Goal: Task Accomplishment & Management: Use online tool/utility

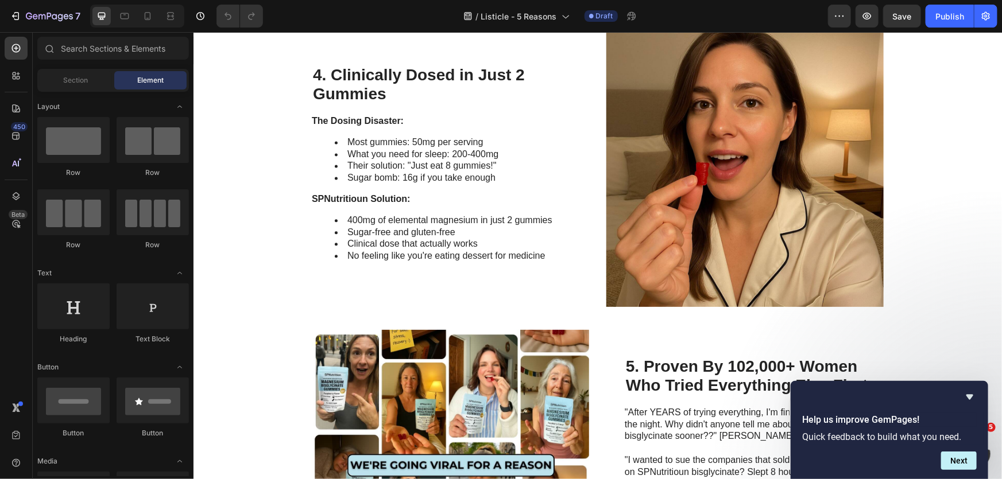
scroll to position [1252, 0]
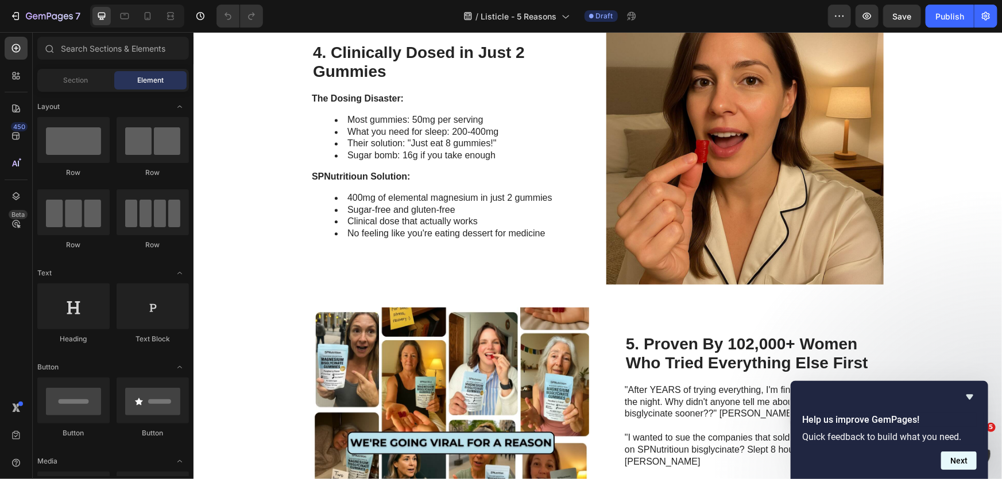
click at [959, 461] on button "Next" at bounding box center [959, 461] width 36 height 18
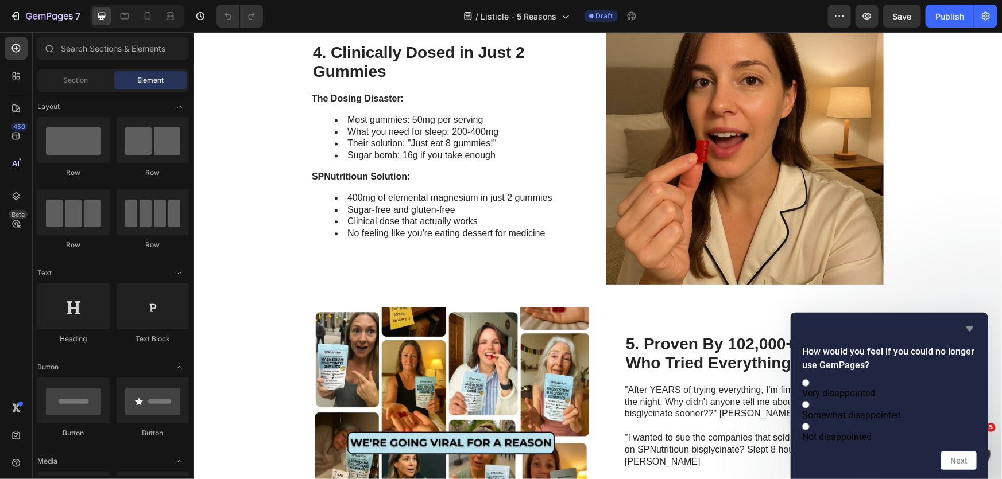
click at [971, 322] on icon "Hide survey" at bounding box center [970, 329] width 14 height 14
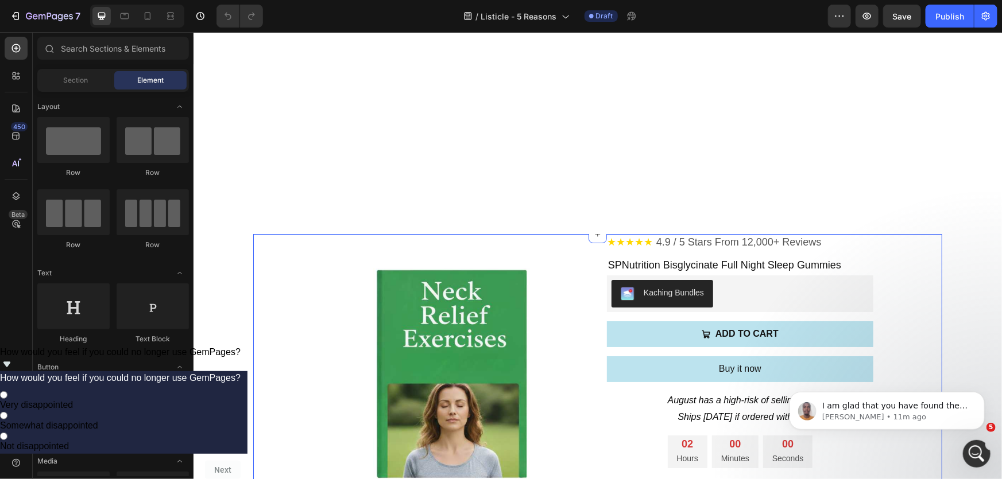
scroll to position [2035, 0]
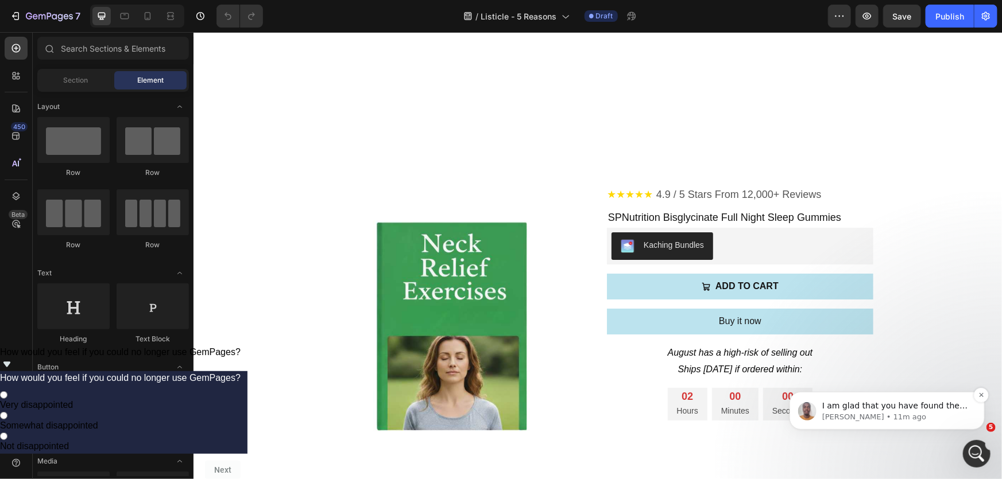
click at [948, 403] on span "I am glad that you have found the import page feature. You can also take a look…" at bounding box center [894, 439] width 146 height 77
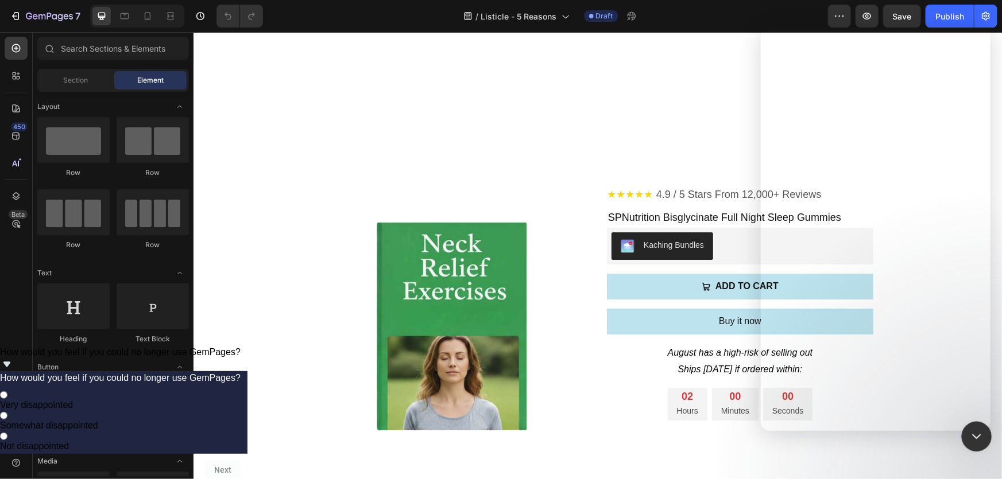
click at [980, 432] on icon "Close Intercom Messenger" at bounding box center [975, 435] width 14 height 14
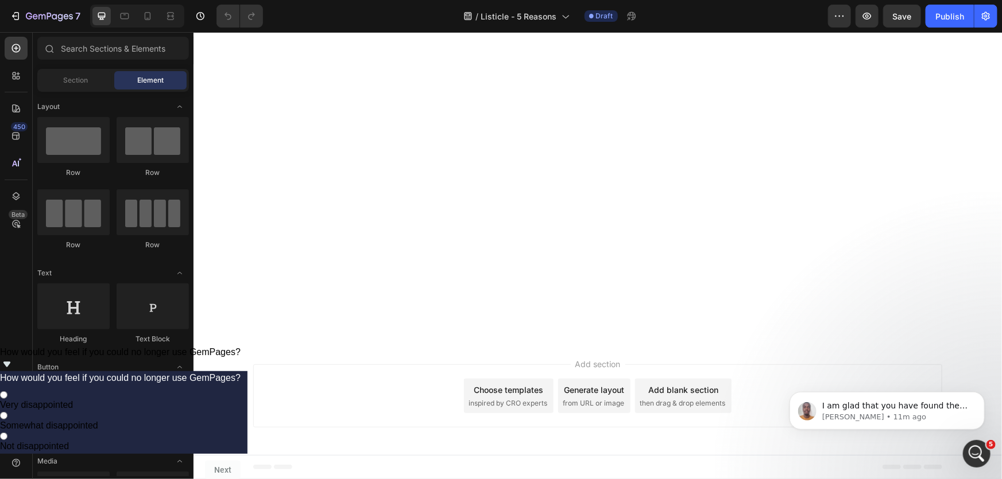
scroll to position [0, 0]
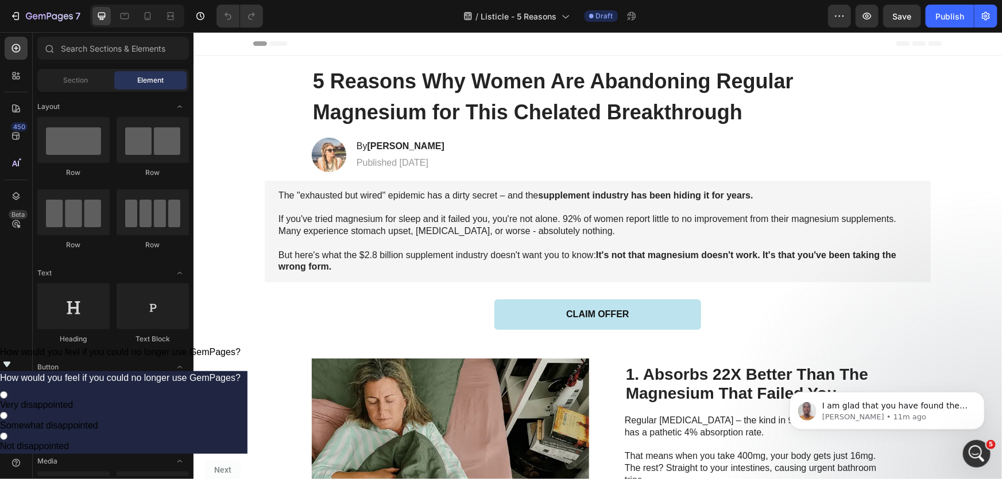
drag, startPoint x: 1000, startPoint y: 314, endPoint x: 765, endPoint y: 60, distance: 346.4
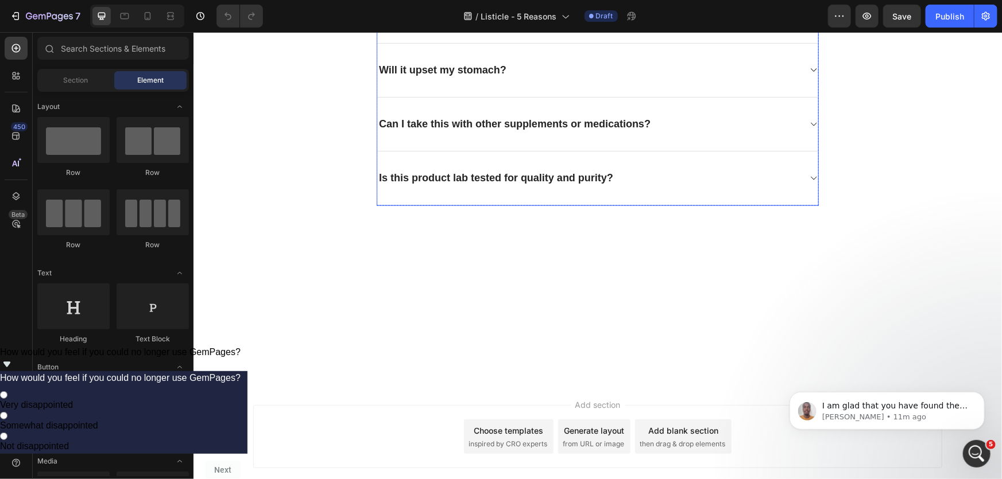
scroll to position [3001, 0]
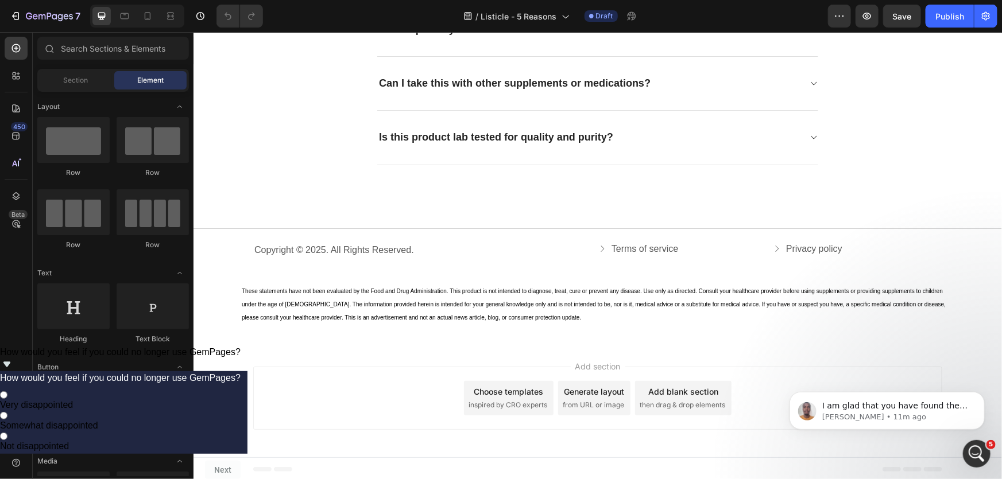
click at [342, 344] on div "Add section Choose templates inspired by CRO experts Generate layout from URL o…" at bounding box center [597, 400] width 808 height 114
click at [413, 327] on div "These statements have not been evaluated by the Food and Drug Administration. T…" at bounding box center [597, 304] width 808 height 78
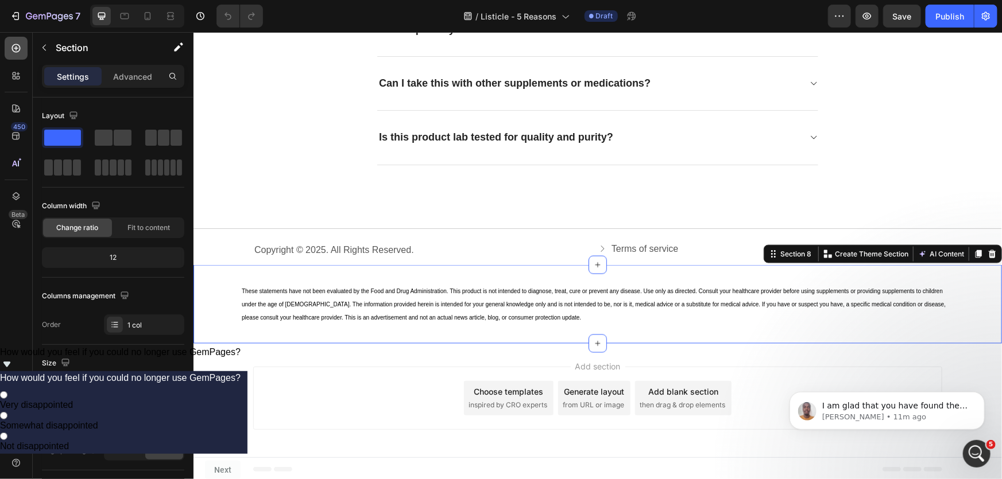
click at [18, 49] on icon at bounding box center [15, 47] width 11 height 11
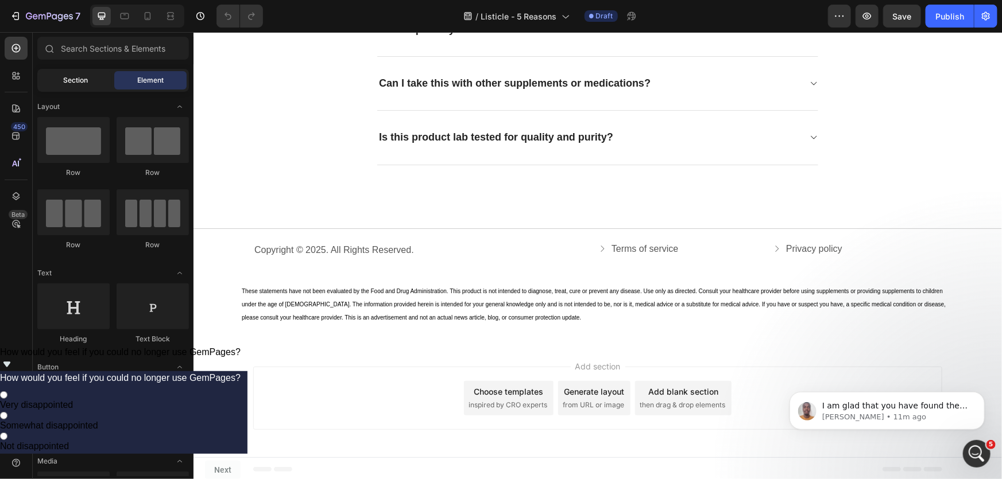
click at [73, 82] on span "Section" at bounding box center [76, 80] width 25 height 10
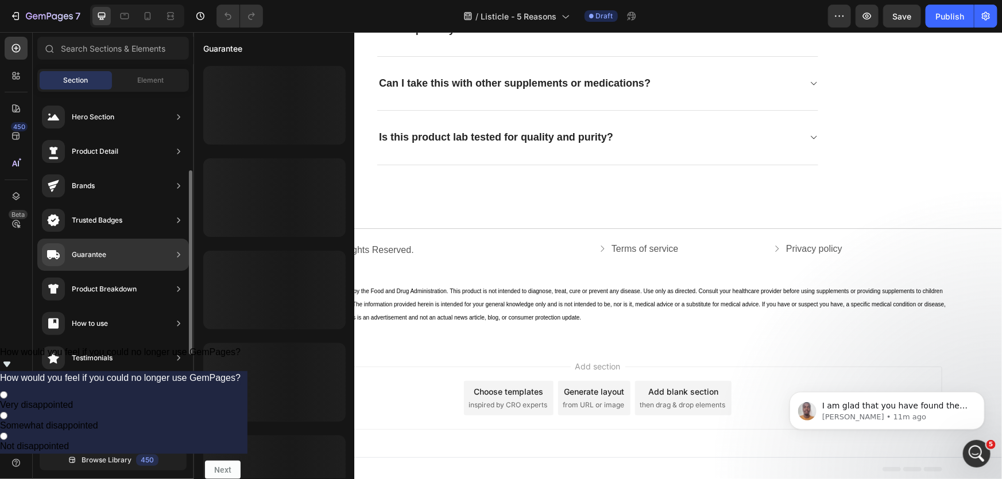
scroll to position [52, 0]
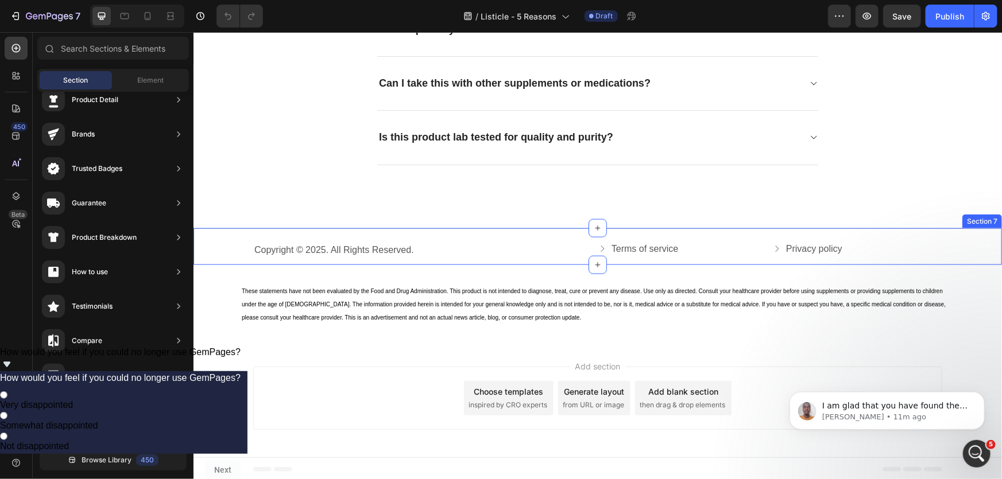
click at [442, 233] on div "Title Line Copyright © 2025. All Rights Reserved. Text Block Terms of service B…" at bounding box center [597, 246] width 808 height 37
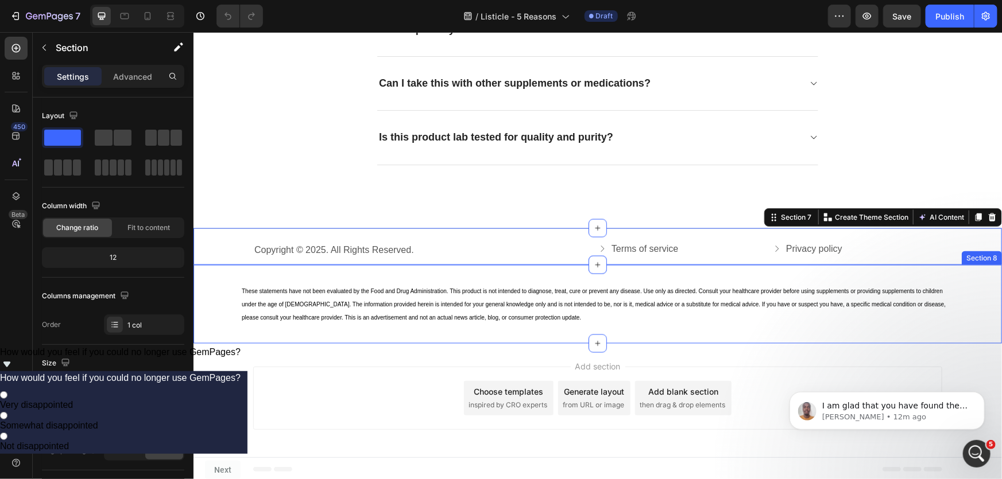
click at [440, 274] on div "These statements have not been evaluated by the Food and Drug Administration. T…" at bounding box center [597, 304] width 808 height 78
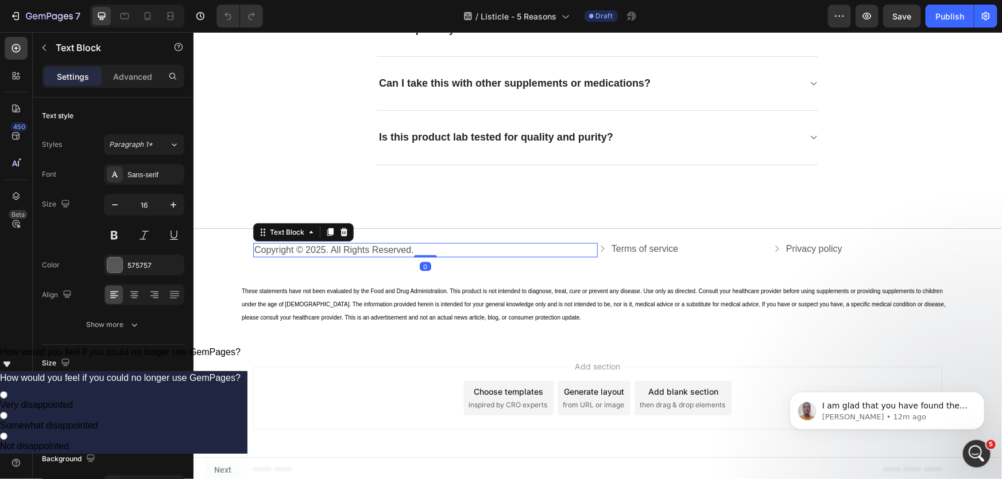
click at [449, 251] on p "Copyright © 2025. All Rights Reserved." at bounding box center [425, 250] width 342 height 12
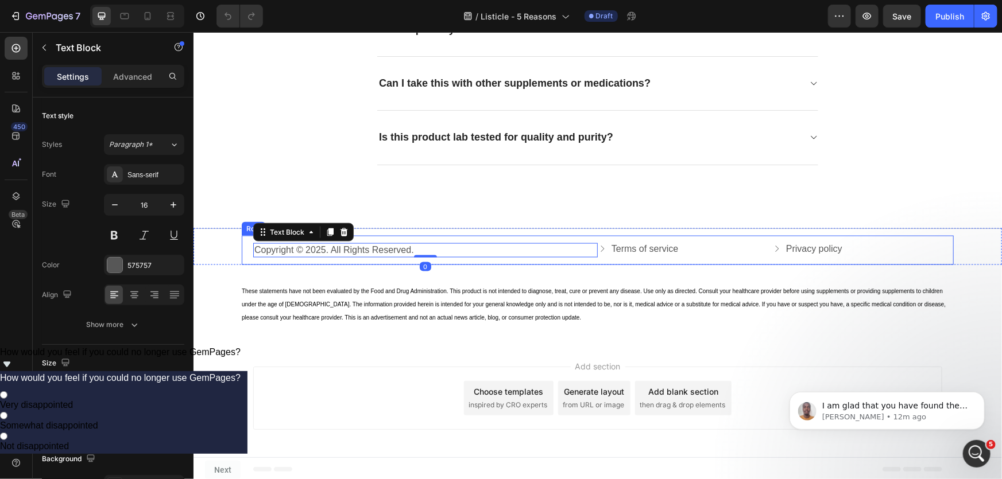
click at [456, 235] on div "Copyright © 2025. All Rights Reserved. Text Block 0 Terms of service Button Pri…" at bounding box center [597, 249] width 712 height 29
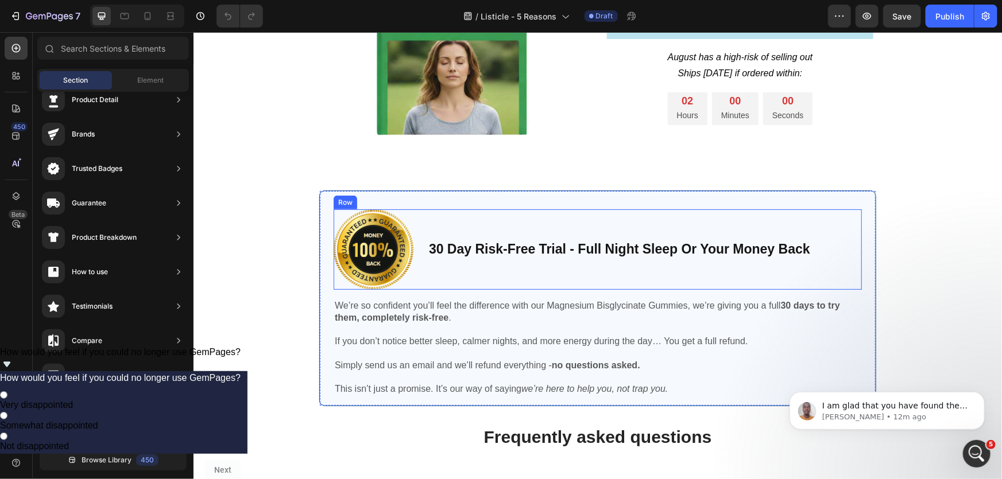
scroll to position [2271, 0]
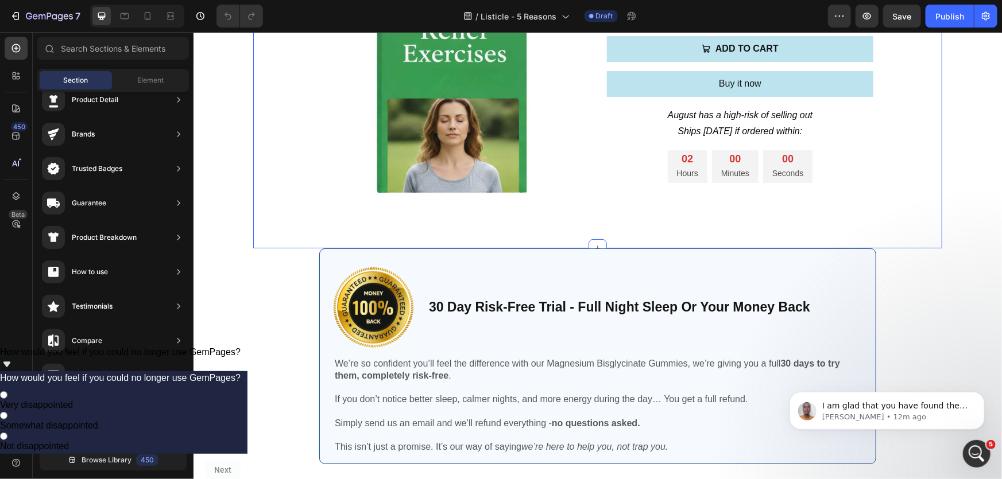
click at [480, 231] on div "★★★★★ 4.9 / 5 Stars From 12,000+ Reviews Custom Code SPNutrition Bisglycinate F…" at bounding box center [597, 98] width 689 height 300
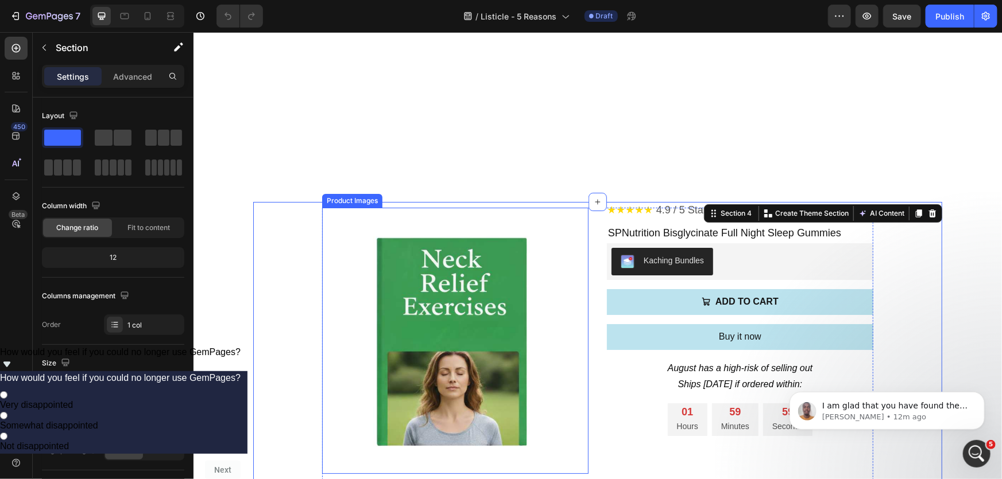
scroll to position [2009, 0]
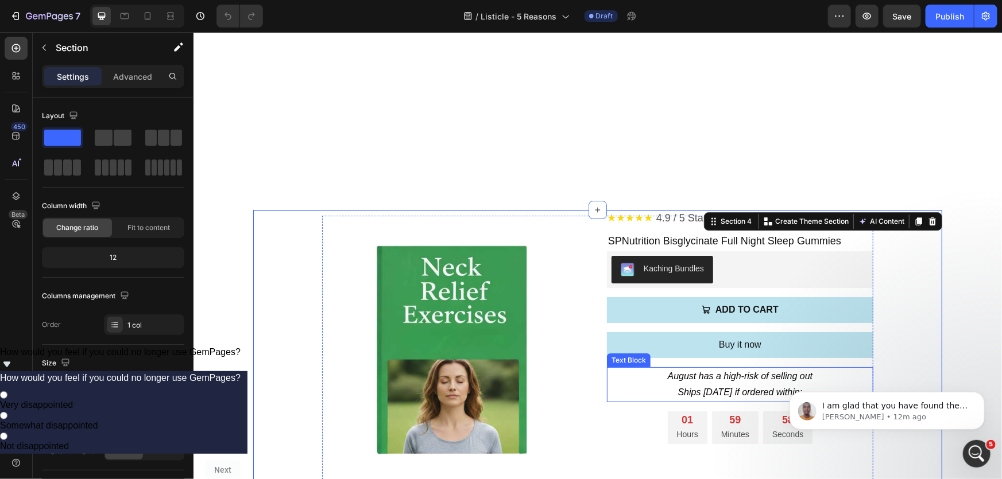
click at [680, 376] on span "August has a high-risk of selling out" at bounding box center [739, 376] width 145 height 10
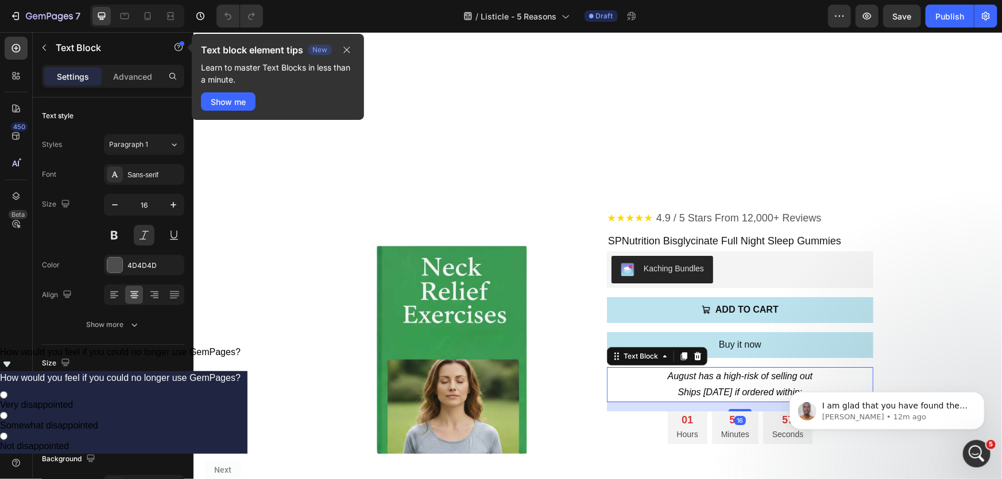
click at [670, 373] on span "August has a high-risk of selling out" at bounding box center [739, 376] width 145 height 10
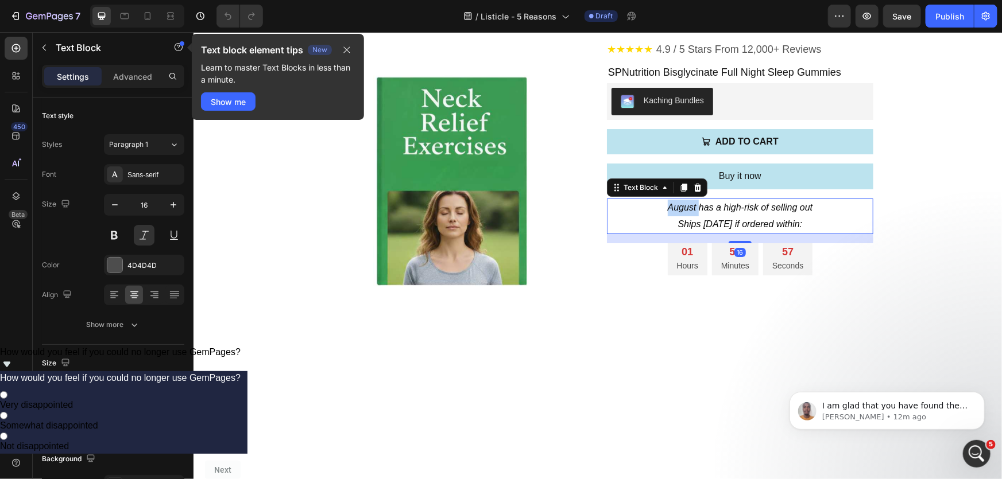
click at [670, 212] on span "August has a high-risk of selling out" at bounding box center [739, 207] width 145 height 10
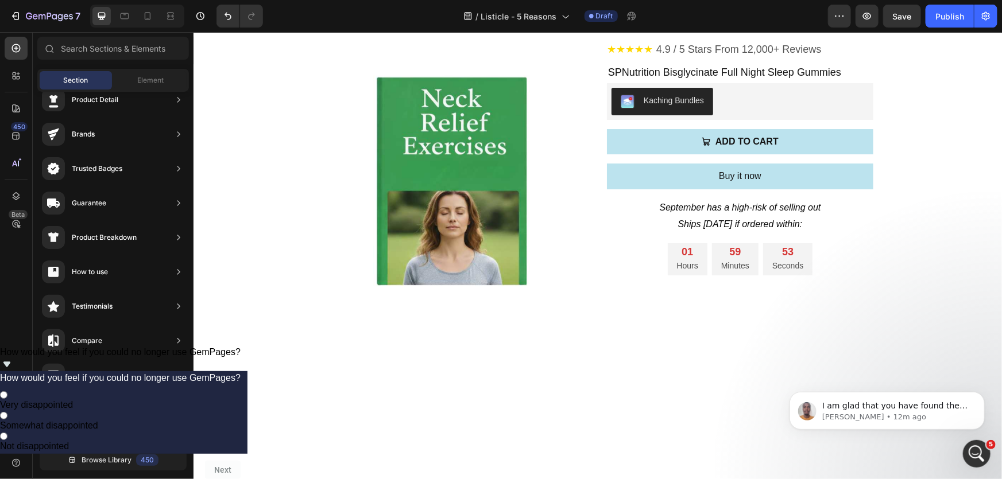
click at [943, 299] on section "★★★★★ 4.9 / 5 Stars From 12,000+ Reviews Custom Code SPNutrition Bisglycinate F…" at bounding box center [596, 191] width 707 height 300
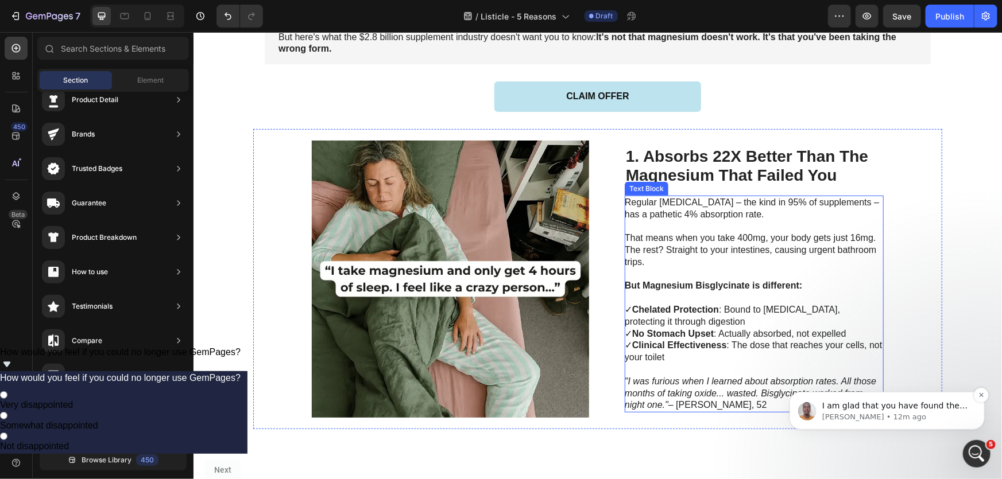
scroll to position [187, 0]
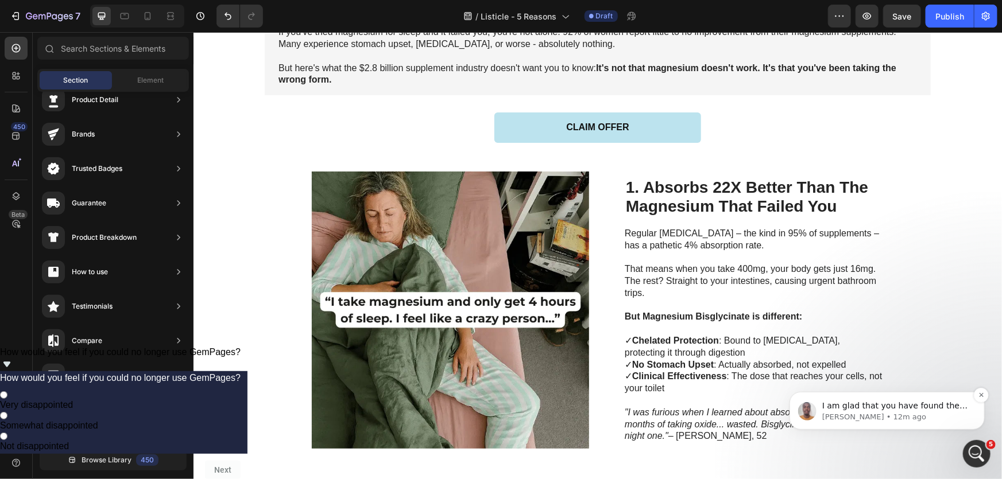
click at [878, 413] on p "Brian • 12m ago" at bounding box center [895, 417] width 148 height 10
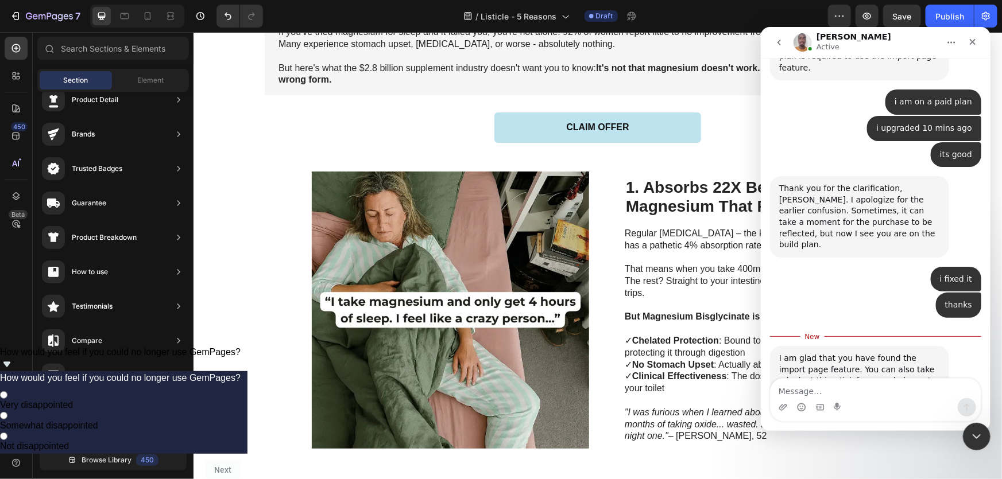
scroll to position [544, 0]
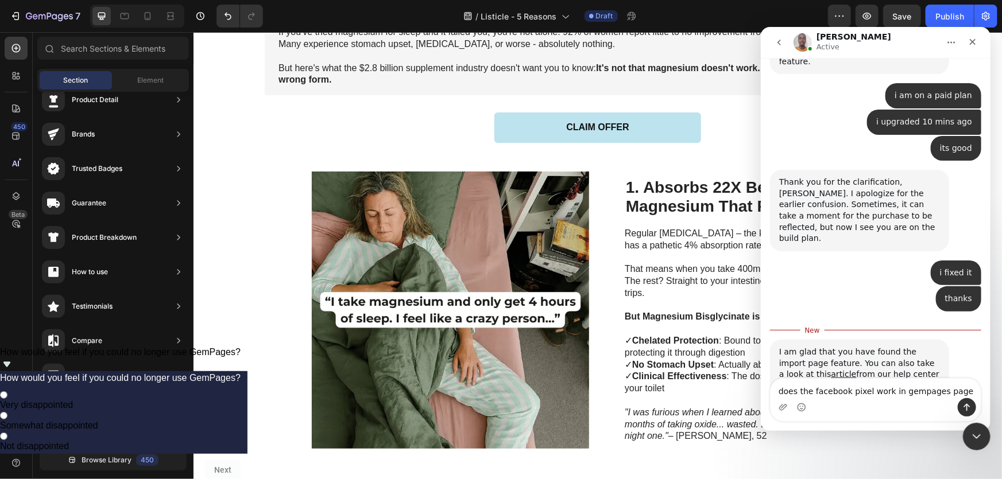
type textarea "does the facebook pixel work in gempages pages"
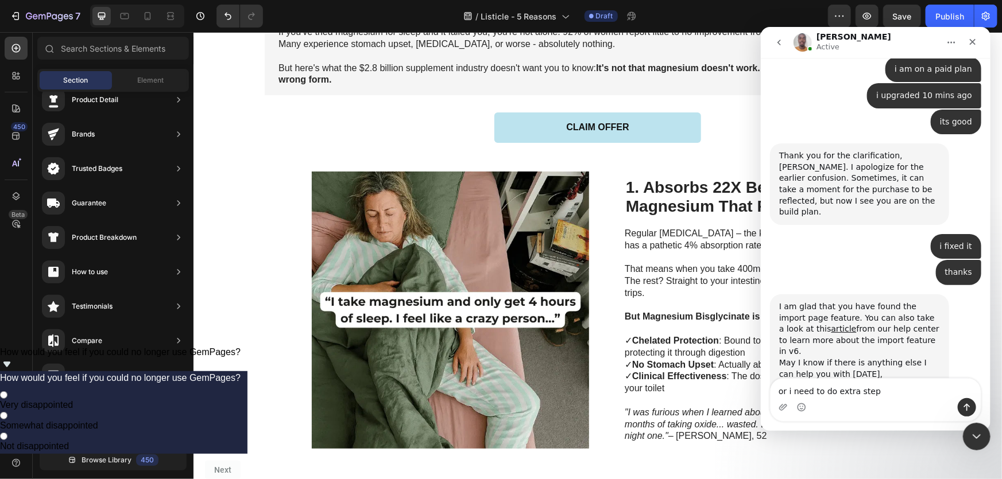
type textarea "or i need to do extra steps"
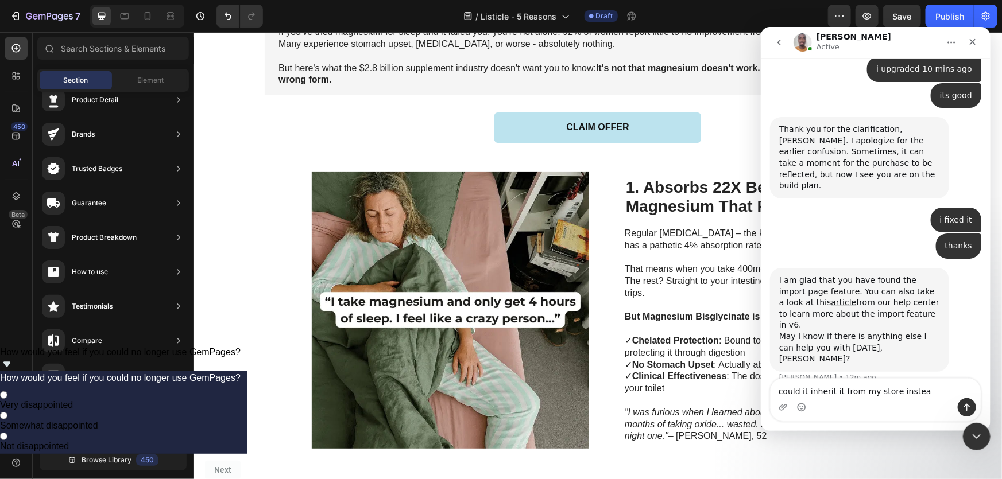
type textarea "could it inherit it from my store instead"
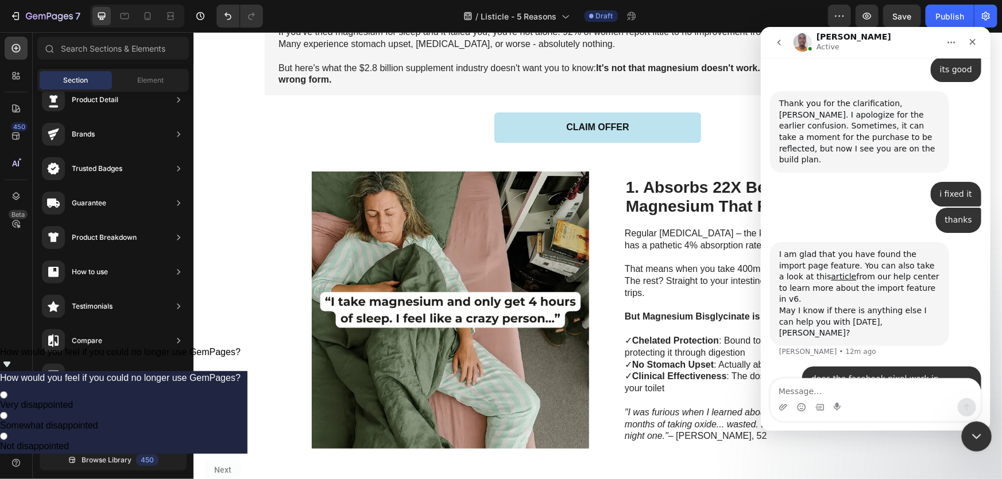
drag, startPoint x: 980, startPoint y: 425, endPoint x: 1349, endPoint y: 710, distance: 466.5
click at [981, 423] on div "Close Intercom Messenger" at bounding box center [975, 435] width 28 height 28
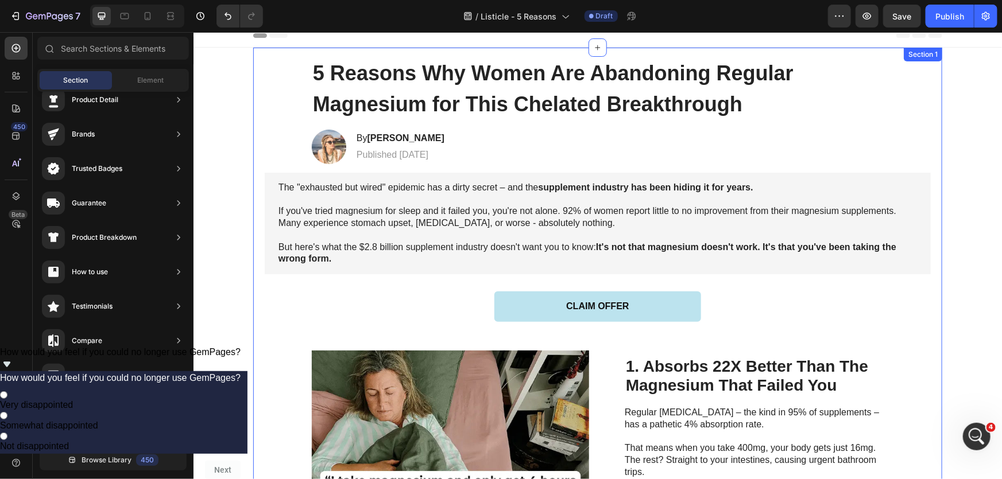
scroll to position [0, 0]
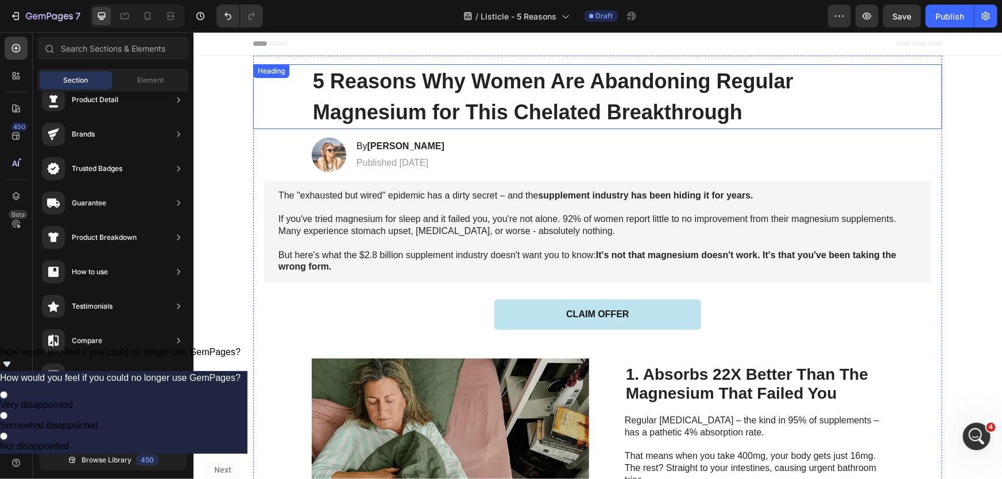
click at [490, 94] on h1 "5 Reasons Why Women Are Abandoning Regular Magnesium for This Chelated Breakthr…" at bounding box center [597, 96] width 572 height 65
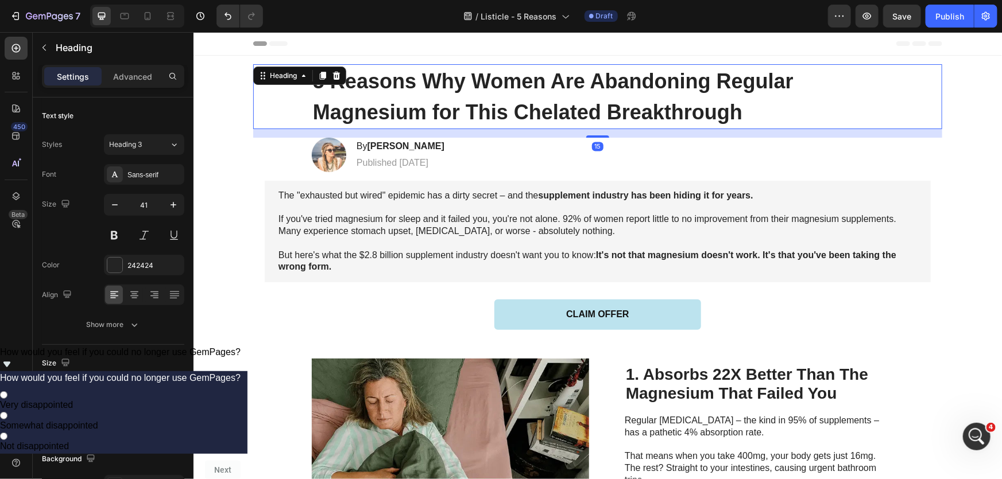
click at [490, 94] on h1 "5 Reasons Why Women Are Abandoning Regular Magnesium for This Chelated Breakthr…" at bounding box center [597, 96] width 572 height 65
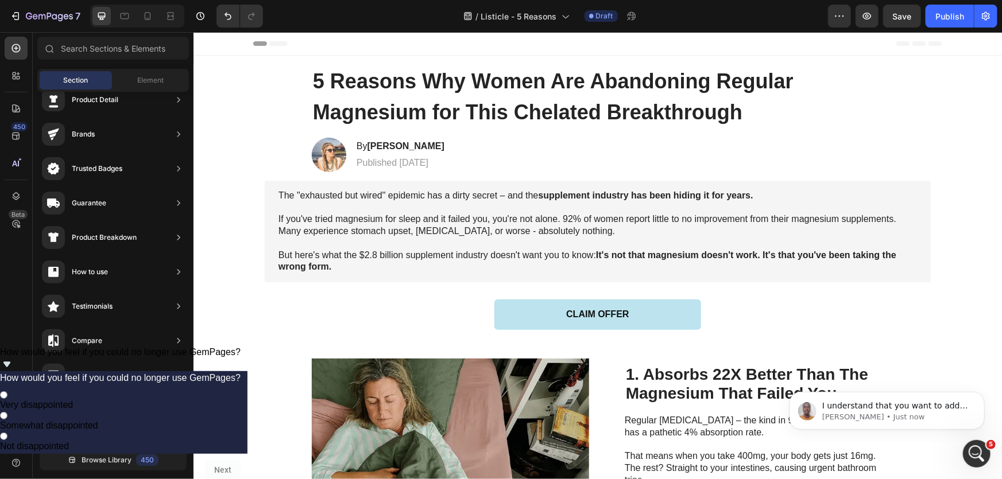
scroll to position [678, 0]
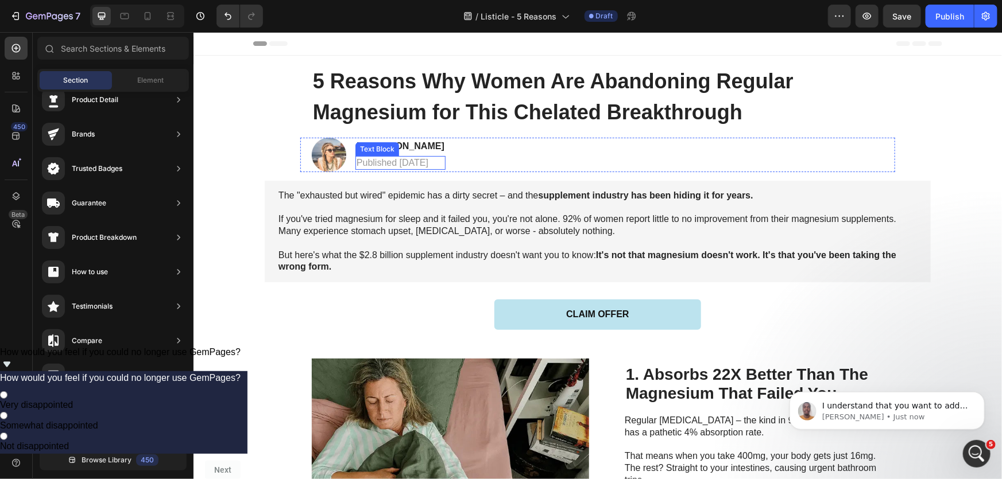
click at [421, 164] on p "Published July 2025" at bounding box center [400, 163] width 88 height 12
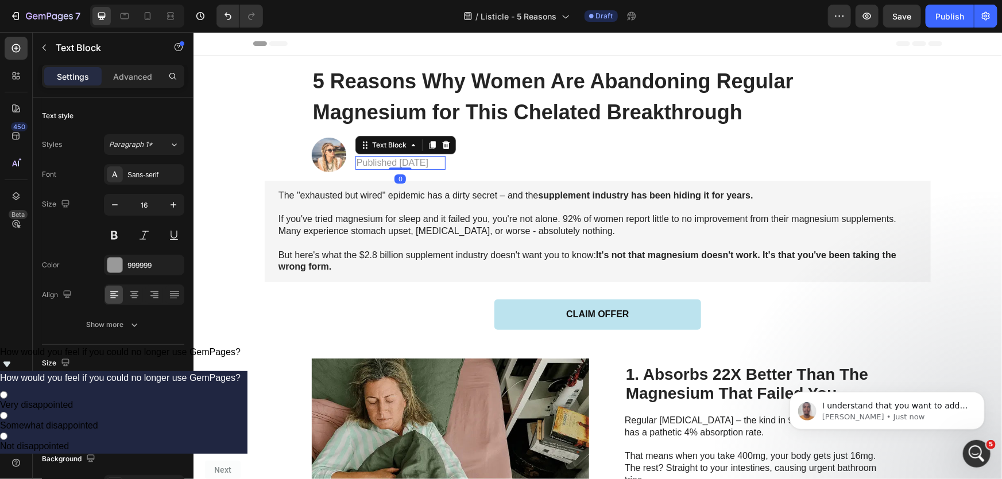
click at [421, 164] on p "Published July 2025" at bounding box center [400, 163] width 88 height 12
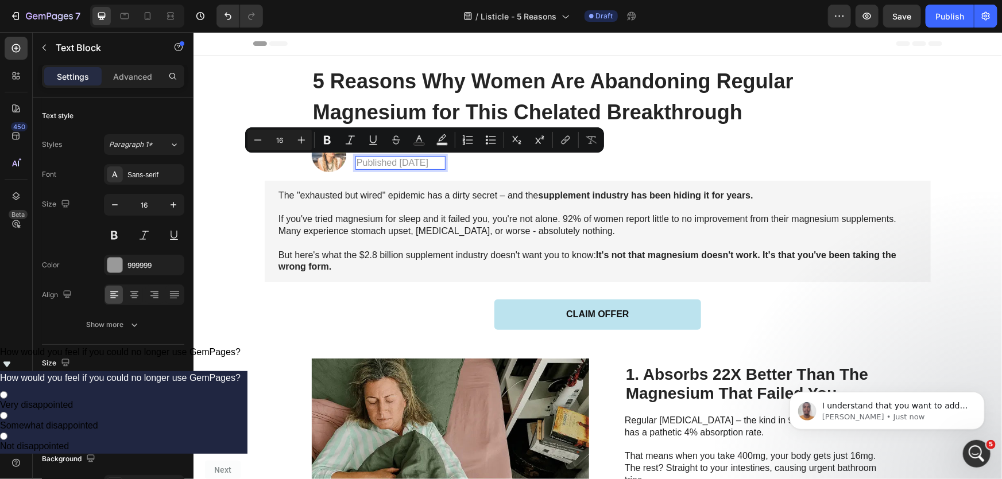
click at [398, 162] on p "Published July 2025" at bounding box center [400, 163] width 88 height 12
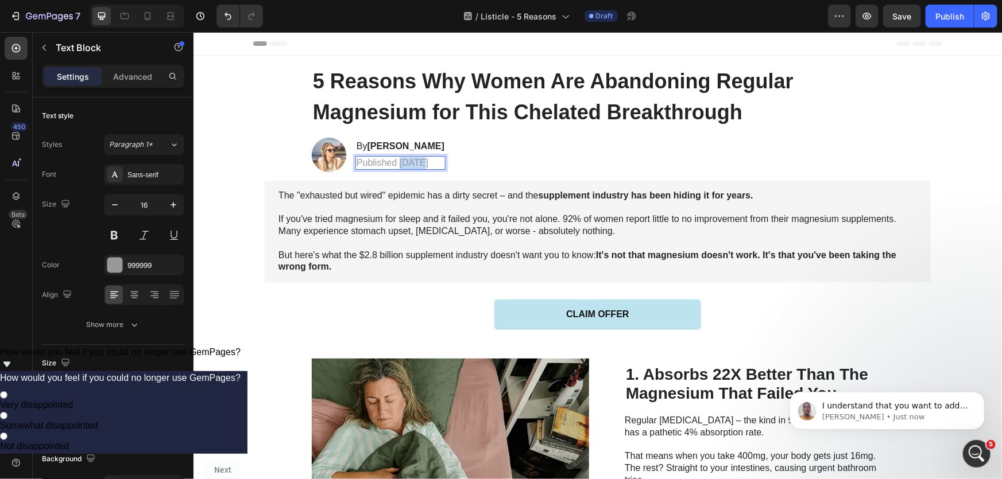
click at [398, 162] on p "Published July 2025" at bounding box center [400, 163] width 88 height 12
click at [409, 162] on p "Published September 2025" at bounding box center [400, 163] width 88 height 12
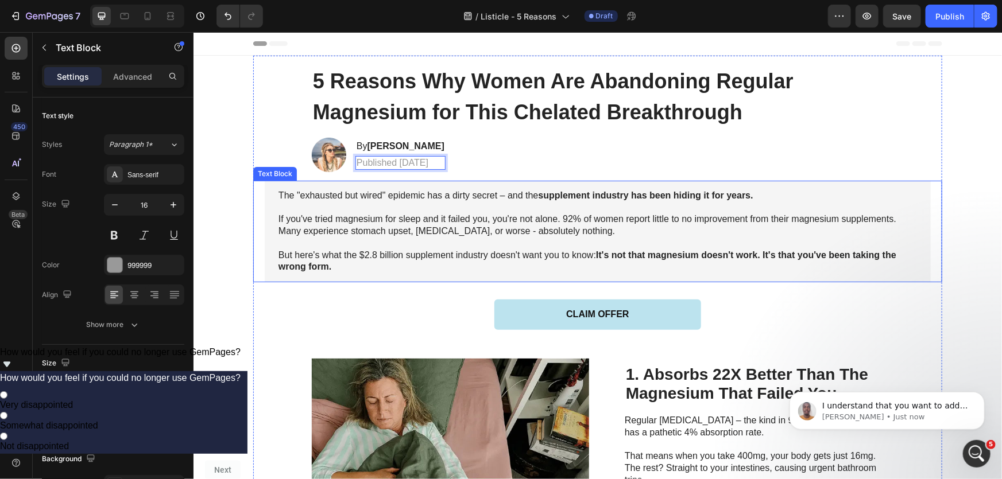
click at [409, 201] on p at bounding box center [597, 207] width 638 height 12
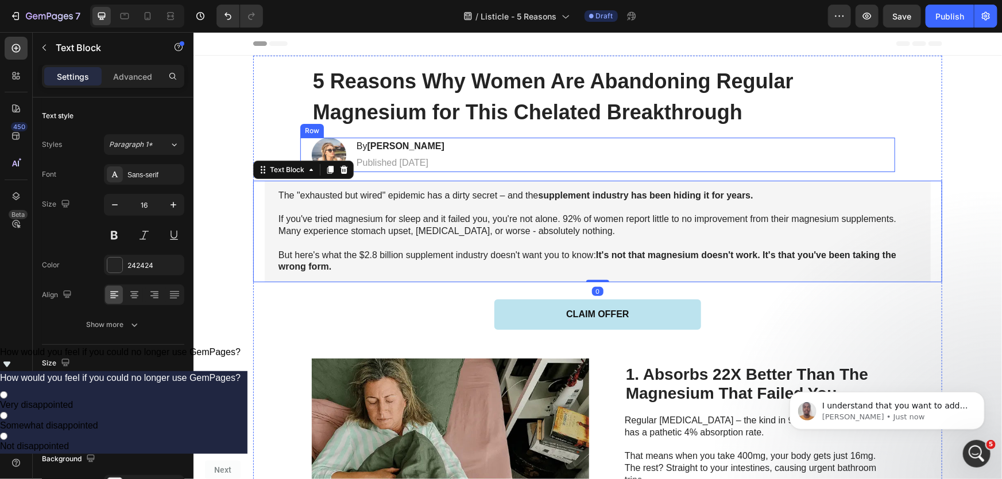
click at [440, 164] on div "Image By Sally Forsyth Heading Published Sep 2025 Text Block Row" at bounding box center [597, 154] width 595 height 34
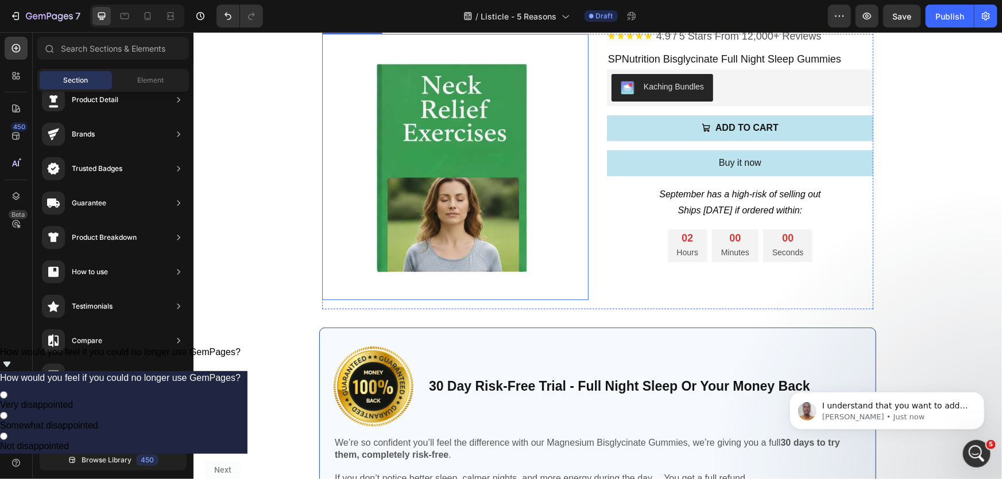
click at [543, 177] on img at bounding box center [454, 166] width 266 height 266
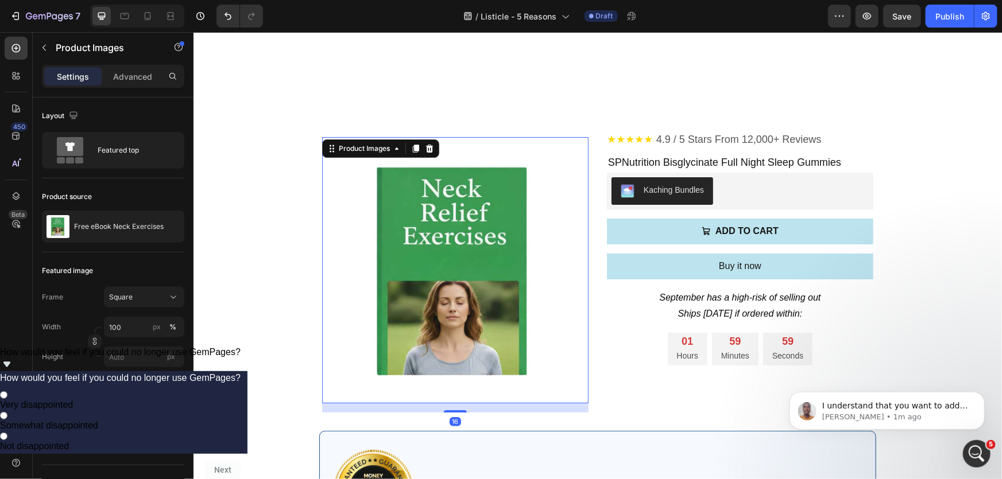
scroll to position [2087, 0]
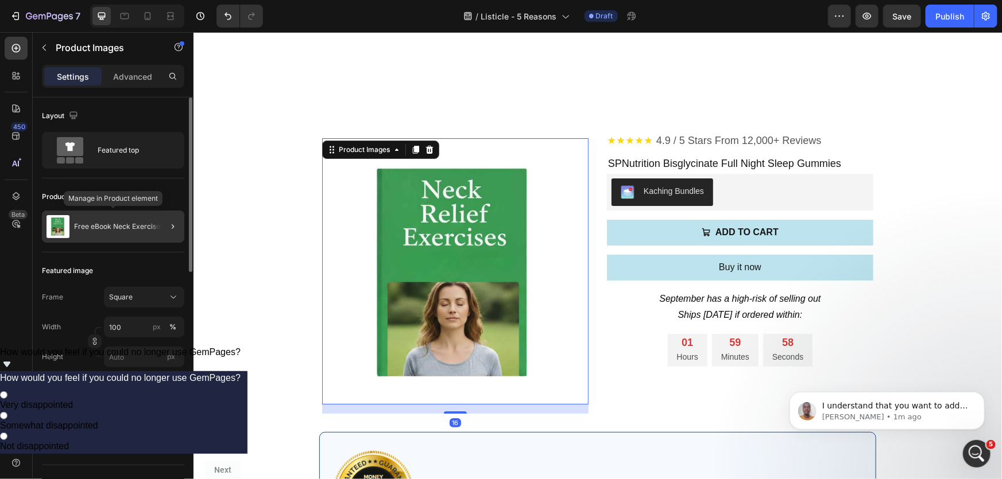
click at [118, 220] on div "Free eBook Neck Exercises" at bounding box center [113, 227] width 142 height 32
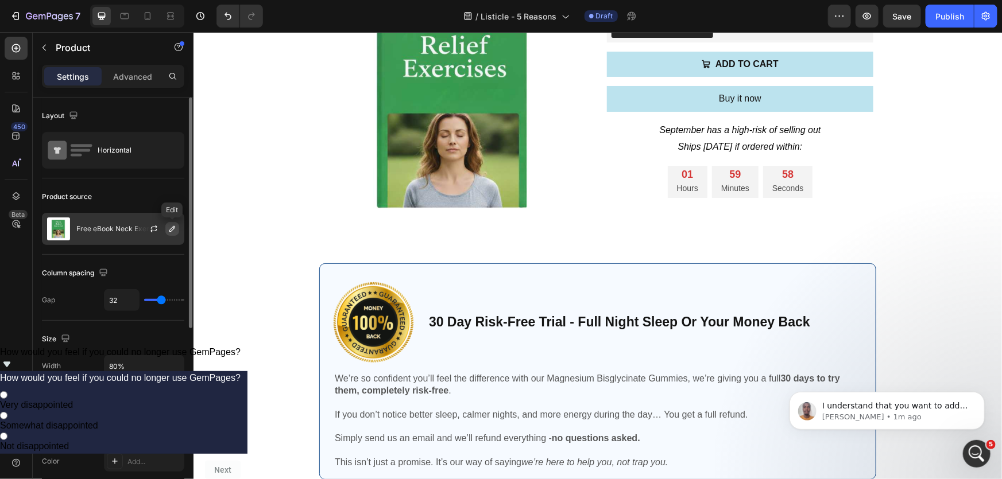
click at [171, 228] on icon "button" at bounding box center [172, 228] width 9 height 9
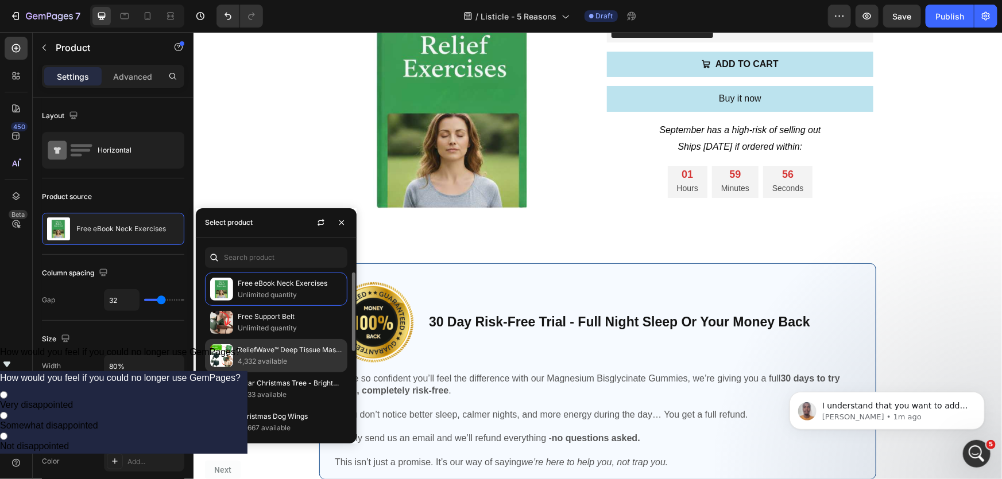
click at [312, 351] on p "ReliefWave™ Deep Tissue Massager" at bounding box center [290, 349] width 104 height 11
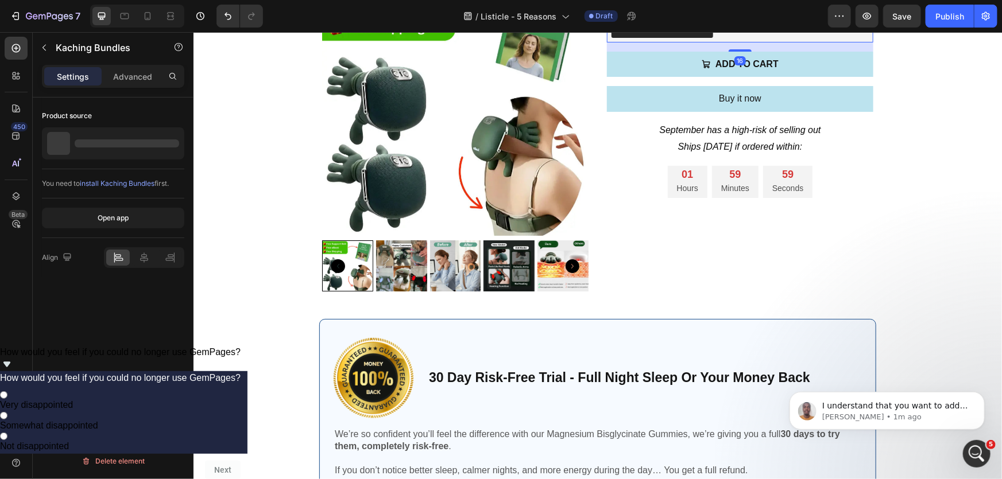
click at [790, 37] on div "Kaching Bundles" at bounding box center [739, 24] width 257 height 28
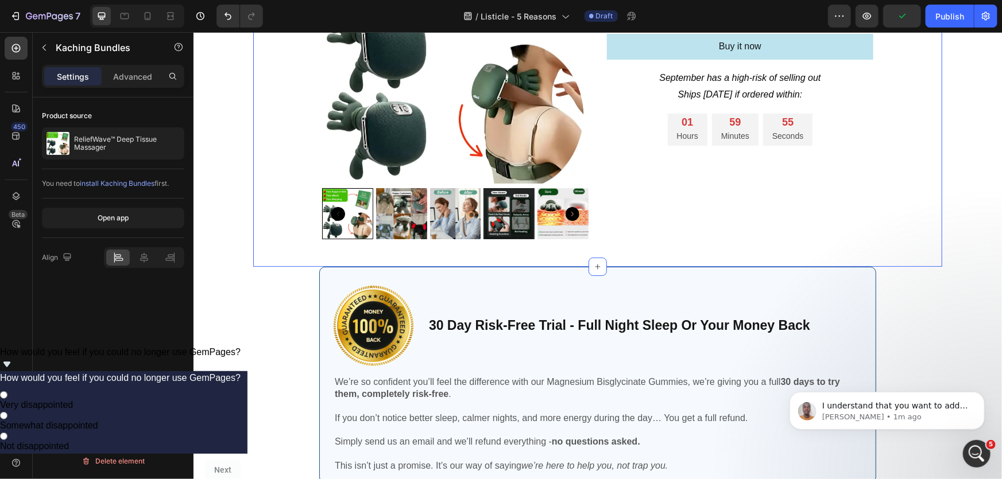
click at [902, 248] on div "★★★★★ 4.9 / 5 Stars From 12,000+ Reviews Custom Code SPNutrition Bisglycinate F…" at bounding box center [597, 82] width 689 height 331
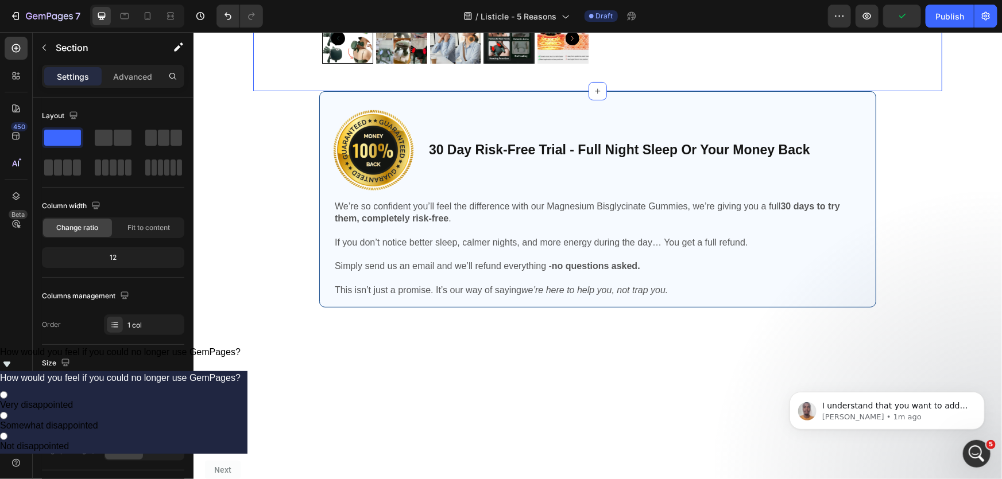
scroll to position [2348, 0]
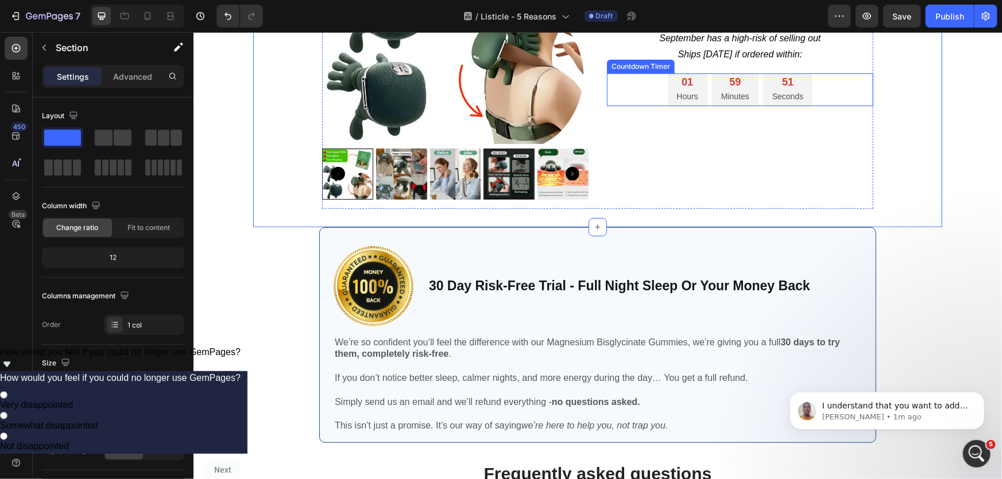
click at [683, 78] on div "01" at bounding box center [686, 81] width 21 height 13
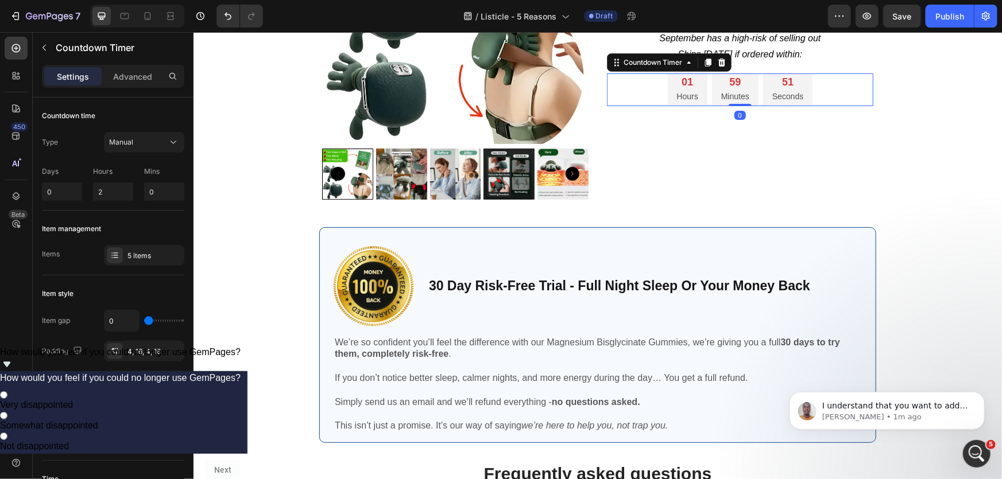
click at [676, 86] on div "01" at bounding box center [686, 81] width 21 height 13
drag, startPoint x: 103, startPoint y: 196, endPoint x: 96, endPoint y: 195, distance: 6.5
click at [96, 195] on input "2" at bounding box center [113, 192] width 40 height 18
type input "7"
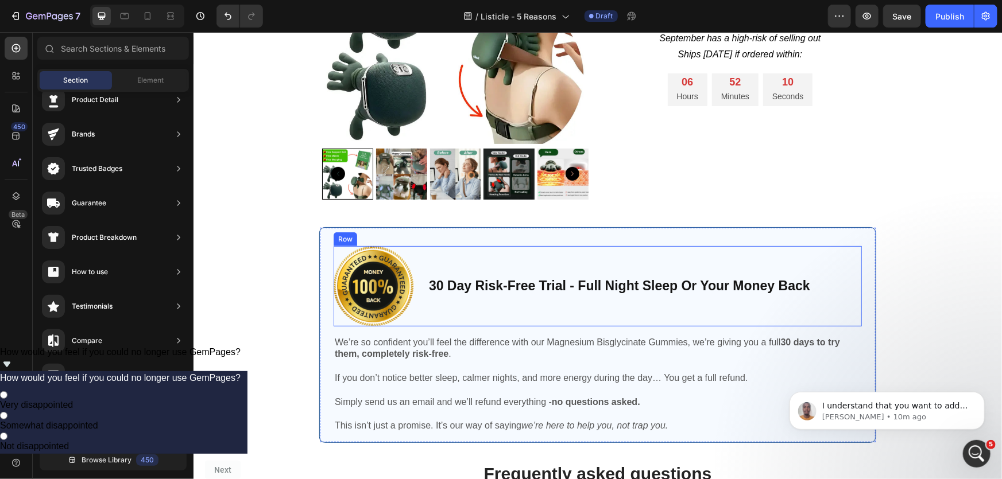
click at [440, 290] on p "30 Day Risk-Free Trial - Full Night Sleep Or Your Money Back" at bounding box center [618, 285] width 381 height 17
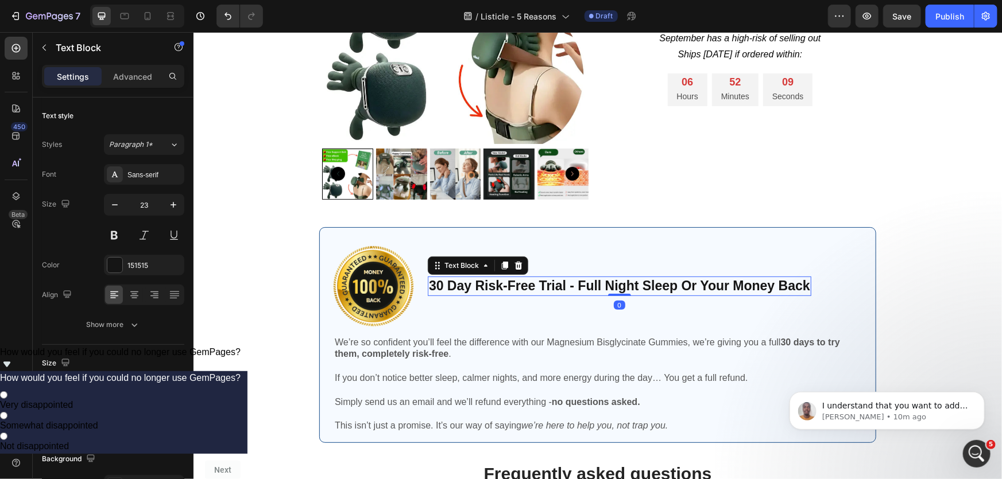
click at [434, 288] on p "30 Day Risk-Free Trial - Full Night Sleep Or Your Money Back" at bounding box center [618, 285] width 381 height 17
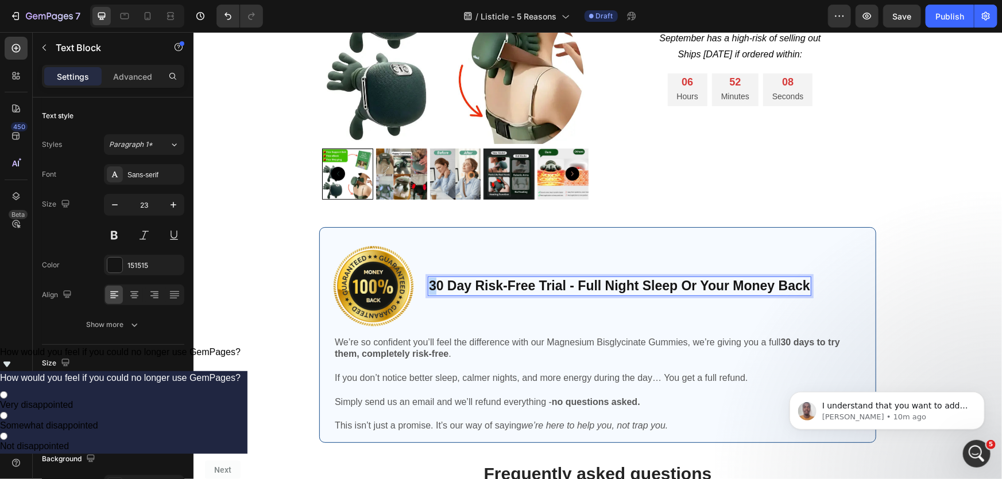
click at [428, 287] on p "30 Day Risk-Free Trial - Full Night Sleep Or Your Money Back" at bounding box center [618, 285] width 381 height 17
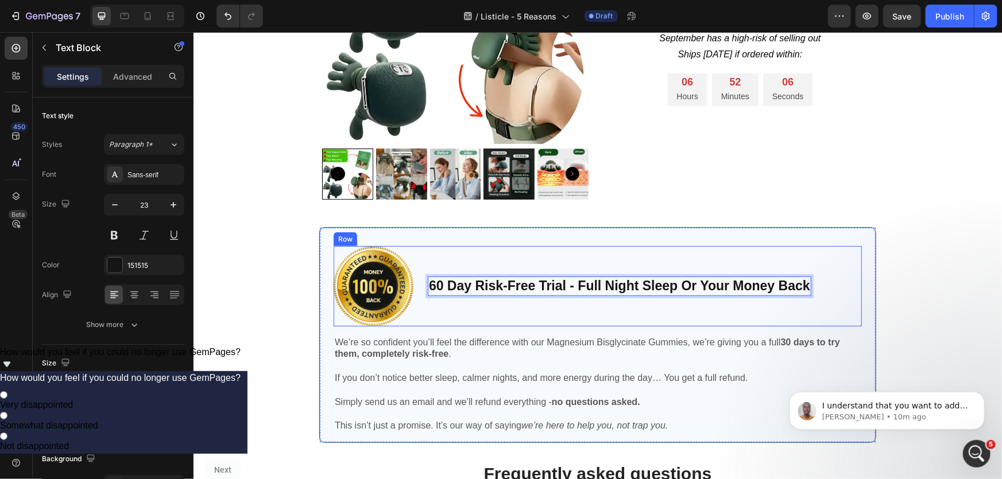
click at [688, 309] on div "60 Day Risk-Free Trial - Full Night Sleep Or Your Money Back Text Block 0" at bounding box center [618, 286] width 383 height 80
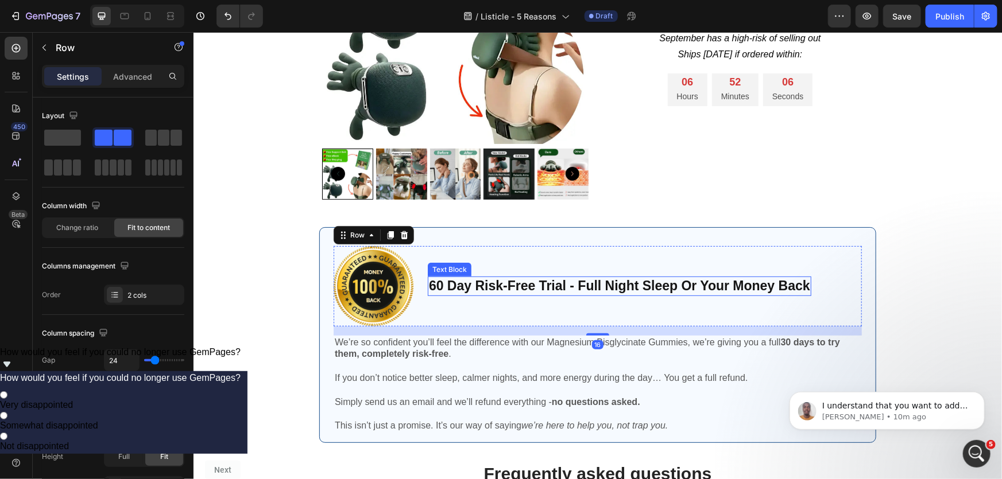
click at [608, 285] on p "60 Day Risk-Free Trial - Full Night Sleep Or Your Money Back" at bounding box center [618, 285] width 381 height 17
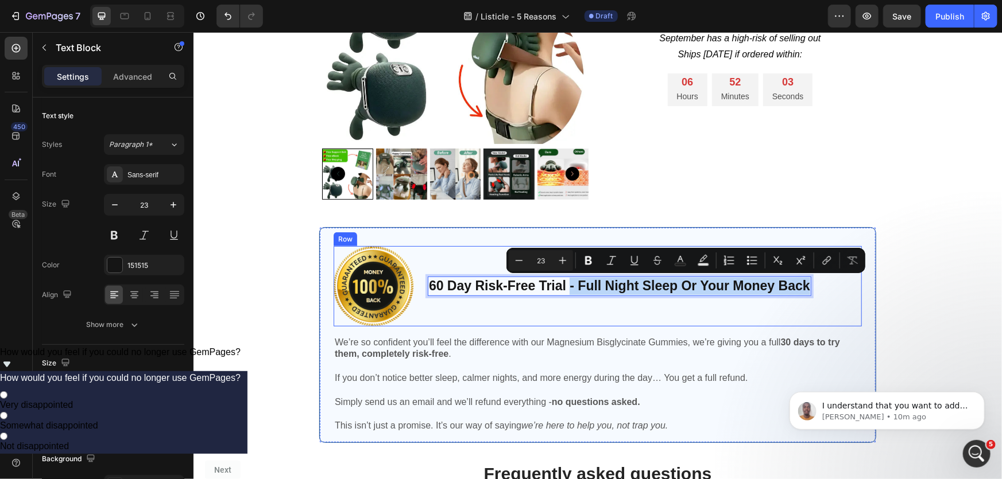
drag, startPoint x: 566, startPoint y: 284, endPoint x: 809, endPoint y: 276, distance: 243.5
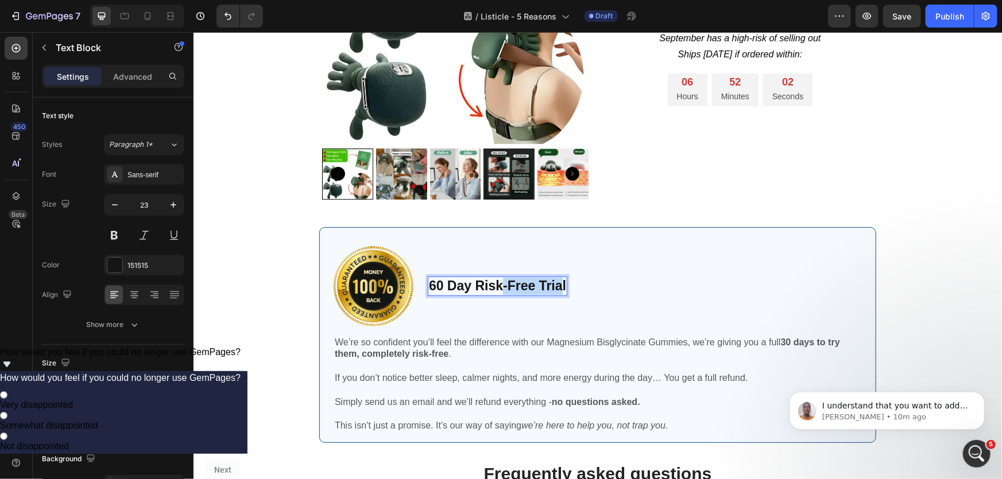
drag, startPoint x: 498, startPoint y: 290, endPoint x: 558, endPoint y: 285, distance: 60.0
click at [558, 285] on p "60 Day Risk-Free Trial" at bounding box center [496, 285] width 137 height 17
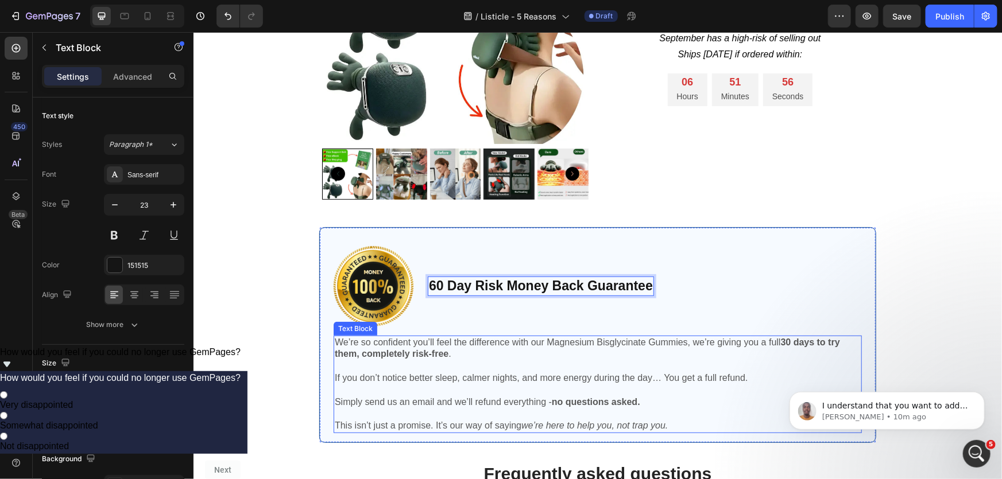
click at [529, 401] on p "Simply send us an email and we’ll refund everything - no questions asked." at bounding box center [597, 402] width 526 height 12
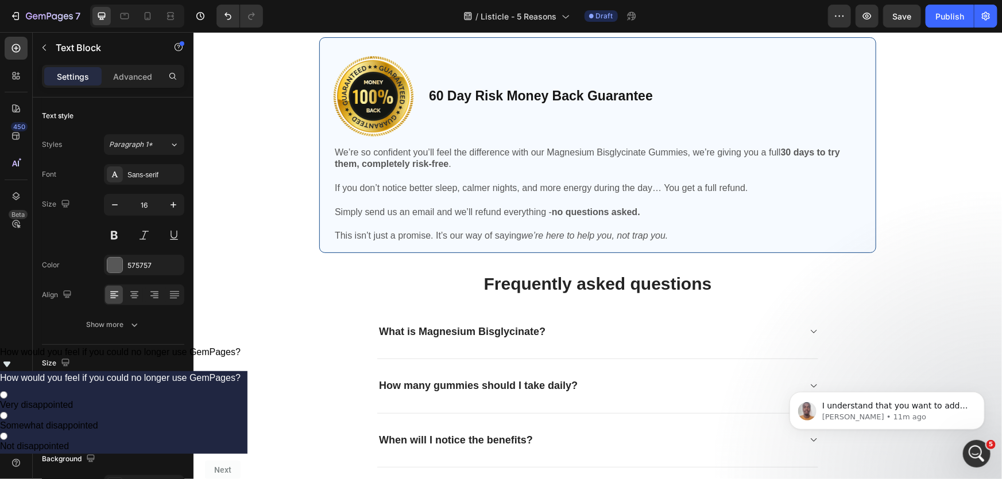
scroll to position [2452, 0]
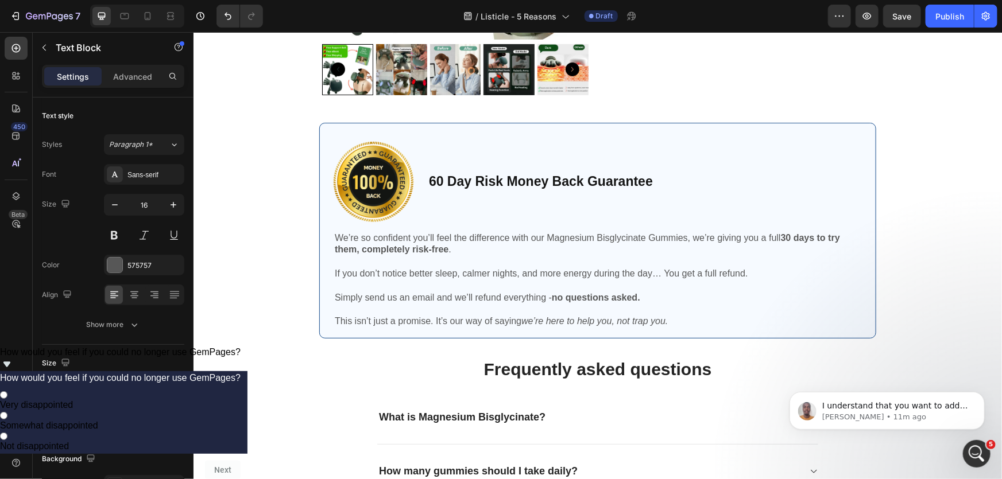
click at [583, 263] on p at bounding box center [597, 261] width 526 height 12
click at [533, 285] on p "To enrich screen reader interactions, please activate Accessibility in Grammarl…" at bounding box center [597, 286] width 526 height 12
click at [617, 278] on p "If you don’t notice better sleep, calmer nights, and more energy during the day…" at bounding box center [597, 273] width 526 height 12
click at [533, 307] on p "To enrich screen reader interactions, please activate Accessibility in Grammarl…" at bounding box center [597, 309] width 526 height 12
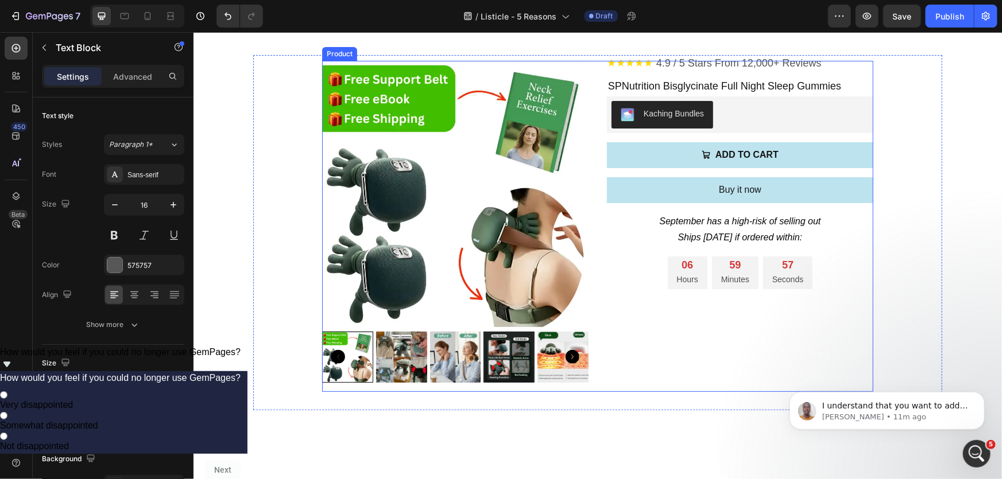
scroll to position [2087, 0]
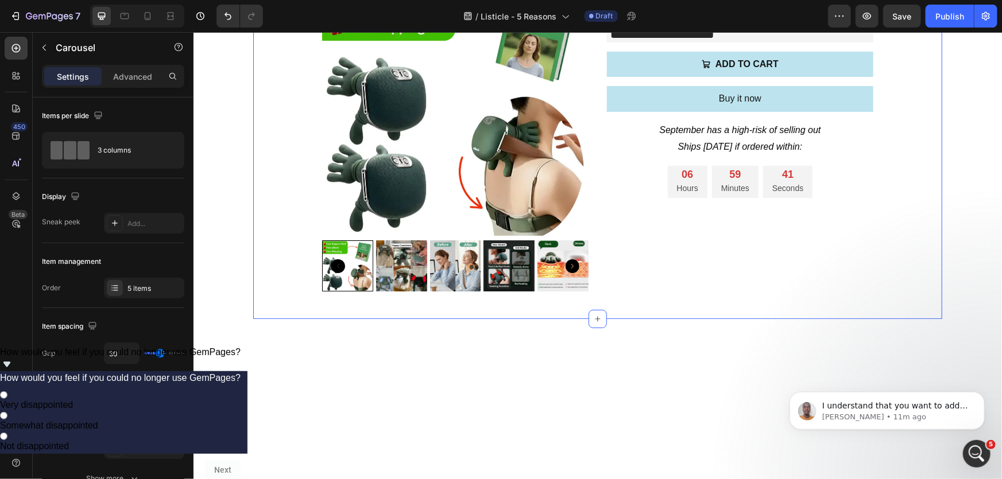
click at [928, 137] on div "★★★★★ 4.9 / 5 Stars From 12,000+ Reviews Custom Code SPNutrition Bisglycinate F…" at bounding box center [597, 140] width 689 height 355
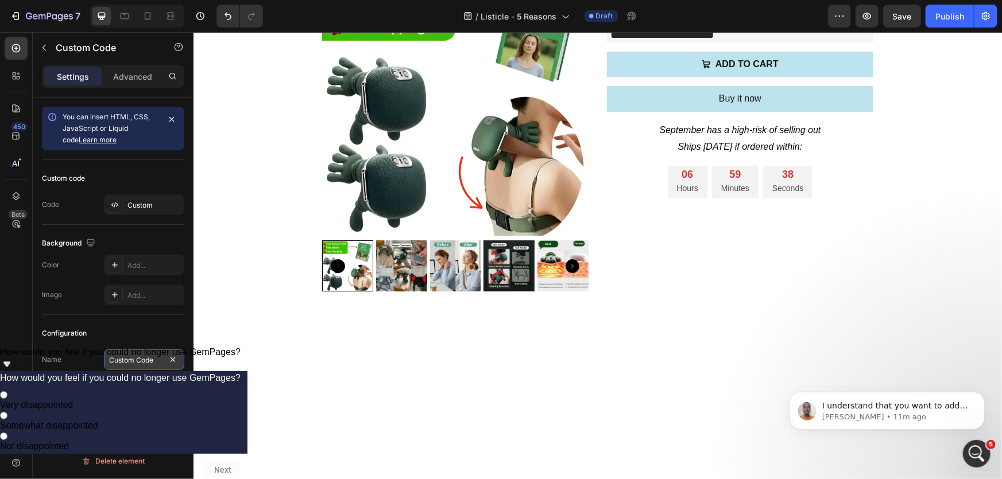
click at [123, 366] on input "Custom Code" at bounding box center [144, 360] width 80 height 21
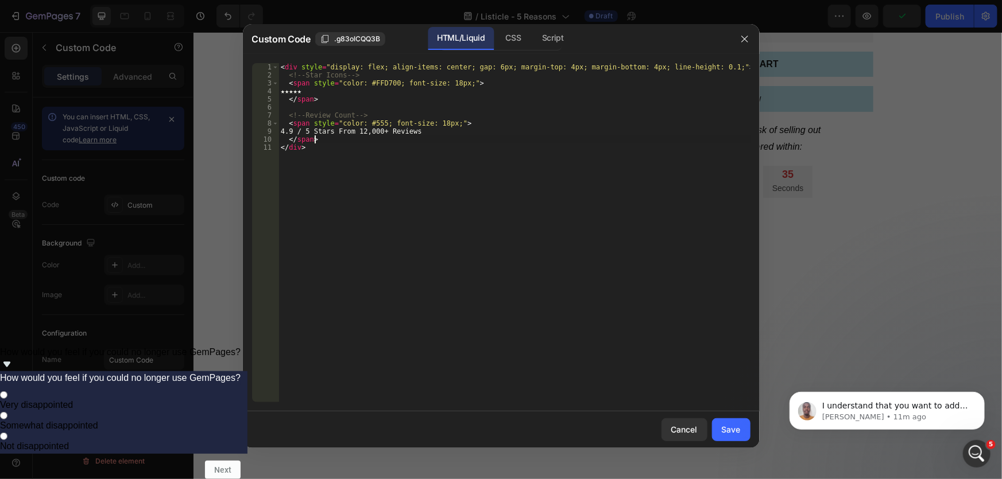
drag, startPoint x: 492, startPoint y: 110, endPoint x: 433, endPoint y: 129, distance: 62.1
click at [433, 129] on div "< div style = "display: flex; align-items: center; gap: 6px; margin-top: 4px; m…" at bounding box center [514, 240] width 472 height 355
click at [373, 132] on div "< div style = "display: flex; align-items: center; gap: 6px; margin-top: 4px; m…" at bounding box center [514, 240] width 472 height 355
click at [371, 134] on div "< div style = "display: flex; align-items: center; gap: 6px; margin-top: 4px; m…" at bounding box center [514, 240] width 472 height 355
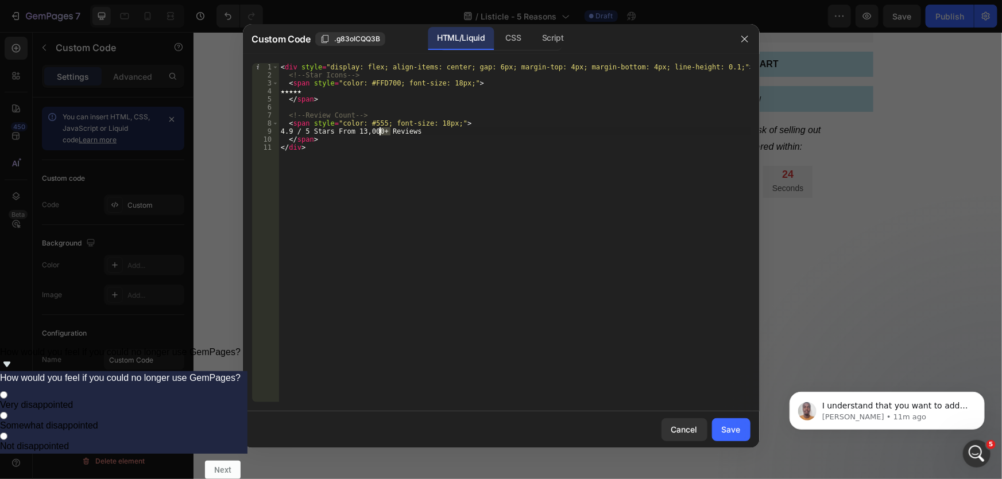
drag, startPoint x: 389, startPoint y: 133, endPoint x: 378, endPoint y: 131, distance: 11.0
click at [378, 131] on div "< div style = "display: flex; align-items: center; gap: 6px; margin-top: 4px; m…" at bounding box center [514, 240] width 472 height 355
type textarea "4.9 / 5 Stars From 13,852+ Reviews"
click at [725, 428] on div "Save" at bounding box center [730, 430] width 19 height 12
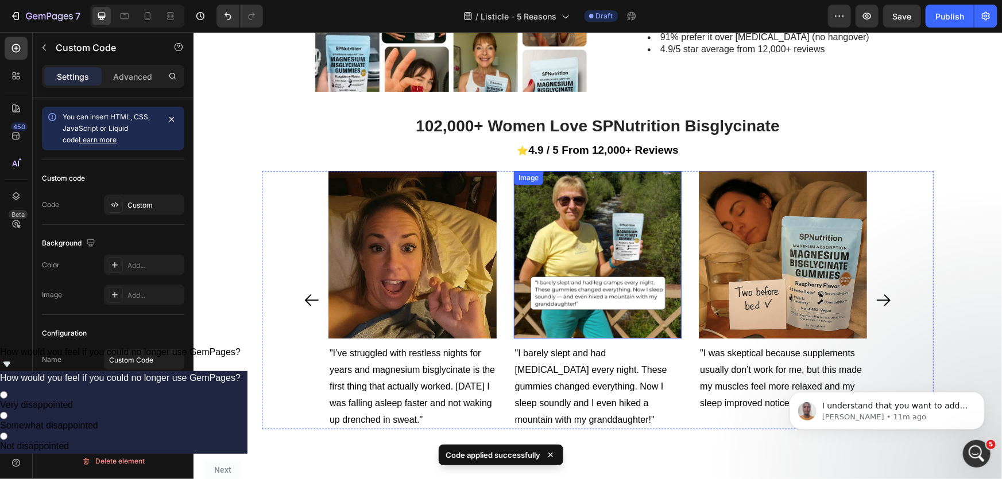
scroll to position [1670, 0]
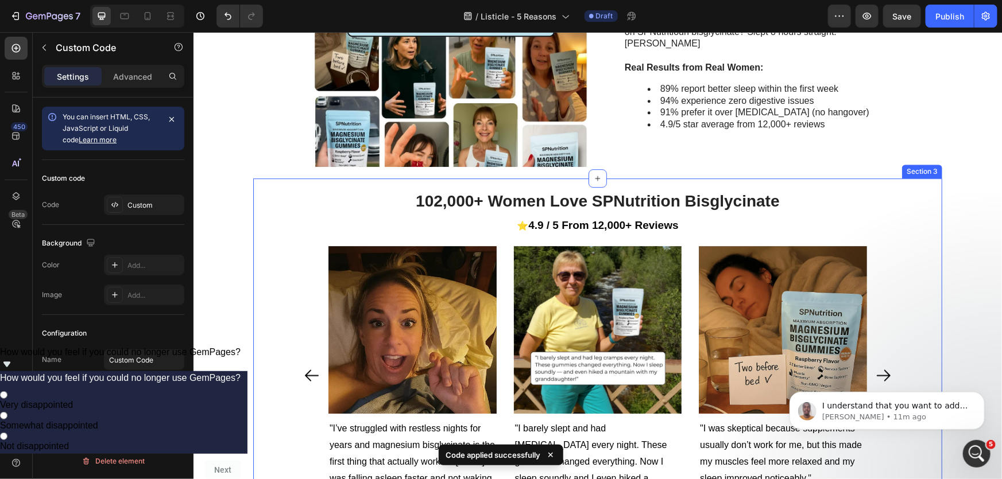
click at [445, 194] on h2 "102,000+ Women Love SPNutrition Bisglycinate" at bounding box center [597, 200] width 366 height 23
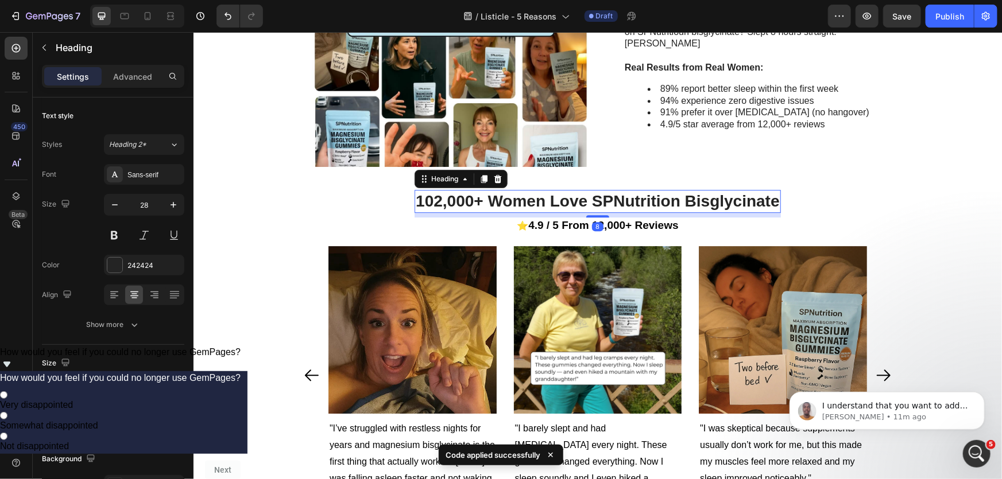
click at [479, 202] on h2 "102,000+ Women Love SPNutrition Bisglycinate" at bounding box center [597, 200] width 366 height 23
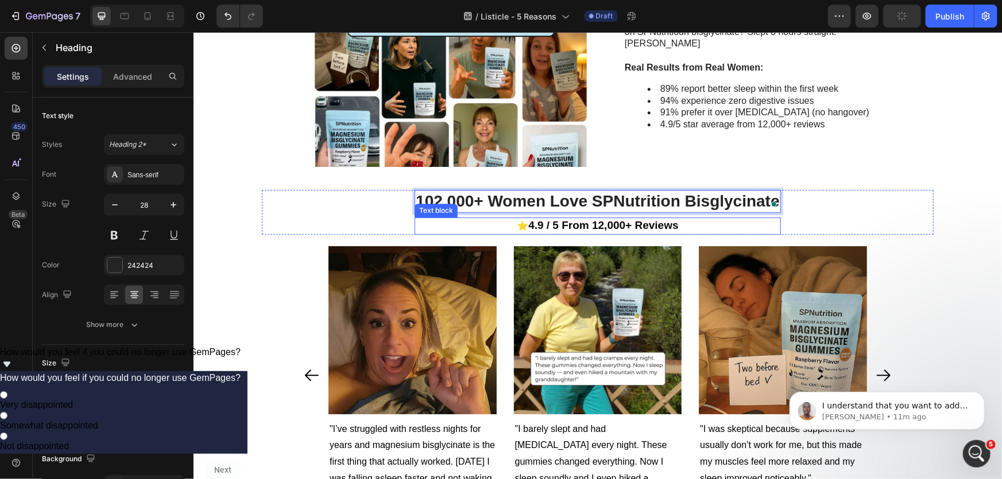
click at [604, 229] on strong "4.9 / 5 From 12,000+ Reviews" at bounding box center [602, 225] width 150 height 12
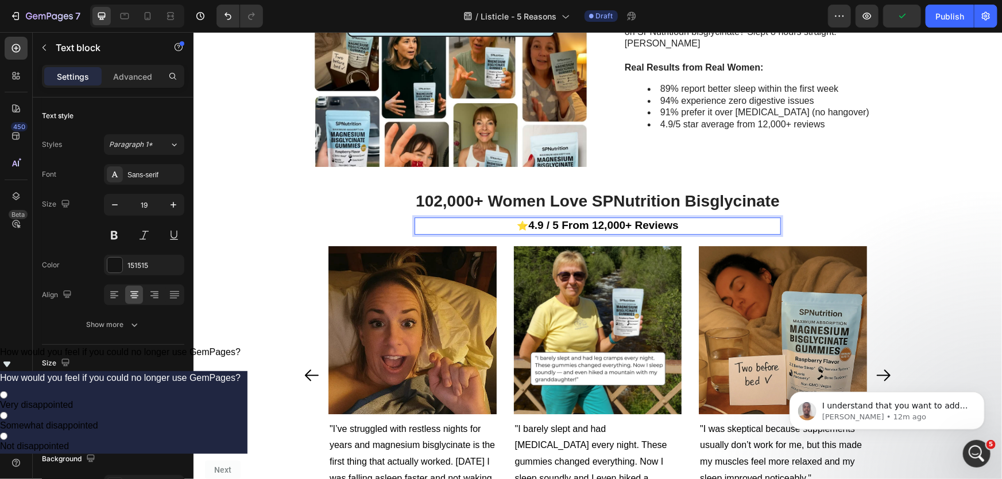
click at [599, 226] on strong "4.9 / 5 From 12,000+ Reviews" at bounding box center [602, 225] width 150 height 12
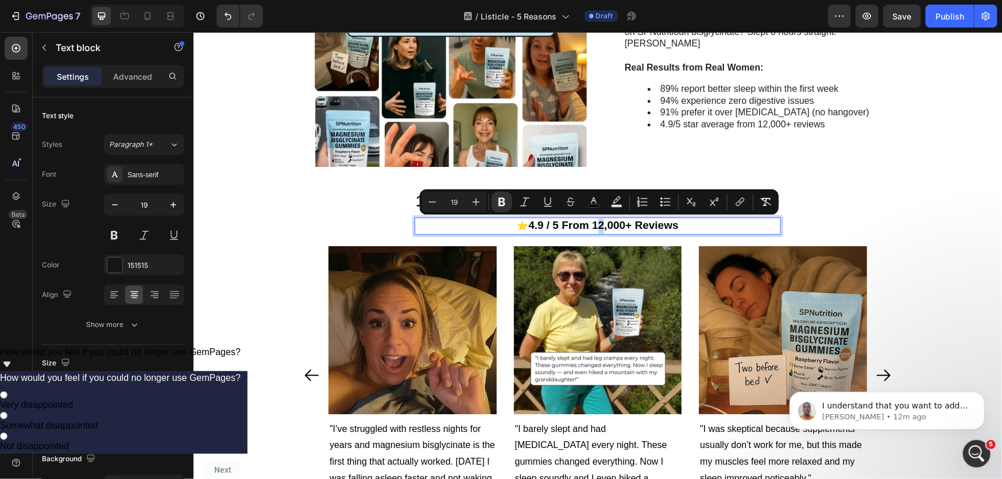
click at [596, 227] on strong "4.9 / 5 From 12,000+ Reviews" at bounding box center [602, 225] width 150 height 12
drag, startPoint x: 606, startPoint y: 228, endPoint x: 621, endPoint y: 229, distance: 15.0
click at [621, 229] on strong "4.9 / 5 From 13,000+ Reviews" at bounding box center [602, 225] width 150 height 12
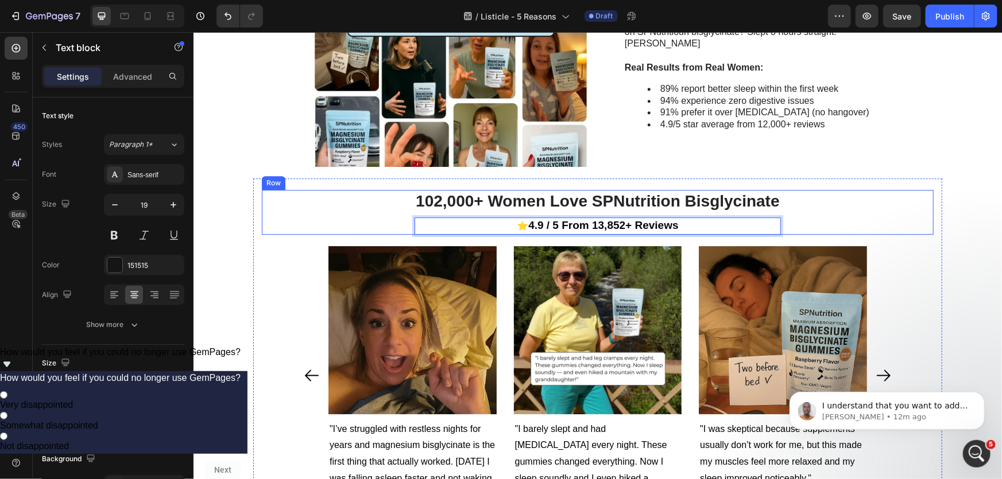
click at [925, 189] on div "102,000+ Women Love SPNutrition Bisglycinate Heading ⭐ 4.9 / 5 From 13,852+ Rev…" at bounding box center [597, 211] width 672 height 45
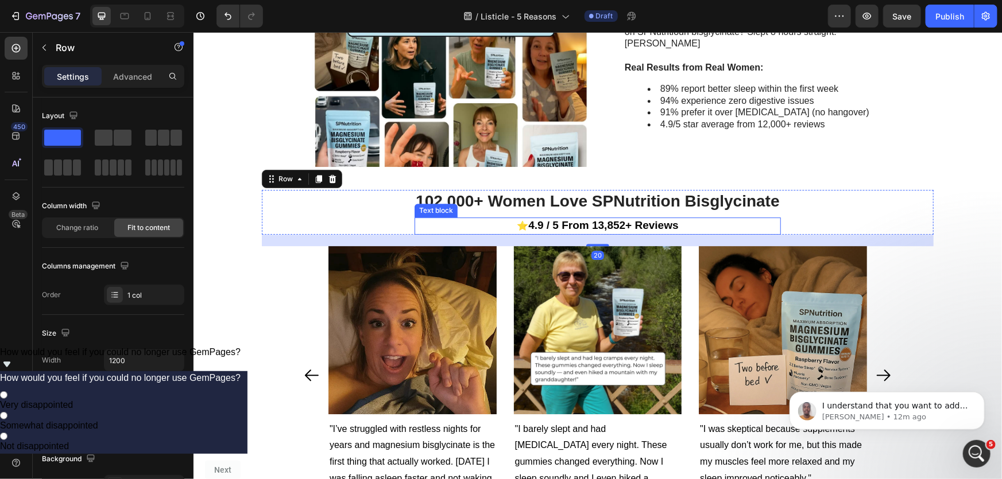
click at [503, 222] on p "⭐ 4.9 / 5 From 13,852+ Reviews" at bounding box center [597, 225] width 364 height 15
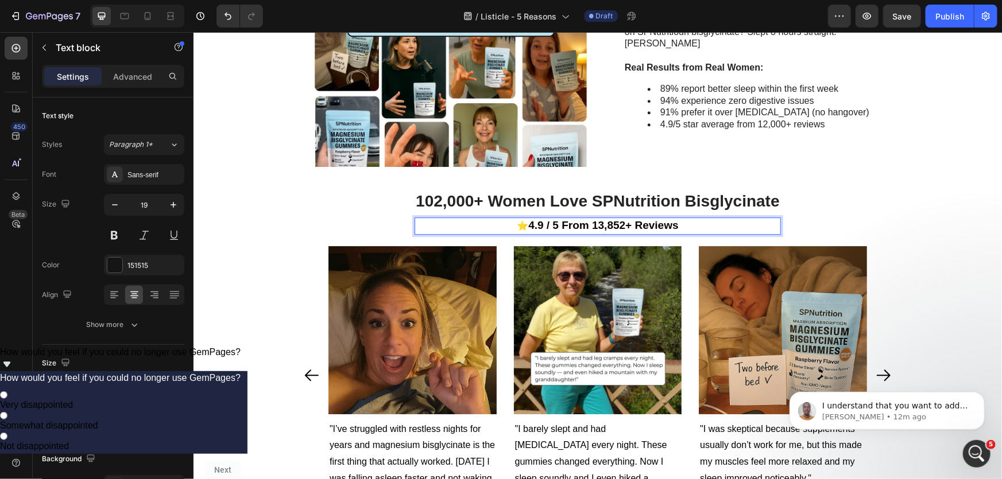
click at [516, 228] on span "⭐" at bounding box center [521, 225] width 11 height 10
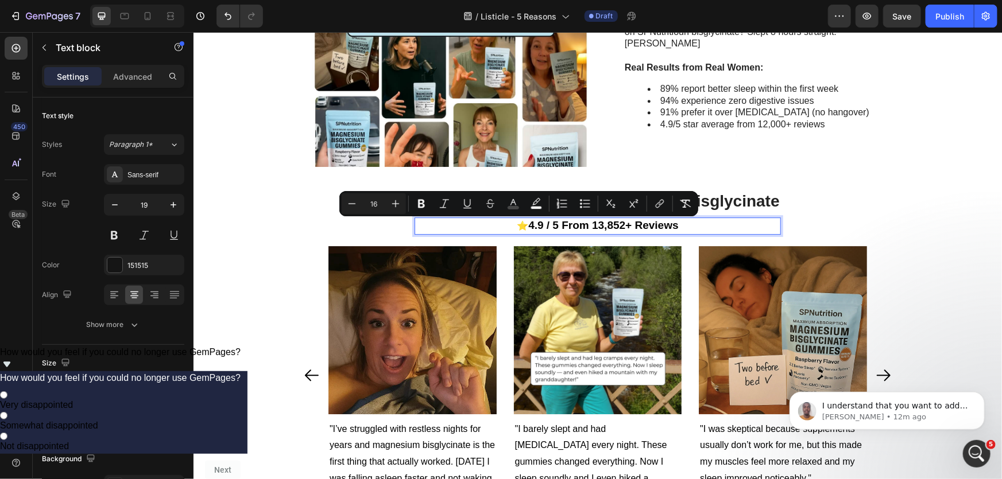
click at [516, 228] on span "⭐" at bounding box center [521, 225] width 11 height 10
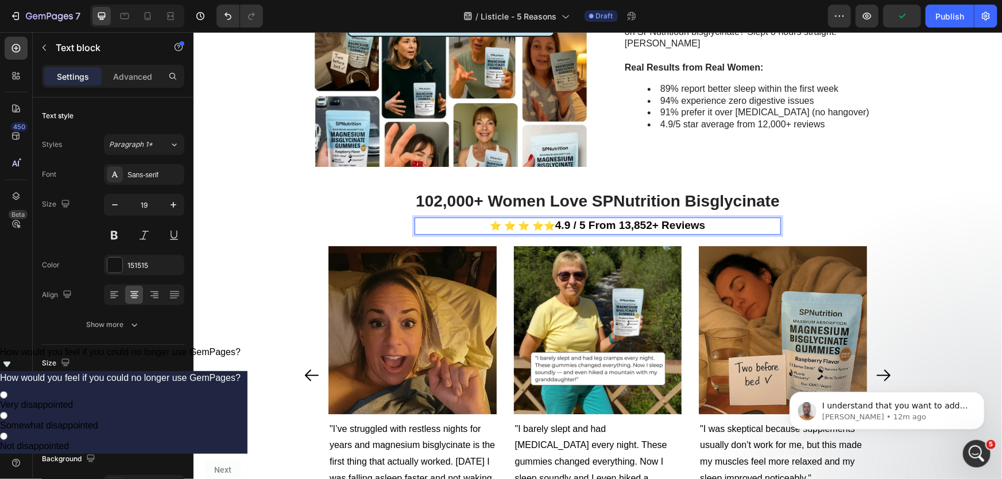
click at [530, 226] on span "⭐ ⭐ ⭐ ⭐⭐" at bounding box center [522, 225] width 65 height 10
click at [512, 224] on span "⭐ ⭐ ⭐⭐⭐" at bounding box center [522, 225] width 63 height 10
click at [501, 227] on span "⭐ ⭐⭐⭐⭐" at bounding box center [522, 225] width 60 height 10
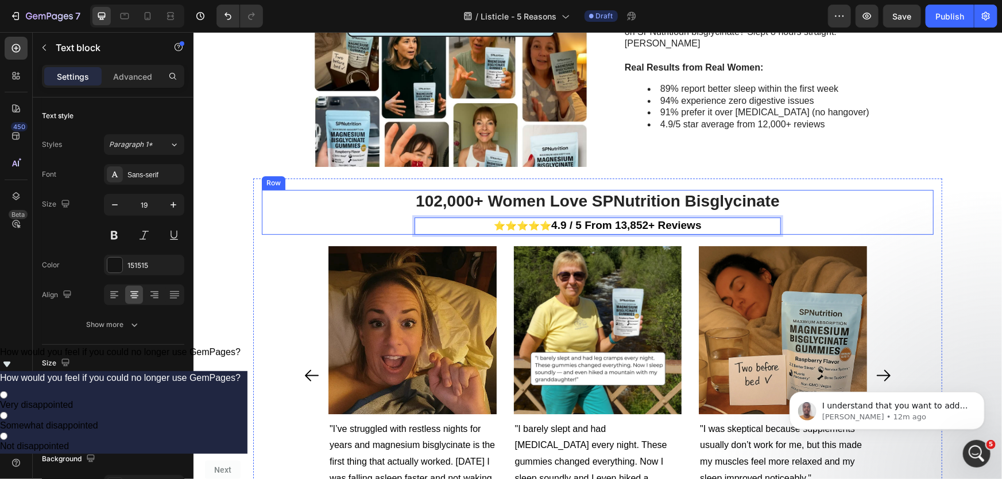
click at [870, 199] on div "102,000+ Women Love SPNutrition Bisglycinate Heading ⭐⭐⭐⭐⭐ 4.9 / 5 From 13,852+…" at bounding box center [597, 211] width 672 height 45
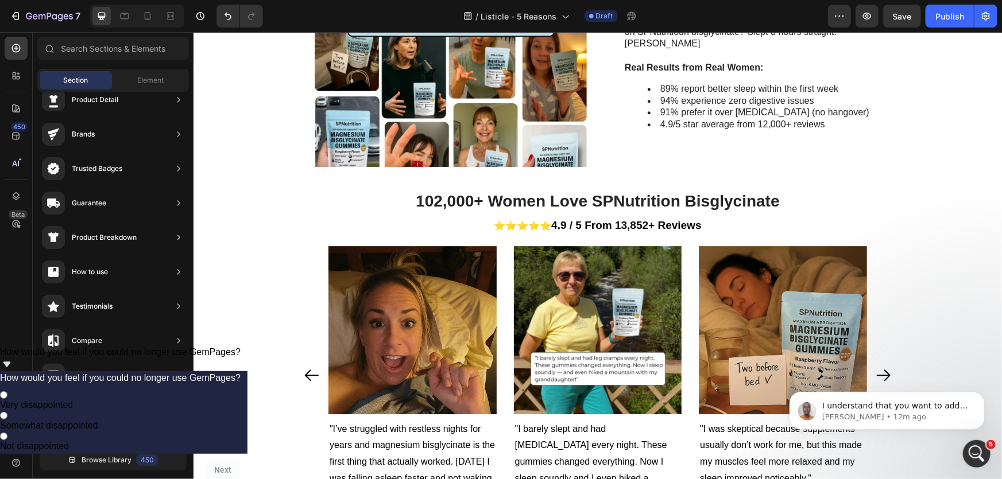
click at [968, 185] on div "Image 5. Proven By 102,000+ Women Who Tried Everything Else First Heading "Afte…" at bounding box center [597, 40] width 808 height 3310
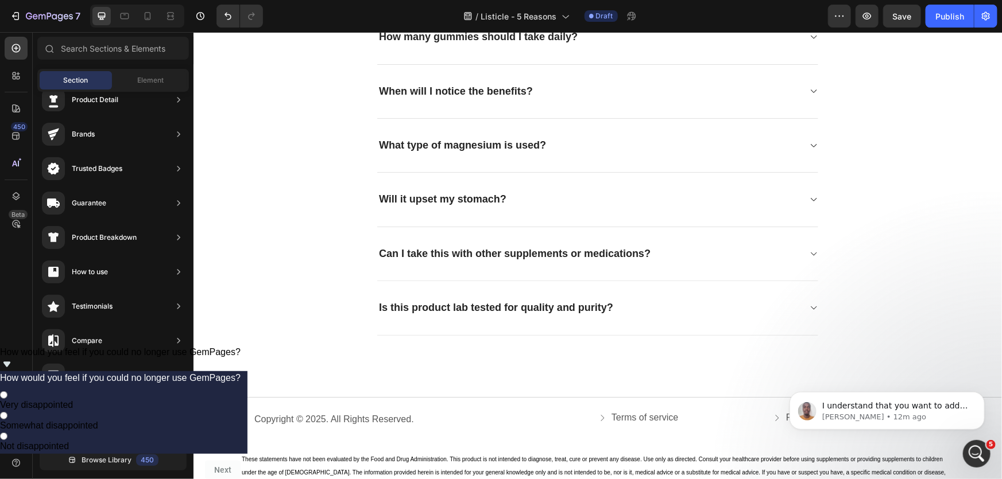
scroll to position [2861, 0]
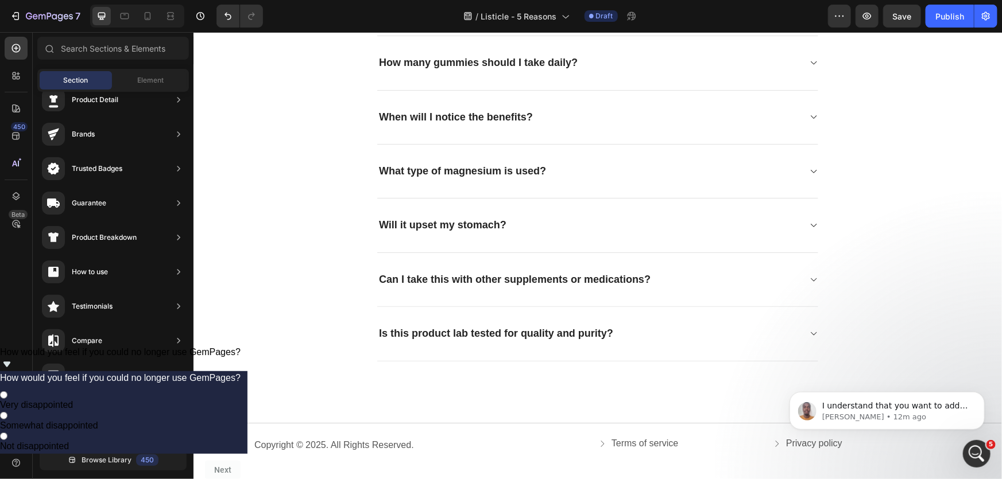
drag, startPoint x: 1000, startPoint y: 272, endPoint x: 416, endPoint y: 80, distance: 614.9
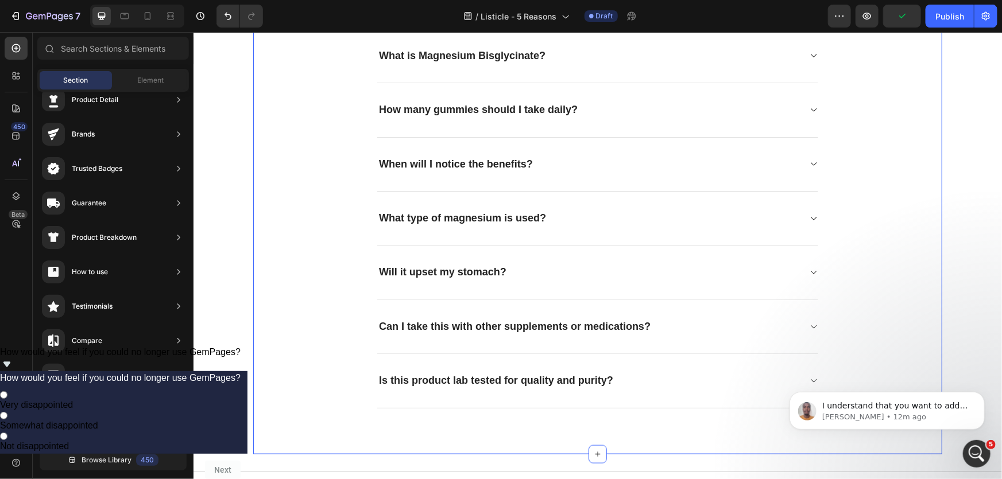
scroll to position [2808, 0]
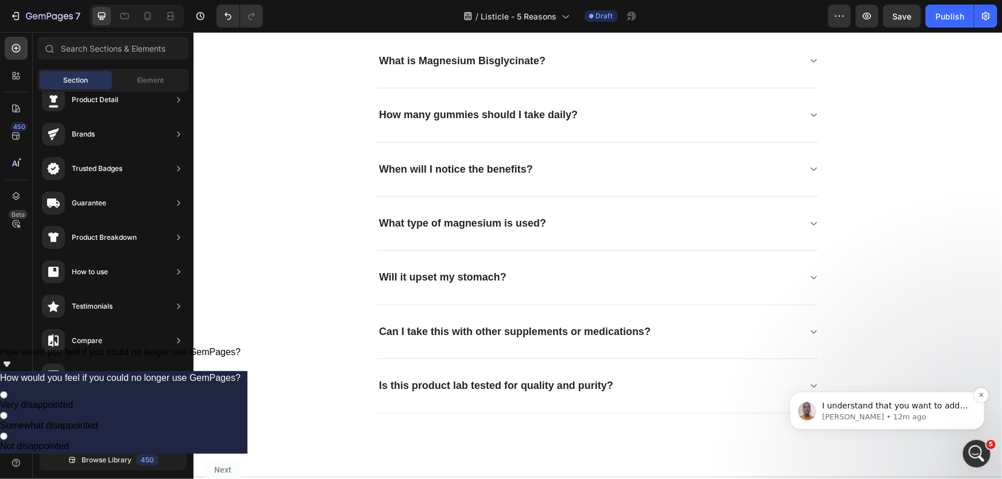
click at [889, 402] on span "I understand that you want to add Meta Pixel to your store. Could you allow me …" at bounding box center [895, 423] width 148 height 44
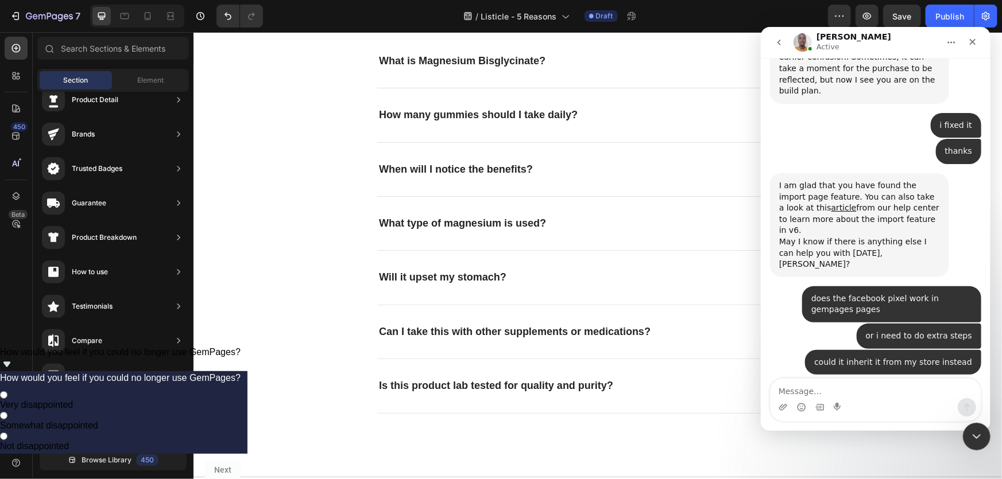
scroll to position [698, 0]
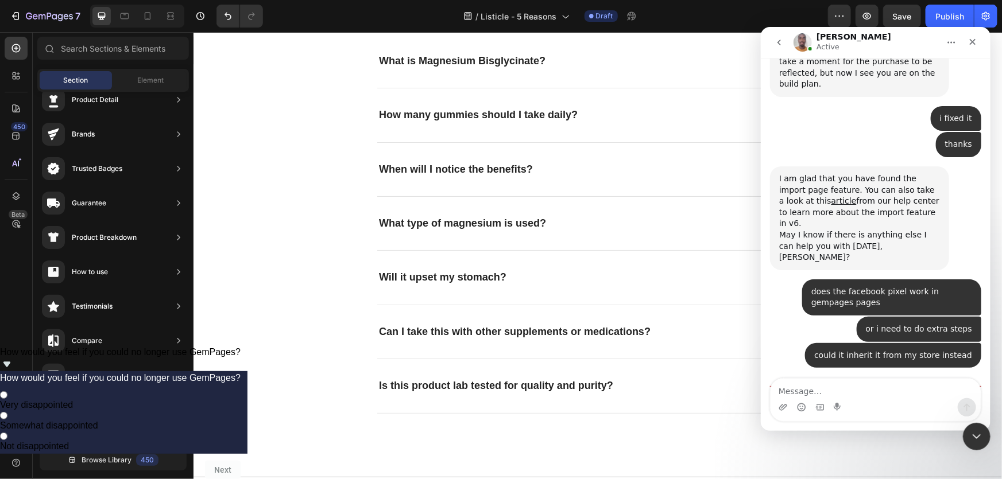
click at [839, 391] on textarea "Message…" at bounding box center [875, 388] width 210 height 20
type textarea "its already added in SHopify"
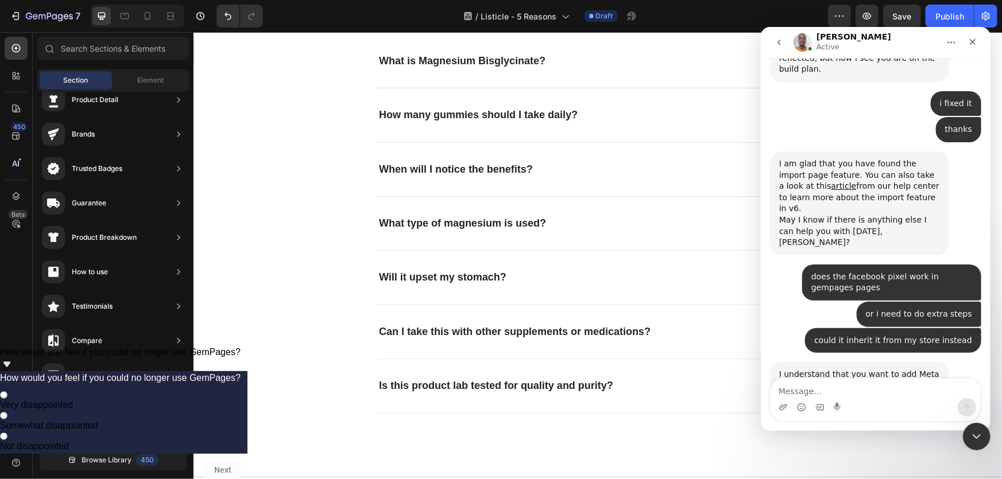
type textarea "d"
type textarea "my question to you is if Gempages will inherit it"
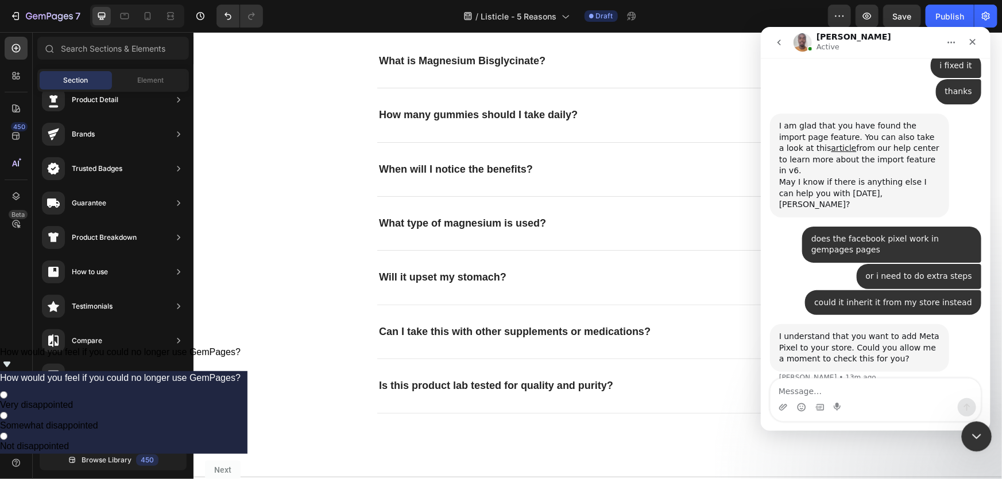
click at [976, 433] on icon "Close Intercom Messenger" at bounding box center [975, 435] width 14 height 14
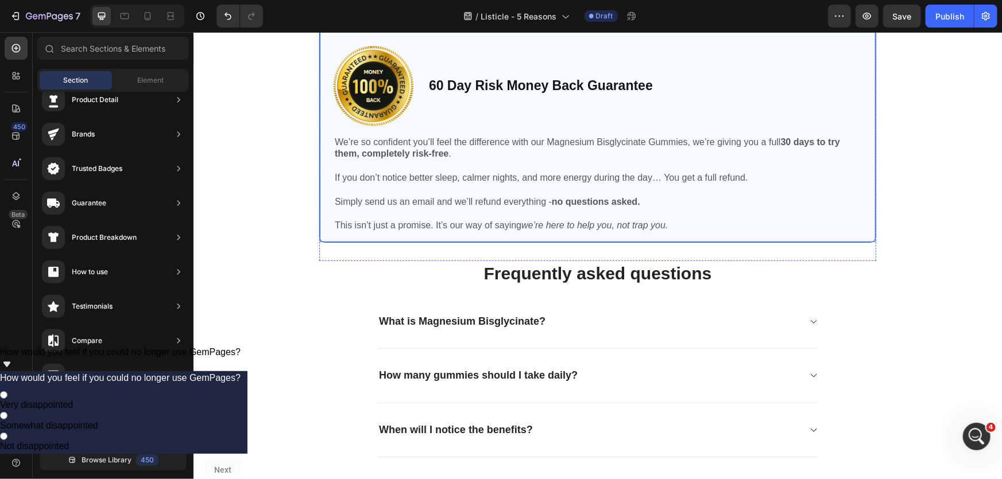
scroll to position [2443, 0]
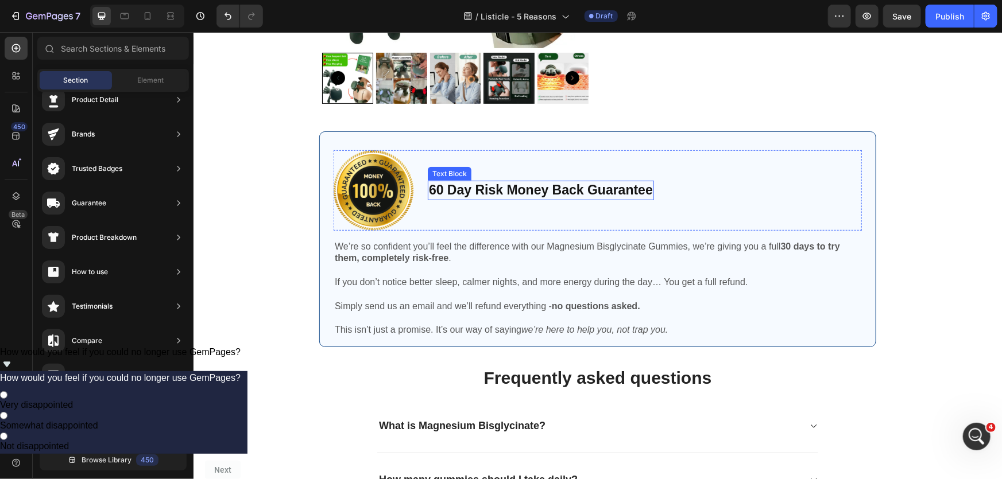
click at [461, 193] on p "60 Day Risk Money Back Guarantee" at bounding box center [540, 189] width 224 height 17
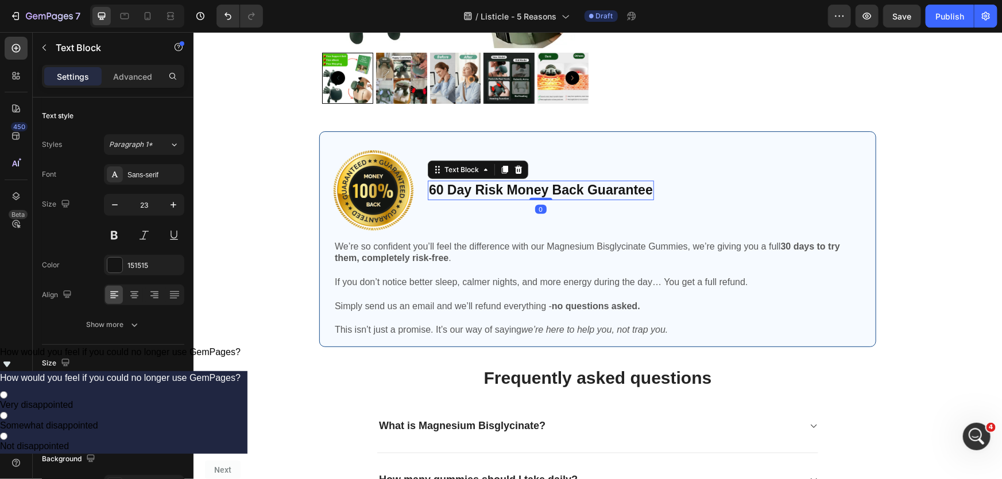
click at [461, 193] on p "60 Day Risk Money Back Guarantee" at bounding box center [540, 189] width 224 height 17
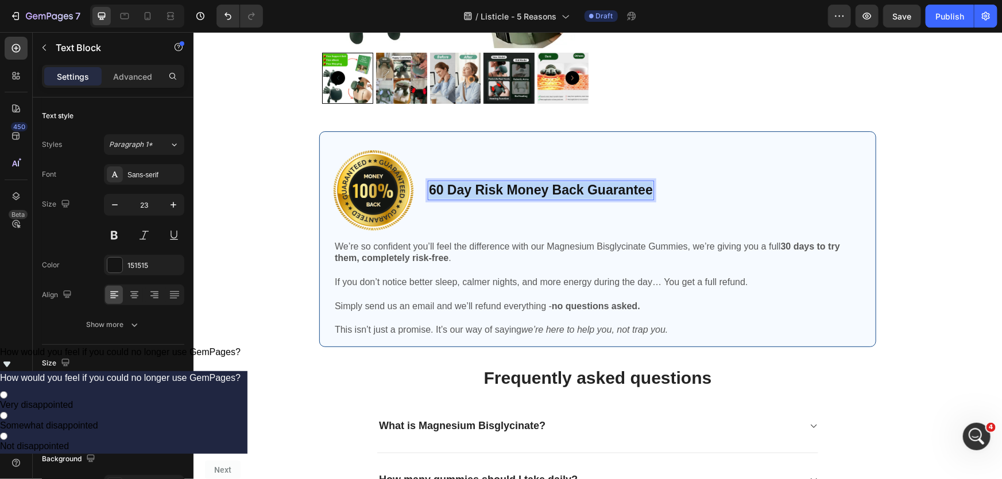
click at [461, 193] on p "60 Day Risk Money Back Guarantee" at bounding box center [540, 189] width 224 height 17
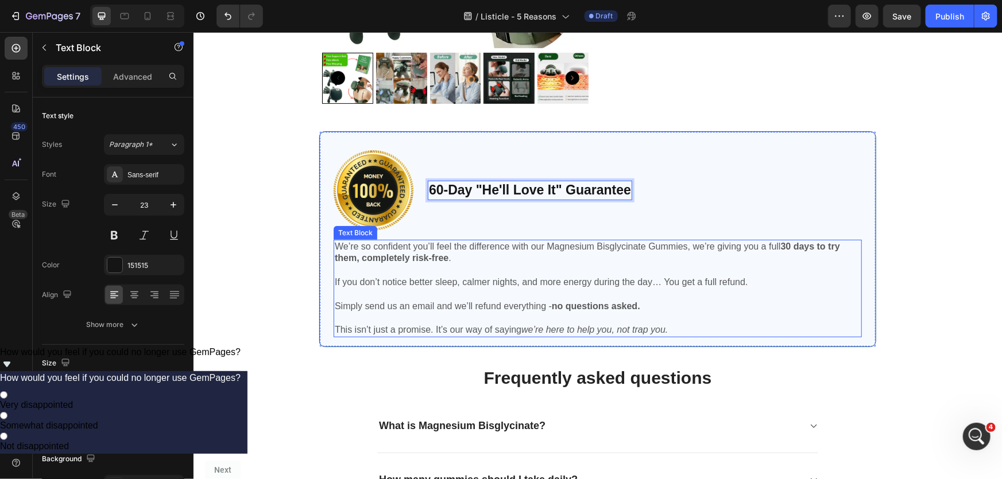
click at [489, 281] on p "If you don’t notice better sleep, calmer nights, and more energy during the day…" at bounding box center [597, 282] width 526 height 12
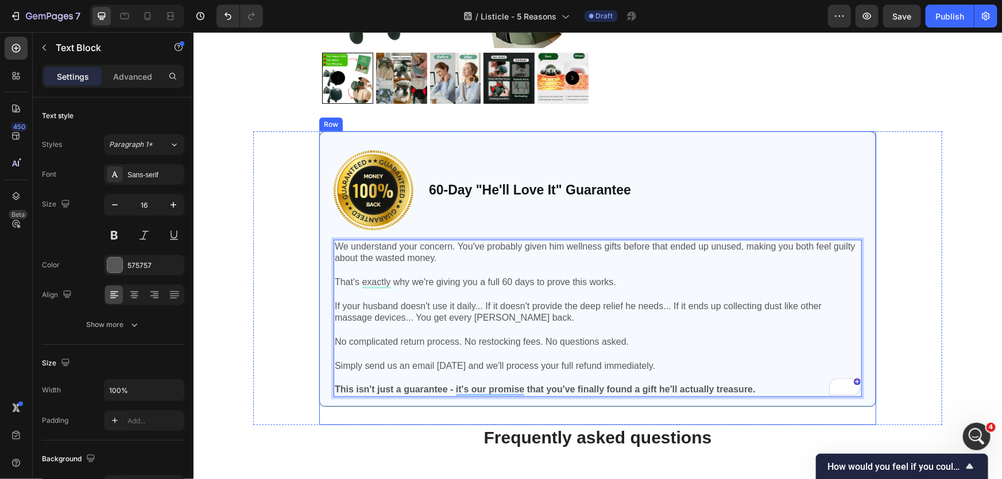
scroll to position [1, 0]
click at [777, 381] on p "Rich Text Editor. Editing area: main" at bounding box center [597, 377] width 526 height 12
click at [474, 319] on p "If your husband doesn't use it daily... If it doesn't provide the deep relief h…" at bounding box center [597, 312] width 526 height 24
drag, startPoint x: 445, startPoint y: 320, endPoint x: 526, endPoint y: 318, distance: 81.0
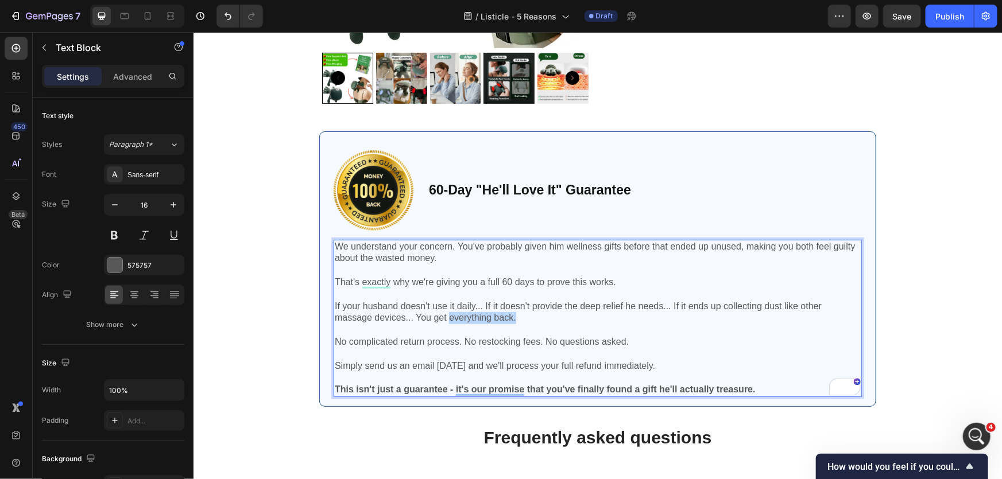
click at [526, 318] on p "If your husband doesn't use it daily... If it doesn't provide the deep relief h…" at bounding box center [597, 312] width 526 height 24
click at [439, 390] on strong "This isn't just a guarantee - it's our promise that you've finally found a gift…" at bounding box center [544, 389] width 421 height 10
click at [434, 418] on div "Image 60-Day "He'll Love It" Guarantee Text Block Row We understand your concer…" at bounding box center [597, 278] width 557 height 294
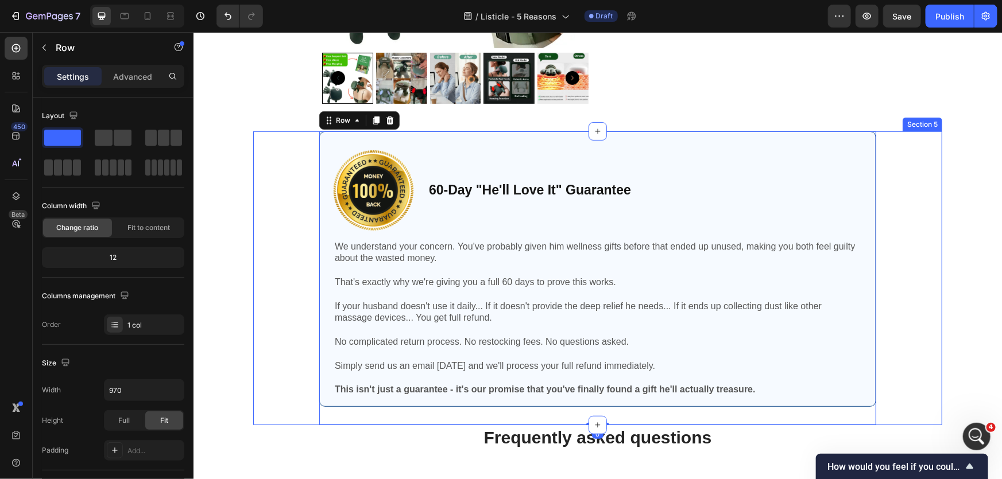
click at [910, 321] on div "Image 60-Day "He'll Love It" Guarantee Text Block Row We understand your concer…" at bounding box center [597, 278] width 672 height 294
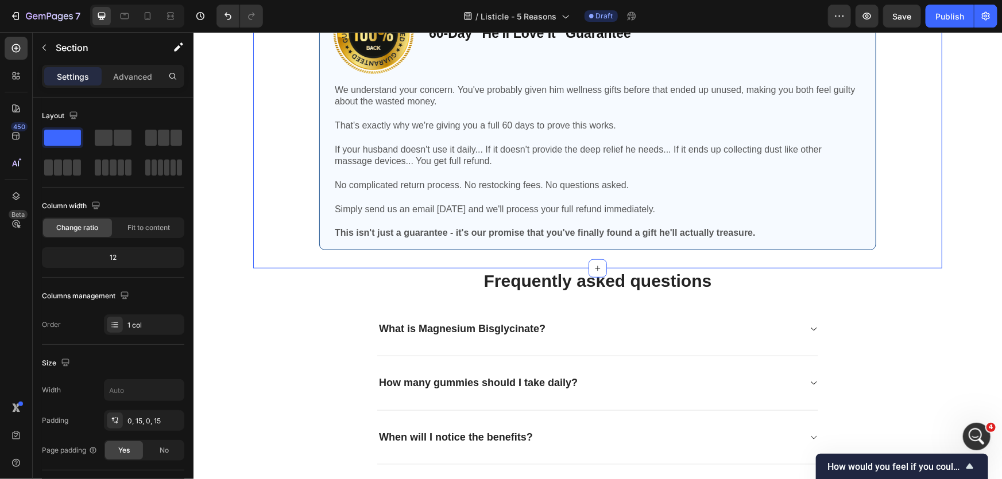
scroll to position [794, 0]
click at [455, 321] on div "What is Magnesium Bisglycinate?" at bounding box center [462, 328] width 170 height 17
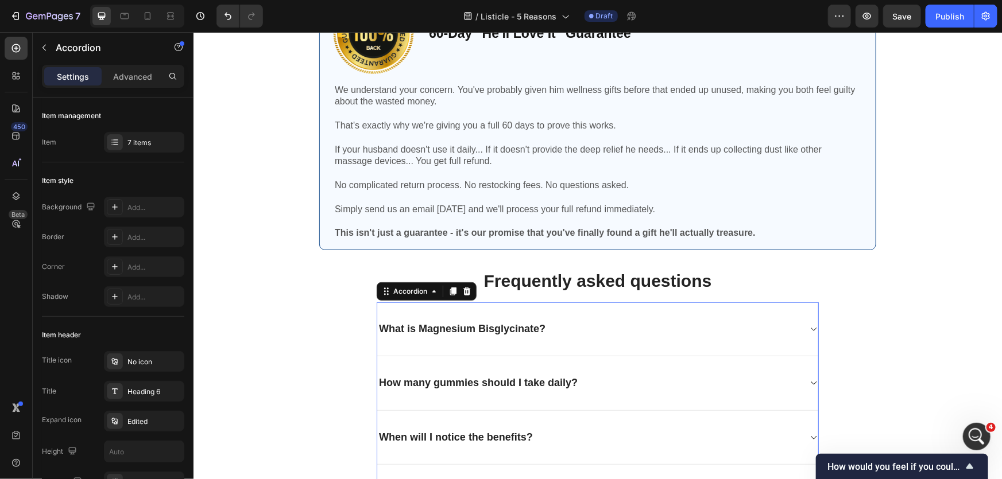
click at [451, 322] on p "What is Magnesium Bisglycinate?" at bounding box center [461, 328] width 166 height 13
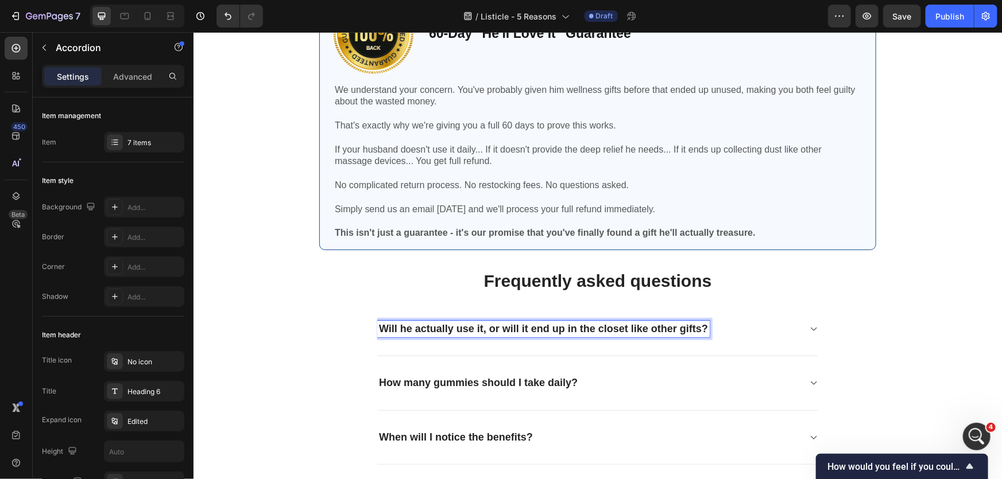
click at [794, 330] on div "Will he actually use it, or will it end up in the closet like other gifts?" at bounding box center [588, 328] width 422 height 17
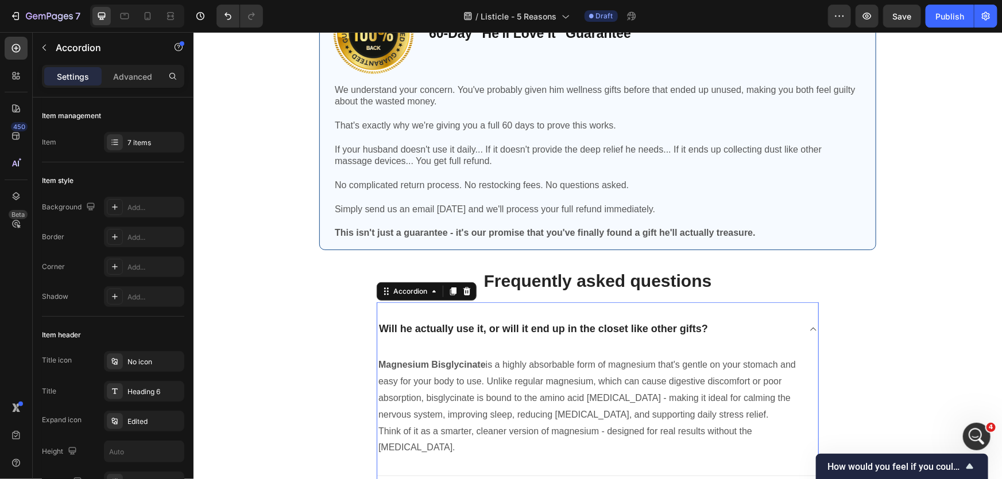
scroll to position [751, 0]
click at [457, 385] on p "Magnesium Bisglycinate is a highly absorbable form of magnesium that's gentle o…" at bounding box center [597, 389] width 439 height 66
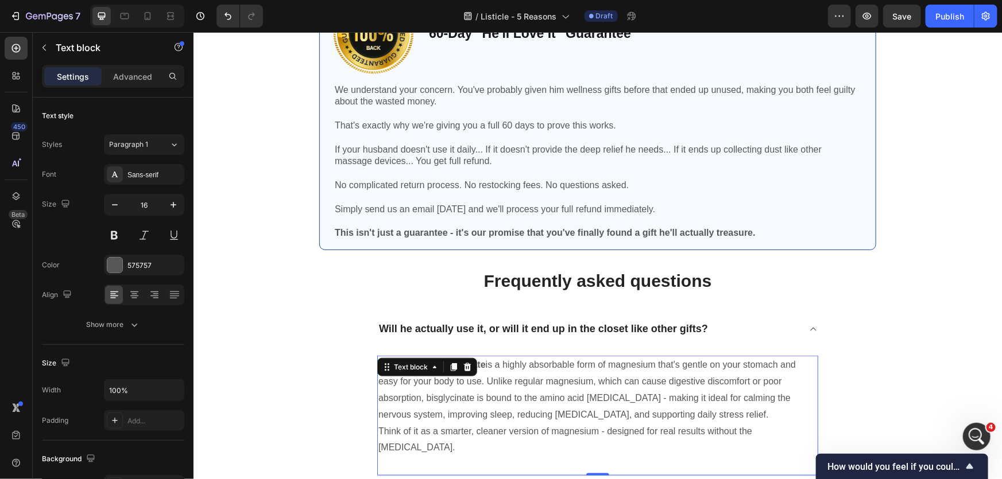
click at [463, 384] on p "Magnesium Bisglycinate is a highly absorbable form of magnesium that's gentle o…" at bounding box center [597, 389] width 439 height 66
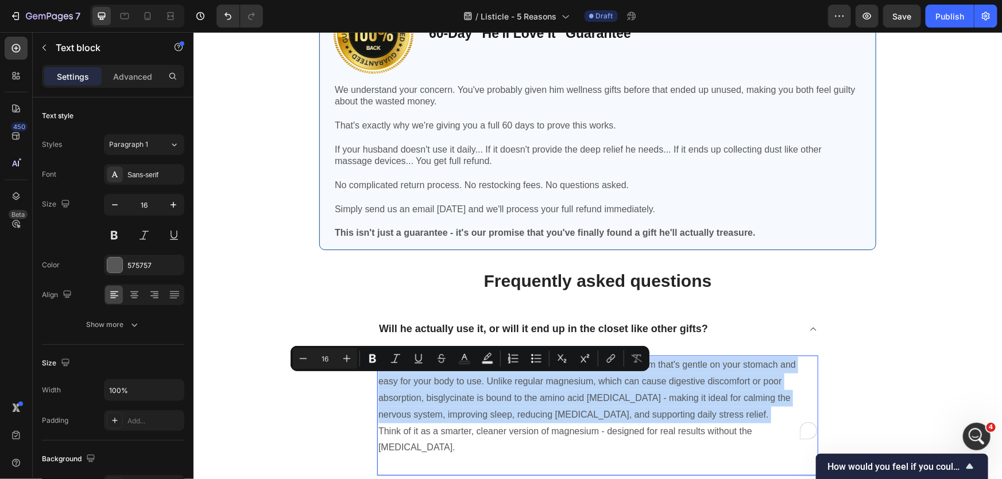
click at [463, 384] on p "Magnesium Bisglycinate is a highly absorbable form of magnesium that's gentle o…" at bounding box center [597, 389] width 439 height 66
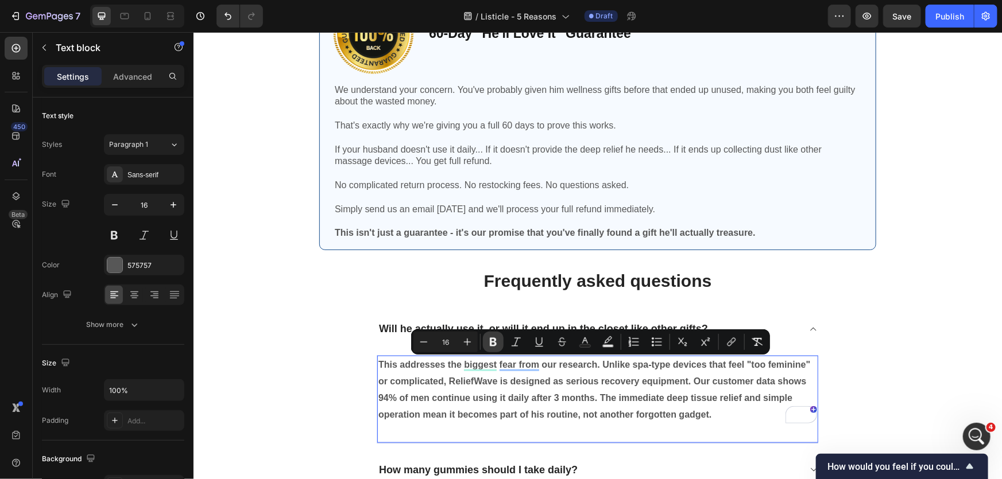
click at [496, 340] on icon "Editor contextual toolbar" at bounding box center [492, 341] width 11 height 11
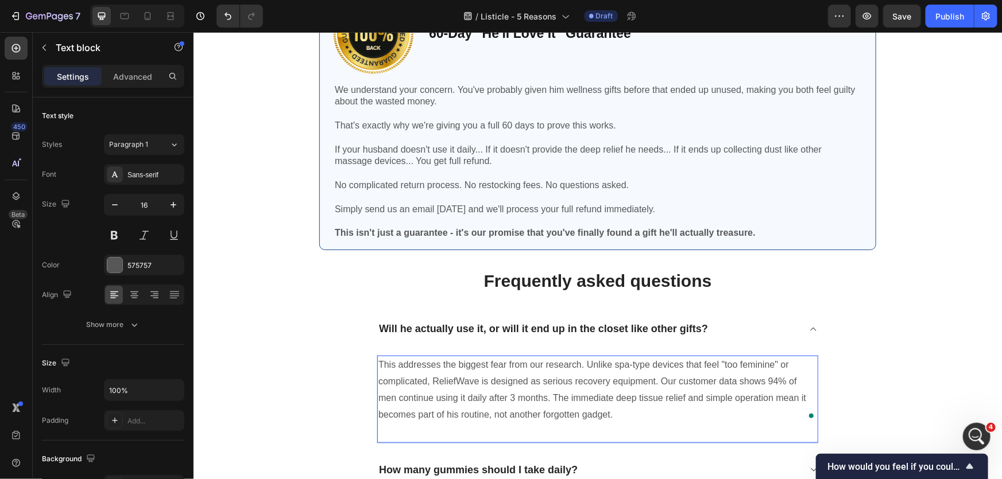
click at [586, 401] on p "This addresses the biggest fear from our research. Unlike spa-type devices that…" at bounding box center [597, 389] width 439 height 66
click at [680, 410] on p "This addresses the biggest fear from our research. Unlike spa-type devices that…" at bounding box center [597, 389] width 439 height 66
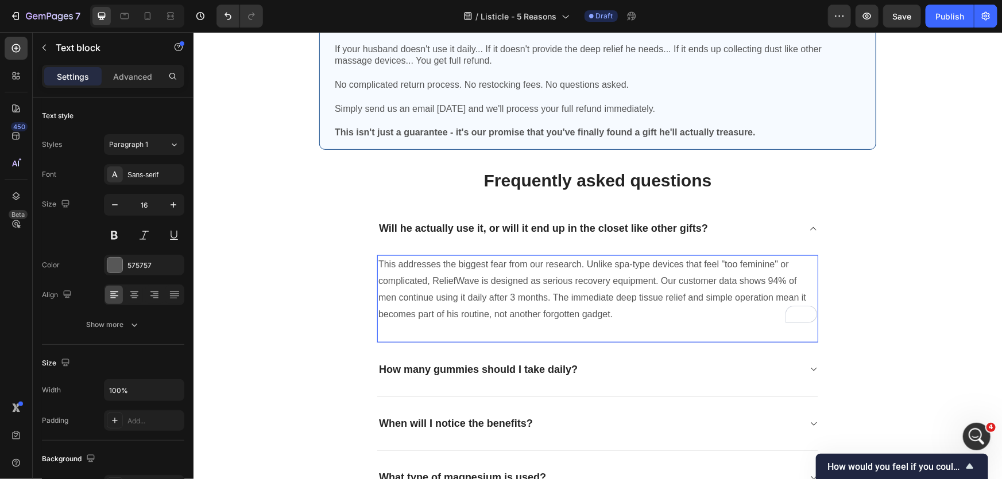
scroll to position [2704, 0]
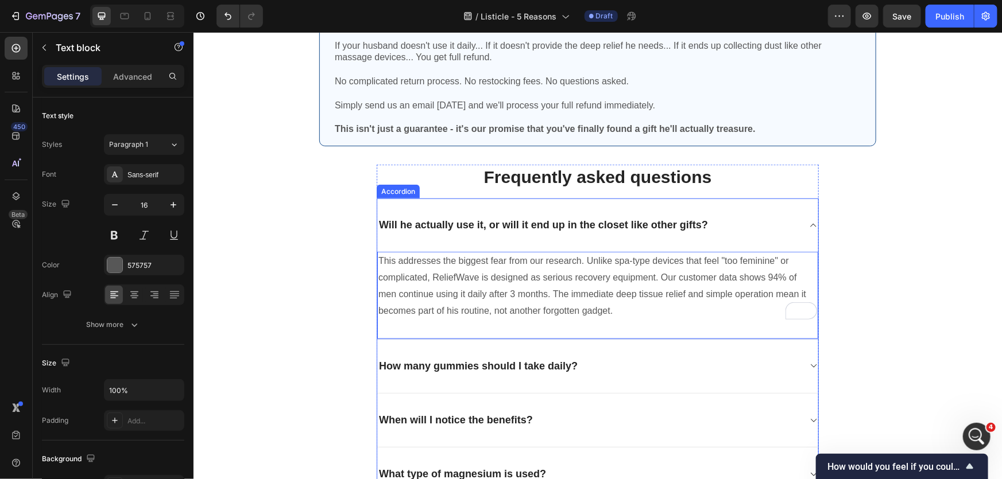
click at [681, 360] on div "How many gummies should I take daily?" at bounding box center [588, 366] width 422 height 17
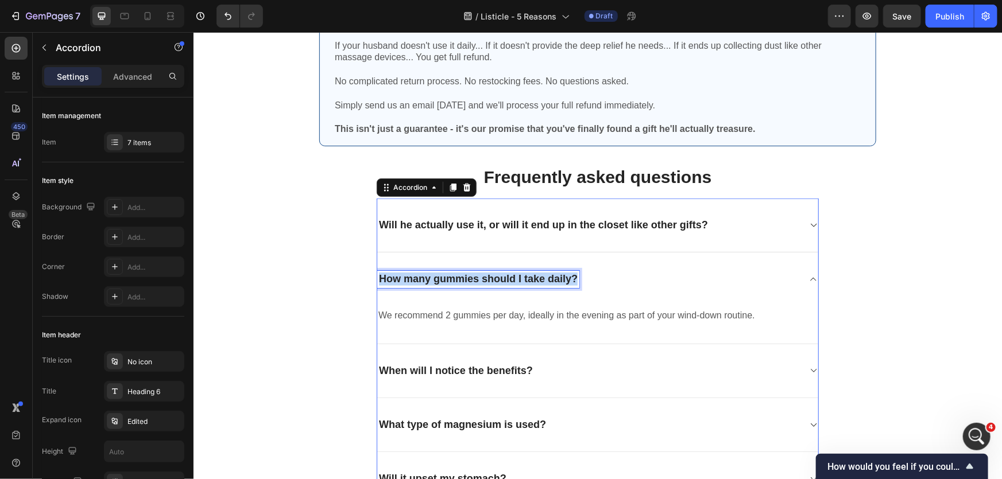
click at [477, 282] on p "How many gummies should I take daily?" at bounding box center [477, 278] width 199 height 13
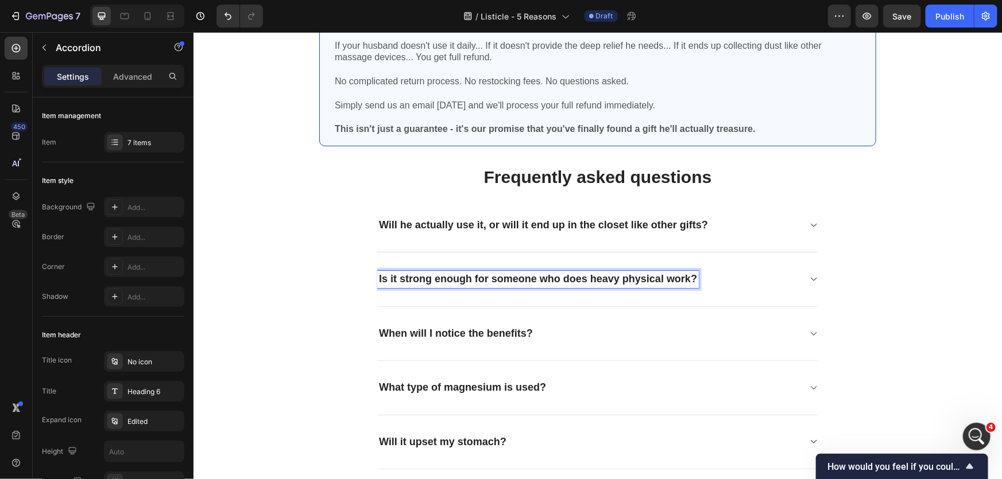
click at [490, 285] on div "Is it strong enough for someone who does heavy physical work?" at bounding box center [537, 278] width 321 height 17
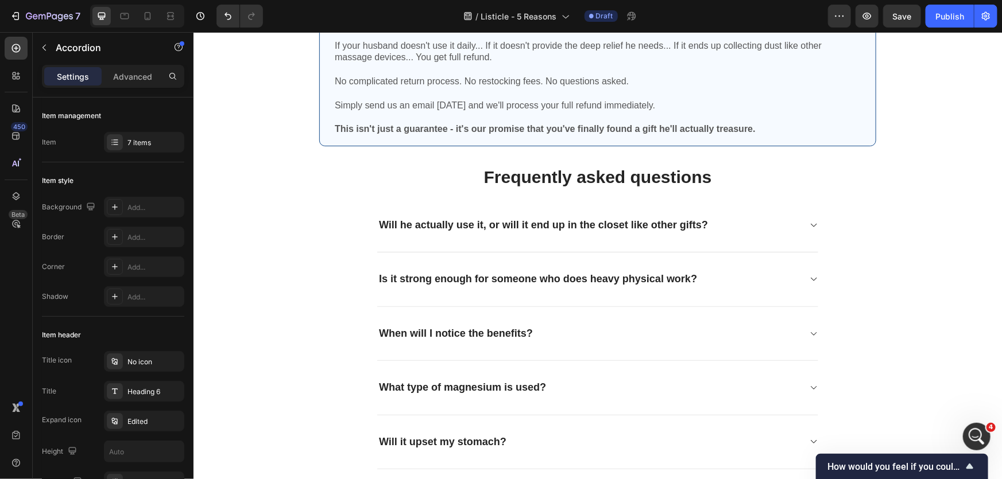
click at [796, 280] on div "Is it strong enough for someone who does heavy physical work?" at bounding box center [597, 279] width 441 height 54
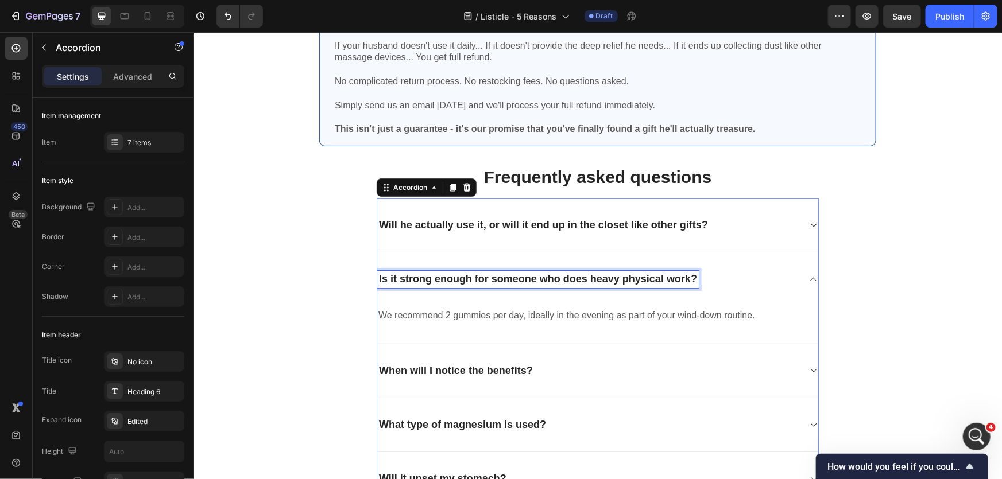
click at [411, 274] on p "Is it strong enough for someone who does heavy physical work?" at bounding box center [537, 278] width 318 height 13
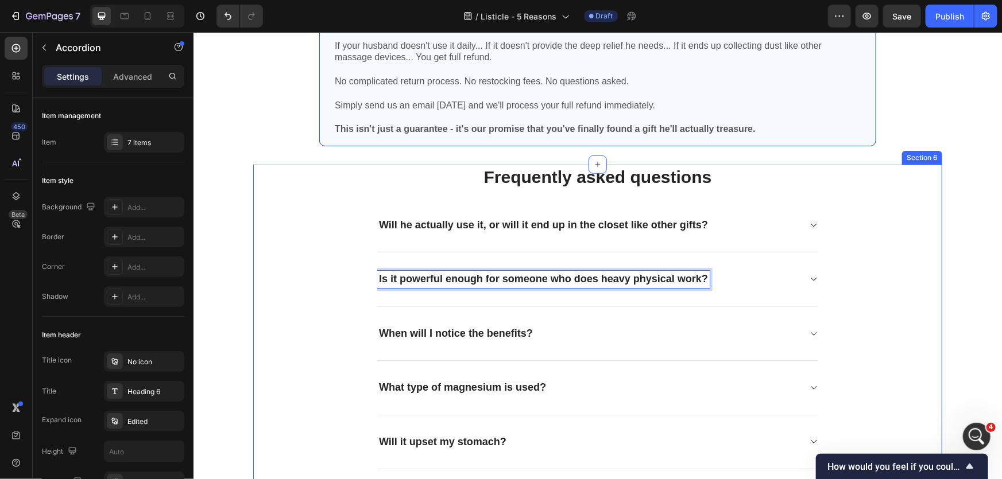
click at [815, 275] on div "Frequently asked questions Heading Will he actually use it, or will it end up i…" at bounding box center [597, 370] width 672 height 413
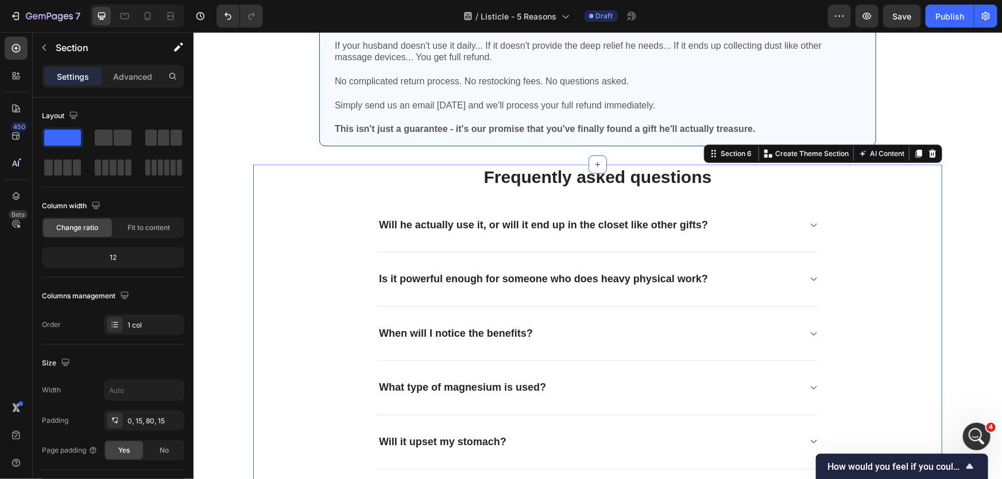
click at [801, 280] on div "Is it powerful enough for someone who does heavy physical work?" at bounding box center [597, 279] width 441 height 54
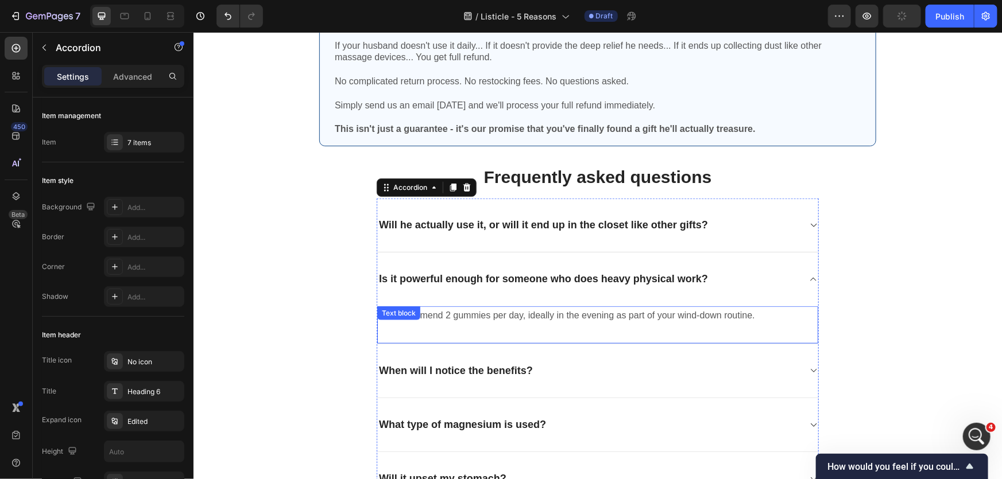
click at [554, 315] on p "We recommend 2 gummies per day, ideally in the evening as part of your wind-dow…" at bounding box center [597, 315] width 439 height 17
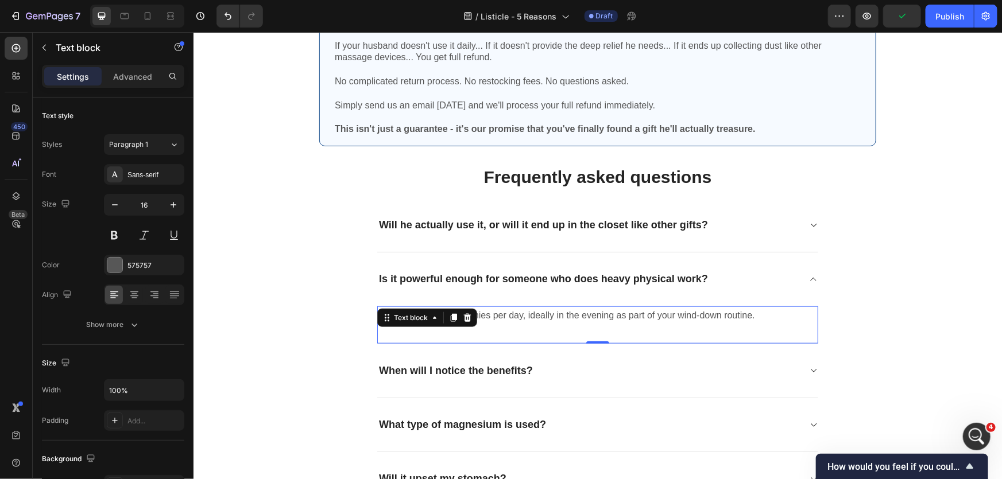
click at [554, 315] on p "We recommend 2 gummies per day, ideally in the evening as part of your wind-dow…" at bounding box center [597, 315] width 439 height 17
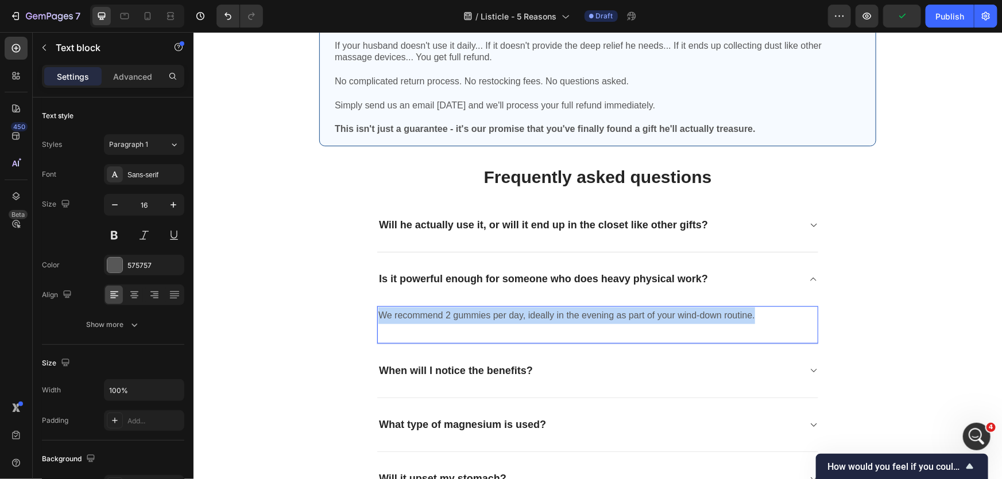
click at [554, 315] on p "We recommend 2 gummies per day, ideally in the evening as part of your wind-dow…" at bounding box center [597, 315] width 439 height 17
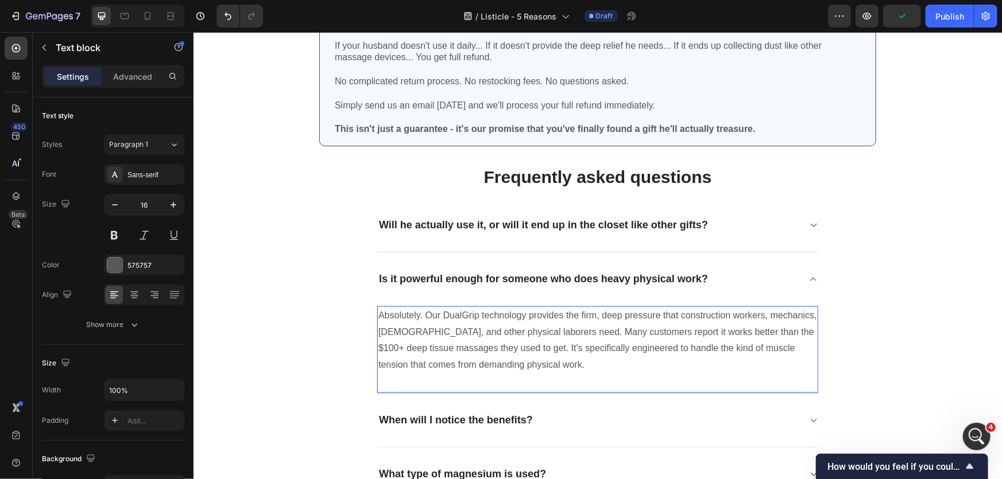
click at [486, 377] on div "Absolutely. Our DualGrip technology provides the firm, deep pressure that const…" at bounding box center [597, 349] width 441 height 87
click at [549, 373] on div "Absolutely. Our DualGrip technology provides the firm, deep pressure that const…" at bounding box center [597, 340] width 441 height 68
click at [782, 276] on div "Is it powerful enough for someone who does heavy physical work?" at bounding box center [588, 278] width 422 height 17
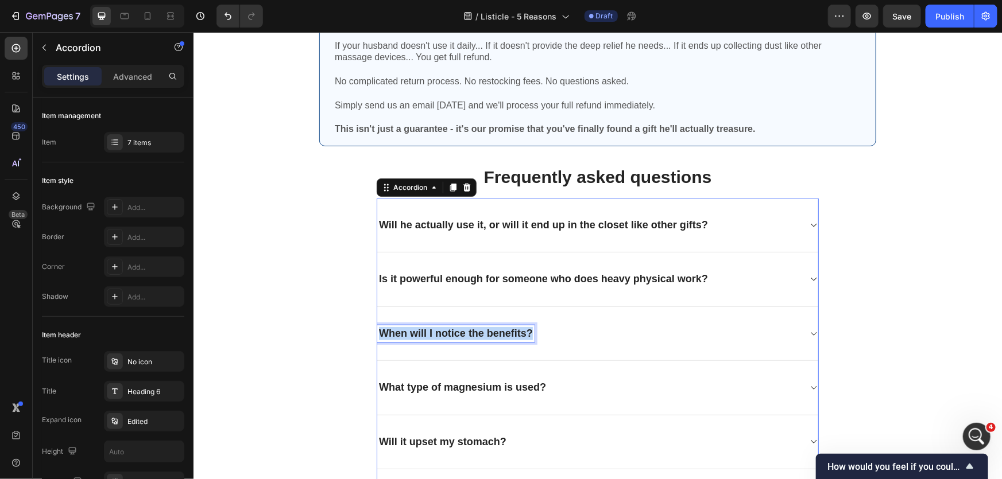
click at [476, 335] on p "When will I notice the benefits?" at bounding box center [455, 333] width 154 height 13
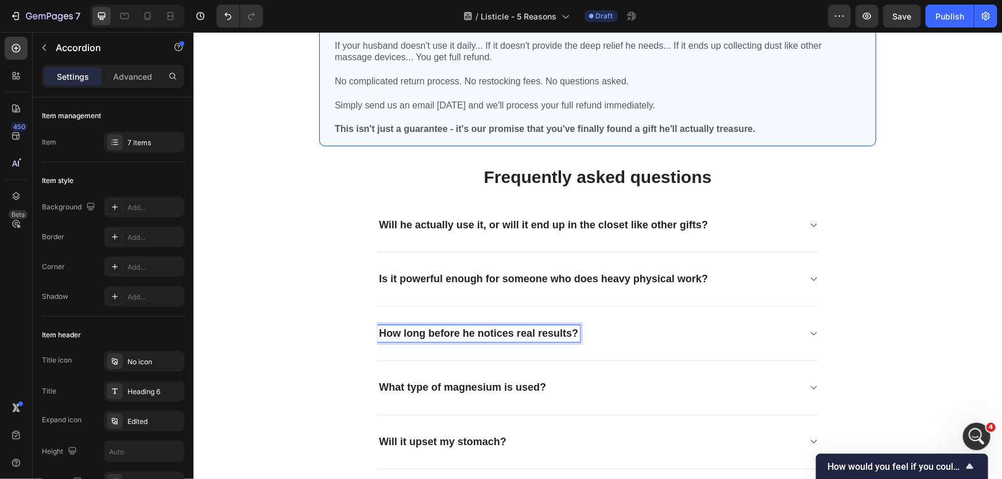
click at [681, 329] on div "How long before he notices real results?" at bounding box center [588, 333] width 422 height 17
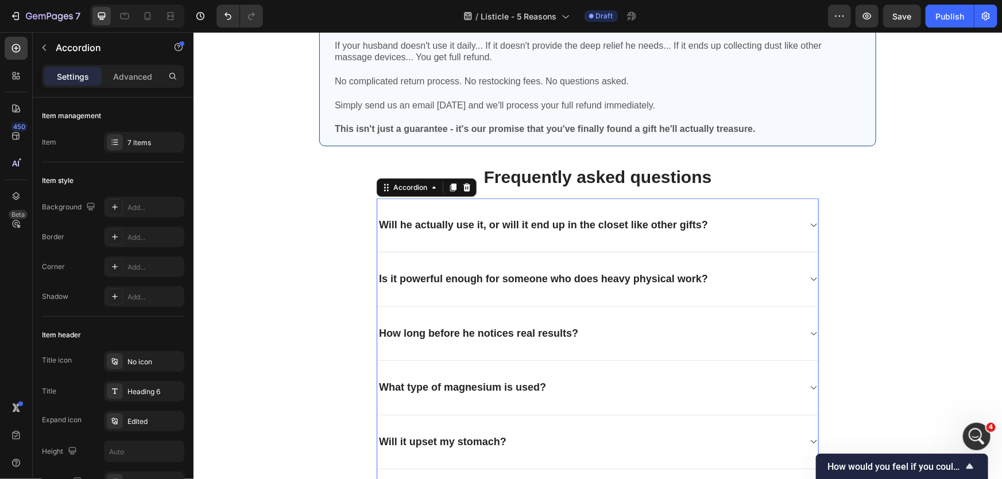
click at [624, 329] on div "How long before he notices real results?" at bounding box center [588, 333] width 422 height 17
click at [448, 386] on p "Some people report better sleep and reduced tension in as little as 1–2 weeks, …" at bounding box center [597, 377] width 439 height 33
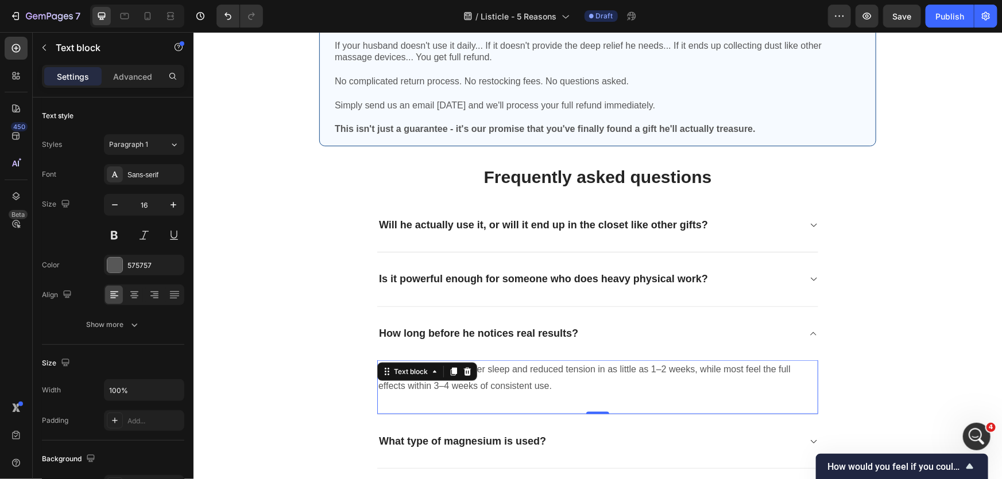
click at [448, 386] on p "Some people report better sleep and reduced tension in as little as 1–2 weeks, …" at bounding box center [597, 377] width 439 height 33
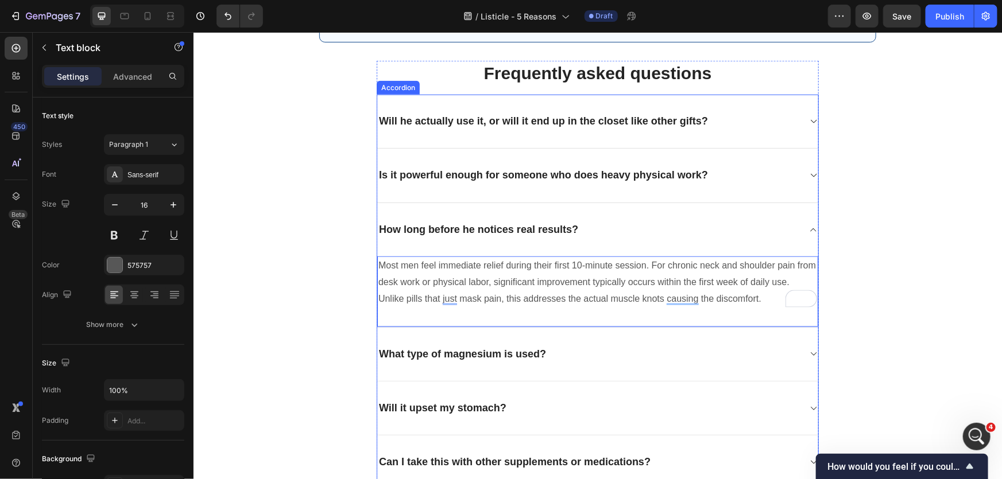
scroll to position [2808, 0]
click at [460, 351] on p "What type of magnesium is used?" at bounding box center [461, 353] width 167 height 13
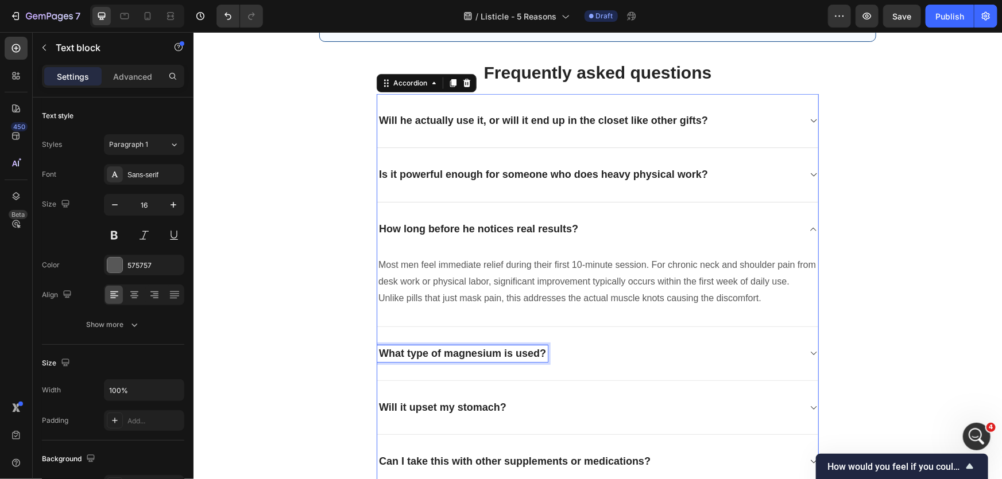
click at [460, 351] on p "What type of magnesium is used?" at bounding box center [461, 353] width 167 height 13
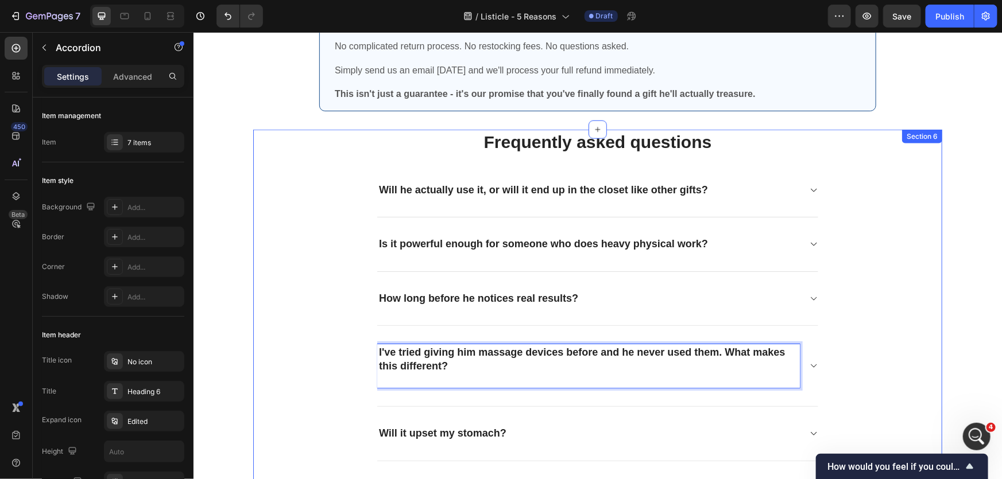
scroll to position [2738, 0]
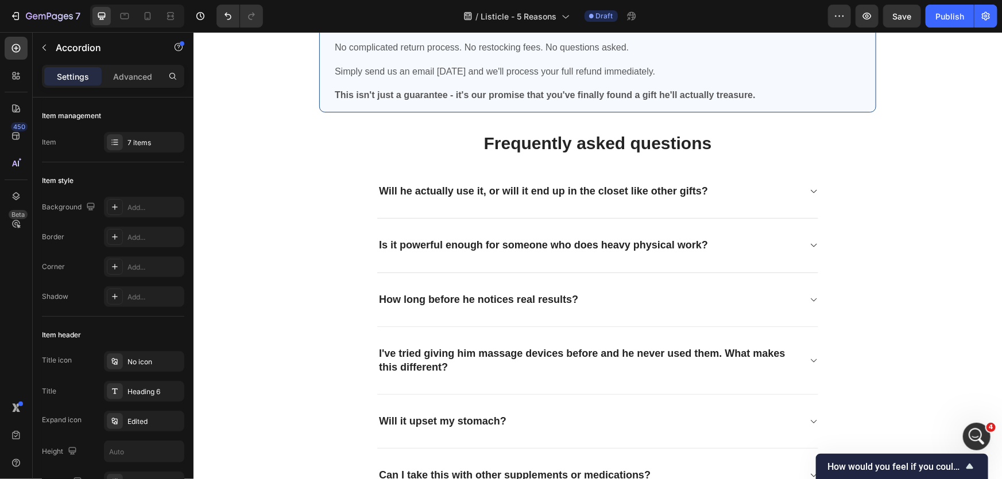
click at [810, 363] on icon at bounding box center [812, 360] width 9 height 9
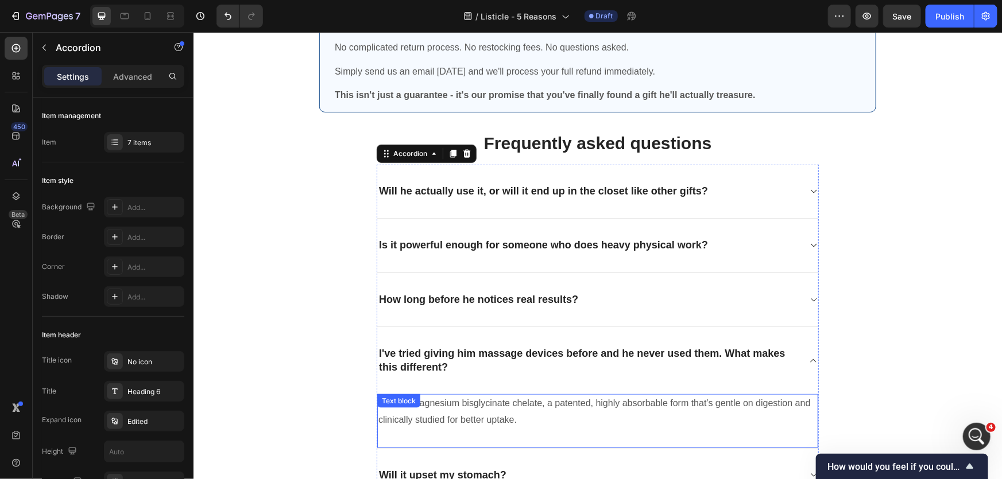
click at [481, 407] on p "We use magnesium bisglycinate chelate, a patented, highly absorbable form that'…" at bounding box center [597, 411] width 439 height 33
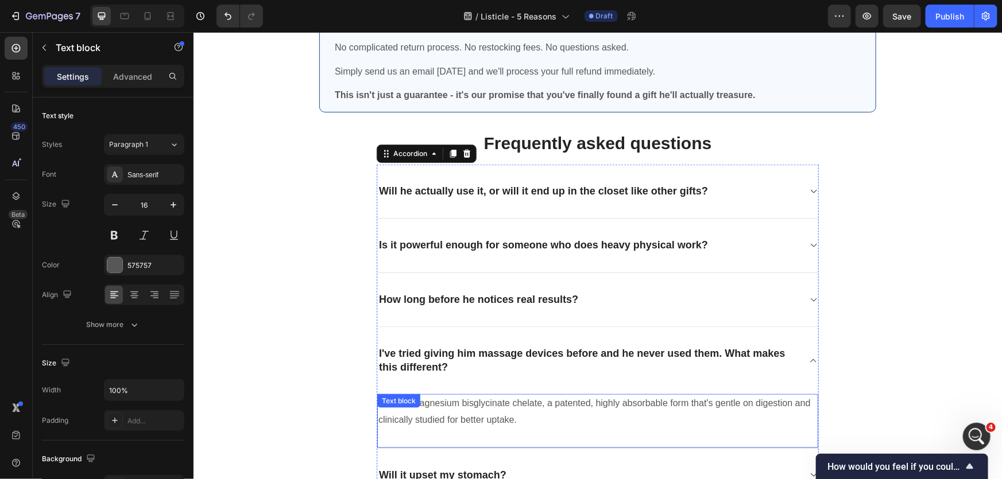
click at [481, 407] on p "We use magnesium bisglycinate chelate, a patented, highly absorbable form that'…" at bounding box center [597, 411] width 439 height 33
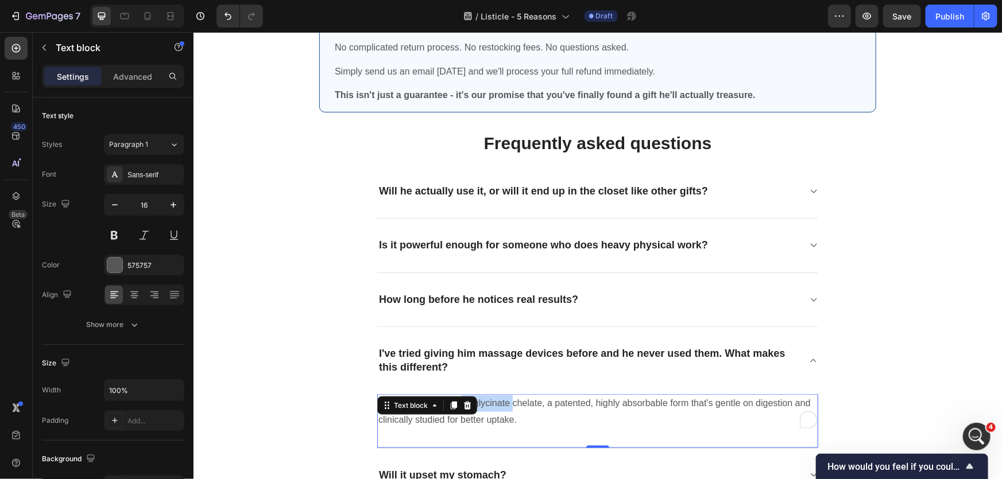
click at [481, 407] on p "We use magnesium bisglycinate chelate, a patented, highly absorbable form that'…" at bounding box center [597, 411] width 439 height 33
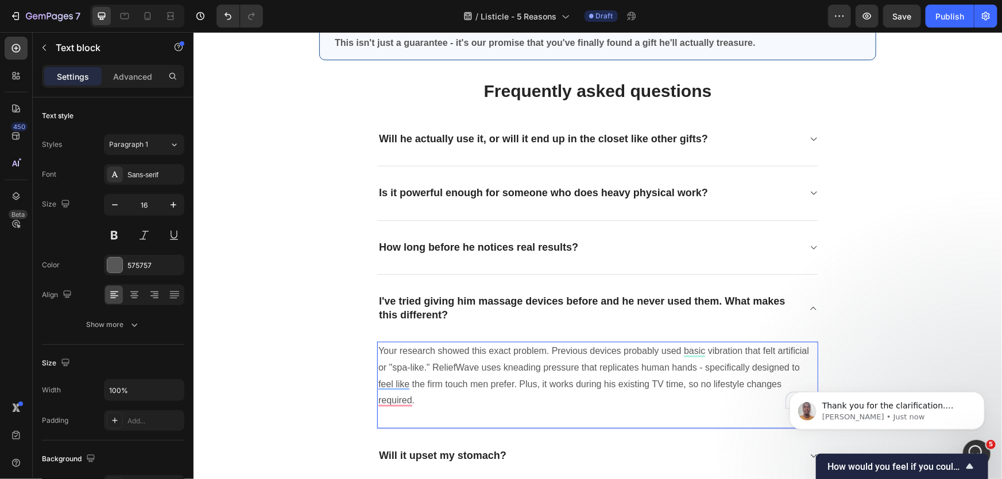
scroll to position [807, 0]
click at [887, 412] on p "[PERSON_NAME] • Just now" at bounding box center [895, 417] width 148 height 10
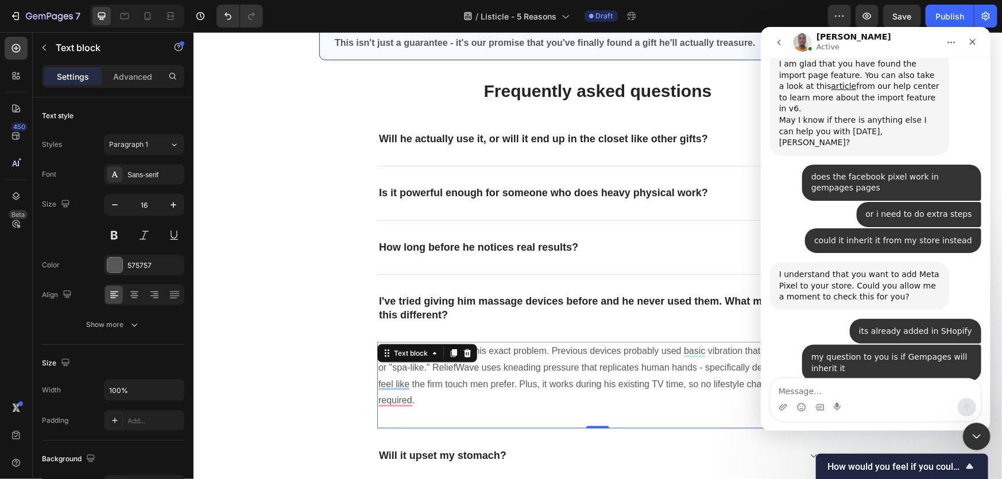
scroll to position [827, 0]
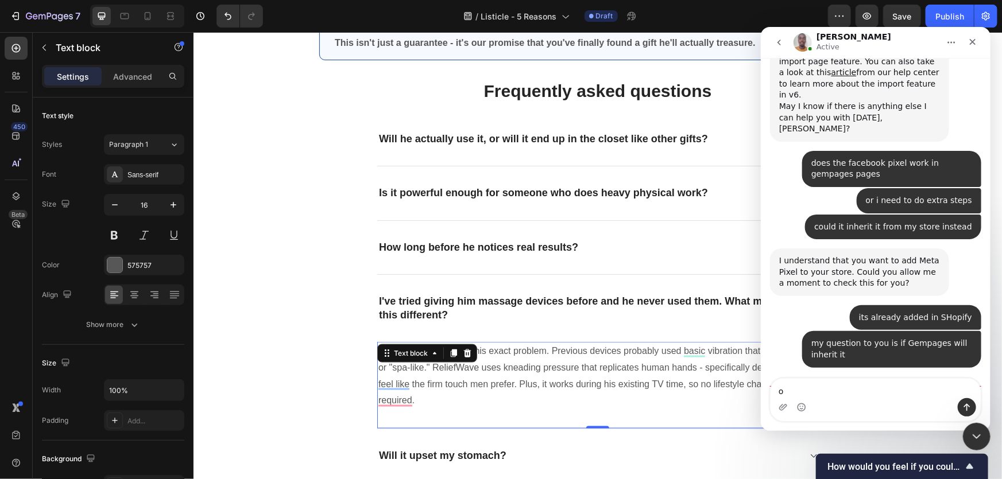
type textarea "ok"
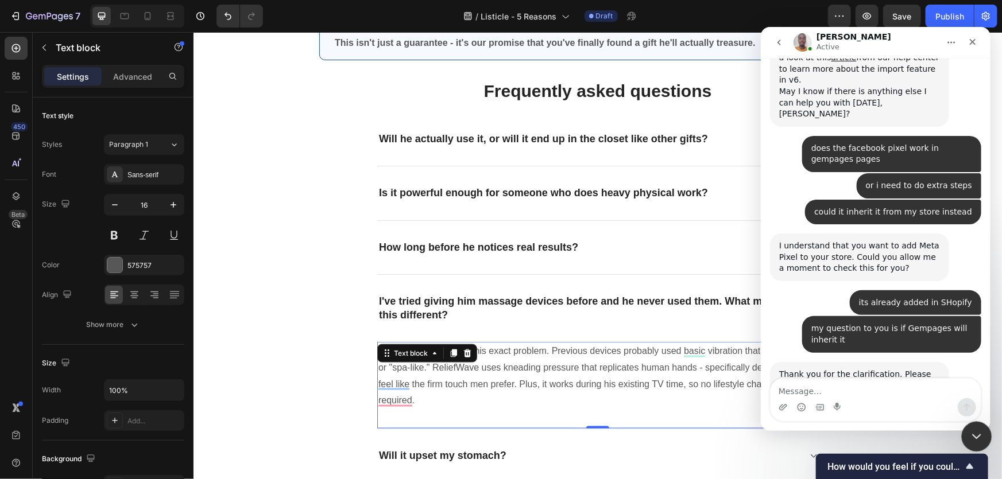
click at [978, 439] on icon "Close Intercom Messenger" at bounding box center [975, 435] width 14 height 14
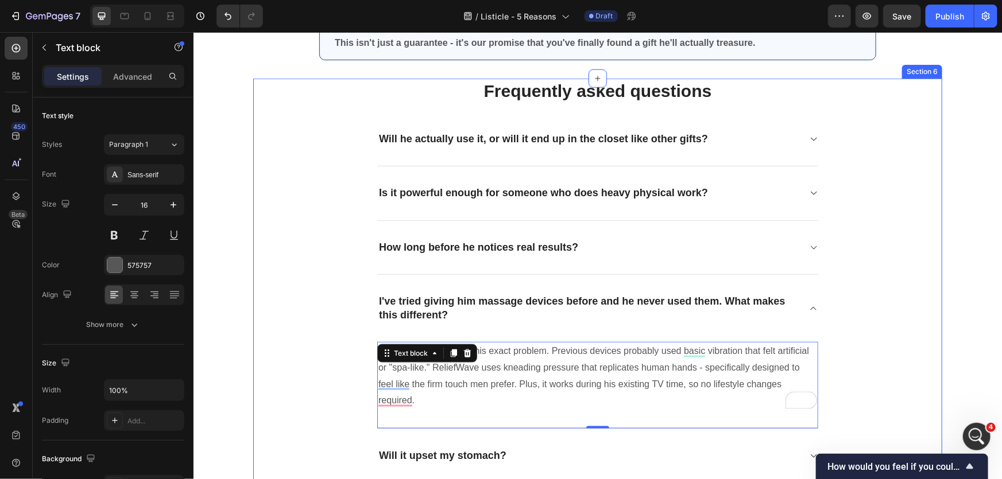
click at [339, 375] on div "Frequently asked questions Heading Will he actually use it, or will it end up i…" at bounding box center [597, 334] width 672 height 513
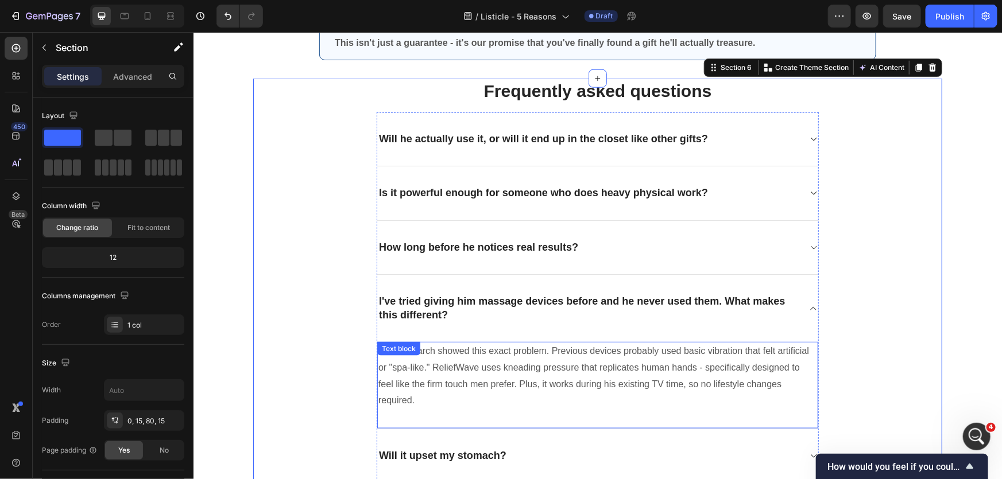
click at [622, 378] on p "Your research showed this exact problem. Previous devices probably used basic v…" at bounding box center [597, 376] width 439 height 66
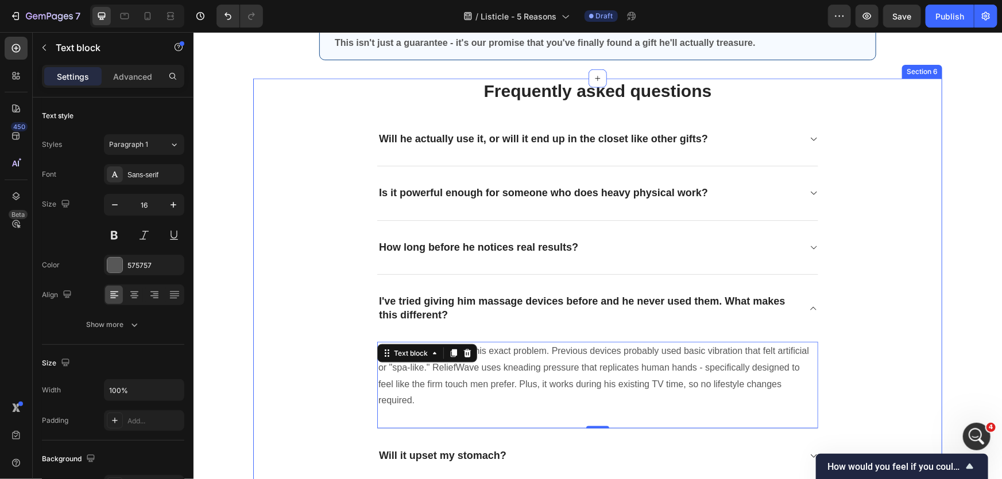
click at [851, 332] on div "Frequently asked questions Heading Will he actually use it, or will it end up i…" at bounding box center [597, 334] width 672 height 513
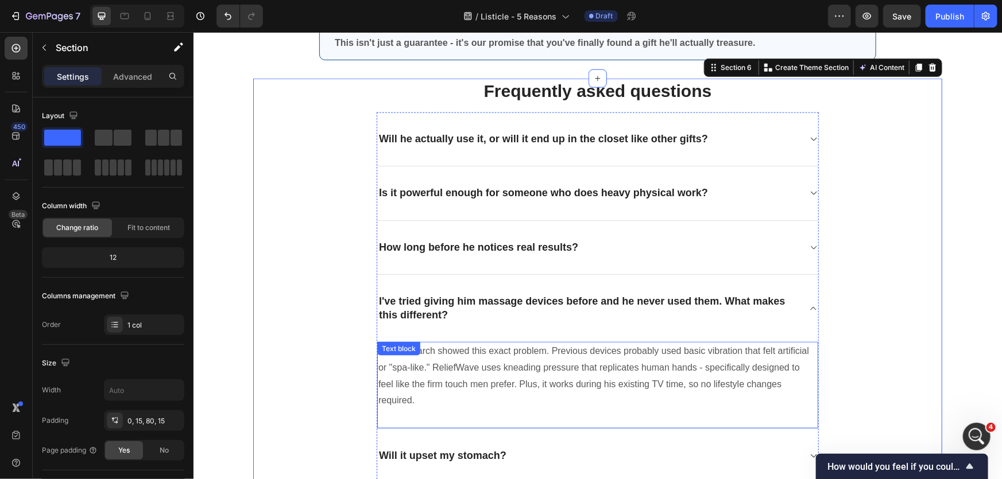
click at [514, 362] on p "Your research showed this exact problem. Previous devices probably used basic v…" at bounding box center [597, 376] width 439 height 66
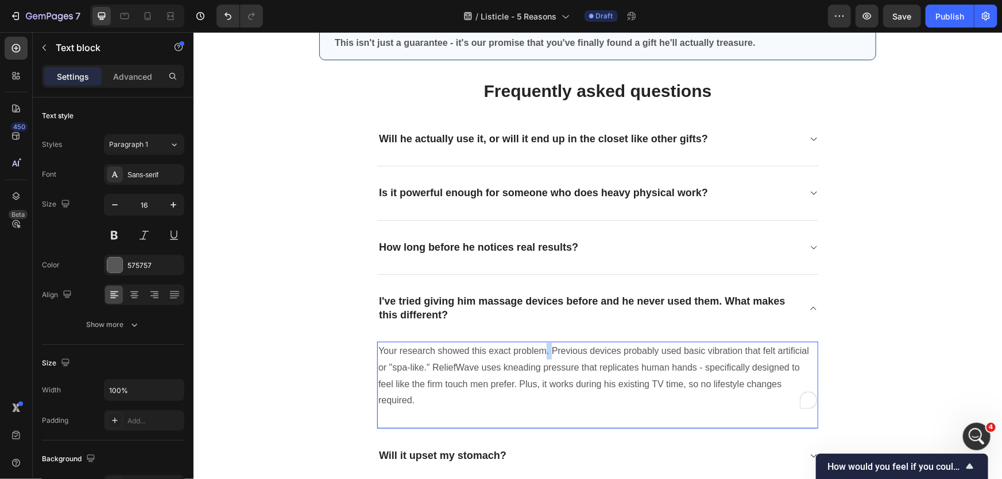
click at [539, 346] on p "Your research showed this exact problem. Previous devices probably used basic v…" at bounding box center [597, 376] width 439 height 66
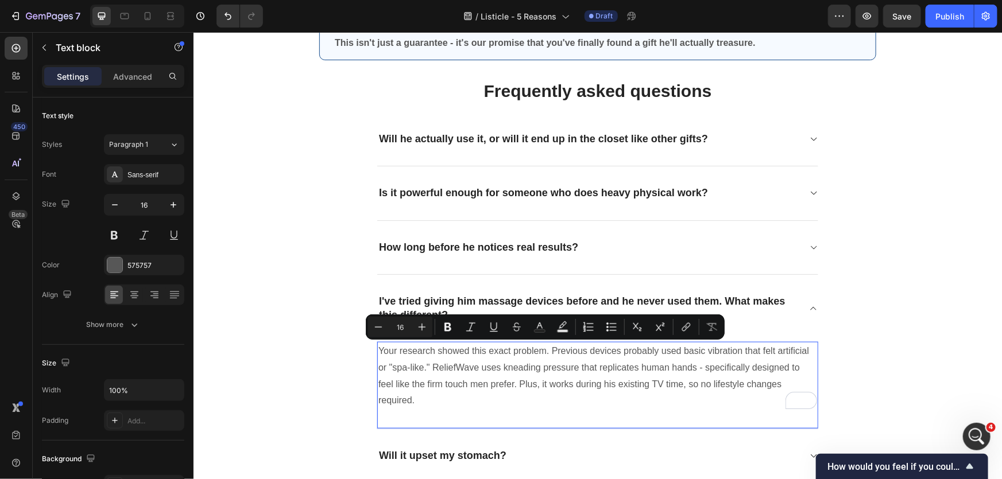
click at [383, 352] on p "Your research showed this exact problem. Previous devices probably used basic v…" at bounding box center [597, 376] width 439 height 66
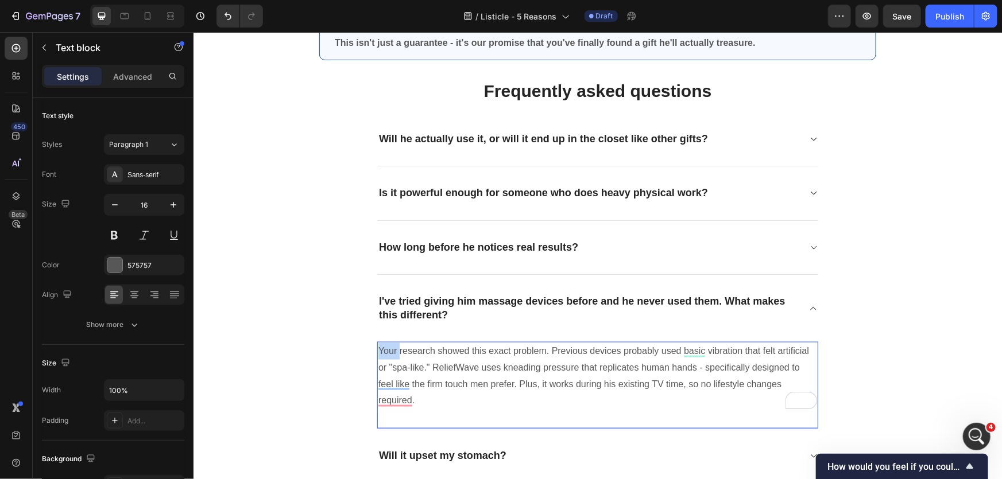
click at [383, 352] on p "Your research showed this exact problem. Previous devices probably used basic v…" at bounding box center [597, 376] width 439 height 66
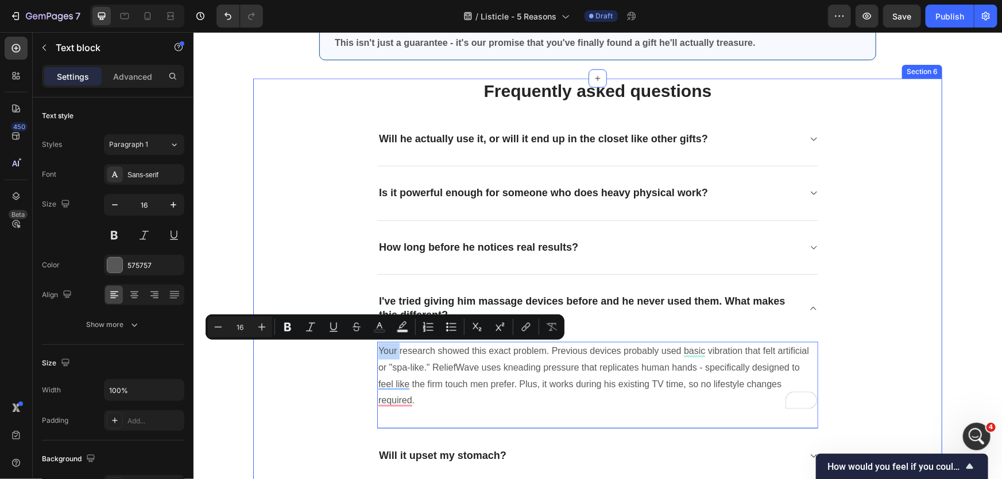
click at [881, 286] on div "Frequently asked questions Heading Will he actually use it, or will it end up i…" at bounding box center [597, 334] width 672 height 513
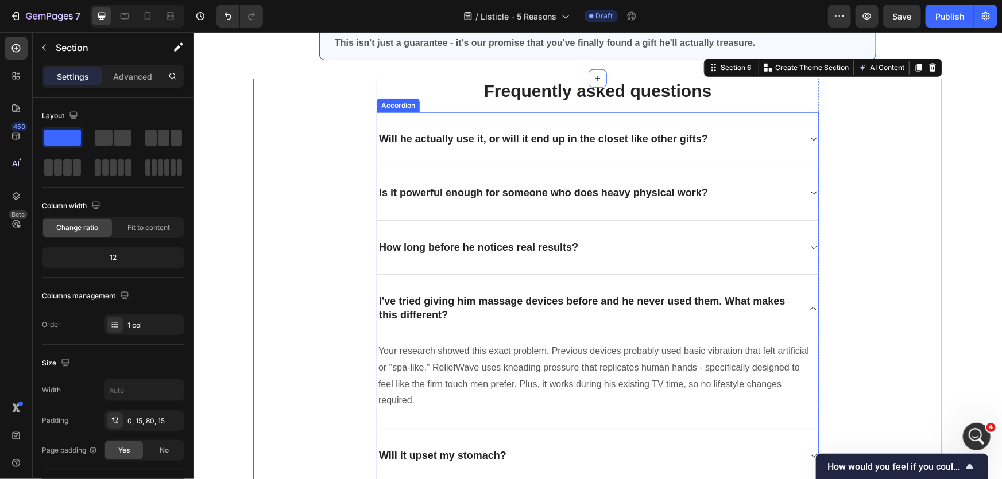
click at [795, 297] on div "I've tried giving him massage devices before and he never used them. What makes…" at bounding box center [588, 308] width 422 height 30
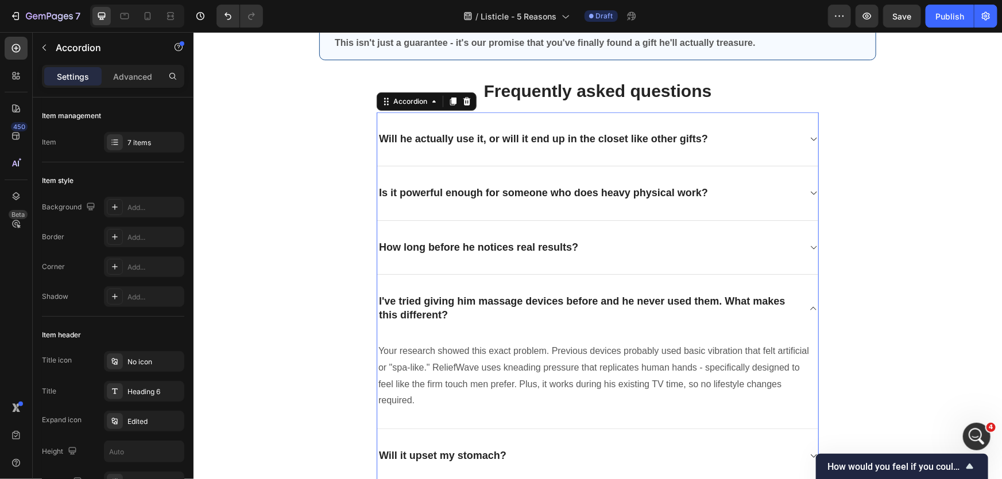
click at [808, 306] on icon at bounding box center [812, 308] width 9 height 9
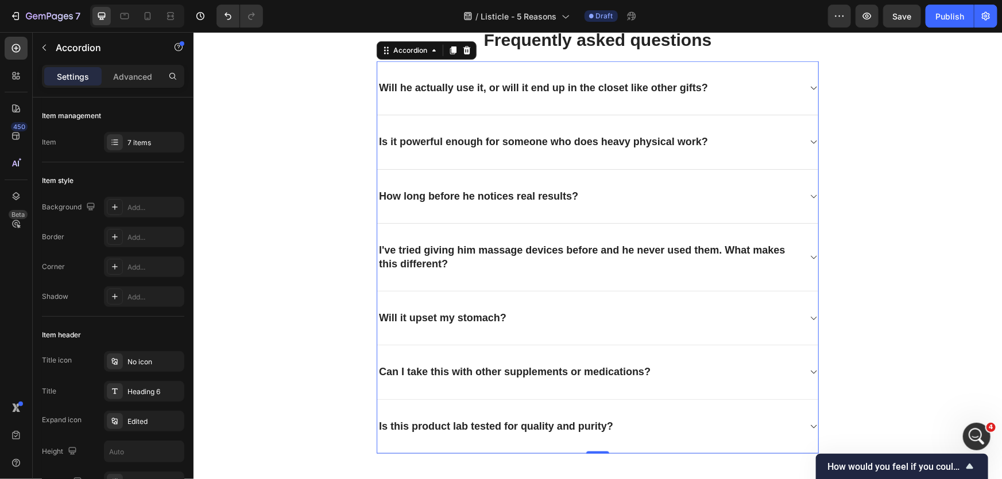
scroll to position [2842, 0]
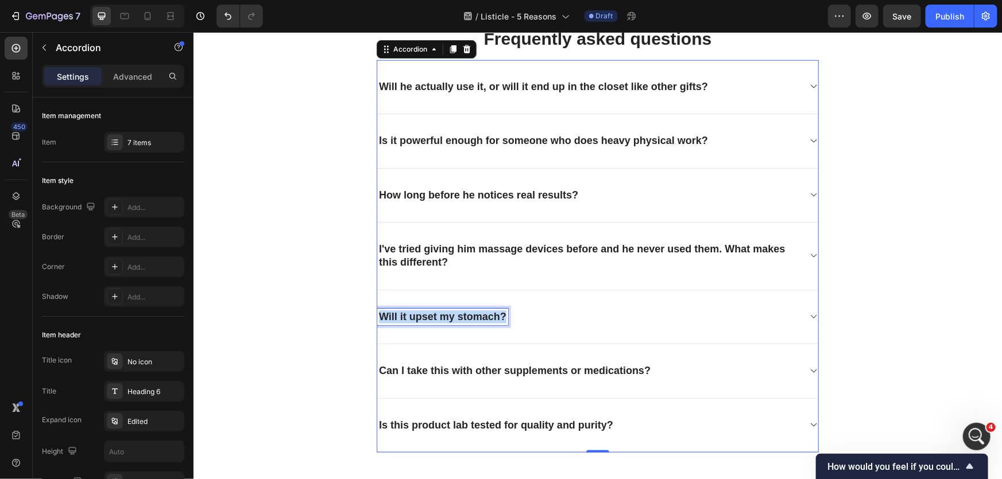
click at [452, 319] on p "Will it upset my stomach?" at bounding box center [441, 316] width 127 height 13
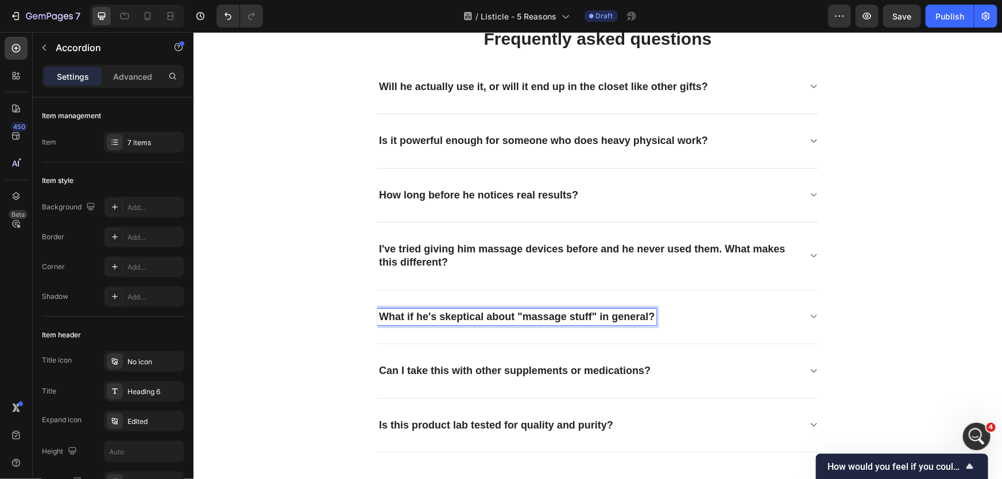
click at [802, 319] on div "What if he's skeptical about "massage stuff" in general?" at bounding box center [597, 317] width 441 height 54
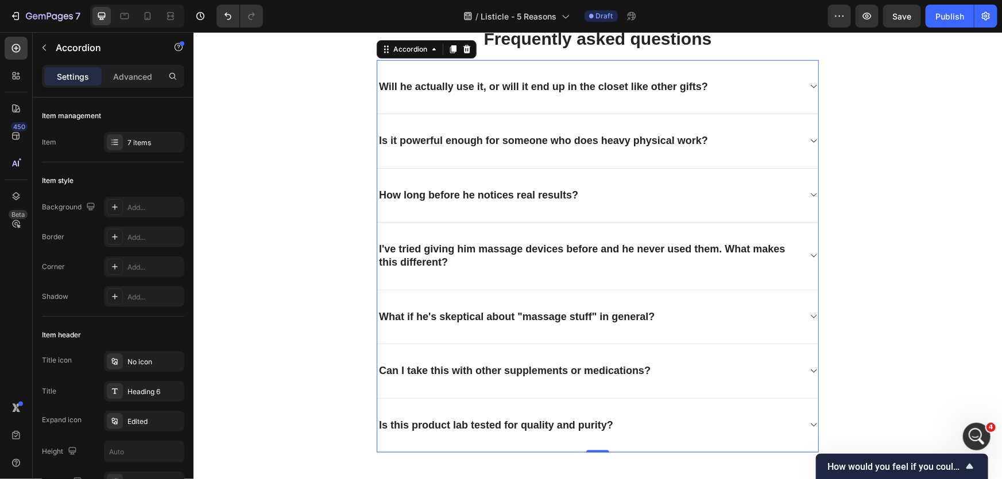
click at [738, 312] on div "What if he's skeptical about "massage stuff" in general?" at bounding box center [588, 316] width 422 height 17
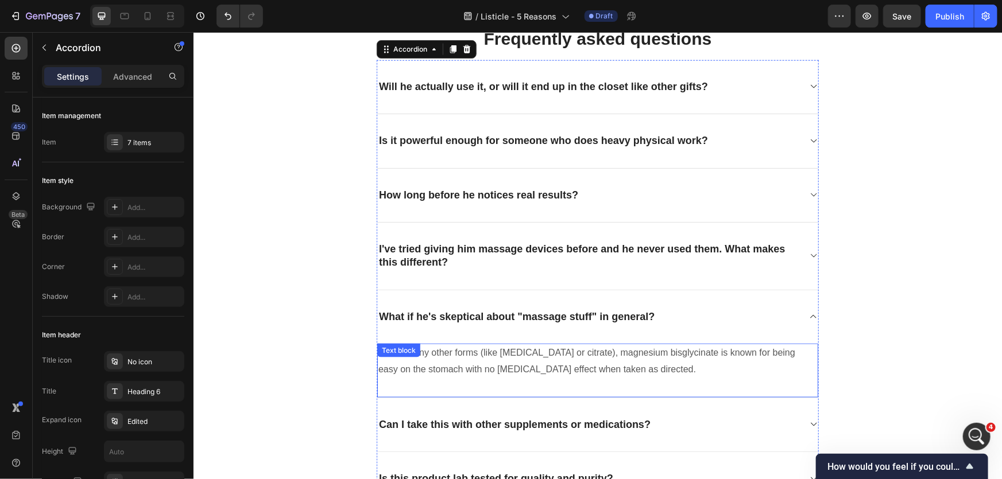
click at [539, 353] on p "Unlike many other forms (like magnesium oxide or citrate), magnesium bisglycina…" at bounding box center [597, 360] width 439 height 33
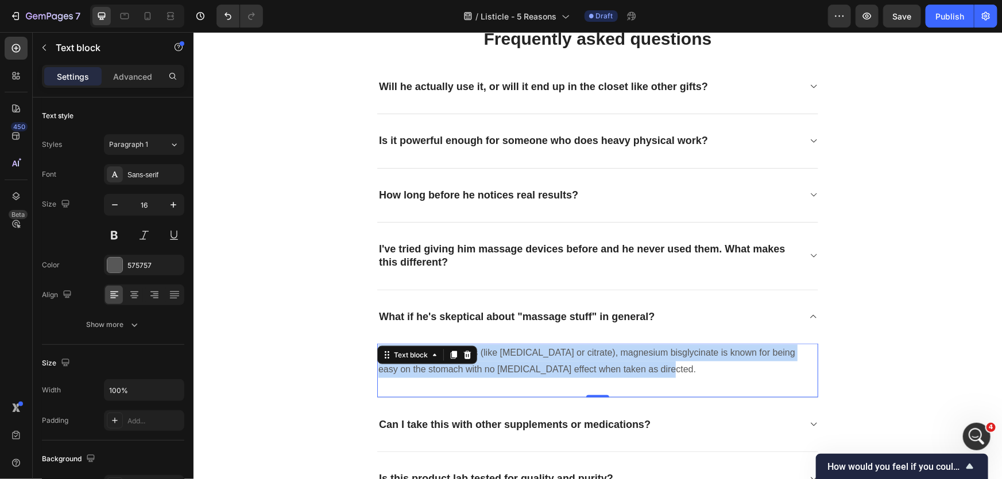
click at [539, 353] on p "Unlike many other forms (like magnesium oxide or citrate), magnesium bisglycina…" at bounding box center [597, 360] width 439 height 33
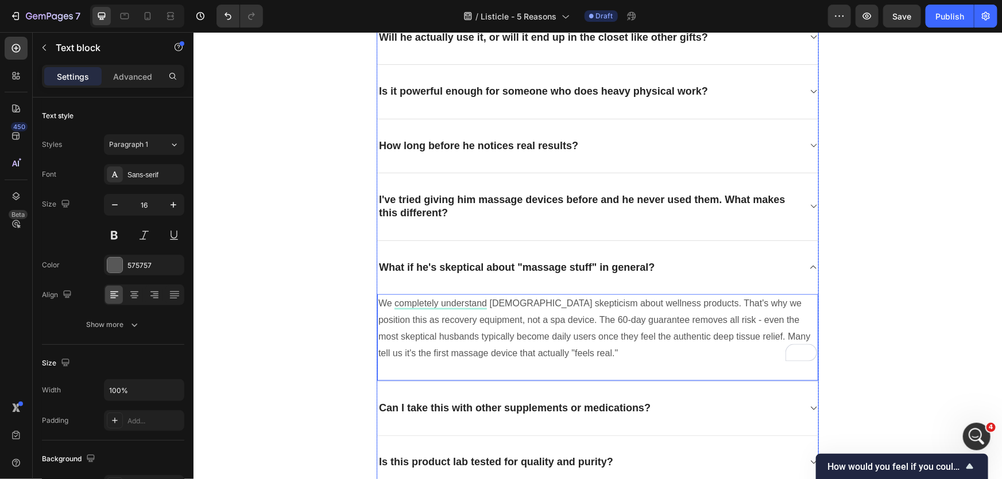
scroll to position [2895, 0]
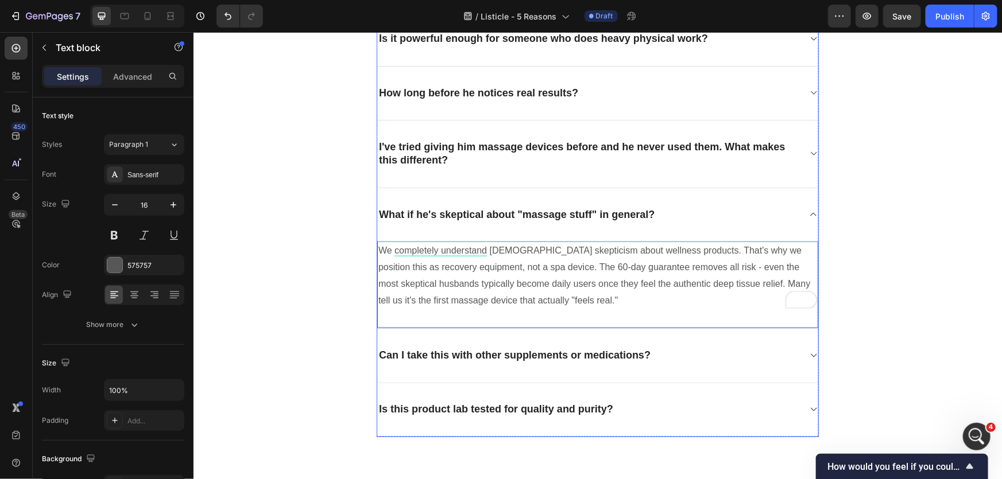
scroll to position [2947, 0]
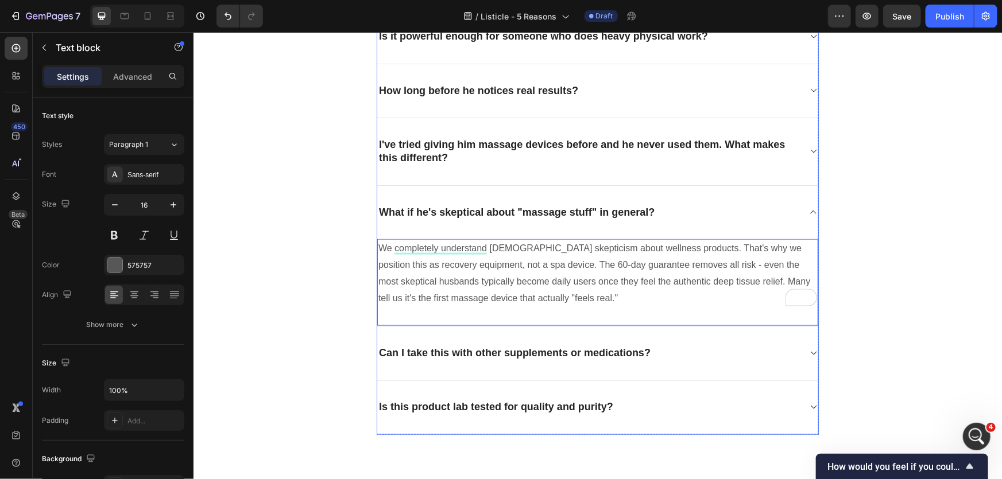
click at [510, 346] on p "Can I take this with other supplements or medications?" at bounding box center [513, 352] width 271 height 13
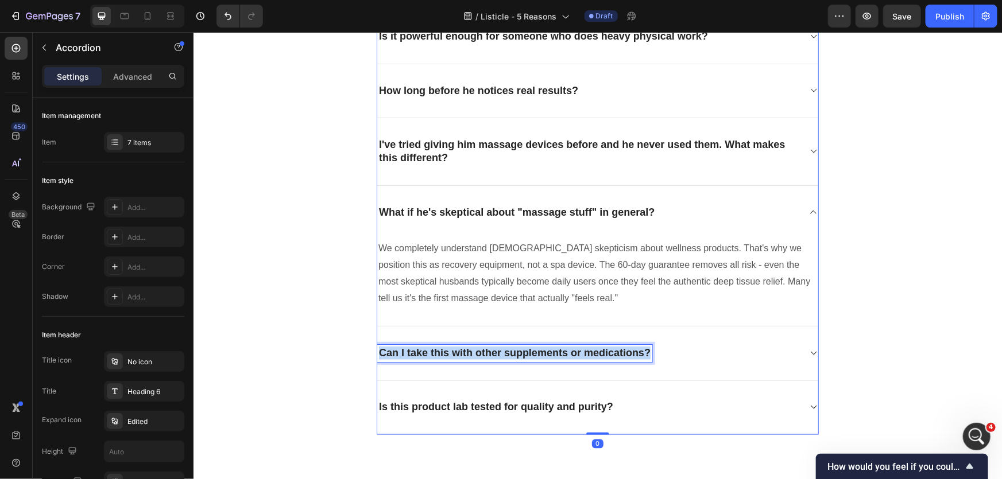
click at [495, 351] on p "Can I take this with other supplements or medications?" at bounding box center [513, 352] width 271 height 13
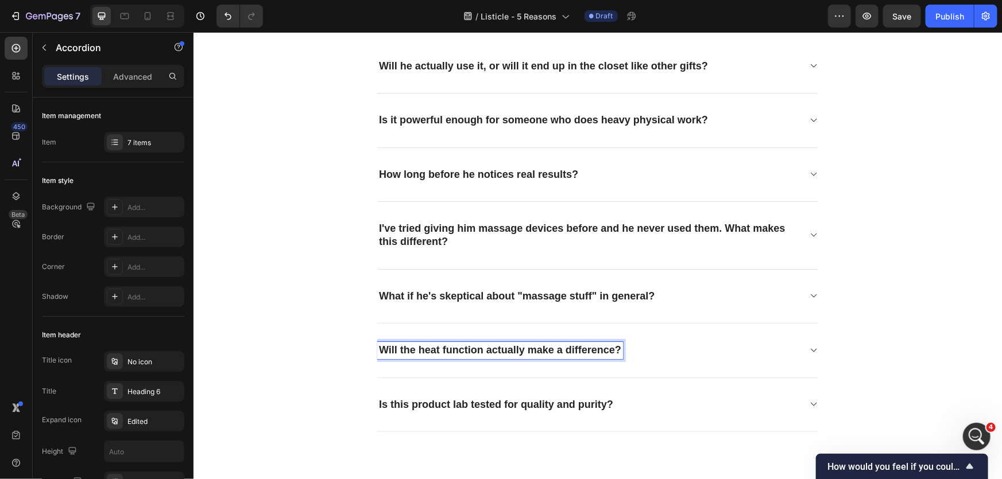
click at [805, 357] on div "Will the heat function actually make a difference?" at bounding box center [597, 350] width 441 height 54
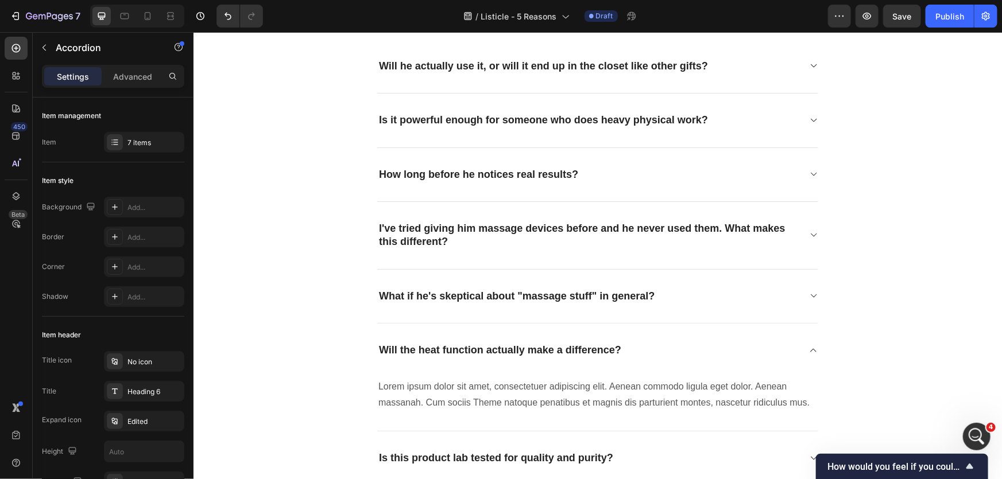
scroll to position [2860, 0]
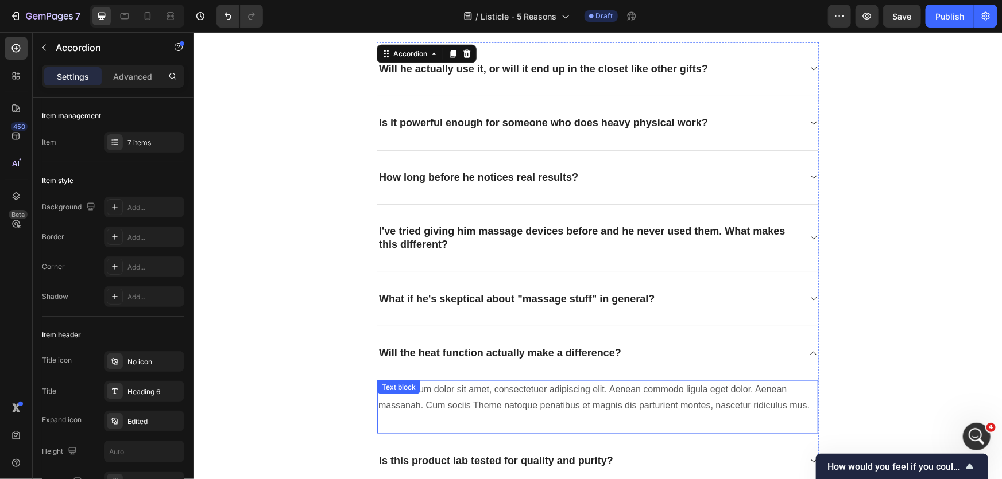
click at [439, 397] on p "Lorem ipsum dolor sit amet, consectetuer adipiscing elit. Aenean commodo ligula…" at bounding box center [597, 397] width 439 height 33
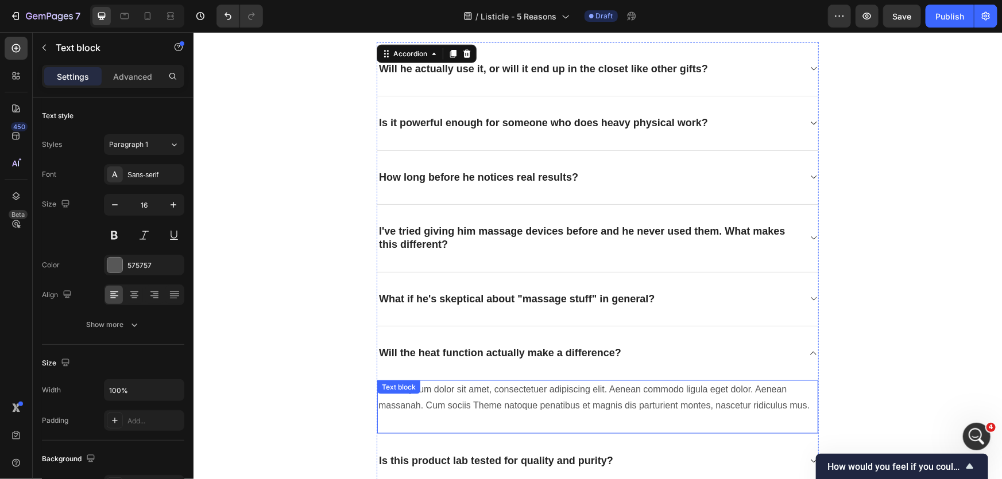
click at [420, 394] on div "Text block" at bounding box center [398, 387] width 43 height 14
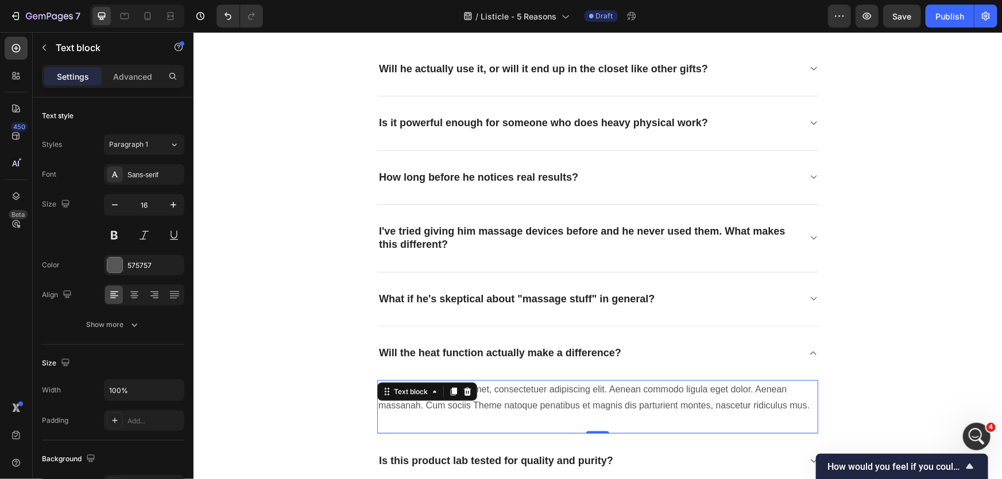
click at [439, 397] on div "Text block" at bounding box center [427, 391] width 100 height 18
click at [486, 408] on p "Lorem ipsum dolor sit amet, consectetuer adipiscing elit. Aenean commodo ligula…" at bounding box center [597, 397] width 439 height 33
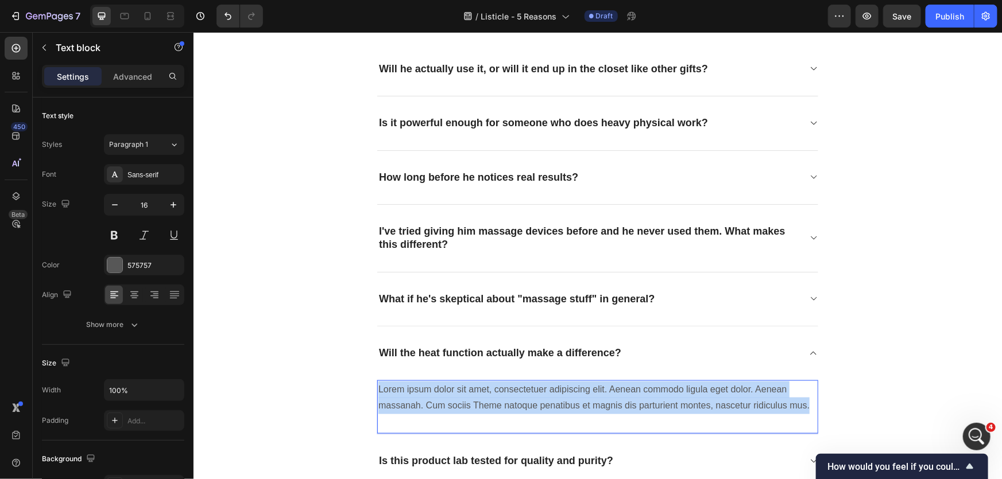
click at [486, 408] on p "Lorem ipsum dolor sit amet, consectetuer adipiscing elit. Aenean commodo ligula…" at bounding box center [597, 397] width 439 height 33
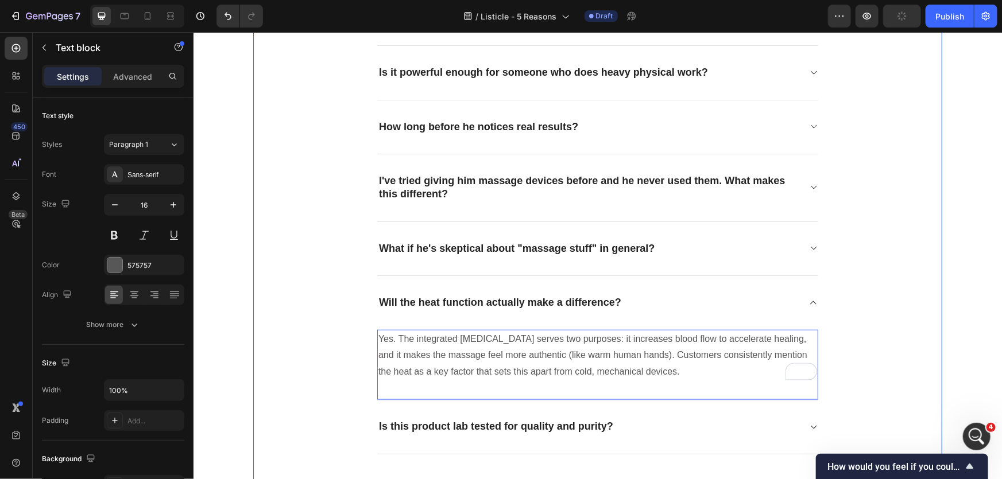
scroll to position [2912, 0]
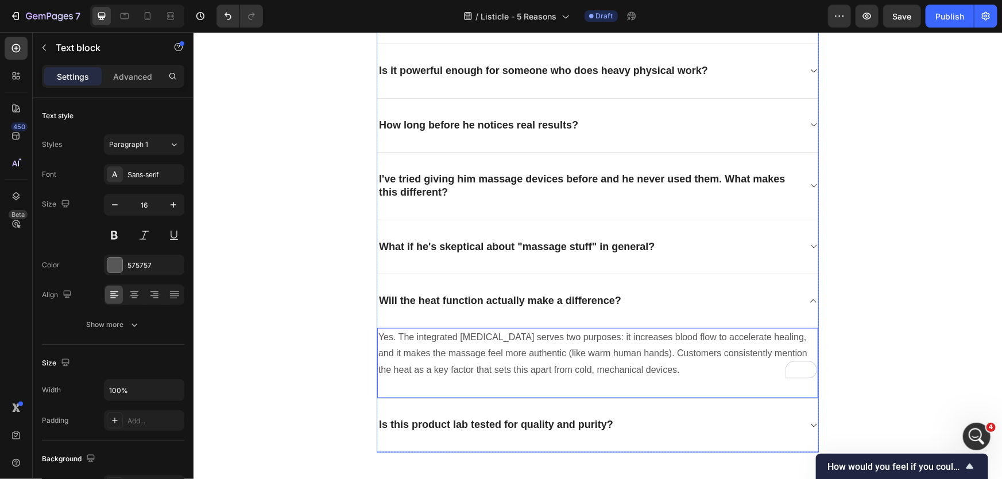
click at [762, 292] on div "Will the heat function actually make a difference?" at bounding box center [588, 300] width 422 height 17
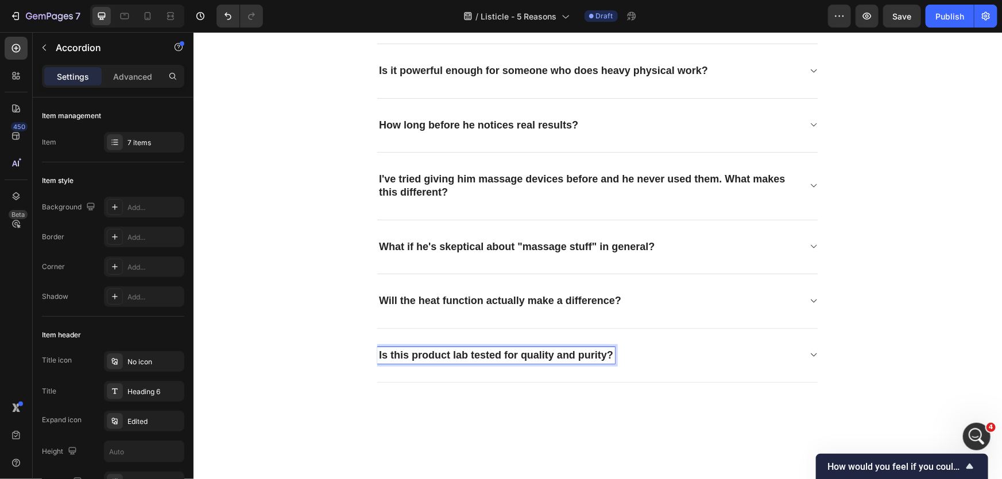
click at [445, 351] on p "Is this product lab tested for quality and purity?" at bounding box center [495, 354] width 234 height 13
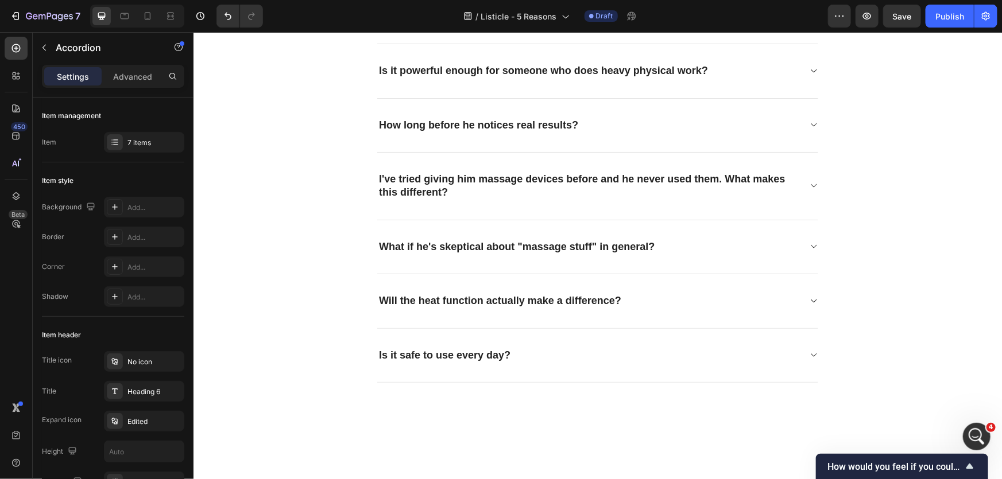
click at [810, 353] on icon at bounding box center [813, 354] width 6 height 3
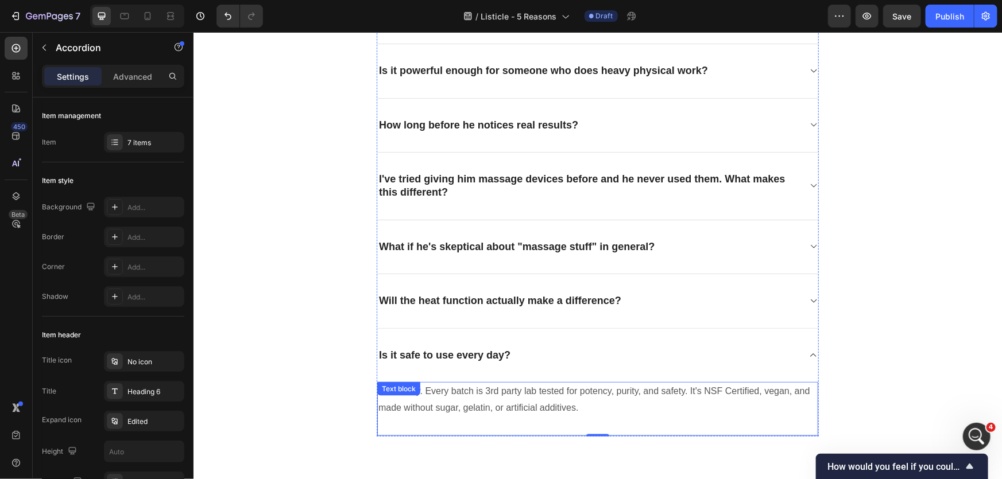
click at [491, 393] on p "Absolutely. Every batch is 3rd party lab tested for potency, purity, and safety…" at bounding box center [597, 399] width 439 height 33
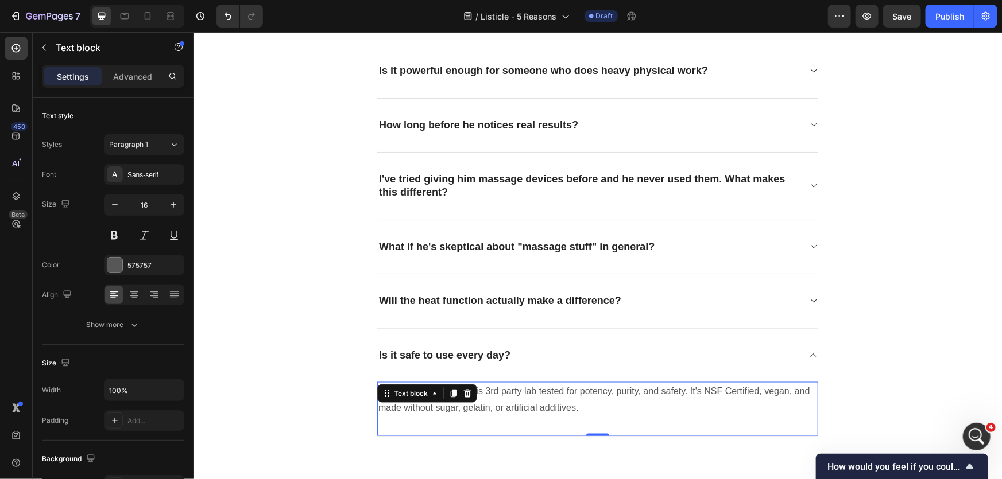
click at [491, 393] on p "Absolutely. Every batch is 3rd party lab tested for potency, purity, and safety…" at bounding box center [597, 399] width 439 height 33
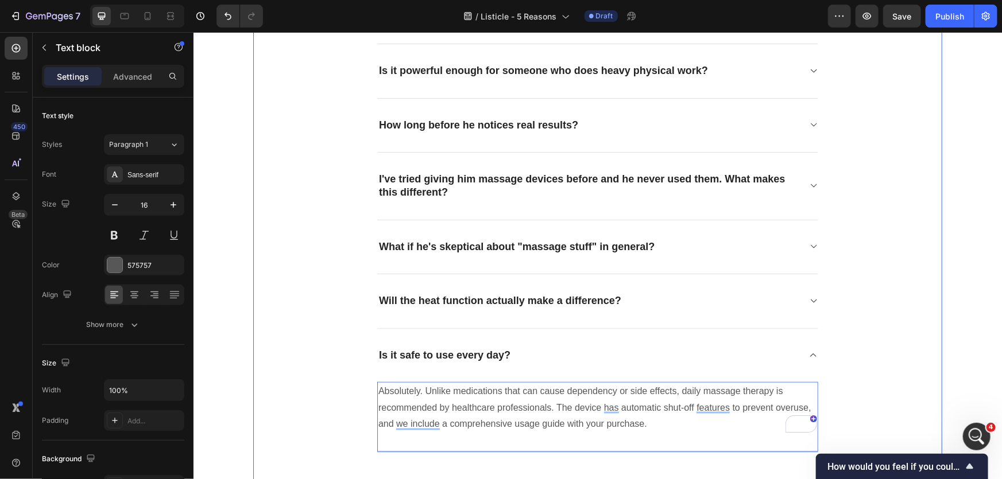
click at [875, 364] on div "Frequently asked questions Heading Will he actually use it, or will it end up i…" at bounding box center [597, 204] width 672 height 497
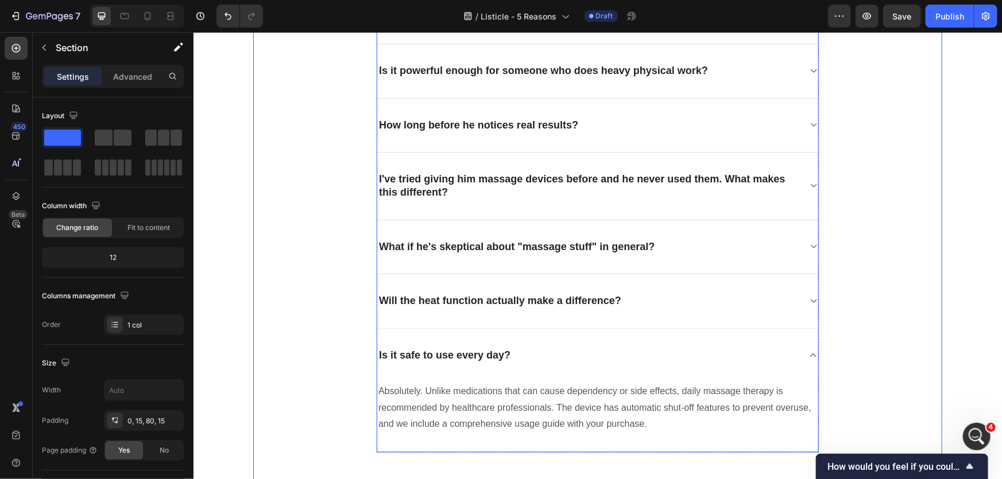
click at [808, 350] on icon at bounding box center [812, 354] width 9 height 9
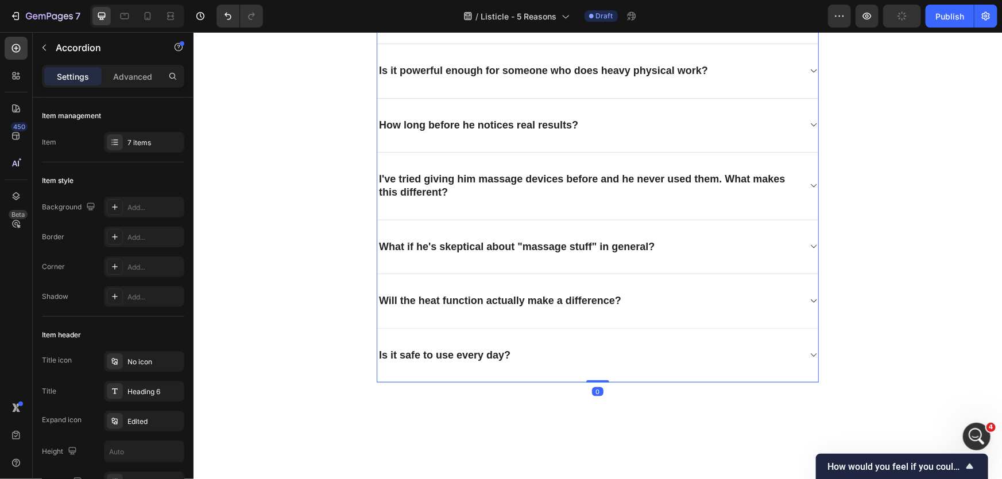
click at [737, 358] on div "Is it safe to use every day?" at bounding box center [588, 355] width 422 height 17
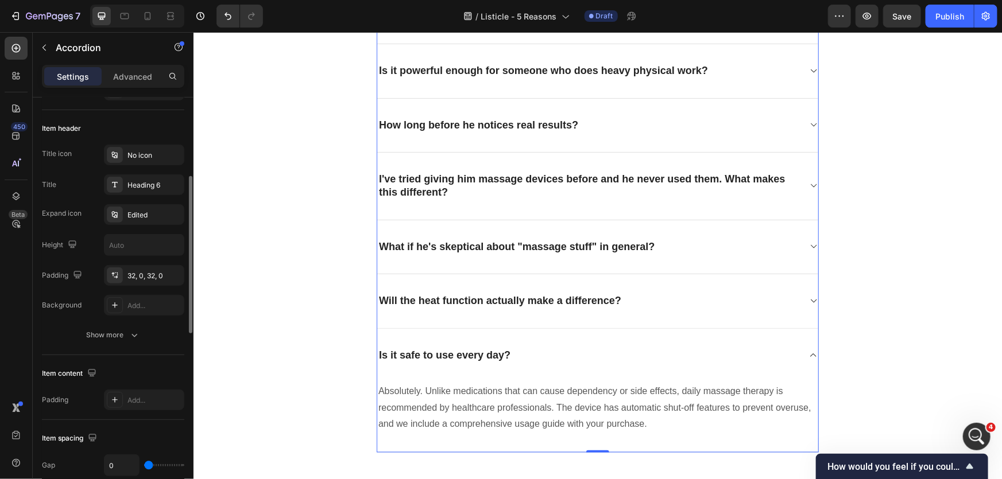
scroll to position [0, 0]
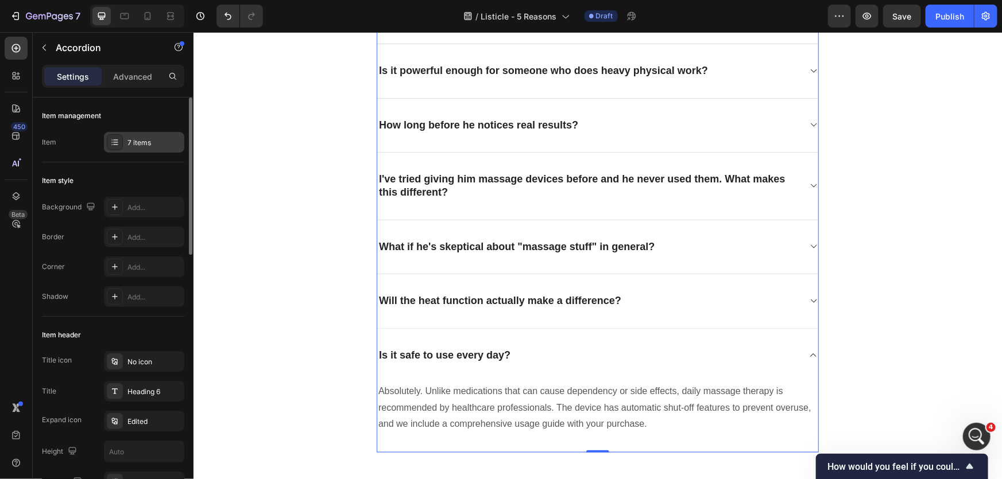
click at [143, 147] on div "7 items" at bounding box center [154, 143] width 54 height 10
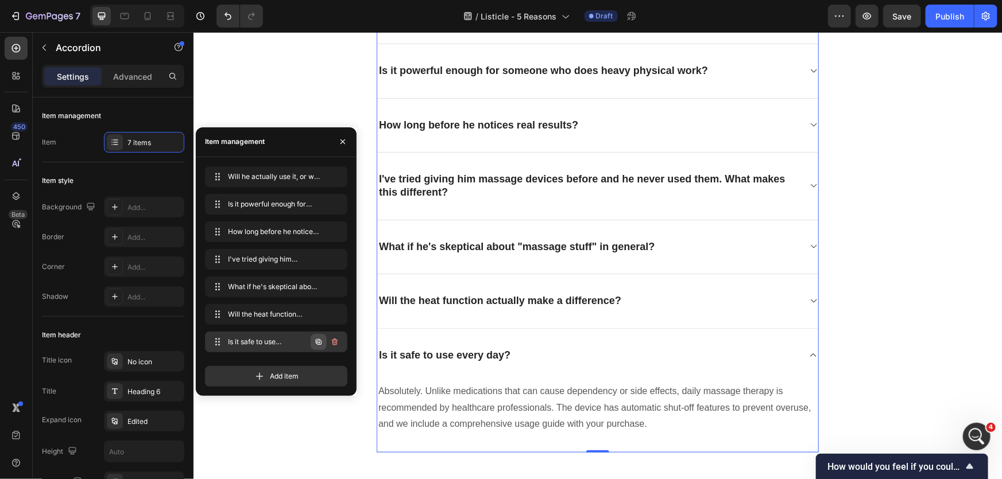
click at [319, 342] on icon "button" at bounding box center [319, 343] width 2 height 2
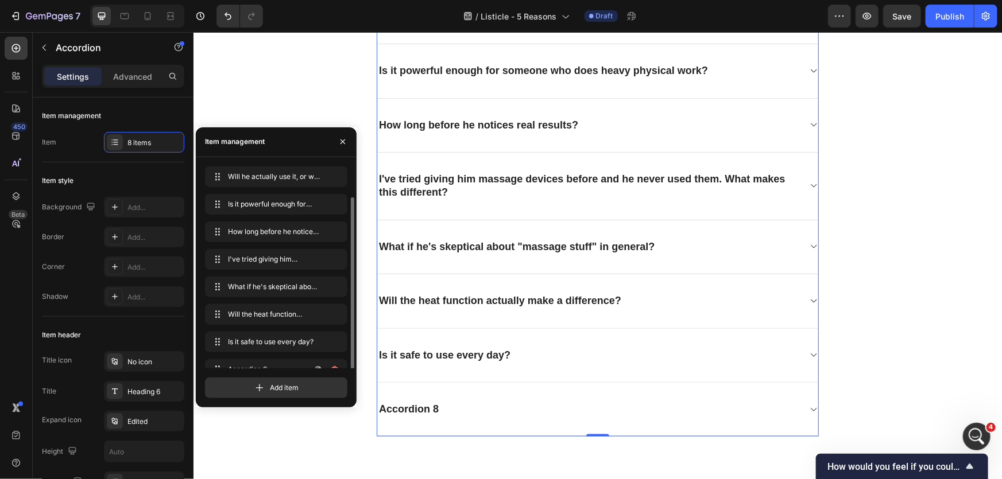
scroll to position [16, 0]
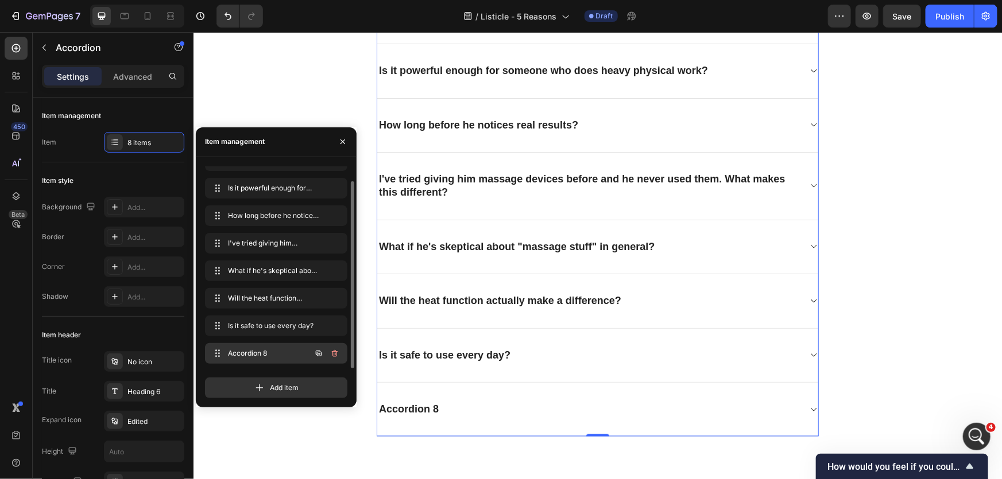
click at [320, 354] on icon "button" at bounding box center [318, 353] width 9 height 9
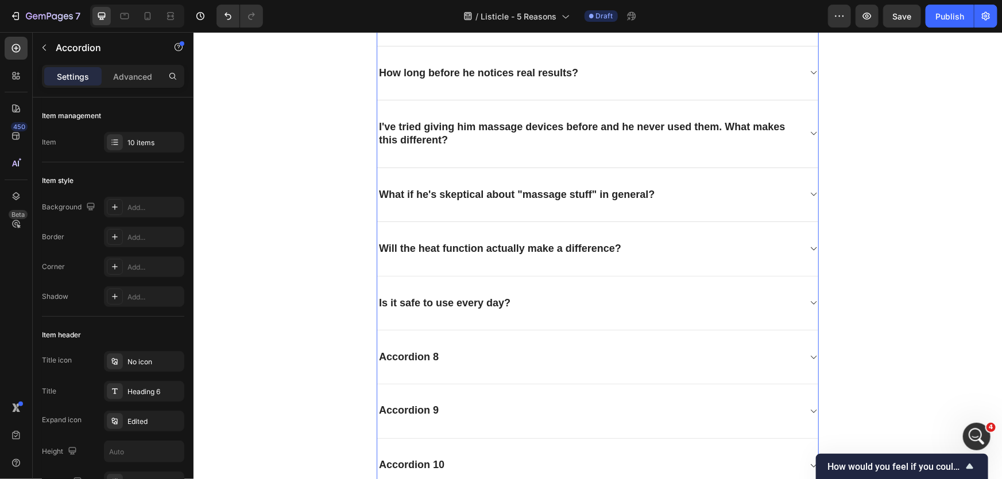
click at [547, 354] on div "Accordion 8" at bounding box center [588, 356] width 422 height 17
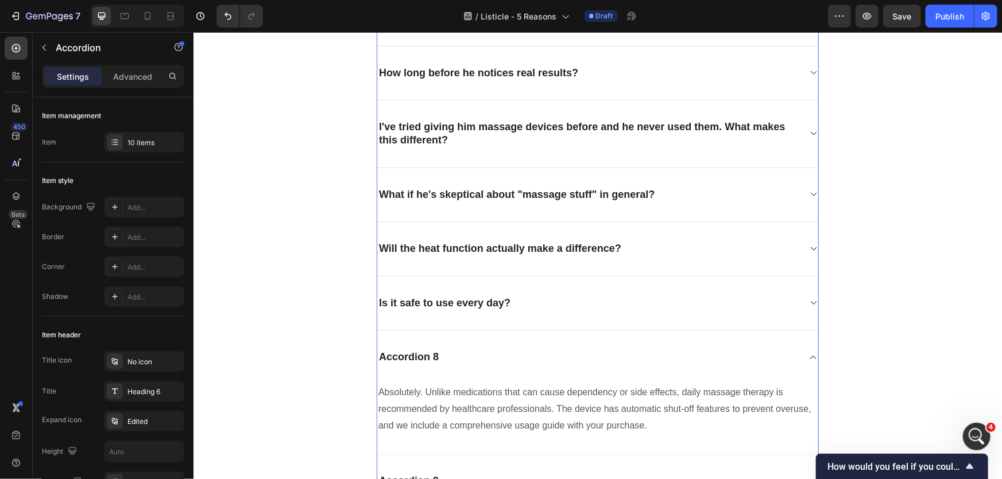
click at [409, 351] on div "Accordion 8" at bounding box center [408, 356] width 63 height 17
click at [409, 351] on p "Accordion 8" at bounding box center [408, 356] width 60 height 13
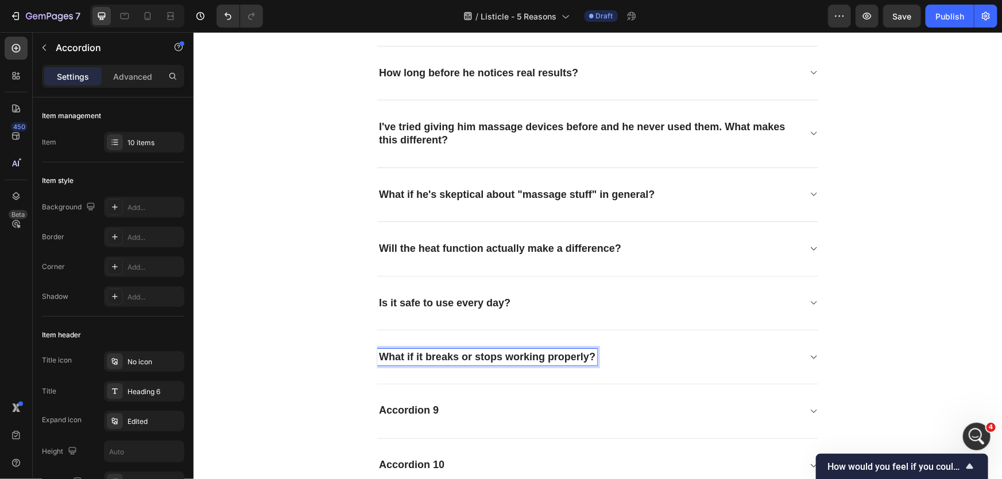
click at [774, 358] on div "What if it breaks or stops working properly?" at bounding box center [588, 356] width 422 height 17
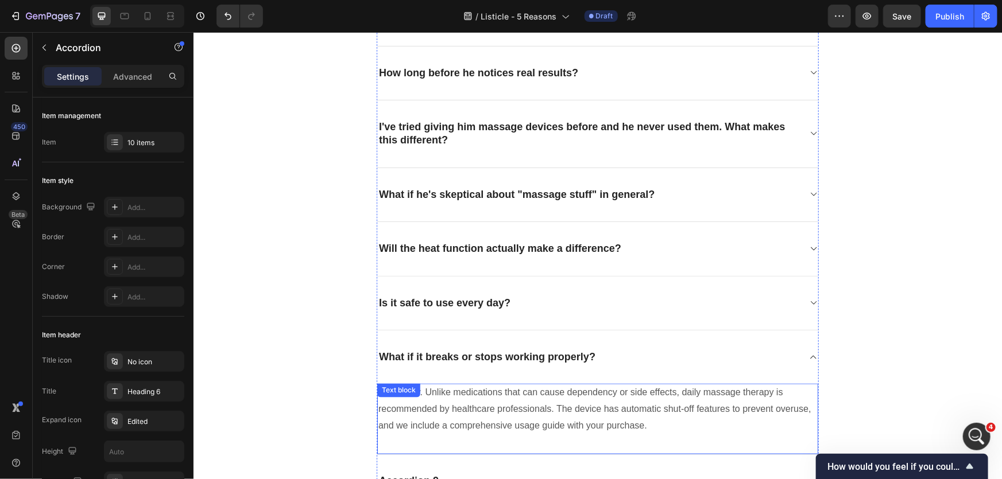
click at [522, 396] on p "Absolutely. Unlike medications that can cause dependency or side effects, daily…" at bounding box center [597, 409] width 439 height 49
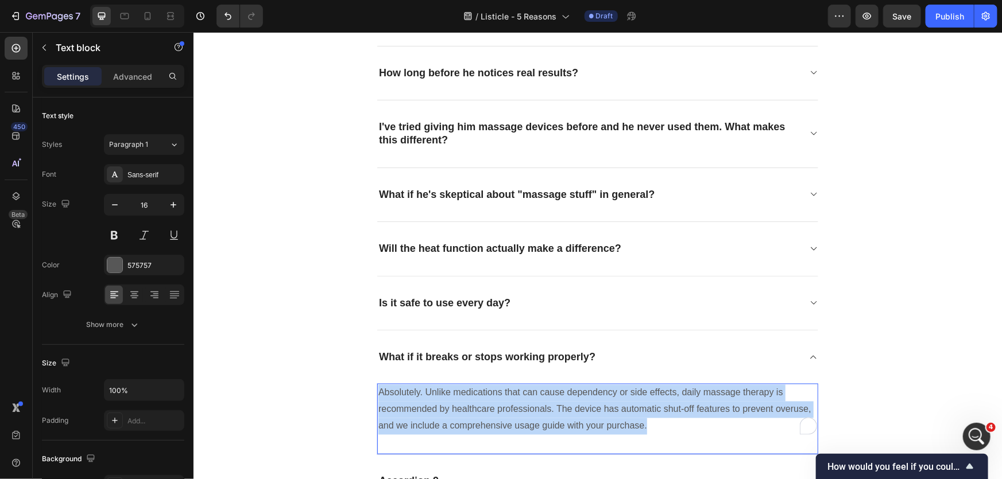
click at [522, 396] on p "Absolutely. Unlike medications that can cause dependency or side effects, daily…" at bounding box center [597, 409] width 439 height 49
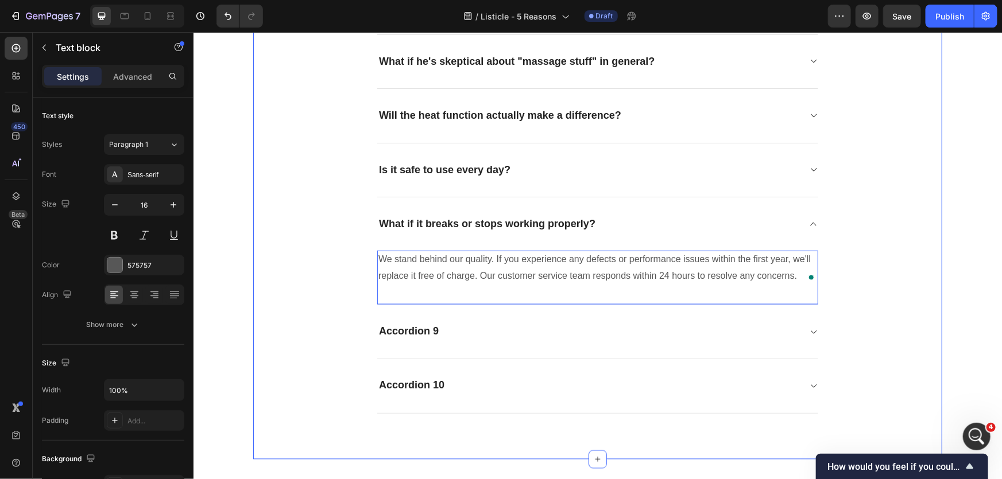
scroll to position [3121, 0]
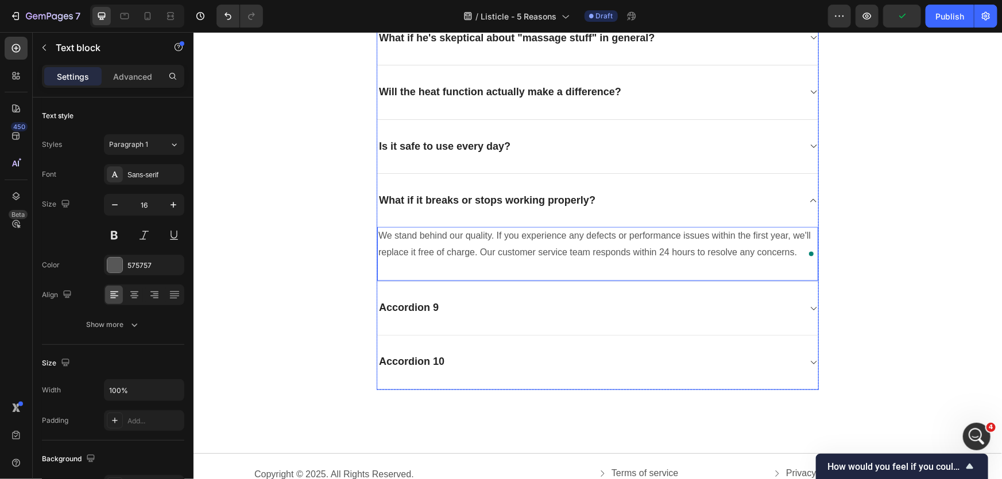
click at [426, 311] on p "Accordion 9" at bounding box center [408, 307] width 60 height 13
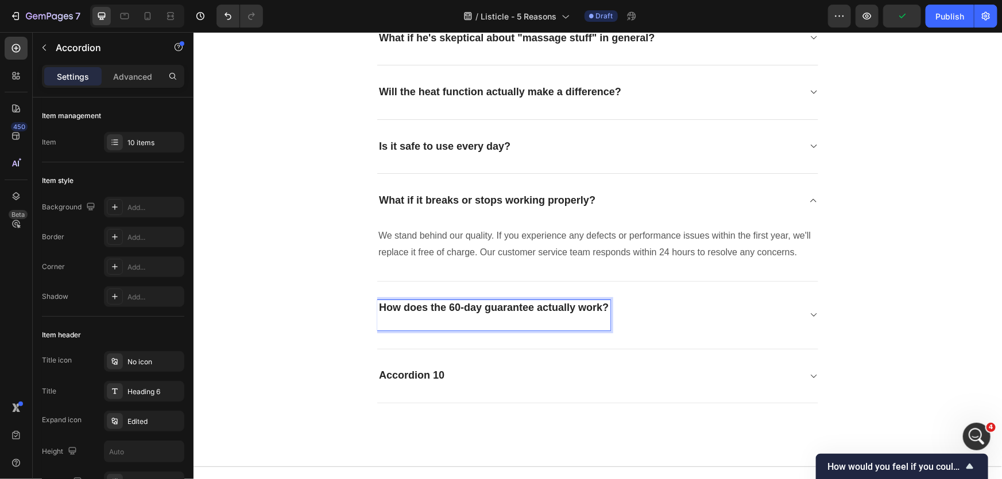
click at [801, 305] on div "How does the 60-day guarantee actually work?" at bounding box center [597, 315] width 441 height 68
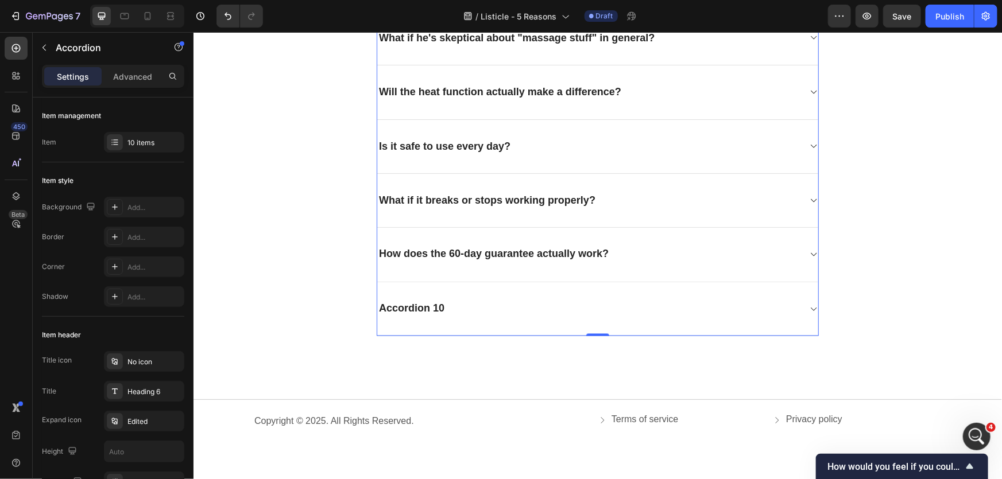
click at [655, 251] on div "How does the 60-day guarantee actually work?" at bounding box center [588, 254] width 422 height 17
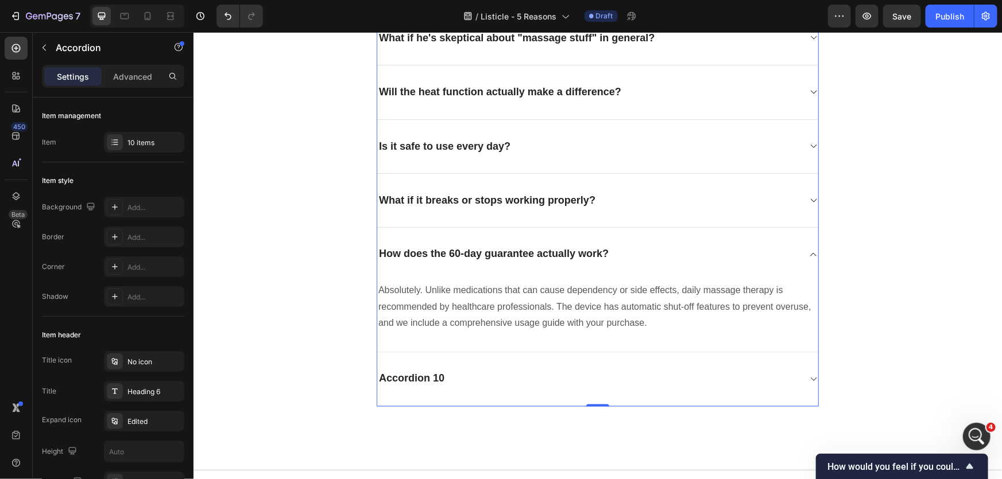
click at [521, 282] on p "Absolutely. Unlike medications that can cause dependency or side effects, daily…" at bounding box center [597, 306] width 439 height 49
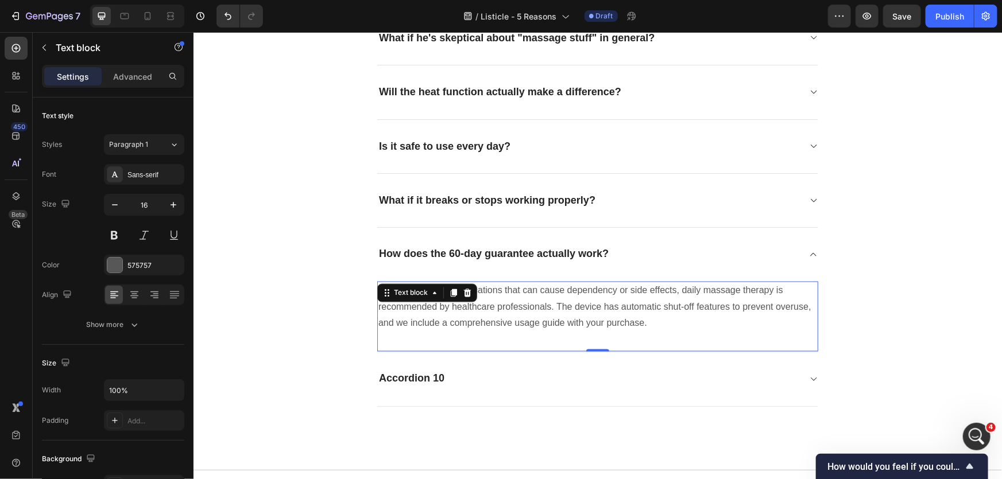
click at [498, 300] on p "Absolutely. Unlike medications that can cause dependency or side effects, daily…" at bounding box center [597, 306] width 439 height 49
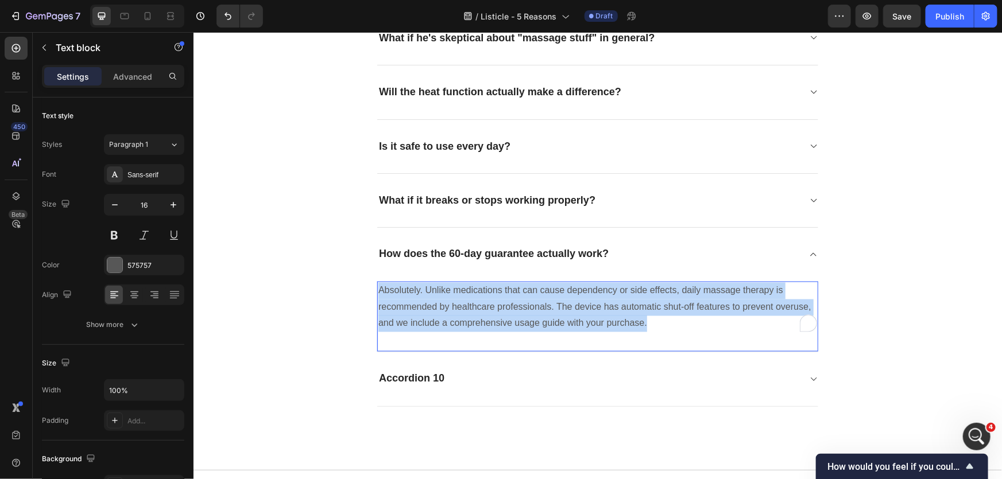
click at [498, 300] on p "Absolutely. Unlike medications that can cause dependency or side effects, daily…" at bounding box center [597, 306] width 439 height 49
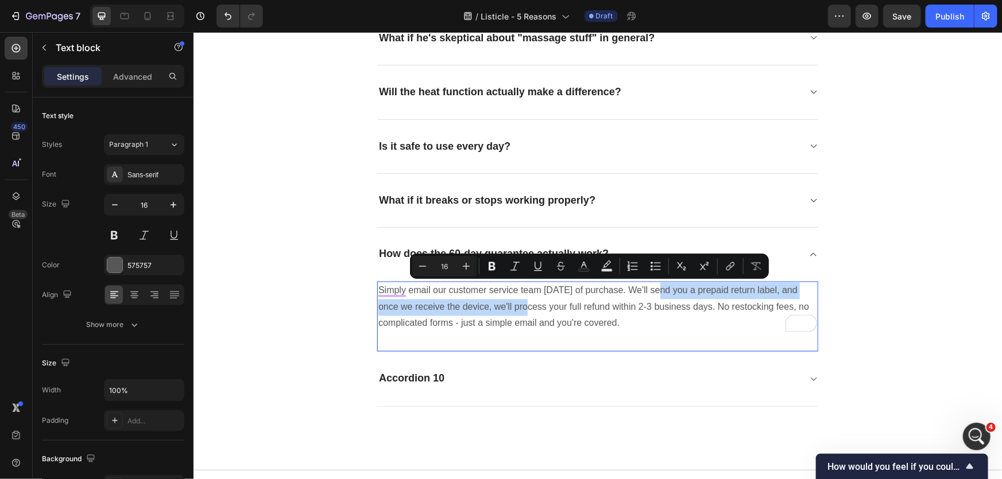
drag, startPoint x: 652, startPoint y: 288, endPoint x: 513, endPoint y: 311, distance: 141.3
click at [513, 311] on p "Simply email our customer service team within 60 days of purchase. We'll send y…" at bounding box center [597, 306] width 439 height 49
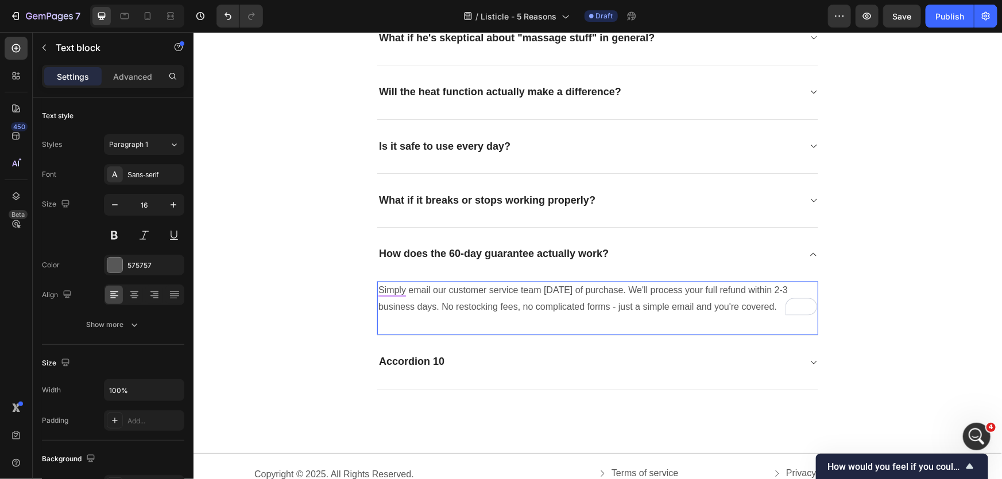
click at [607, 306] on p "Simply email our customer service team within 60 days of purchase. We'll proces…" at bounding box center [597, 298] width 439 height 33
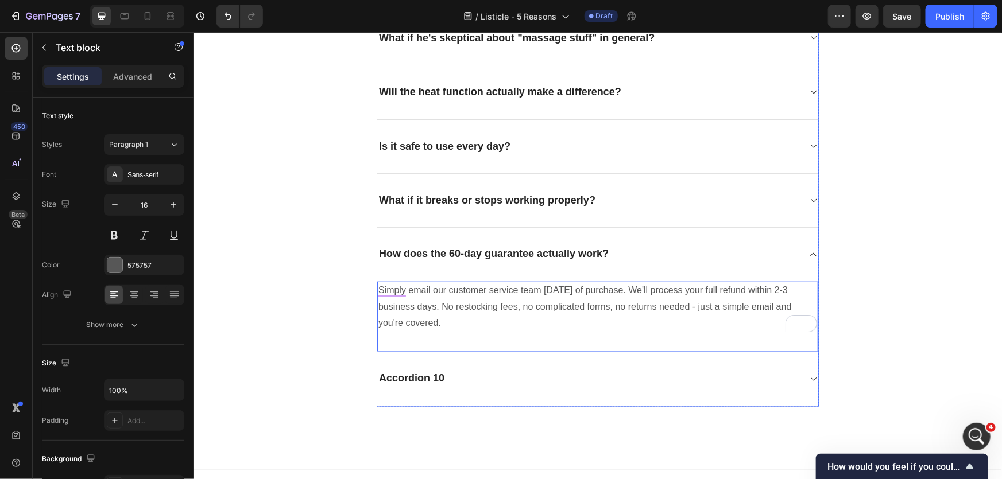
click at [808, 253] on icon at bounding box center [812, 254] width 9 height 9
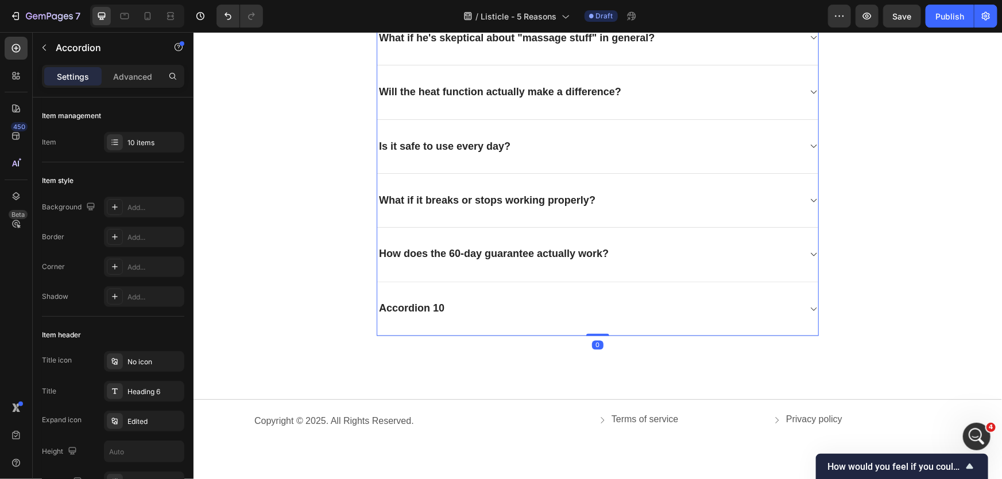
click at [413, 314] on div "Accordion 10" at bounding box center [411, 308] width 69 height 17
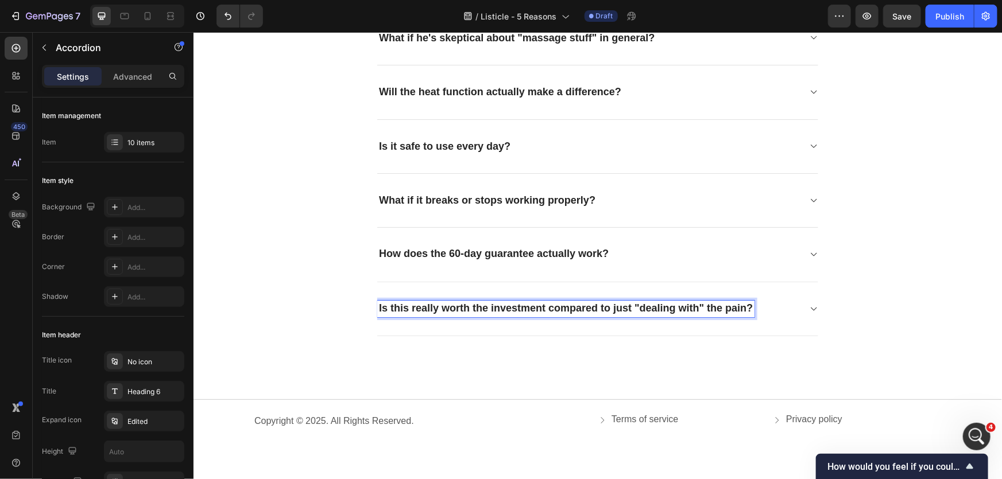
click at [808, 307] on icon at bounding box center [812, 308] width 9 height 9
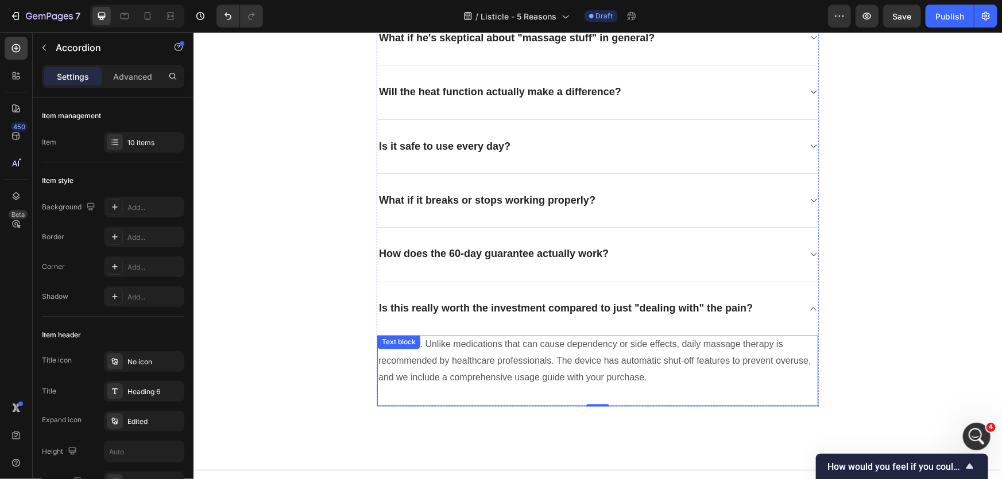
click at [512, 360] on p "Absolutely. Unlike medications that can cause dependency or side effects, daily…" at bounding box center [597, 360] width 439 height 49
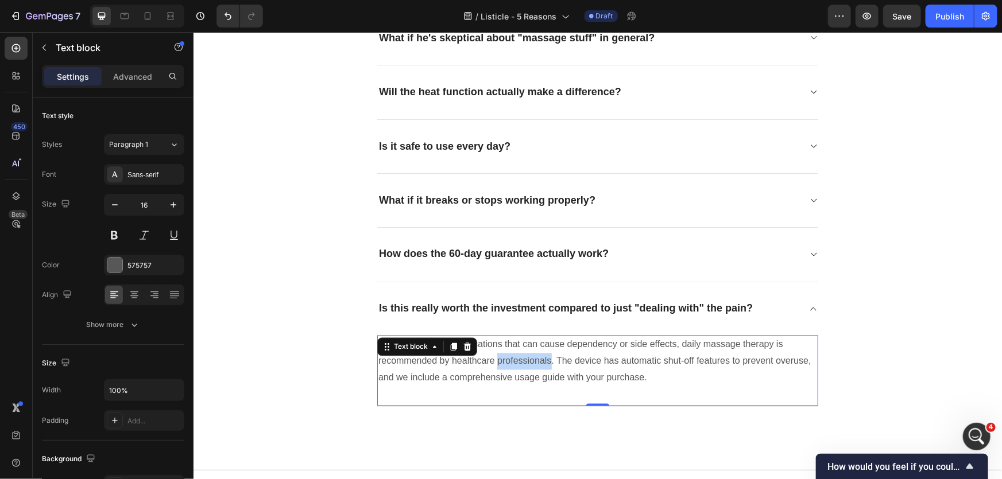
click at [512, 360] on p "Absolutely. Unlike medications that can cause dependency or side effects, daily…" at bounding box center [597, 360] width 439 height 49
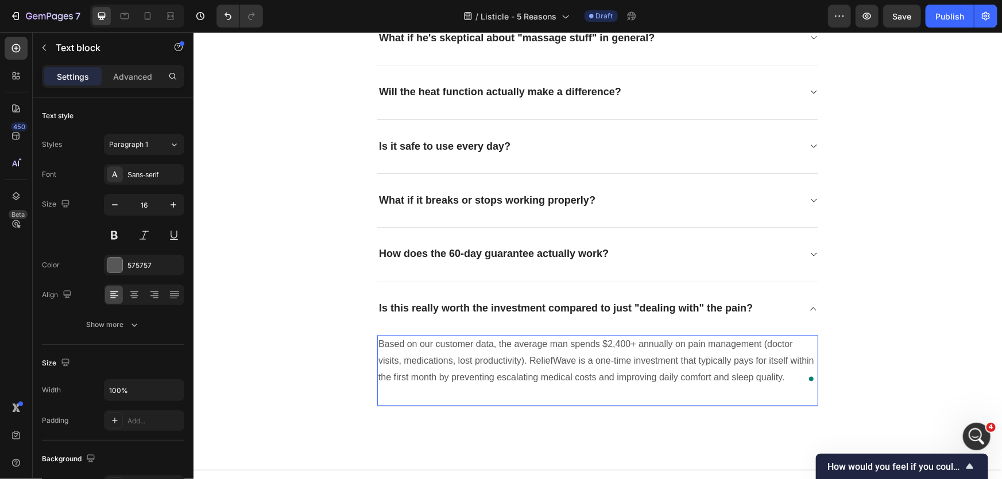
click at [602, 344] on p "Based on our customer data, the average man spends $2,400+ annually on pain man…" at bounding box center [597, 360] width 439 height 49
click at [803, 304] on div "Is this really worth the investment compared to just "dealing with" the pain?" at bounding box center [597, 308] width 441 height 53
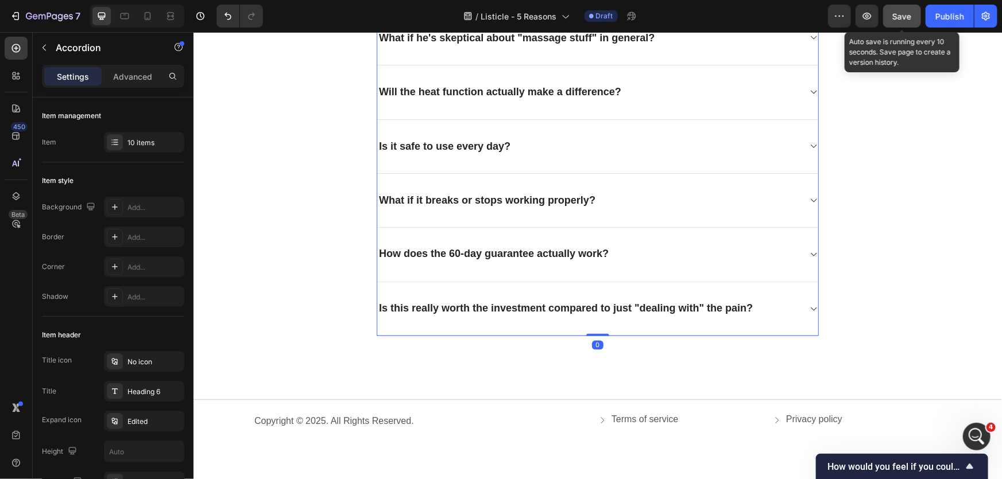
click at [896, 15] on span "Save" at bounding box center [902, 16] width 19 height 10
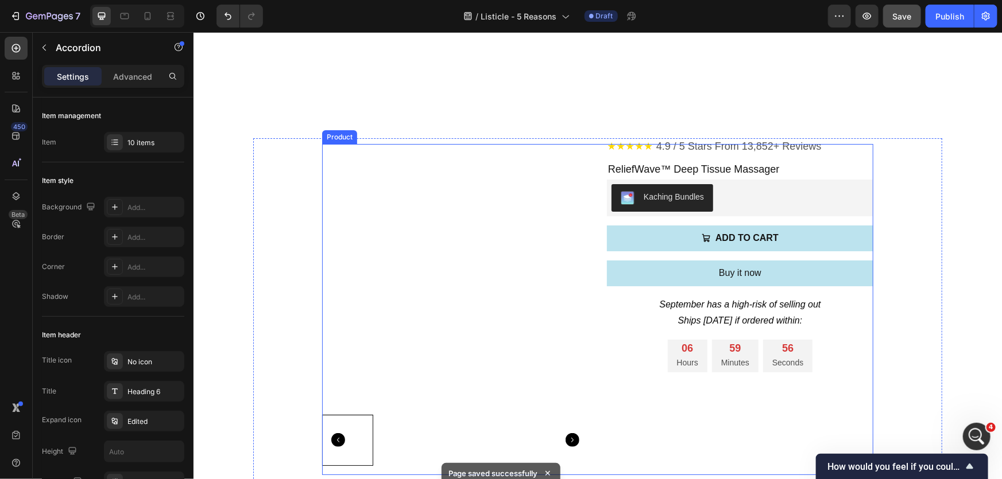
scroll to position [2078, 0]
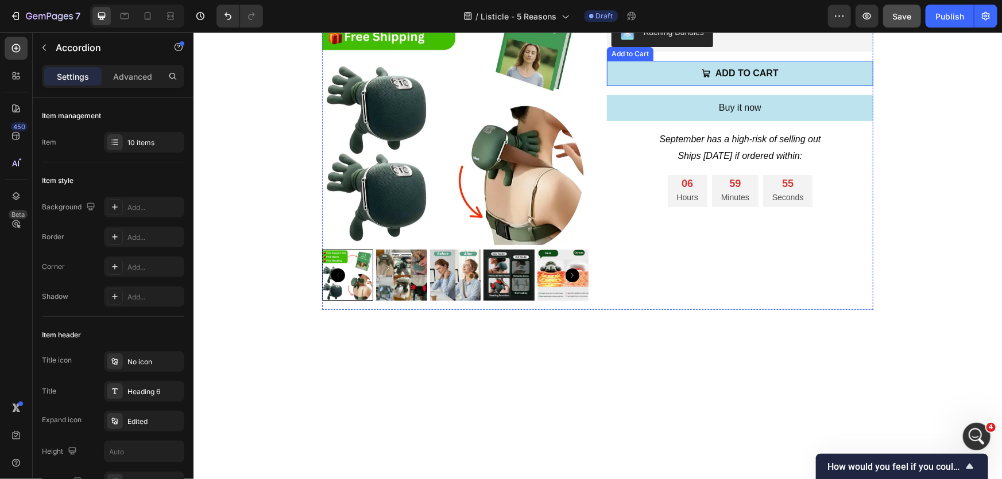
click at [856, 86] on button "ADD TO CART" at bounding box center [739, 73] width 266 height 26
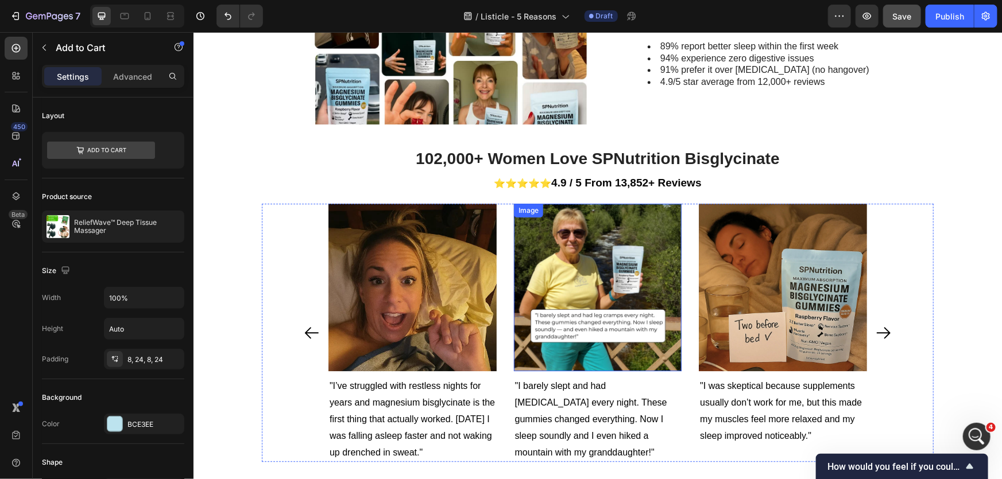
scroll to position [886, 0]
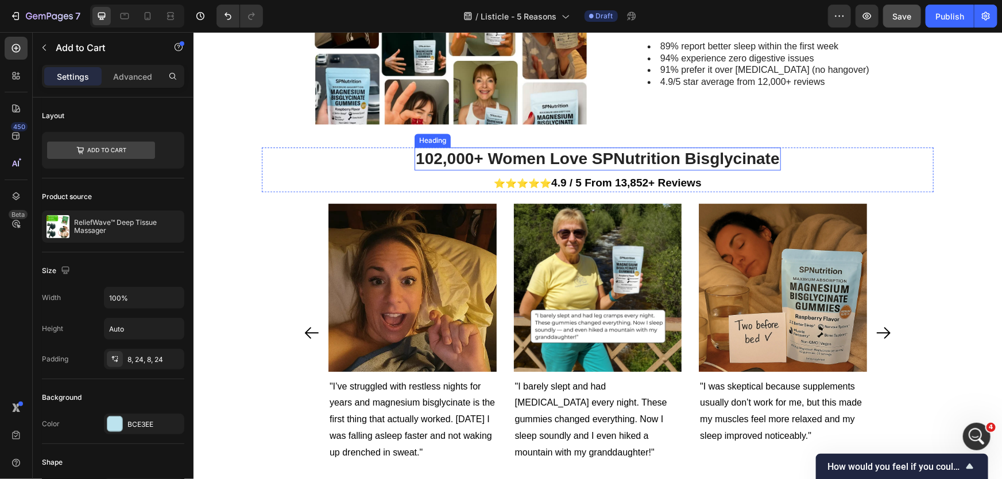
click at [478, 155] on h2 "102,000+ Women Love SPNutrition Bisglycinate" at bounding box center [597, 158] width 366 height 23
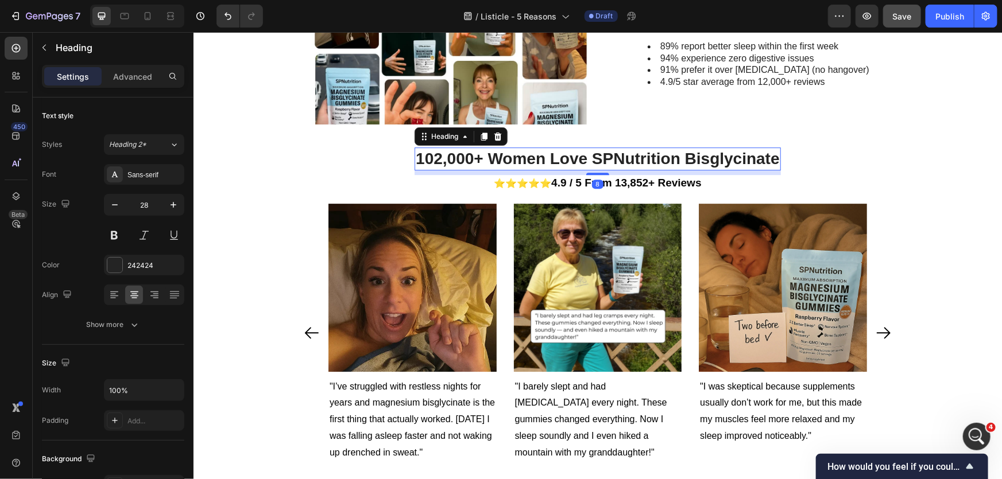
click at [504, 153] on h2 "102,000+ Women Love SPNutrition Bisglycinate" at bounding box center [597, 158] width 366 height 23
click at [504, 153] on p "102,000+ Women Love SPNutrition Bisglycinate" at bounding box center [597, 158] width 364 height 21
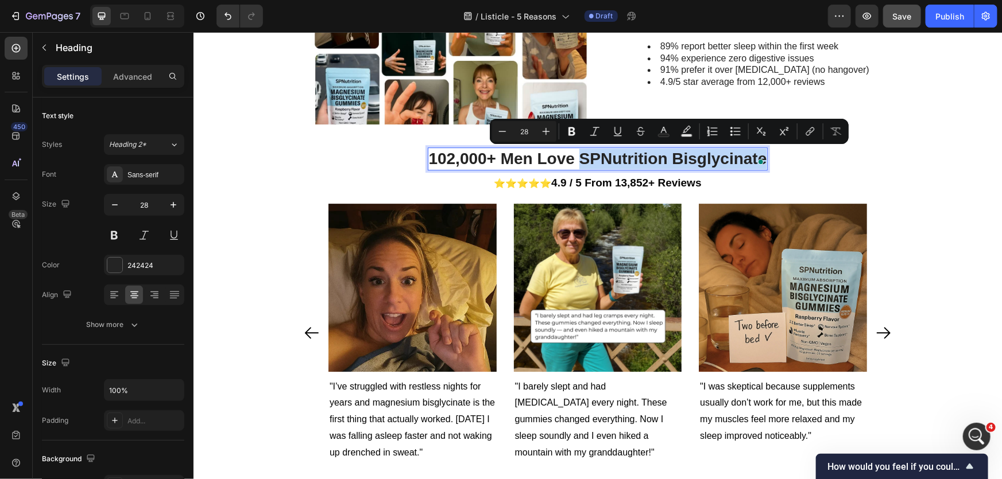
drag, startPoint x: 575, startPoint y: 163, endPoint x: 757, endPoint y: 160, distance: 182.0
click at [757, 160] on div "102,000+ Men Love SPNutrition Bisglycinate" at bounding box center [597, 158] width 340 height 23
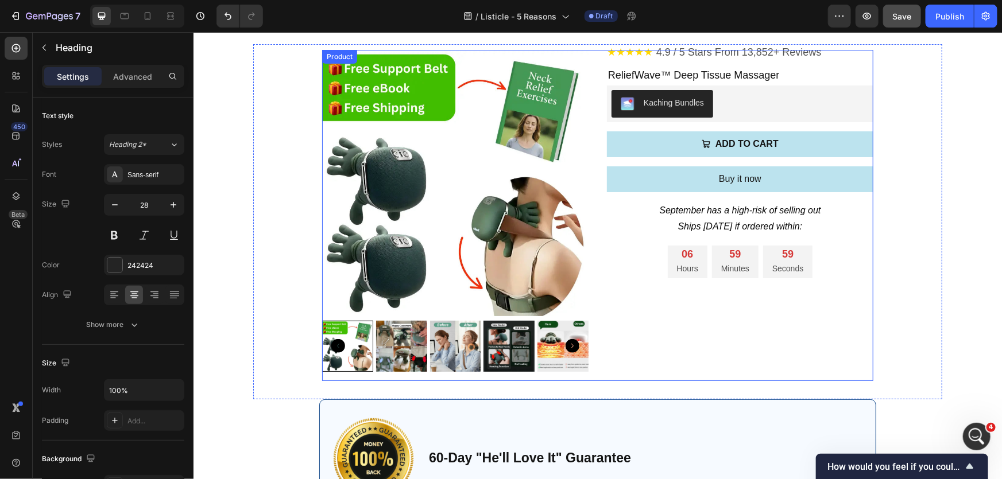
scroll to position [2025, 0]
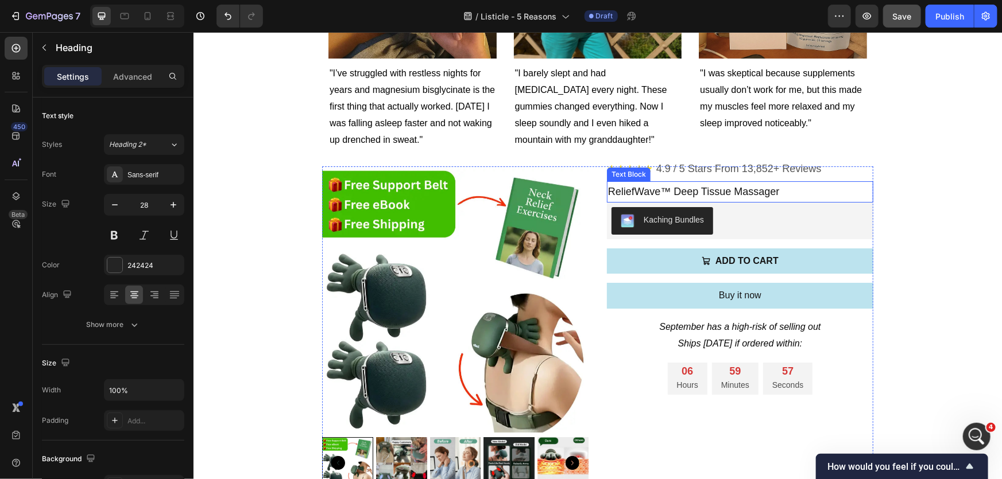
click at [661, 200] on p "ReliefWave™ Deep Tissue Massager" at bounding box center [739, 191] width 264 height 18
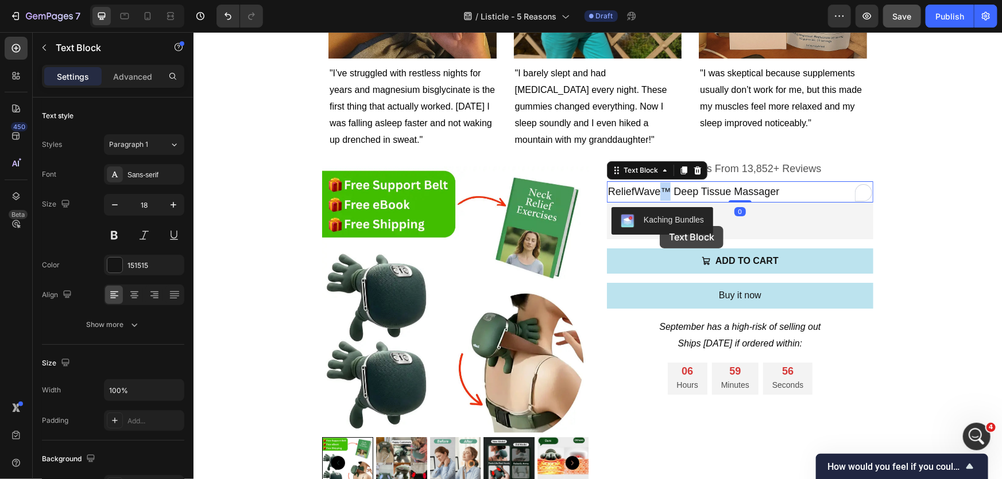
copy p "™"
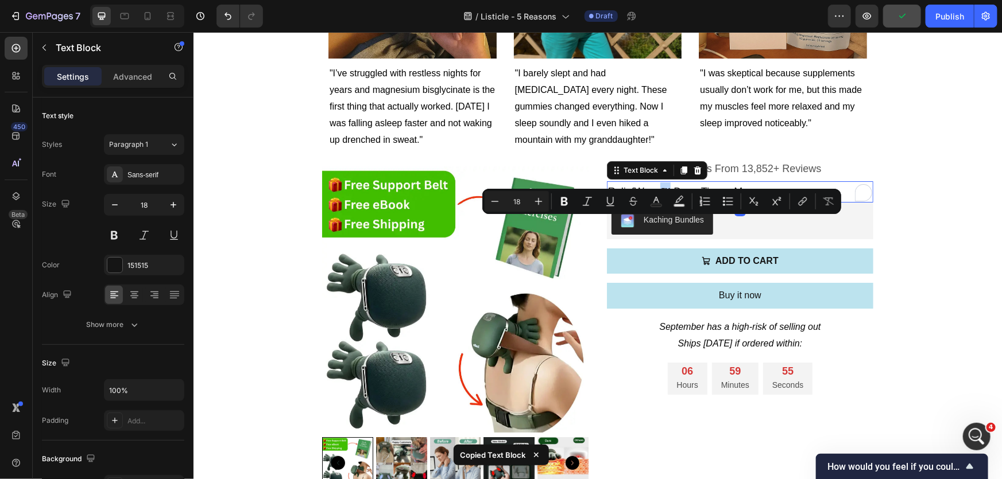
click at [659, 200] on p "ReliefWave™ Deep Tissue Massager" at bounding box center [739, 191] width 264 height 18
copy p "™"
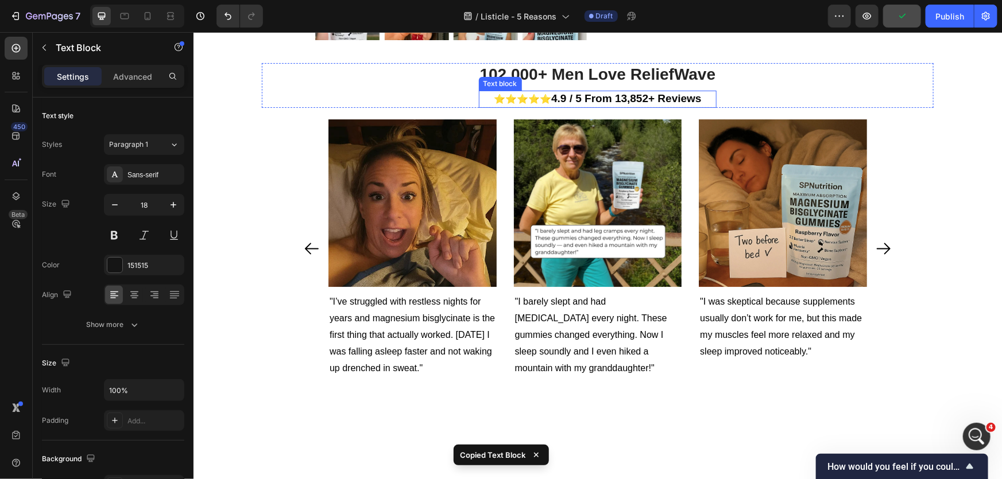
type input "16"
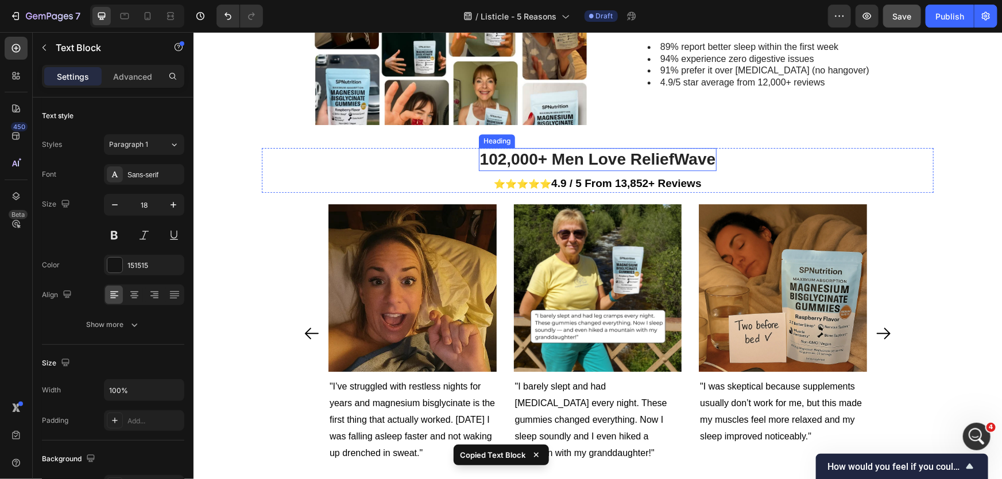
click at [684, 150] on h2 "102,000+ Men Love ReliefWave" at bounding box center [597, 159] width 238 height 23
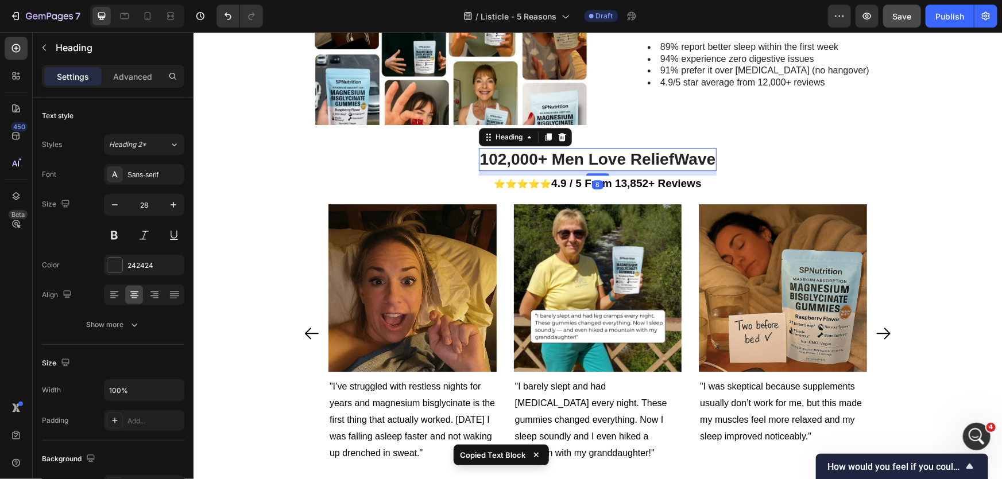
click at [707, 157] on h2 "102,000+ Men Love ReliefWave" at bounding box center [597, 159] width 238 height 23
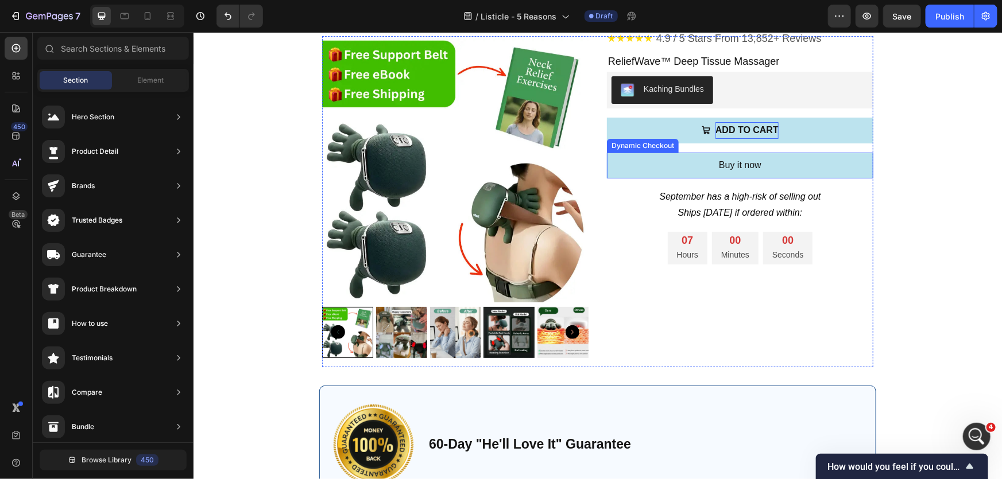
scroll to position [2116, 0]
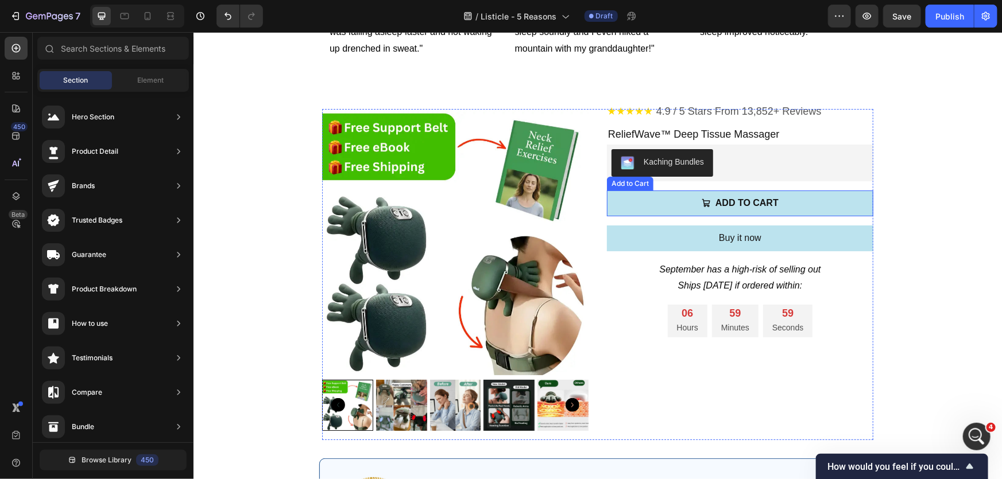
click at [793, 197] on button "ADD TO CART" at bounding box center [739, 203] width 266 height 26
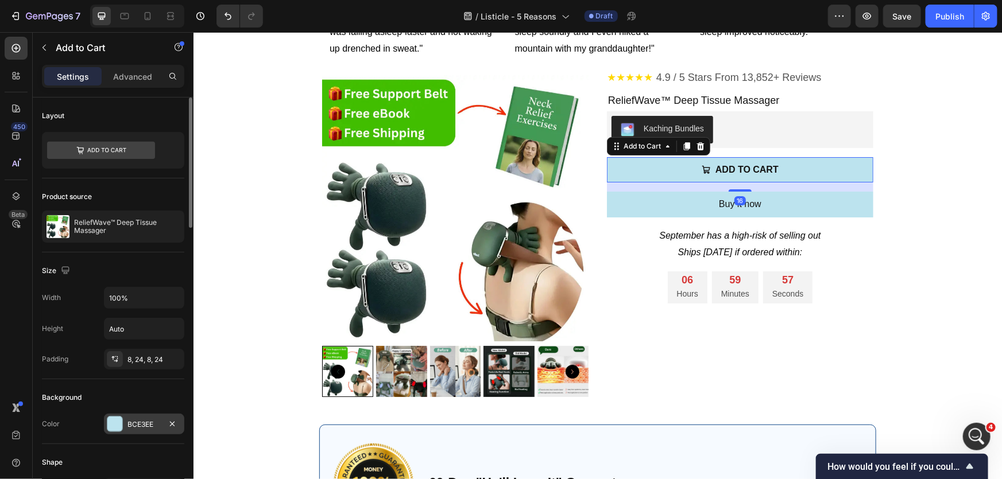
click at [141, 427] on div "BCE3EE" at bounding box center [143, 425] width 33 height 10
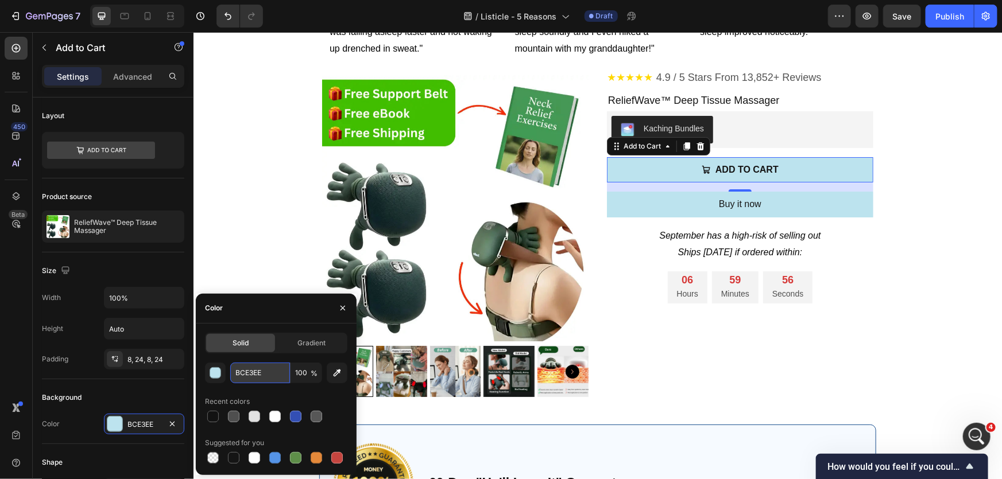
click at [249, 374] on input "BCE3EE" at bounding box center [260, 373] width 60 height 21
paste input "42BF00"
type input "42BF00"
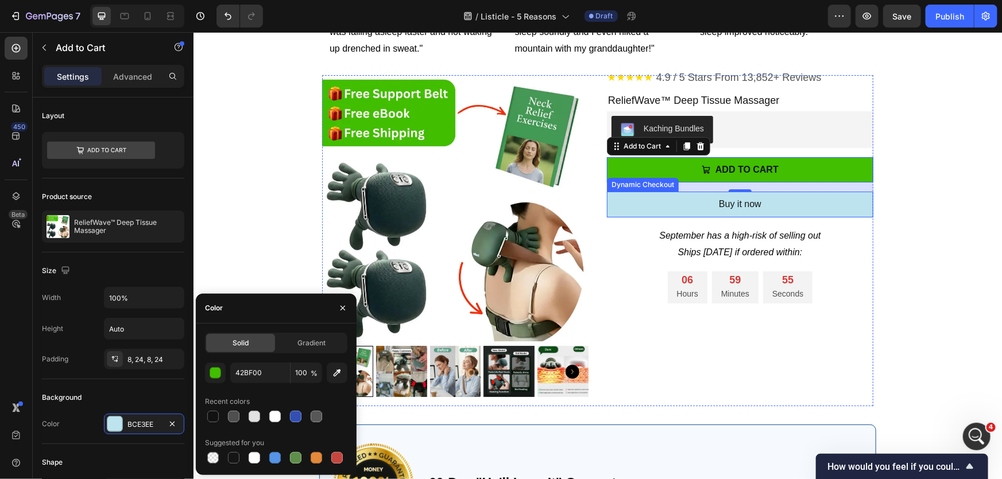
click at [818, 217] on button "Buy it now" at bounding box center [739, 204] width 266 height 26
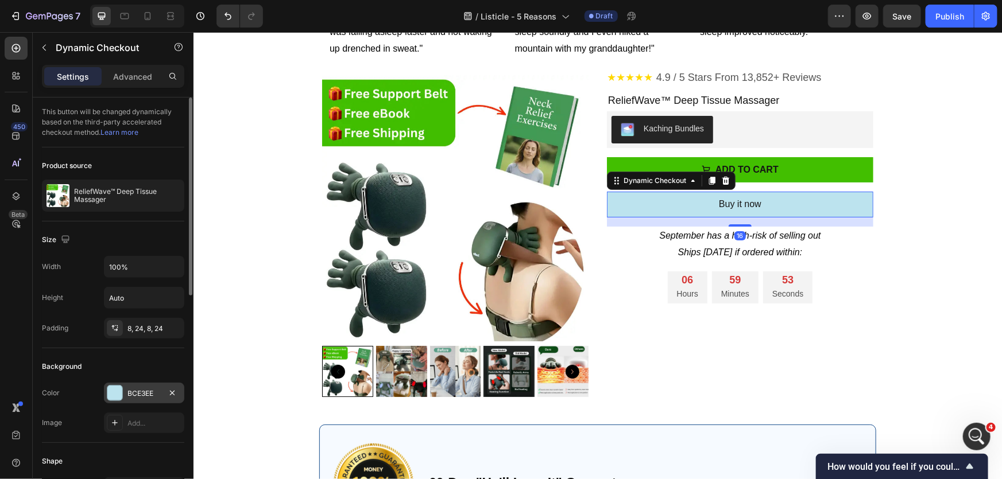
click at [151, 394] on div "BCE3EE" at bounding box center [143, 394] width 33 height 10
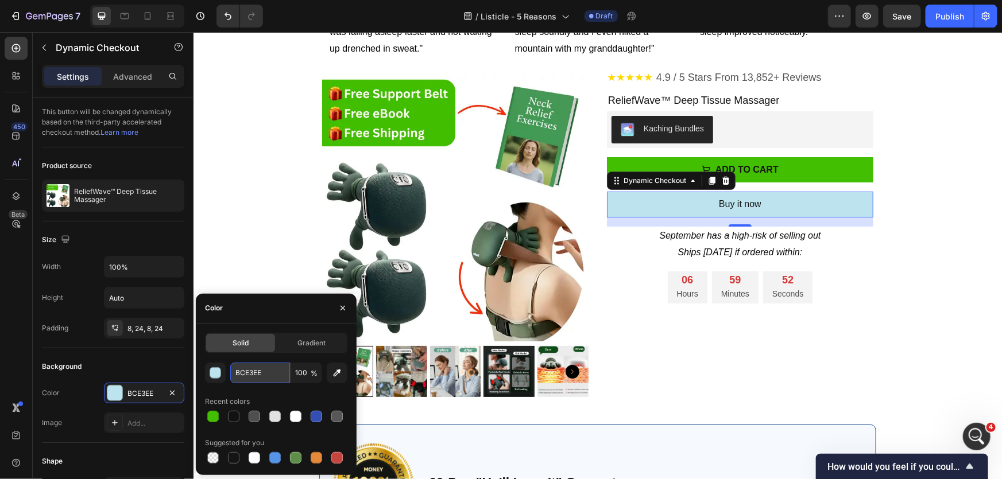
click at [263, 376] on input "BCE3EE" at bounding box center [260, 373] width 60 height 21
paste input "42BF00"
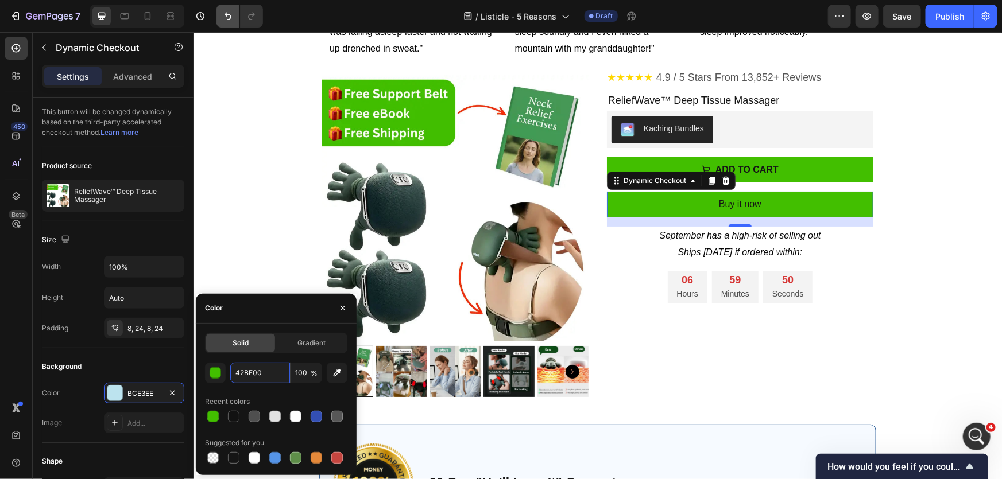
type input "42BF00"
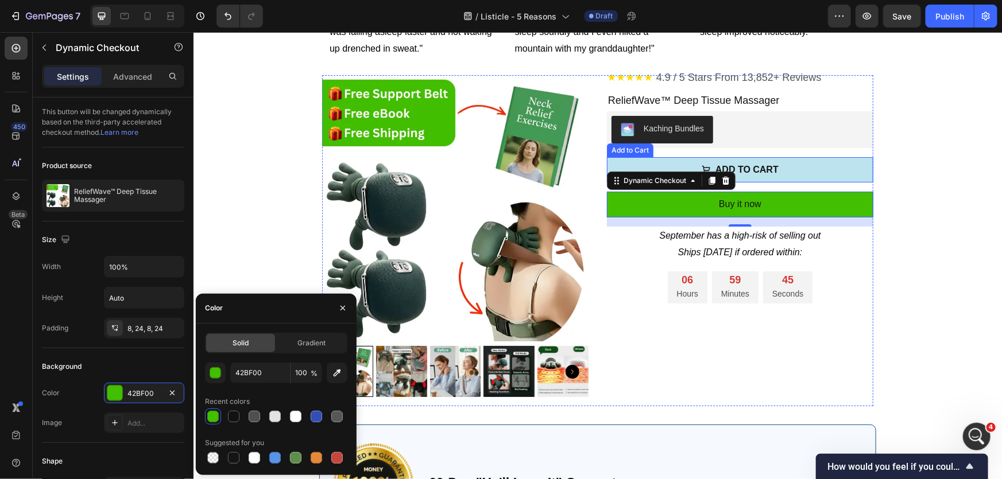
click at [810, 183] on button "ADD TO CART" at bounding box center [739, 170] width 266 height 26
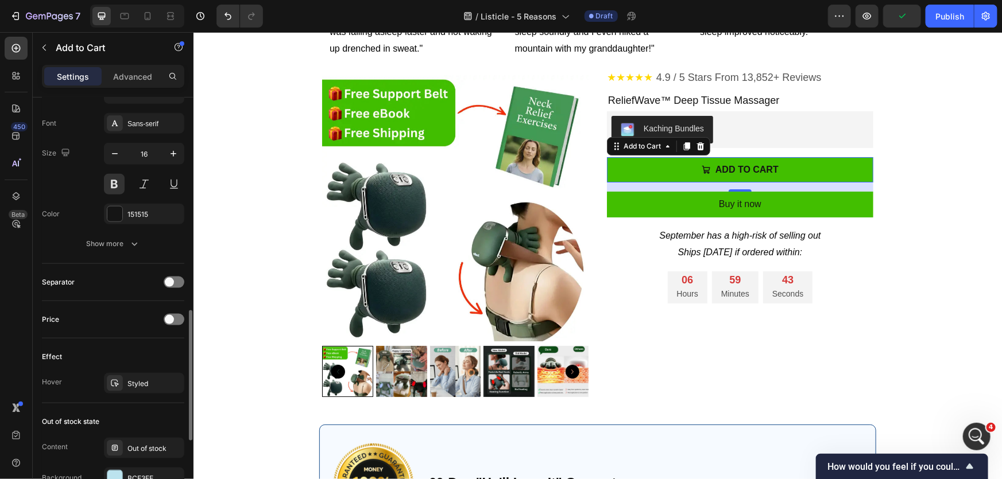
scroll to position [904, 0]
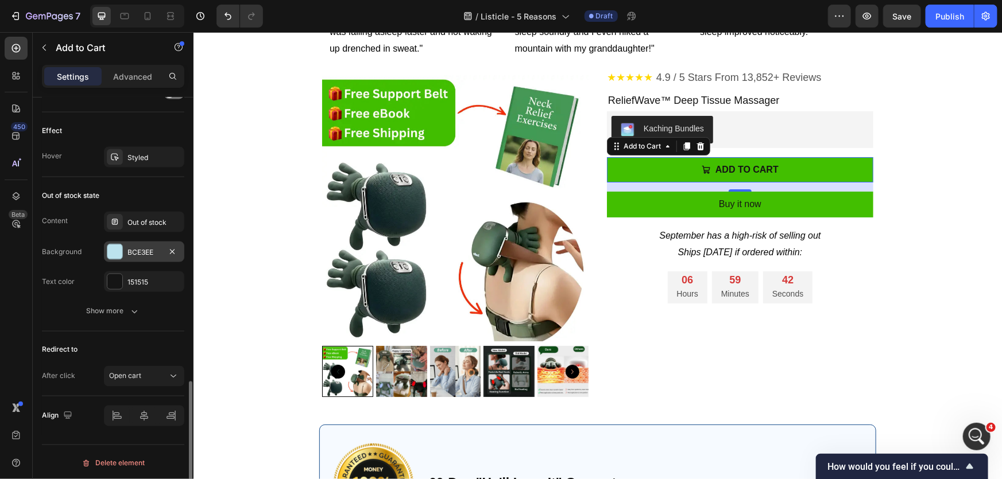
click at [142, 252] on div "BCE3EE" at bounding box center [143, 252] width 33 height 10
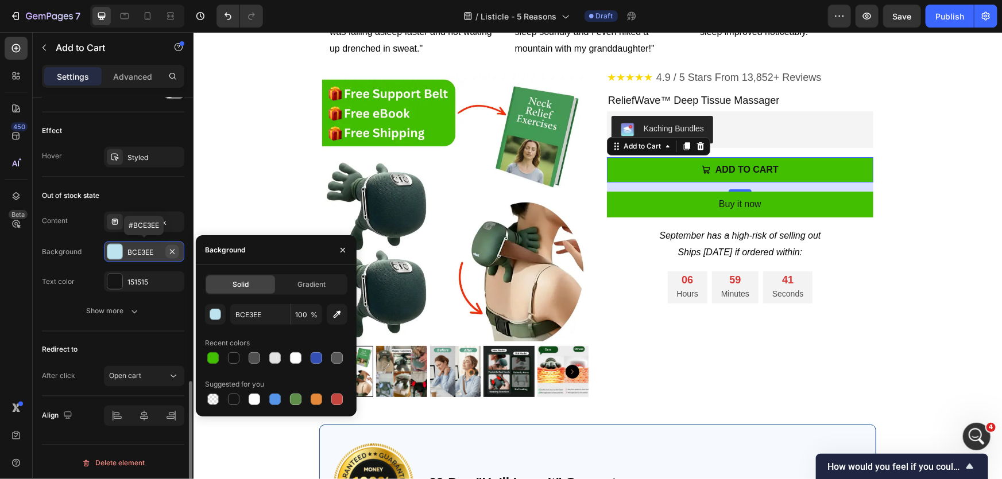
click at [170, 247] on icon "button" at bounding box center [172, 251] width 9 height 9
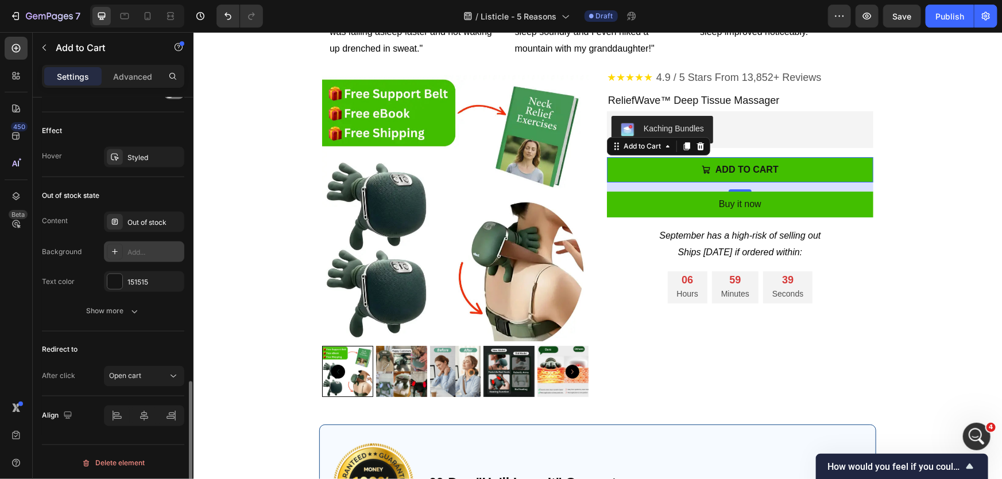
click at [129, 252] on div "Add..." at bounding box center [154, 252] width 54 height 10
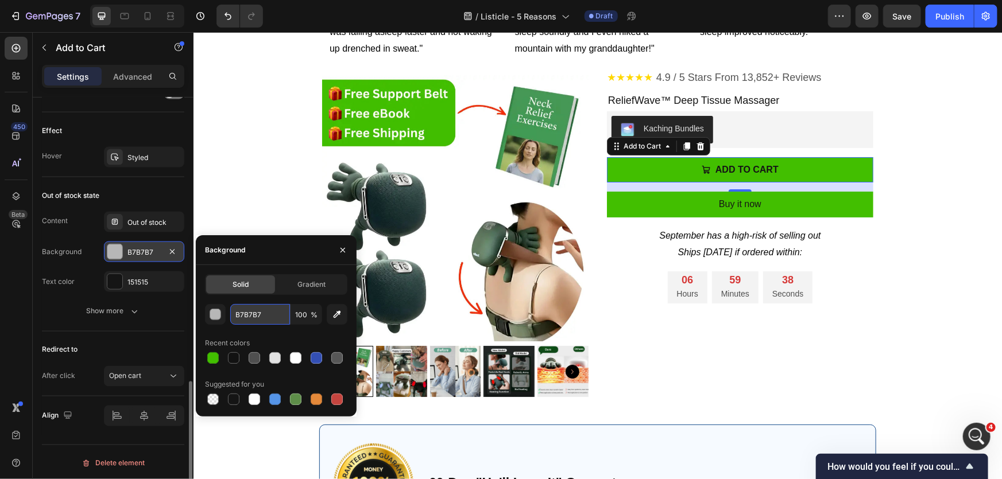
click at [268, 312] on input "B7B7B7" at bounding box center [260, 314] width 60 height 21
paste input "42BF00"
type input "42BF00"
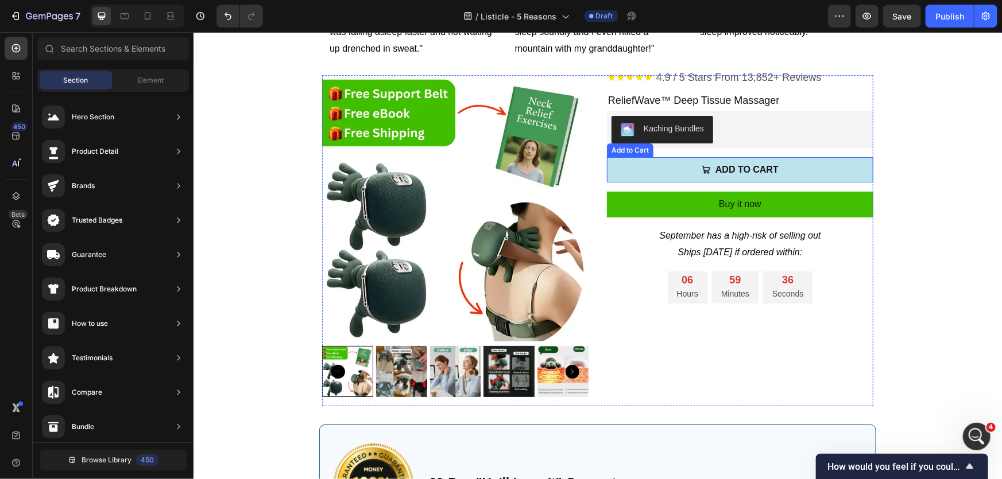
click at [807, 183] on button "ADD TO CART" at bounding box center [739, 170] width 266 height 26
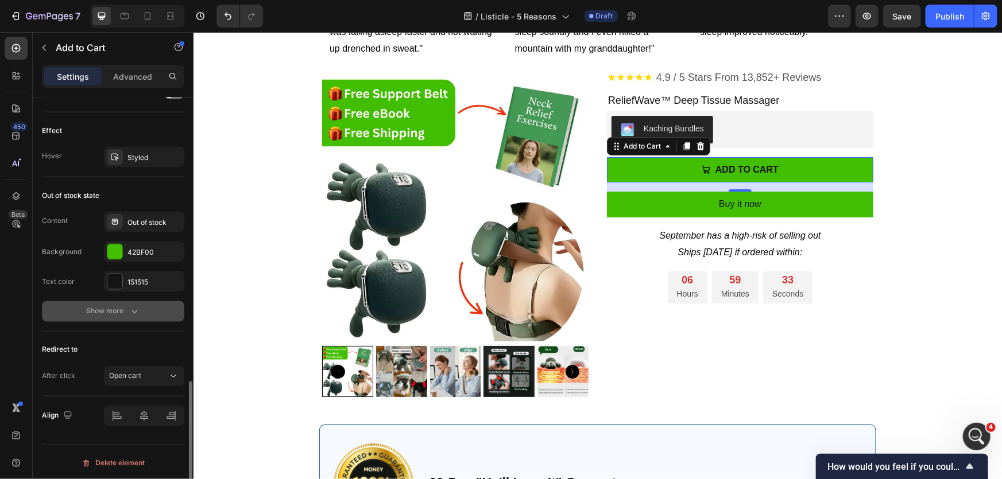
click at [132, 306] on icon "button" at bounding box center [134, 311] width 11 height 11
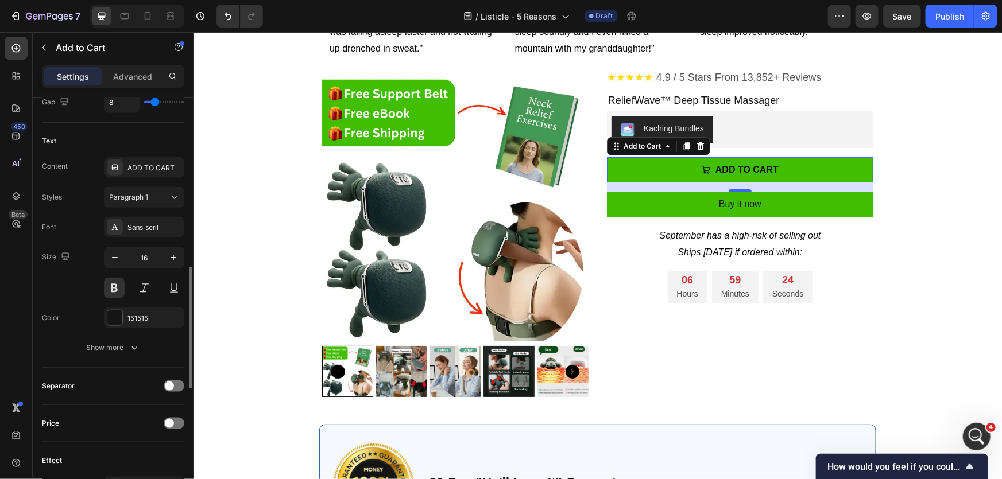
scroll to position [678, 0]
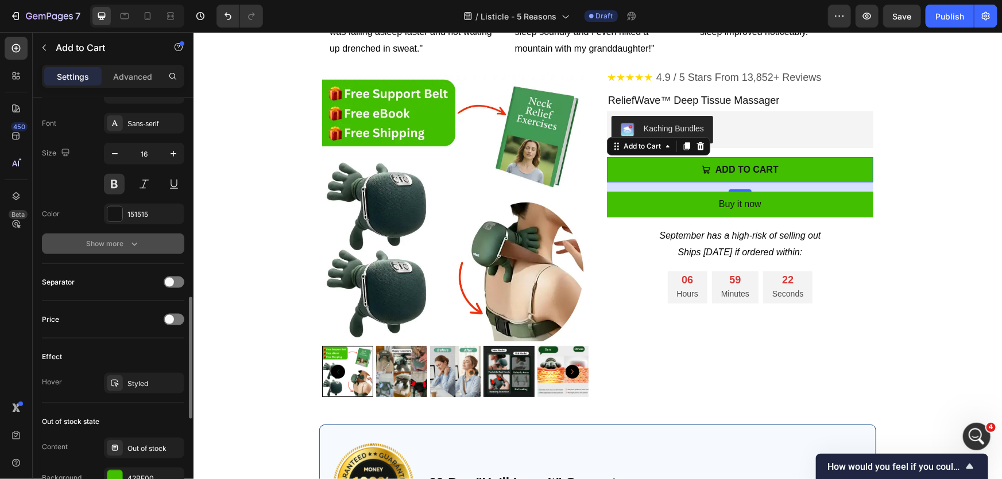
click at [119, 242] on div "Show more" at bounding box center [113, 243] width 53 height 11
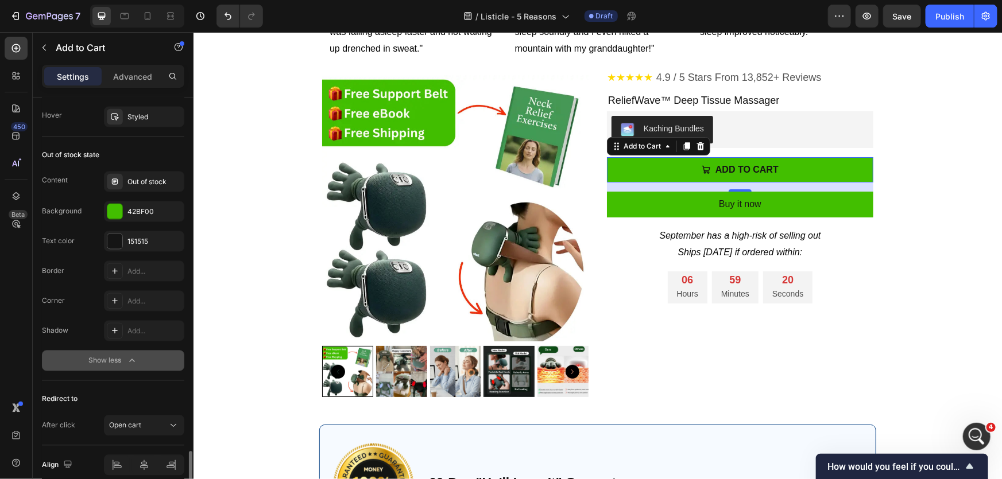
scroll to position [1145, 0]
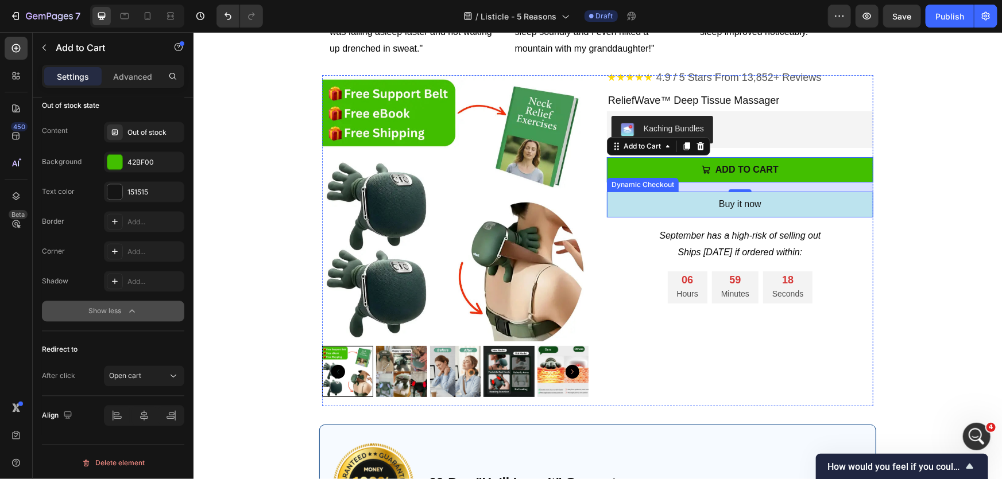
click at [792, 217] on button "Buy it now" at bounding box center [739, 204] width 266 height 26
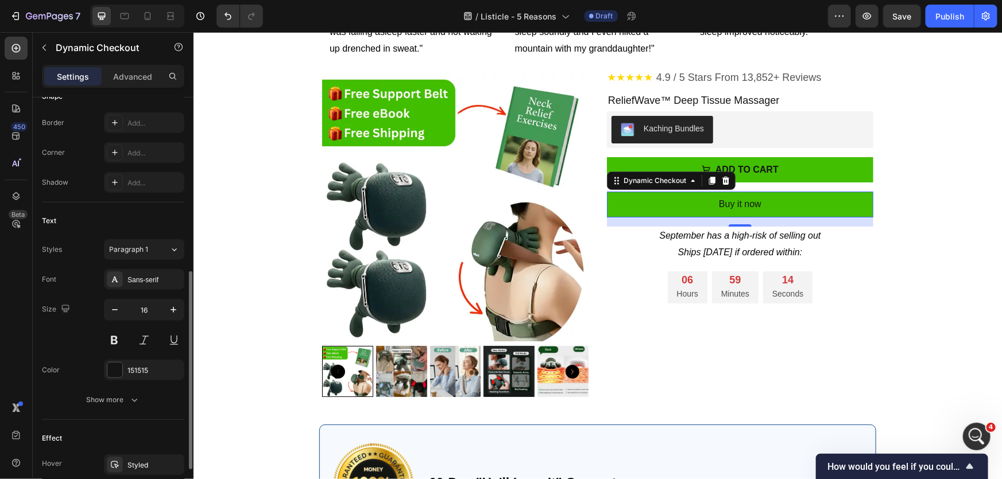
scroll to position [454, 0]
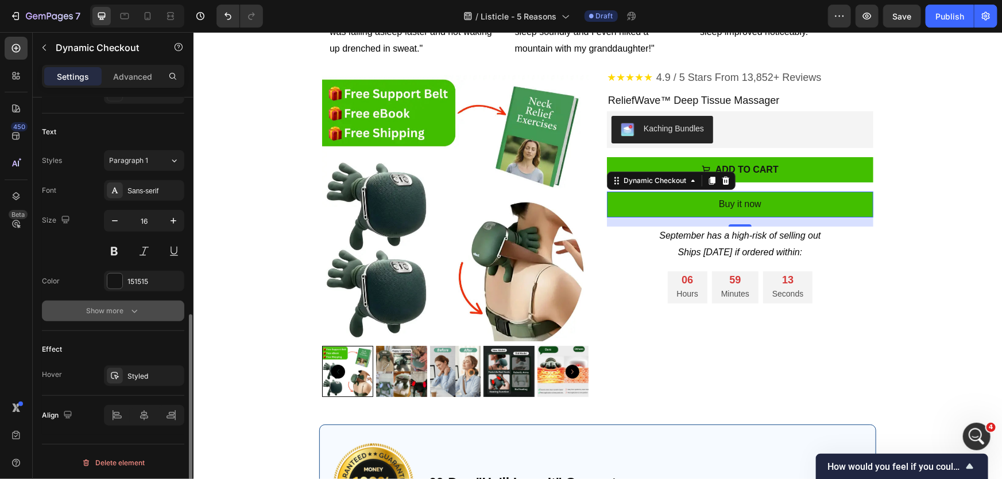
click at [100, 319] on button "Show more" at bounding box center [113, 311] width 142 height 21
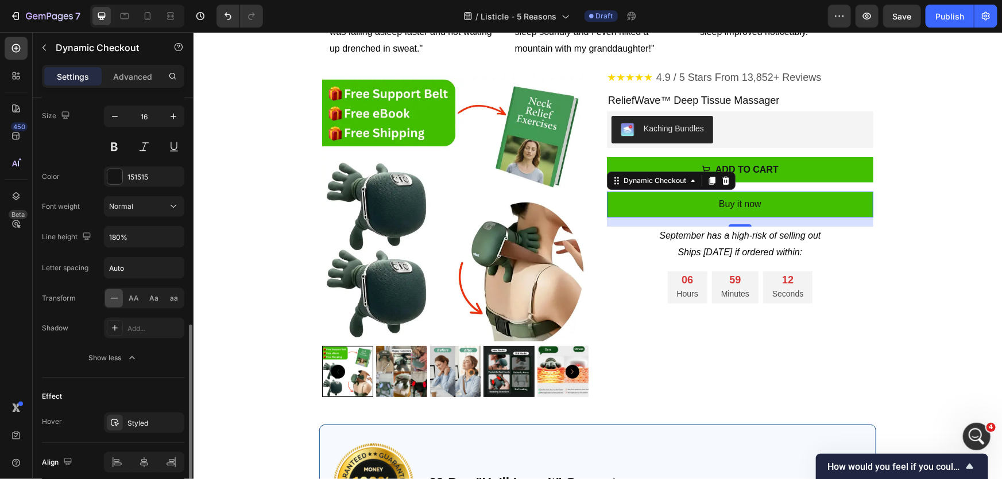
scroll to position [606, 0]
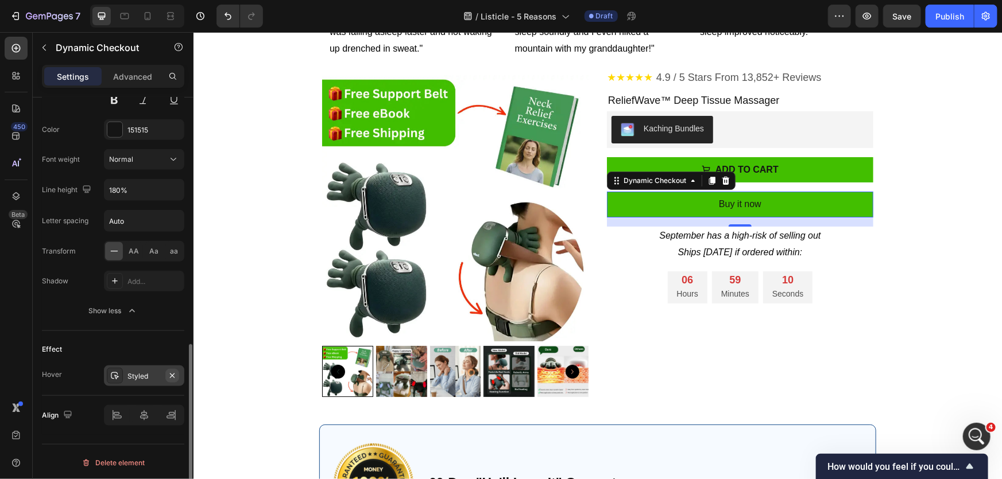
click at [169, 374] on icon "button" at bounding box center [172, 375] width 9 height 9
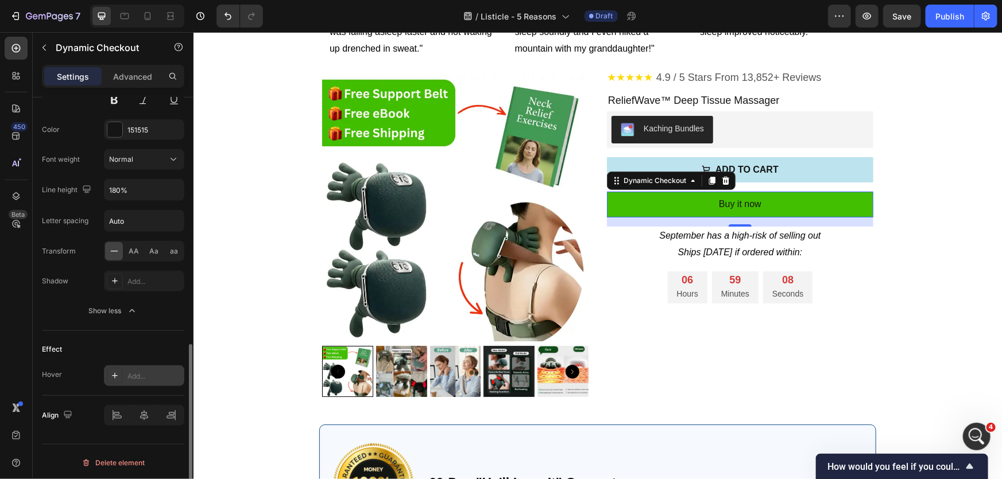
click at [808, 183] on button "ADD TO CART" at bounding box center [739, 170] width 266 height 26
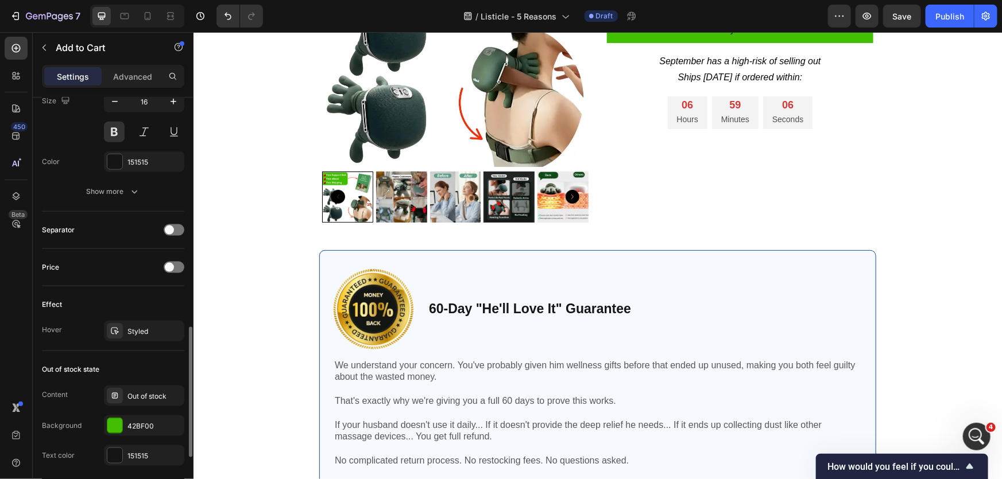
scroll to position [904, 0]
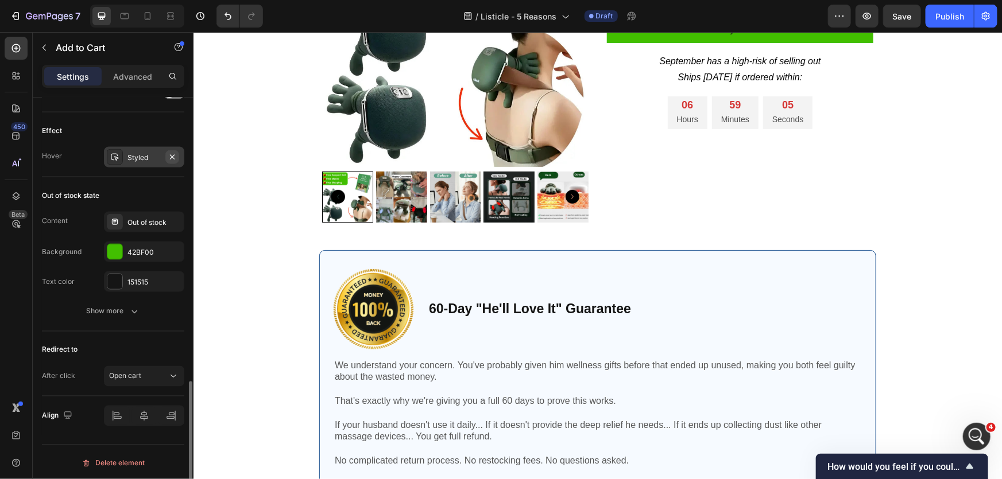
click at [173, 157] on icon "button" at bounding box center [172, 156] width 5 height 5
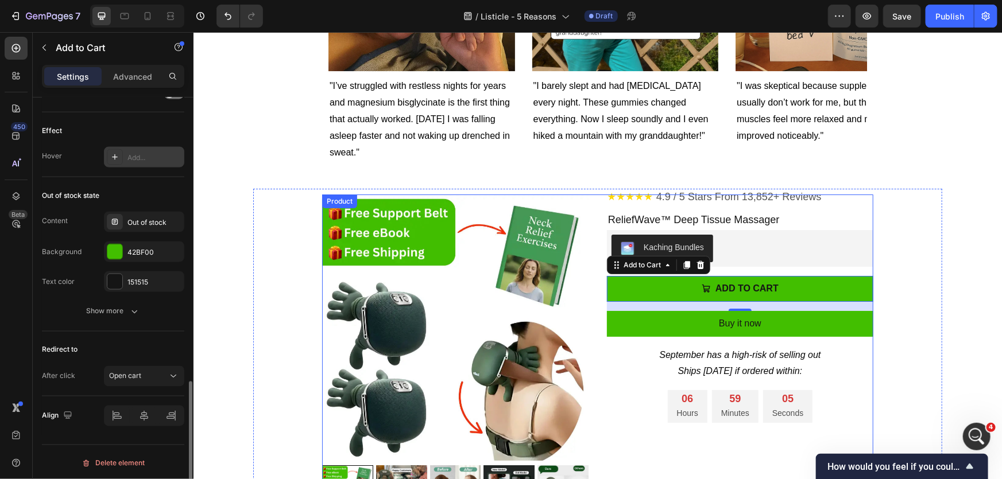
scroll to position [2012, 0]
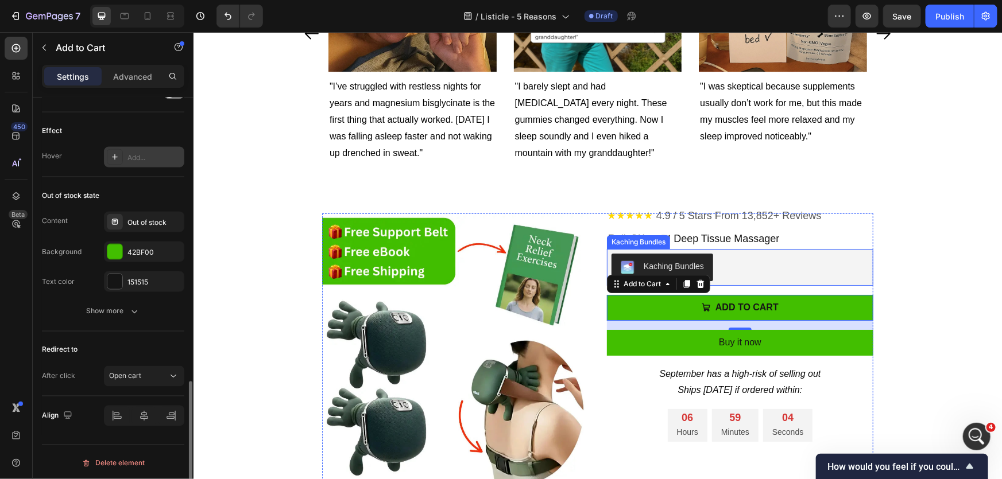
click at [781, 236] on p "ReliefWave™ Deep Tissue Massager" at bounding box center [739, 238] width 264 height 18
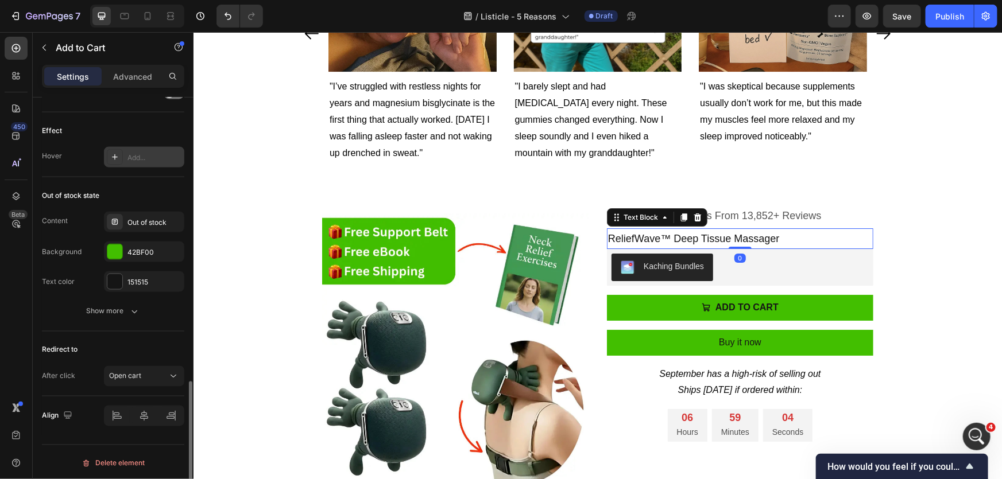
scroll to position [0, 0]
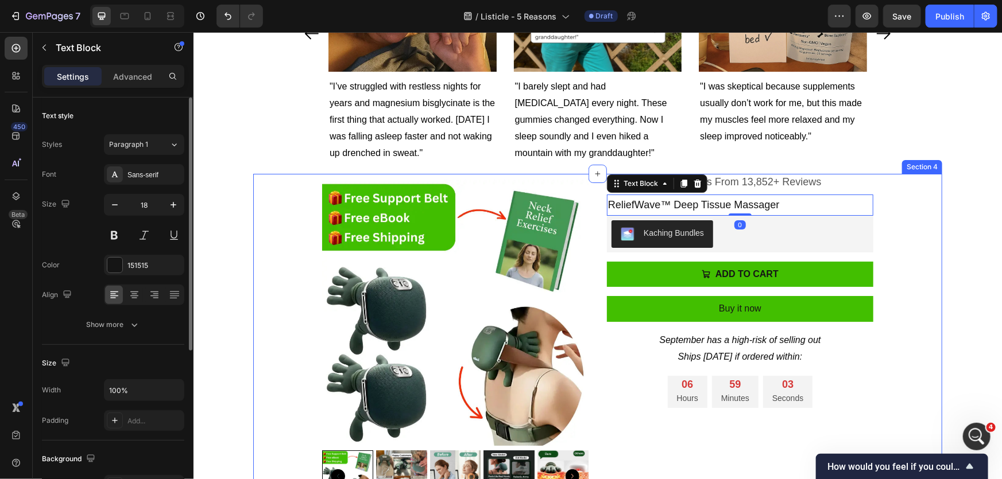
click at [903, 229] on div "★★★★★ 4.9 / 5 Stars From 12,000+ Reviews Custom Code SPNutrition Bisglycinate F…" at bounding box center [597, 344] width 689 height 331
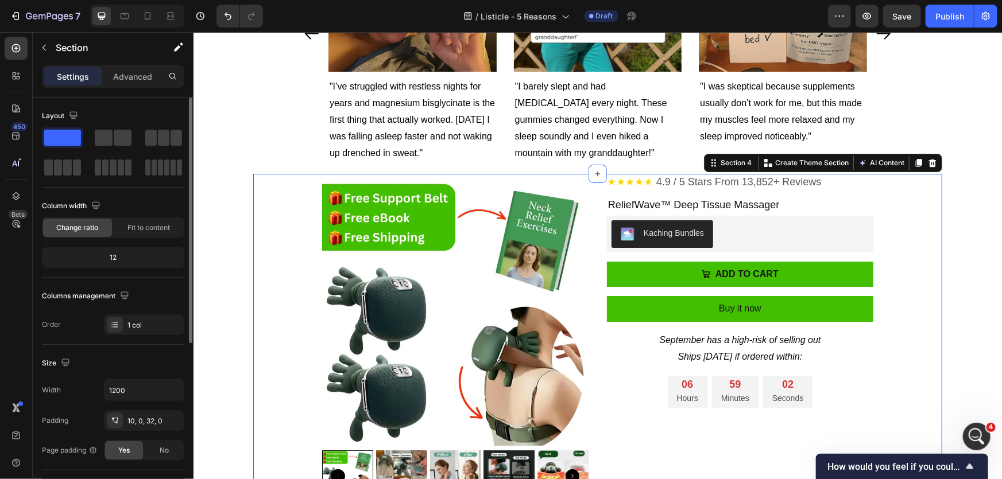
drag, startPoint x: 963, startPoint y: 242, endPoint x: 957, endPoint y: 232, distance: 10.8
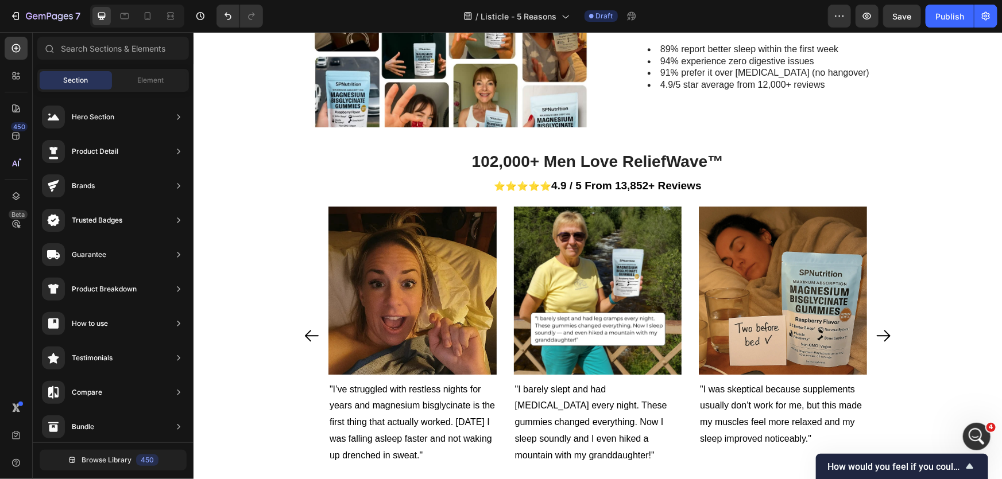
scroll to position [1700, 0]
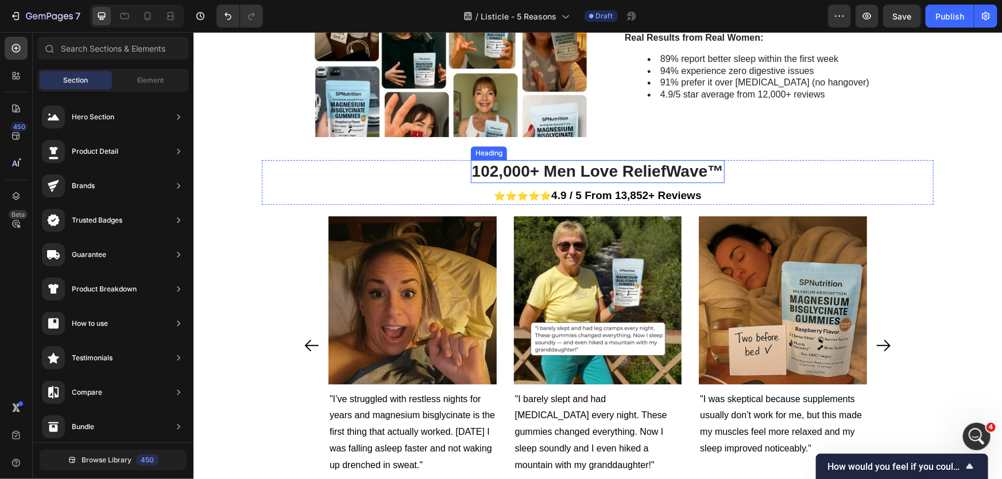
click at [519, 170] on h2 "102,000+ Men Love ReliefWave™" at bounding box center [597, 171] width 254 height 23
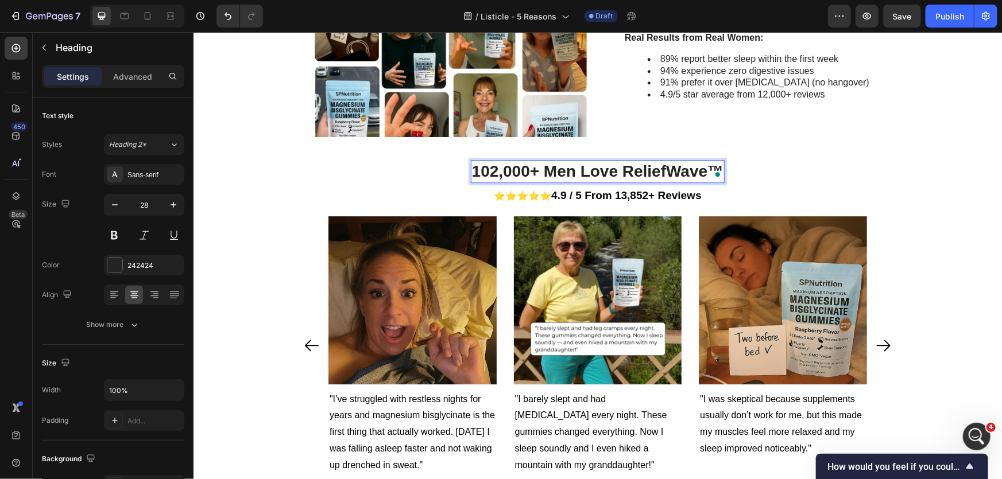
click at [491, 174] on p "102,000+ Men Love ReliefWave™" at bounding box center [597, 171] width 252 height 21
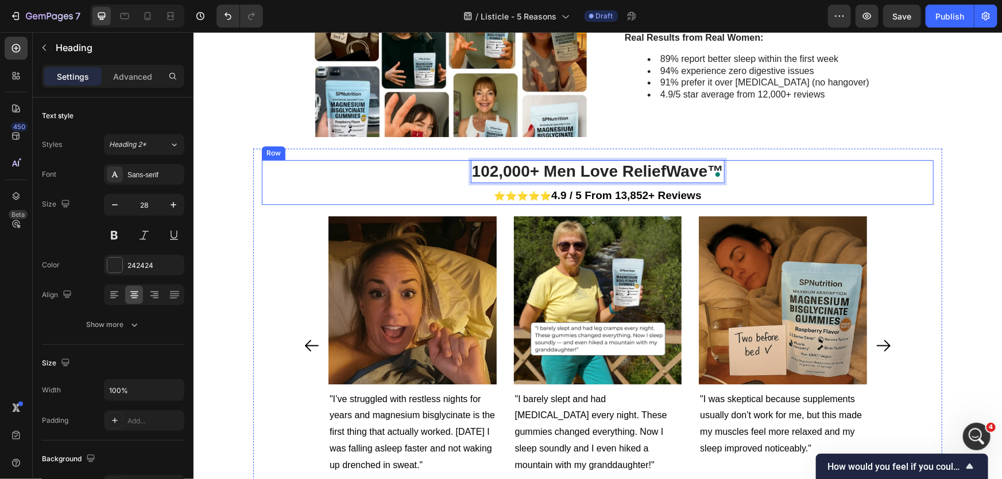
click at [740, 170] on div "102,000+ Men Love ReliefWave™ Heading 8 ⭐⭐⭐⭐⭐ 4.9 / 5 From 13,852+ Reviews Text…" at bounding box center [597, 182] width 672 height 45
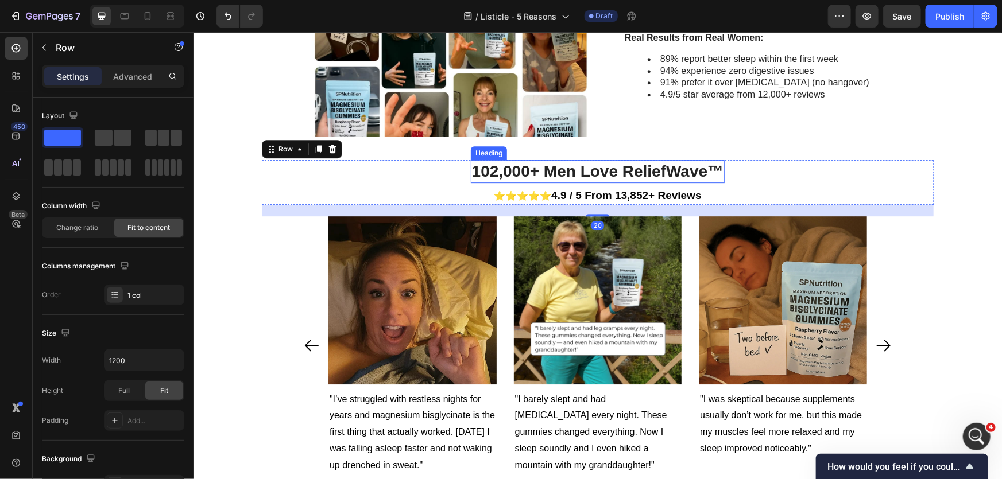
click at [589, 166] on p "102,000+ Men Love ReliefWave™" at bounding box center [597, 171] width 252 height 21
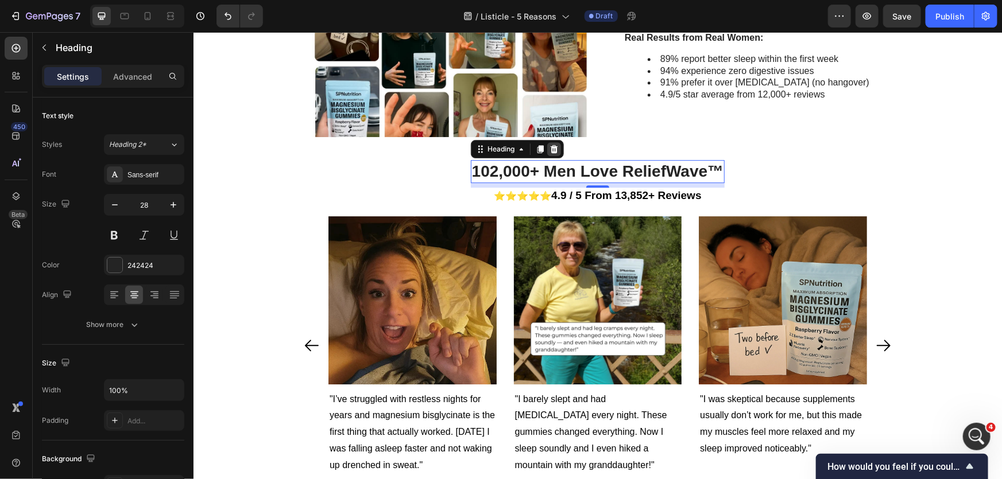
click at [550, 148] on icon at bounding box center [552, 149] width 7 height 8
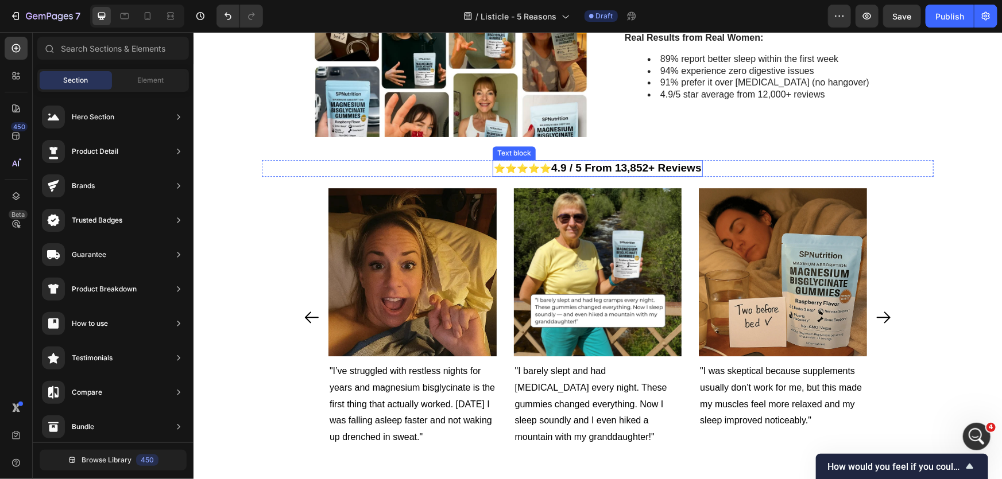
click at [661, 167] on strong "4.9 / 5 From 13,852+ Reviews" at bounding box center [625, 167] width 150 height 12
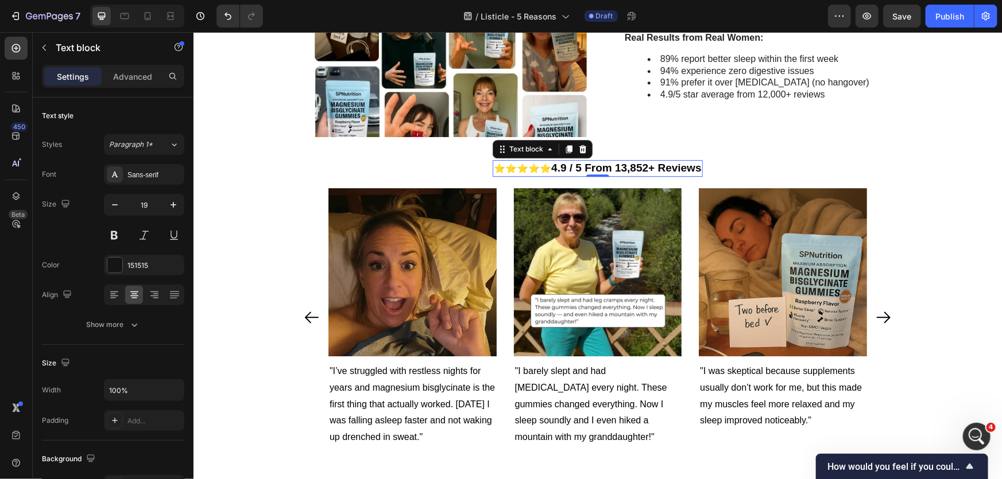
click at [661, 167] on strong "4.9 / 5 From 13,852+ Reviews" at bounding box center [625, 167] width 150 height 12
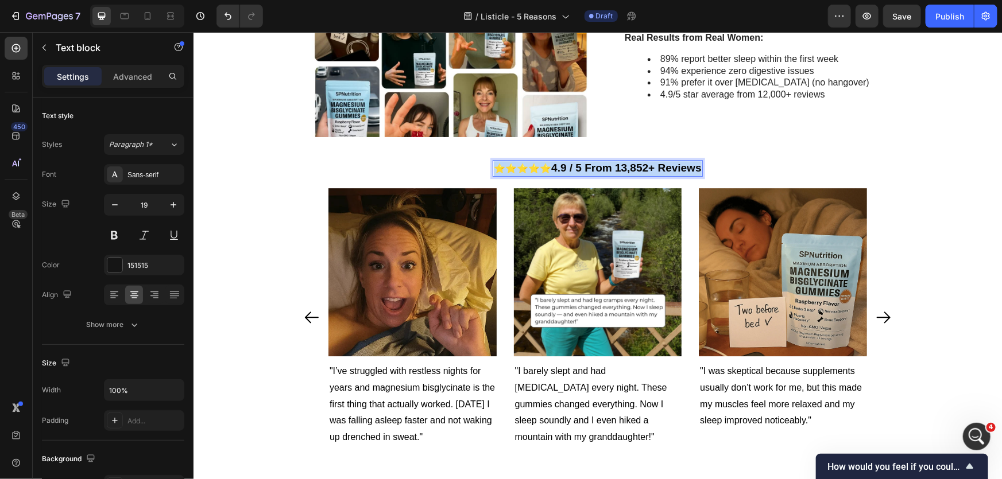
click at [661, 167] on strong "4.9 / 5 From 13,852+ Reviews" at bounding box center [625, 167] width 150 height 12
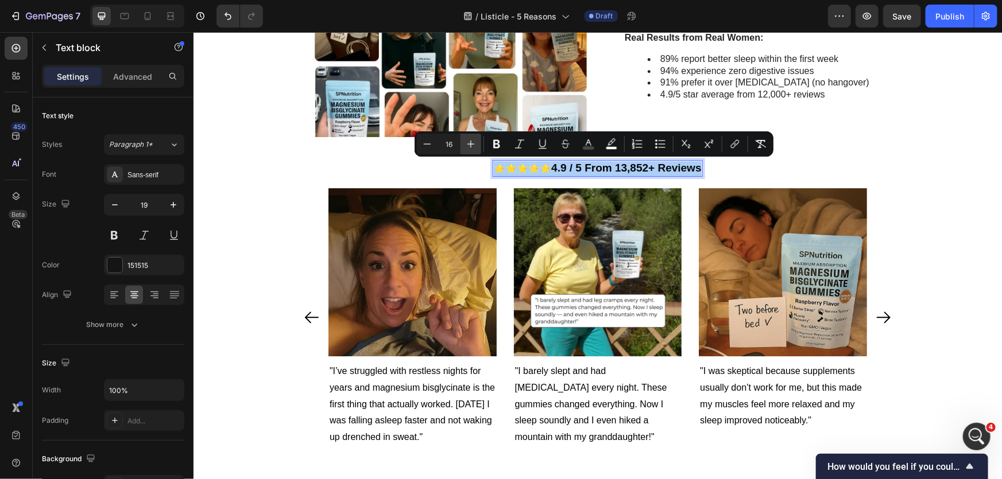
click at [467, 149] on button "Plus" at bounding box center [470, 144] width 21 height 21
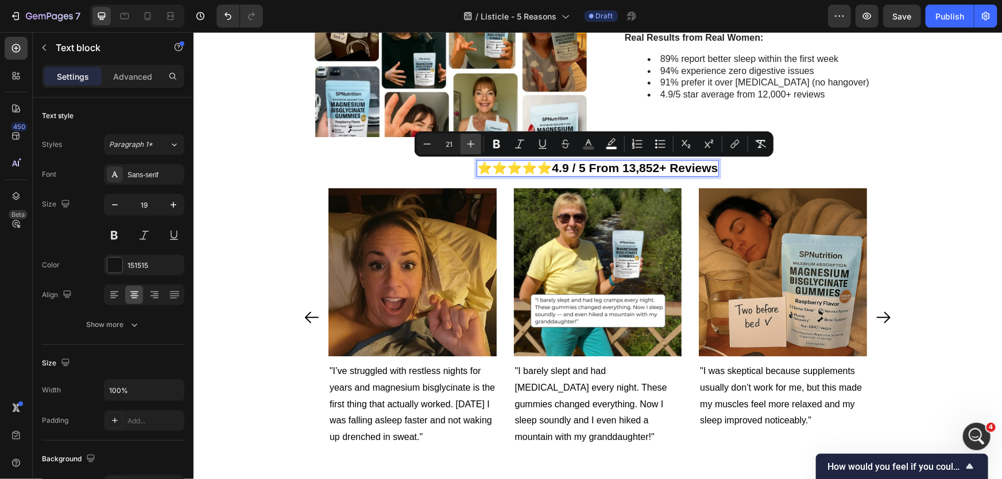
click at [467, 149] on button "Plus" at bounding box center [470, 144] width 21 height 21
type input "22"
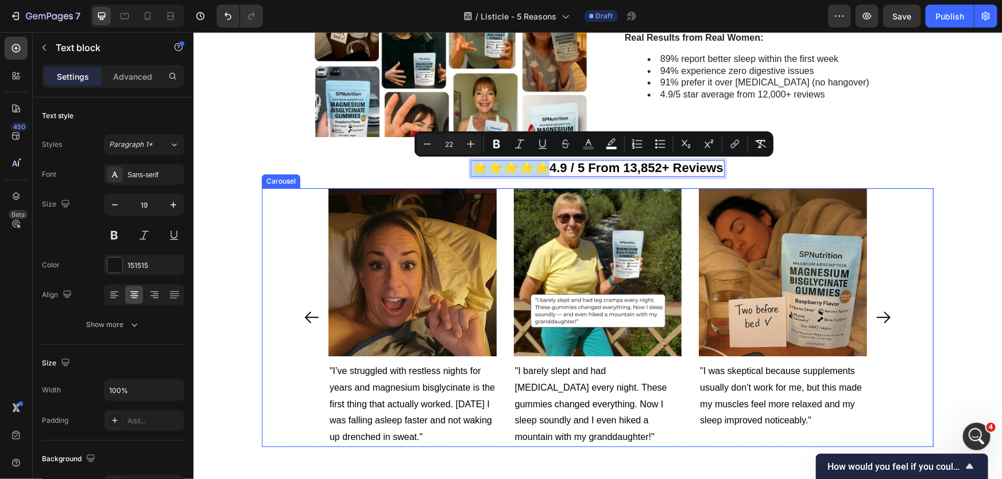
click at [905, 259] on div "Image "I’ve struggled with restless nights for years and magnesium bisglycinate…" at bounding box center [597, 317] width 672 height 259
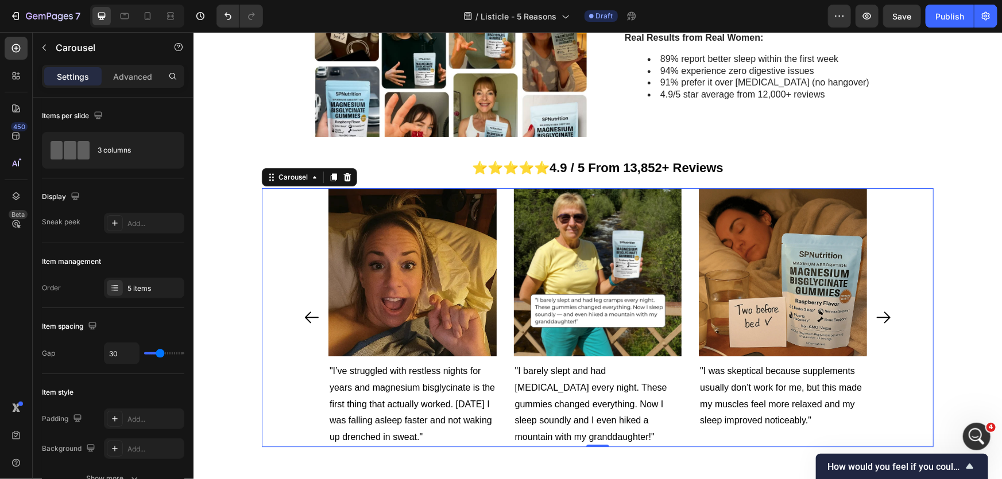
click at [857, 163] on div "⭐⭐⭐⭐⭐ 4.9 / 5 From 13,852+ Reviews Text block Row" at bounding box center [597, 168] width 672 height 17
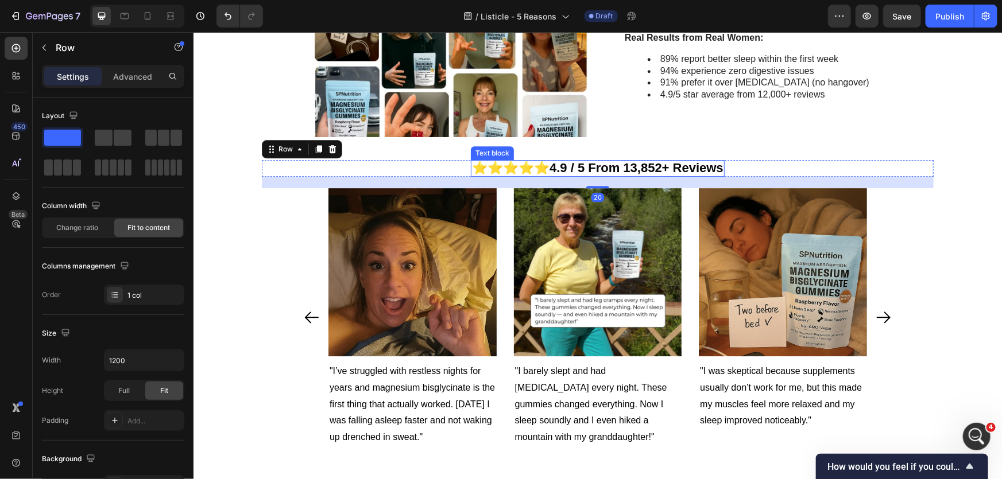
click at [680, 169] on strong "4.9 / 5 From 13,852+ Reviews" at bounding box center [636, 167] width 174 height 14
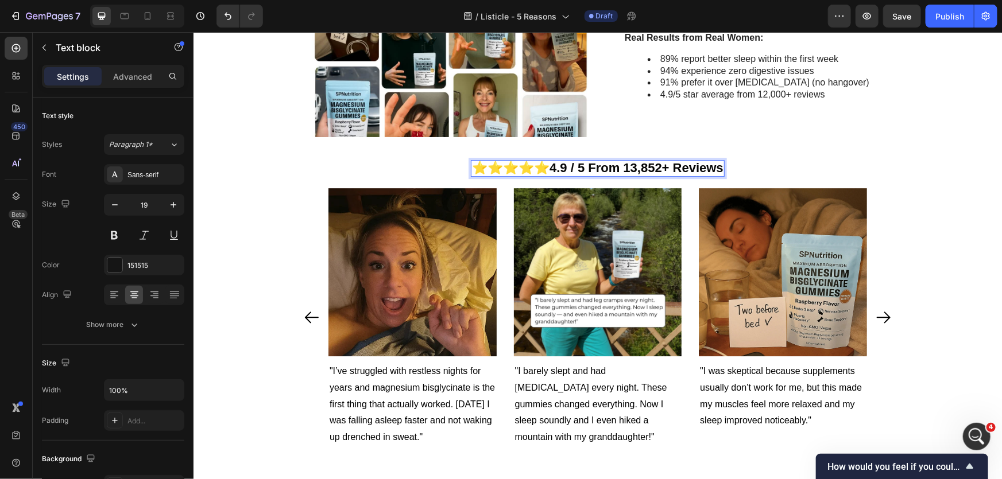
click at [697, 169] on strong "4.9 / 5 From 13,852+ Reviews" at bounding box center [636, 167] width 174 height 14
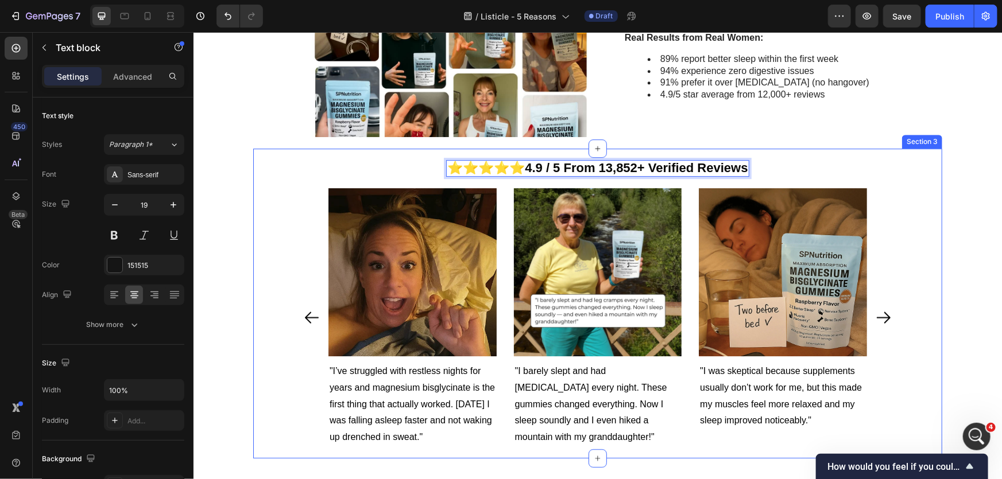
scroll to position [886, 0]
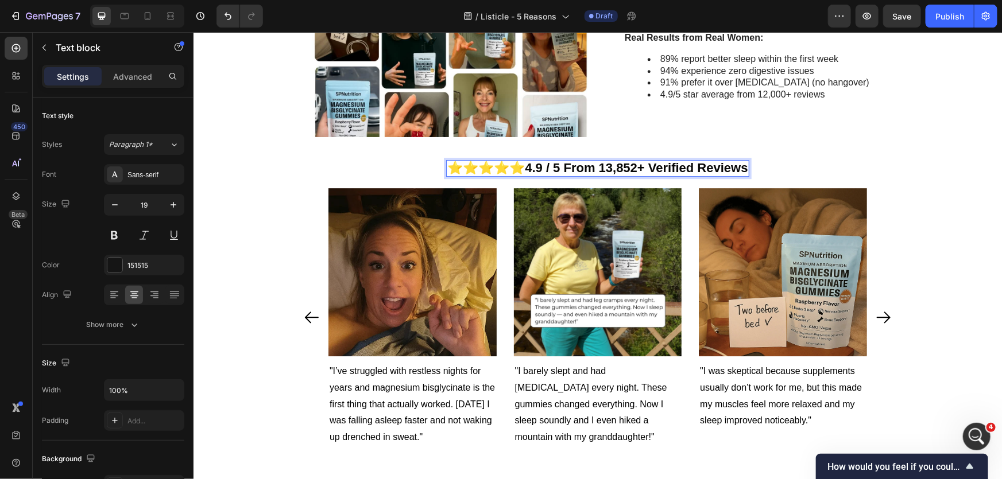
click at [569, 168] on strong "4.9 / 5 From 13,852+ Verified Reviews" at bounding box center [635, 167] width 223 height 14
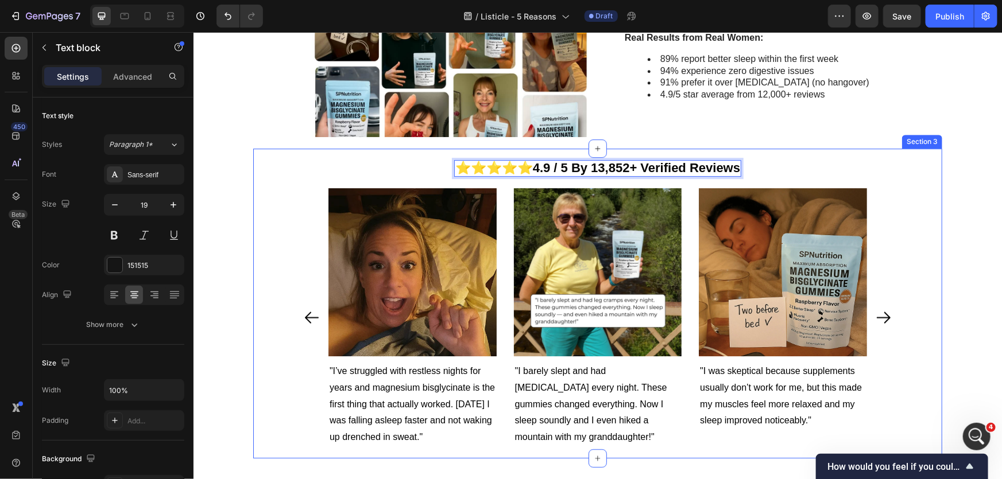
click at [937, 247] on div "⭐⭐⭐⭐⭐ 4.9 / 5 By 13,852+ Verified Reviews Text block 0 Row Image "I’ve struggle…" at bounding box center [597, 303] width 689 height 310
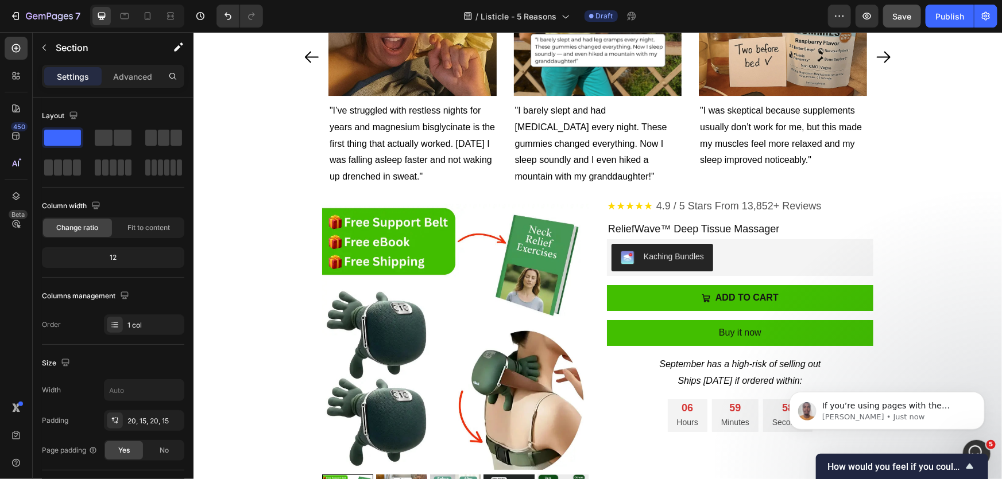
scroll to position [932, 0]
click at [895, 21] on button "Save" at bounding box center [902, 16] width 38 height 23
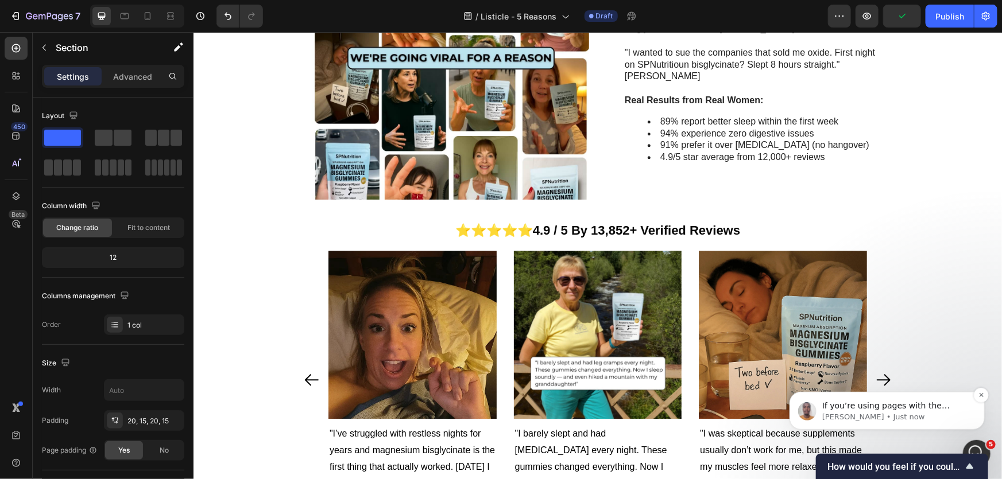
scroll to position [1386, 0]
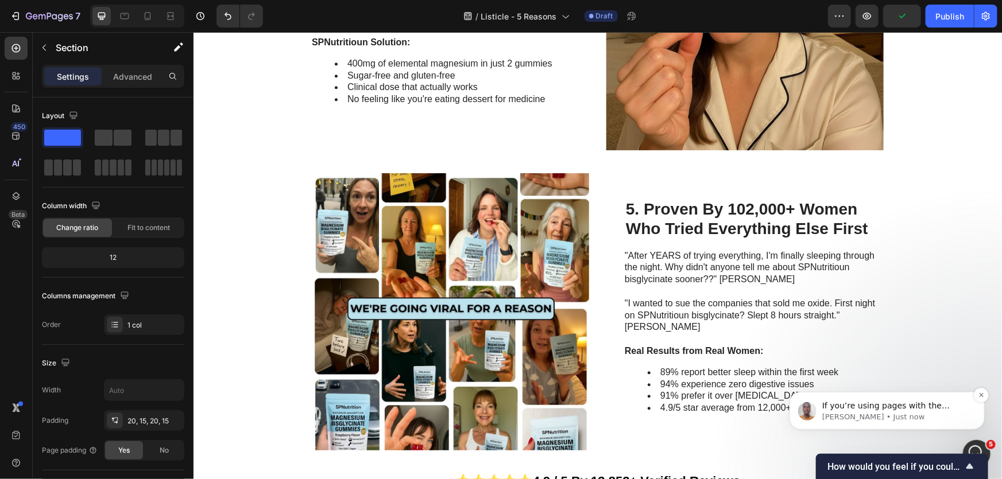
click at [870, 418] on p "Brian • Just now" at bounding box center [895, 417] width 148 height 10
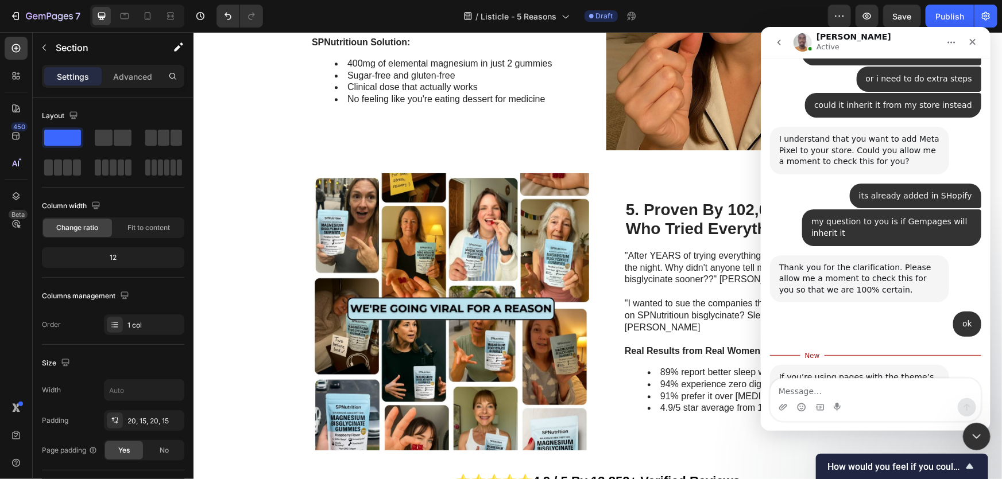
scroll to position [951, 0]
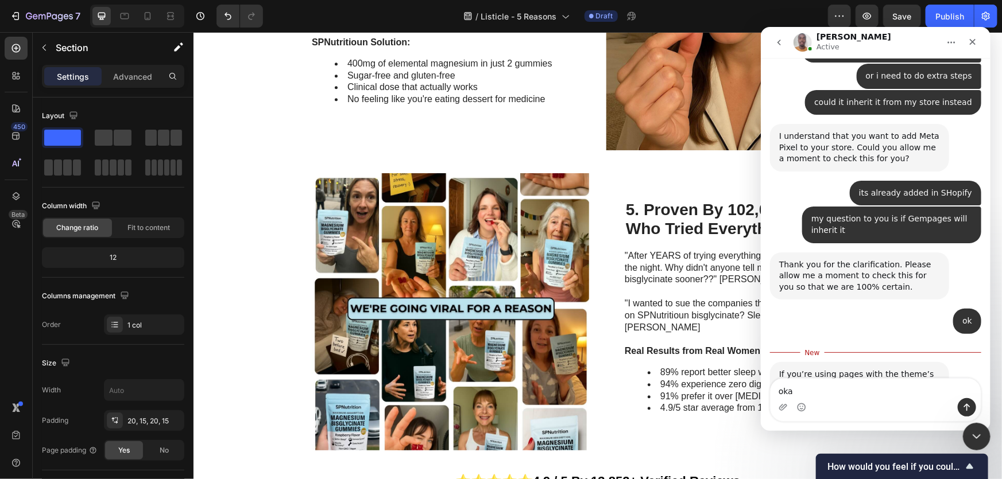
type textarea "okay"
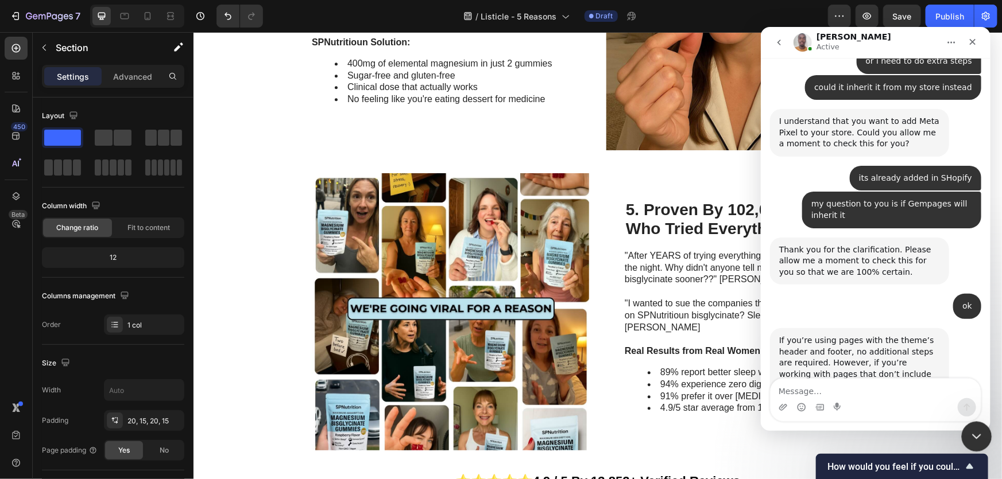
click at [975, 428] on icon "Close Intercom Messenger" at bounding box center [975, 435] width 14 height 14
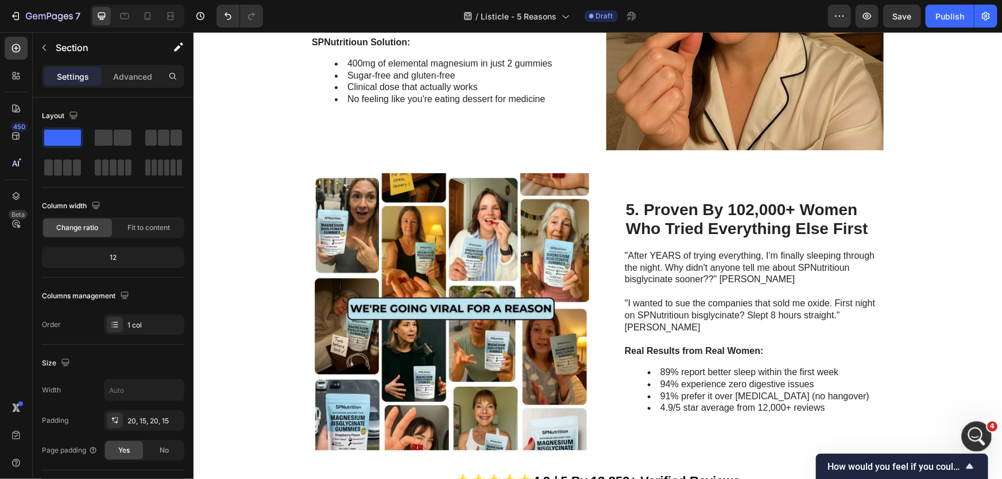
click at [975, 428] on icon "Open Intercom Messenger" at bounding box center [974, 435] width 19 height 19
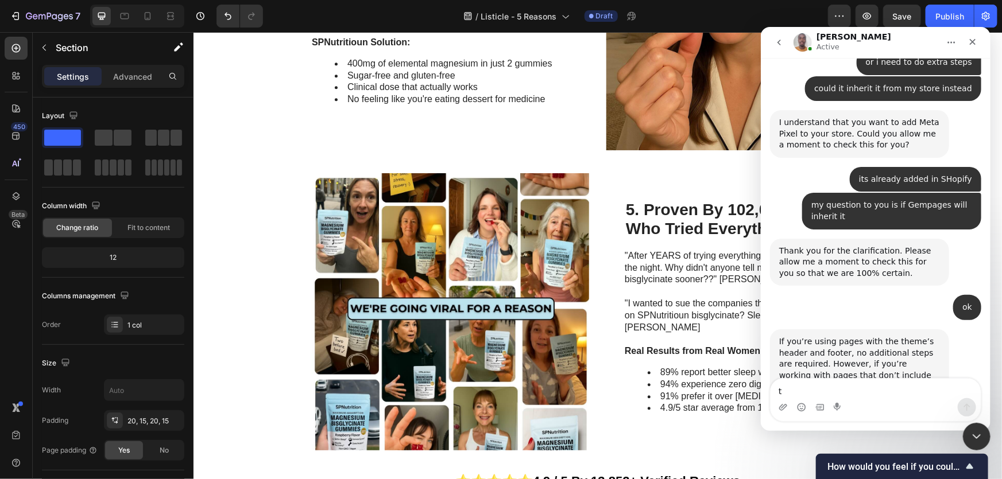
type textarea "ty"
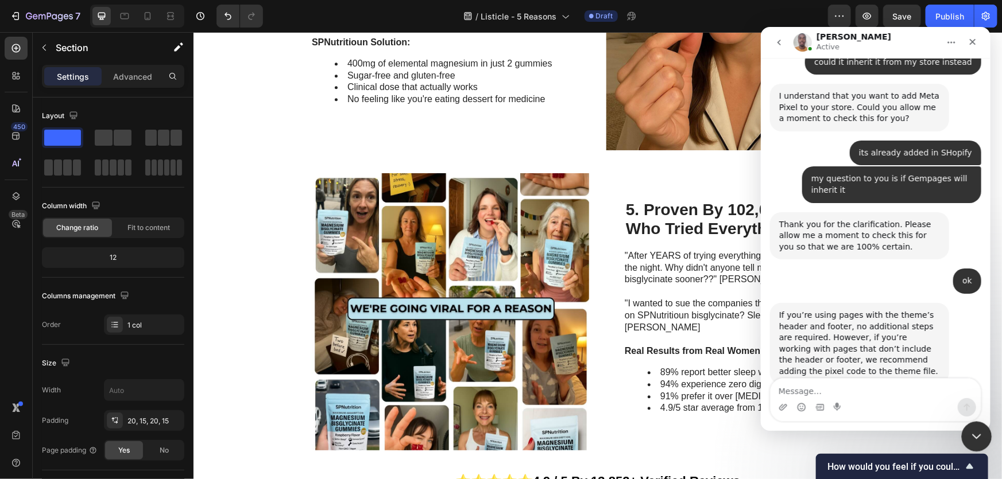
click at [976, 428] on icon "Close Intercom Messenger" at bounding box center [975, 435] width 14 height 14
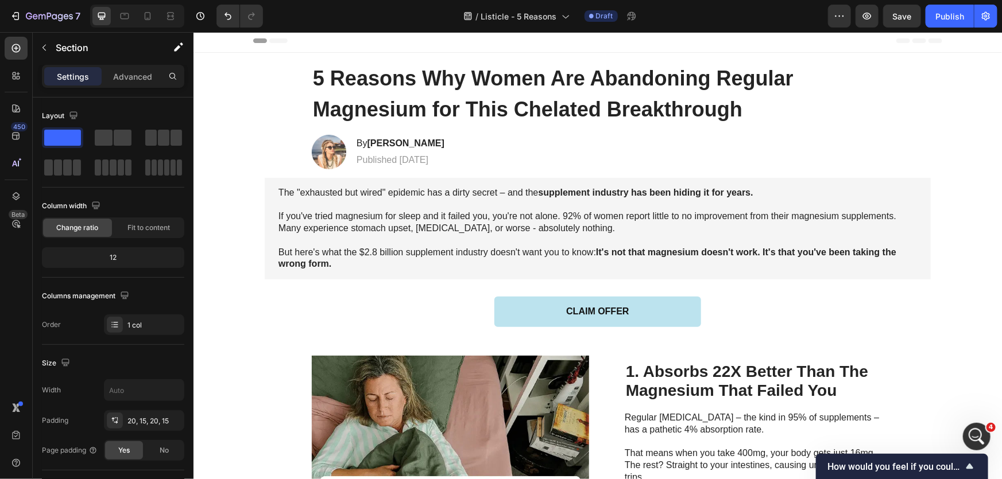
scroll to position [0, 0]
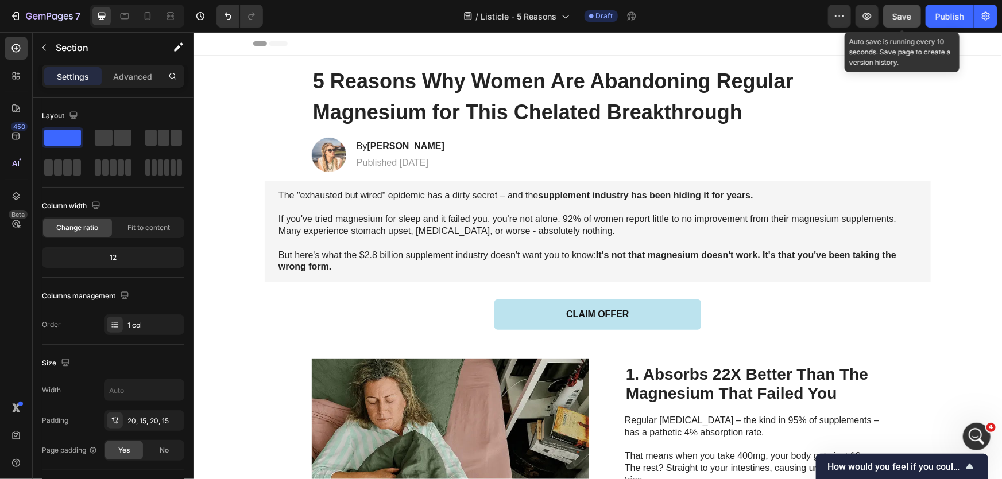
click at [900, 18] on span "Save" at bounding box center [902, 16] width 19 height 10
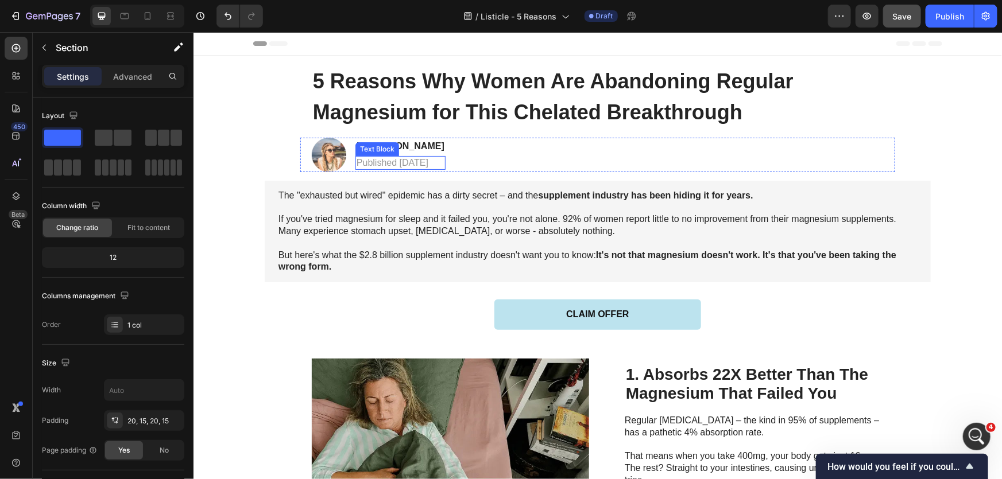
click at [382, 142] on div "Text Block" at bounding box center [377, 149] width 44 height 14
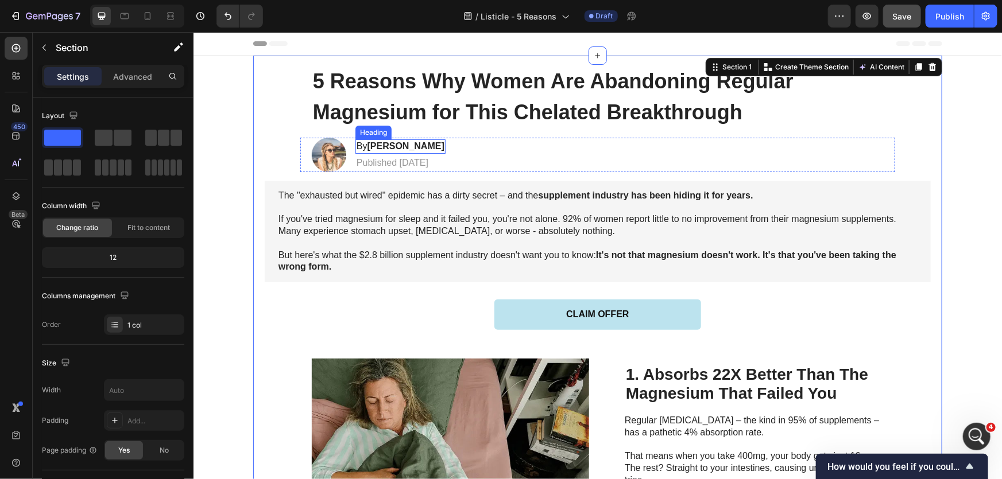
click at [430, 153] on div "By Sally Forsyth Heading" at bounding box center [400, 146] width 90 height 14
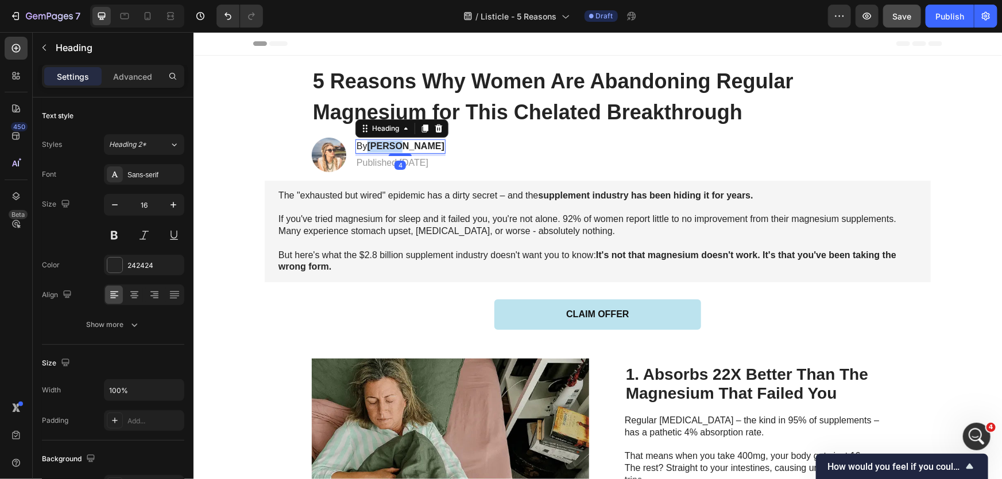
click at [378, 144] on strong "Sally Forsyth" at bounding box center [405, 146] width 77 height 10
click at [394, 149] on strong "Leisa Forsyth" at bounding box center [405, 146] width 77 height 10
click at [417, 144] on p "By Leisa Paul" at bounding box center [400, 146] width 88 height 12
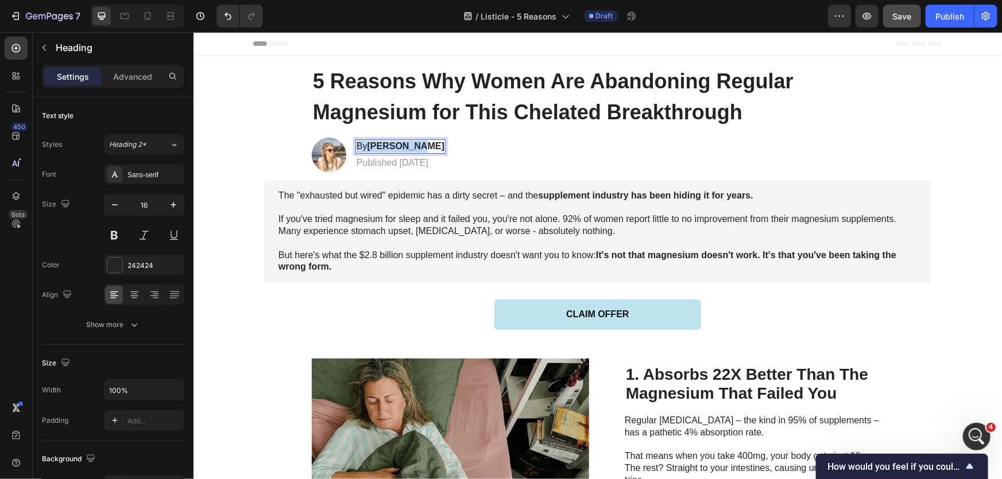
click at [417, 144] on p "By Leisa Paul" at bounding box center [400, 146] width 88 height 12
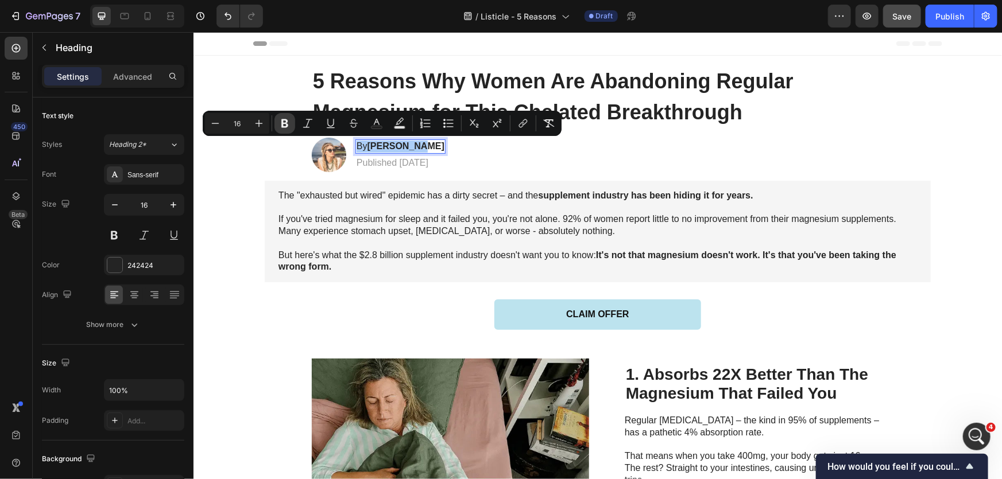
click at [275, 119] on button "Bold" at bounding box center [284, 123] width 21 height 21
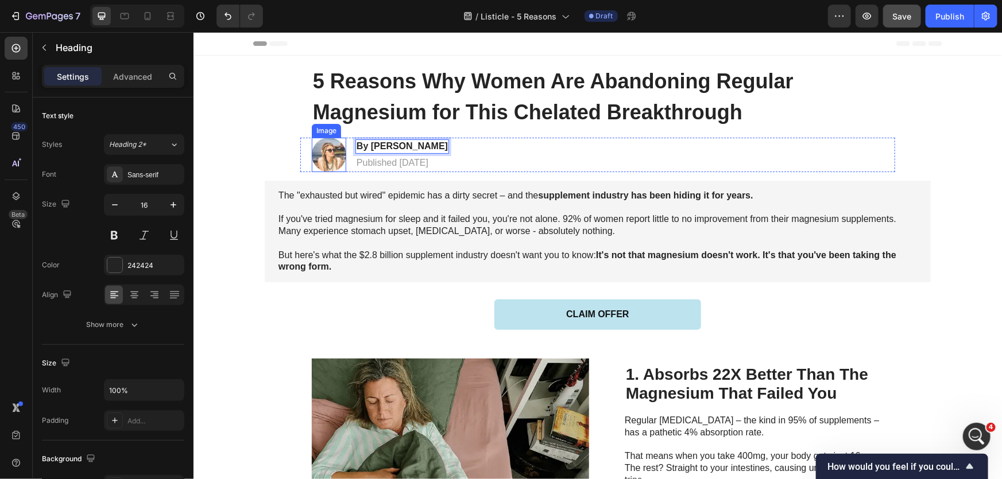
click at [377, 154] on div "By Leisa Paul Heading 4 Published Sep 2025 Text Block" at bounding box center [402, 154] width 94 height 34
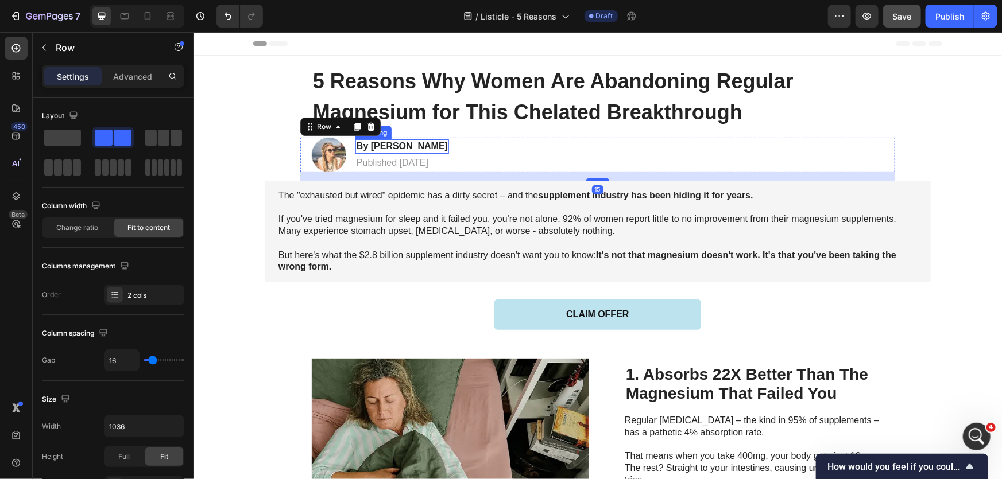
click at [382, 145] on strong "By [PERSON_NAME]" at bounding box center [401, 146] width 91 height 10
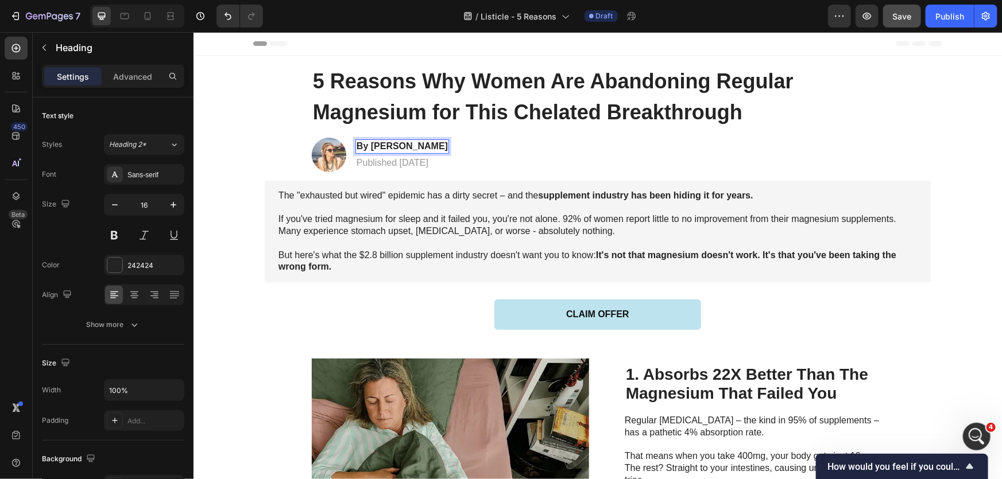
click at [382, 145] on strong "By [PERSON_NAME]" at bounding box center [401, 146] width 91 height 10
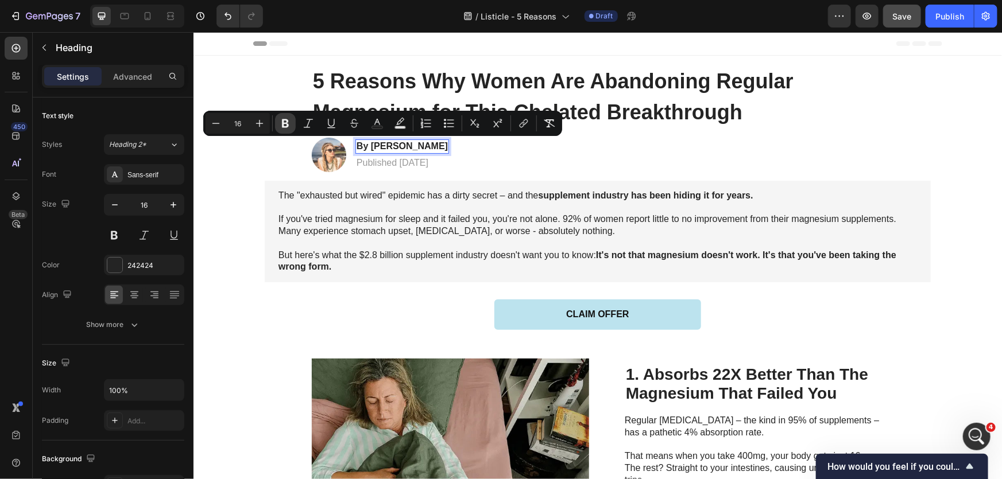
click at [281, 123] on icon "Editor contextual toolbar" at bounding box center [285, 123] width 11 height 11
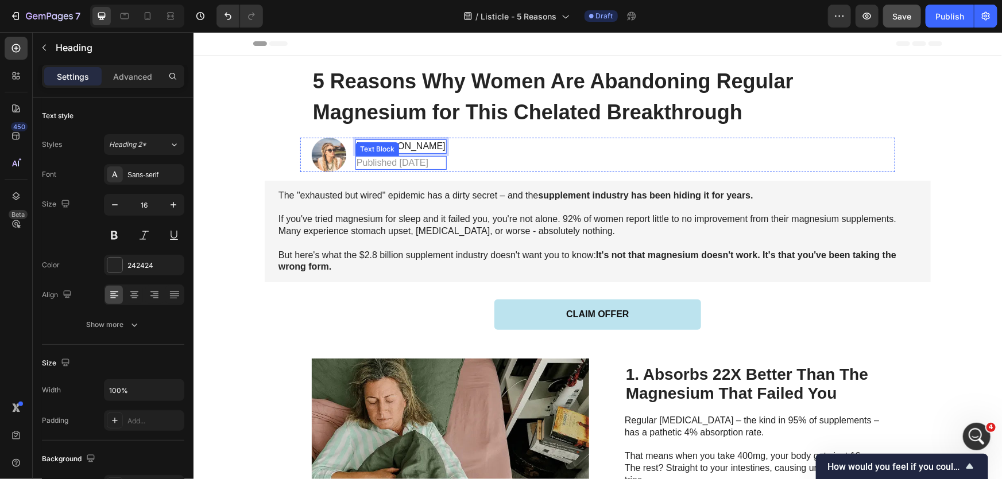
click at [419, 166] on p "Published [DATE]" at bounding box center [400, 163] width 89 height 12
click at [540, 167] on div "Image By Leisa Paul Heading Published Sep 2025 Text Block 0 Row" at bounding box center [597, 154] width 595 height 34
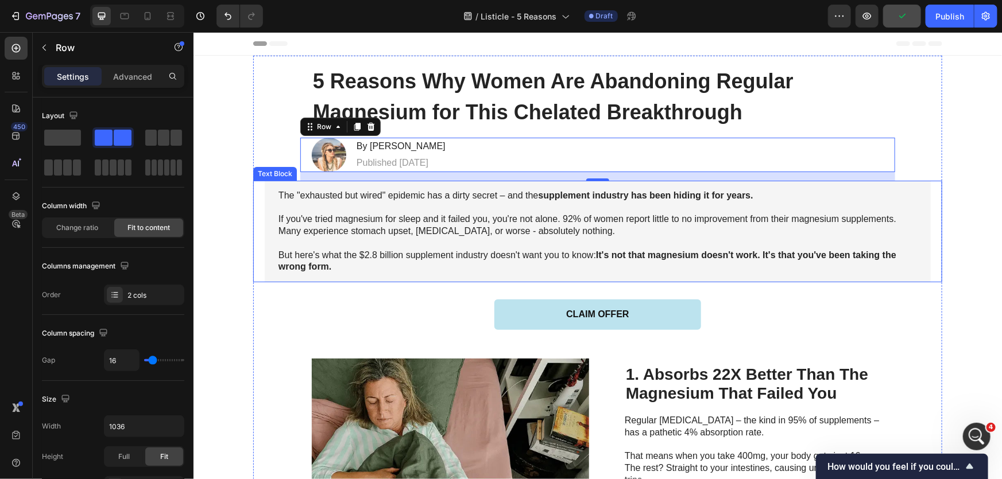
click at [430, 214] on p "If you've tried magnesium for sleep and it failed you, you're not alone. 92% of…" at bounding box center [597, 225] width 638 height 24
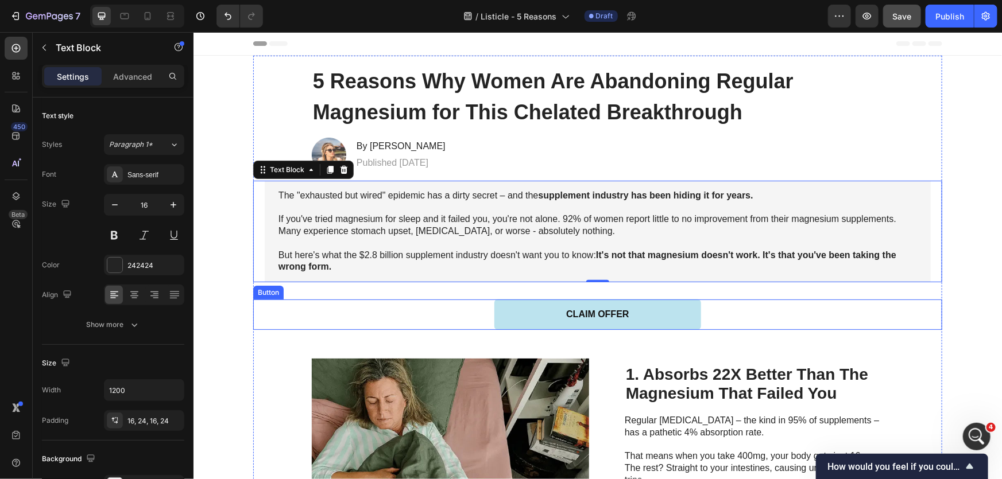
click at [752, 316] on div "CLAIM OFFER Button" at bounding box center [597, 314] width 689 height 30
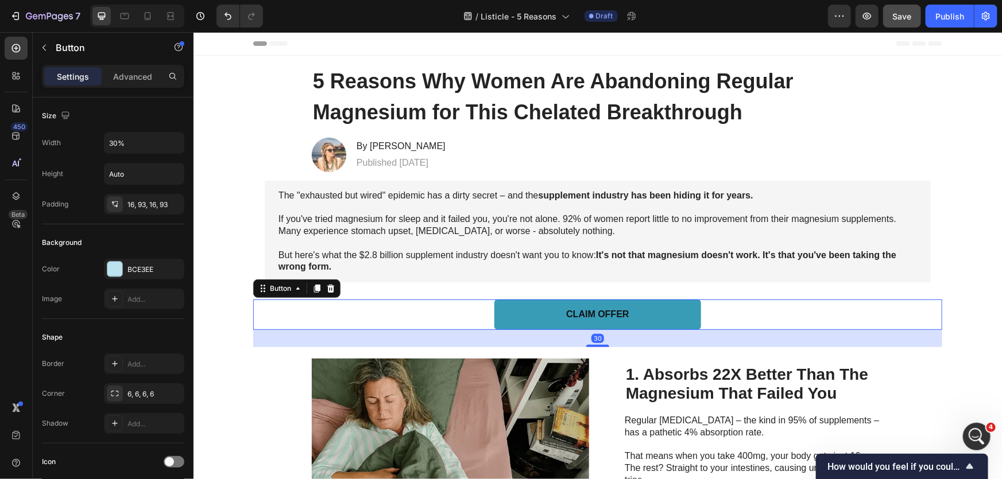
click at [638, 316] on link "CLAIM OFFER" at bounding box center [597, 314] width 207 height 30
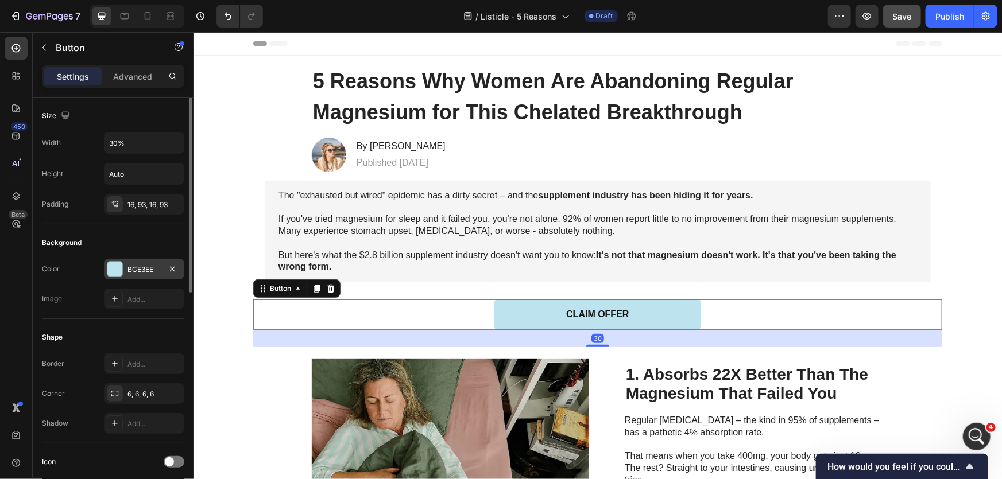
click at [131, 272] on div "BCE3EE" at bounding box center [143, 270] width 33 height 10
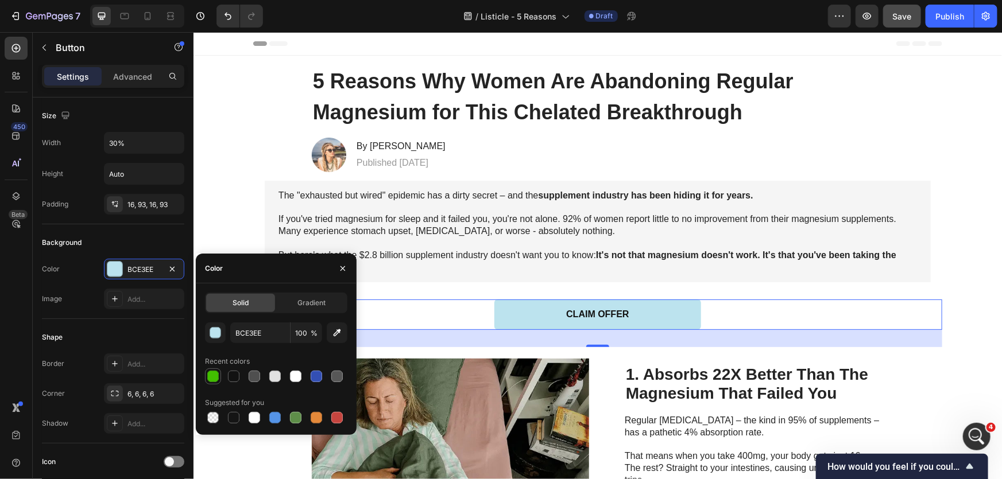
click at [216, 373] on div at bounding box center [212, 376] width 11 height 11
type input "42BF00"
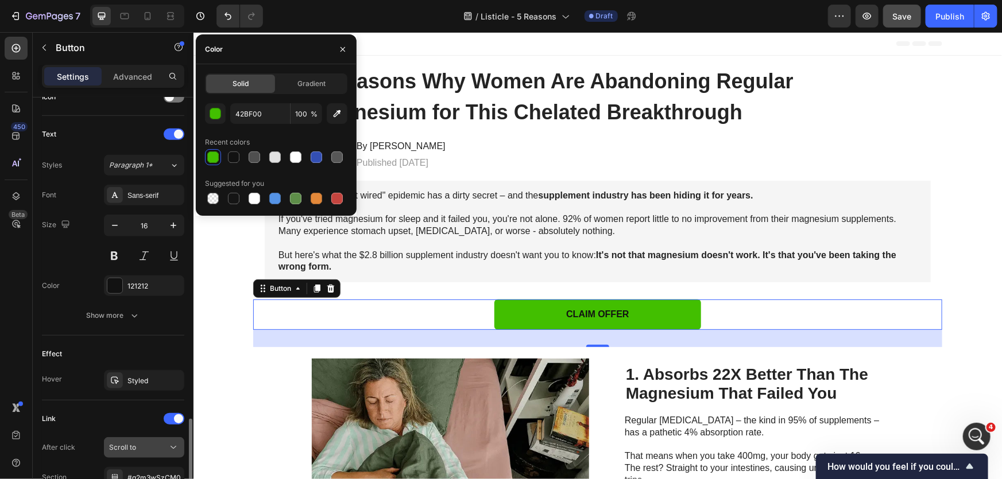
scroll to position [467, 0]
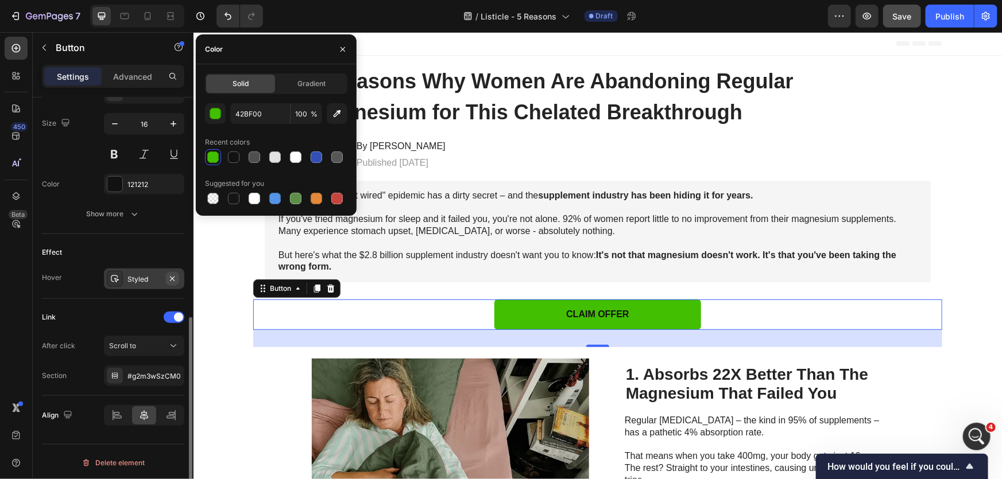
click at [168, 276] on icon "button" at bounding box center [172, 278] width 9 height 9
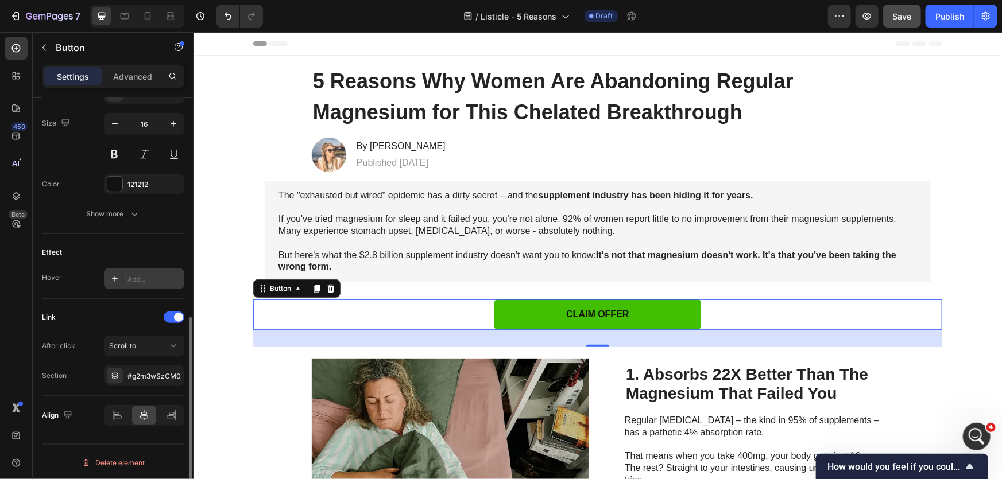
click at [634, 316] on link "CLAIM OFFER" at bounding box center [597, 314] width 207 height 30
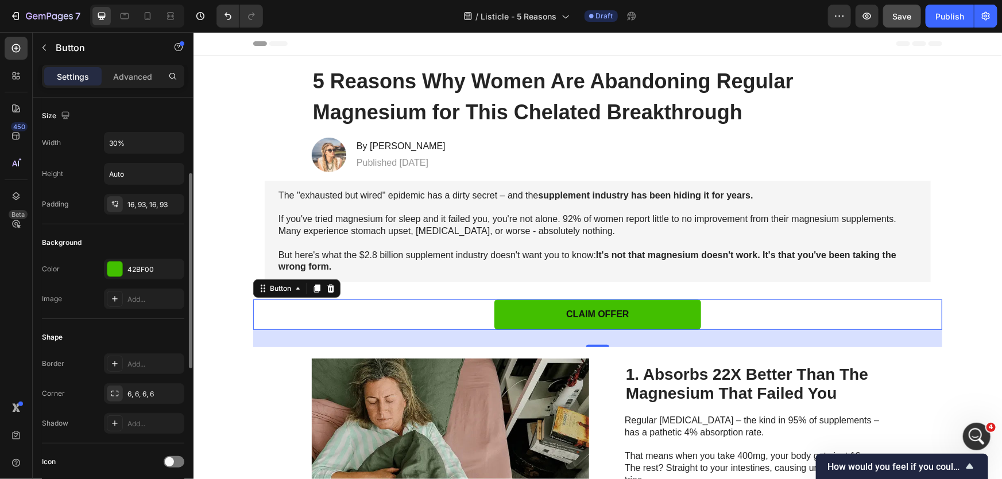
scroll to position [313, 0]
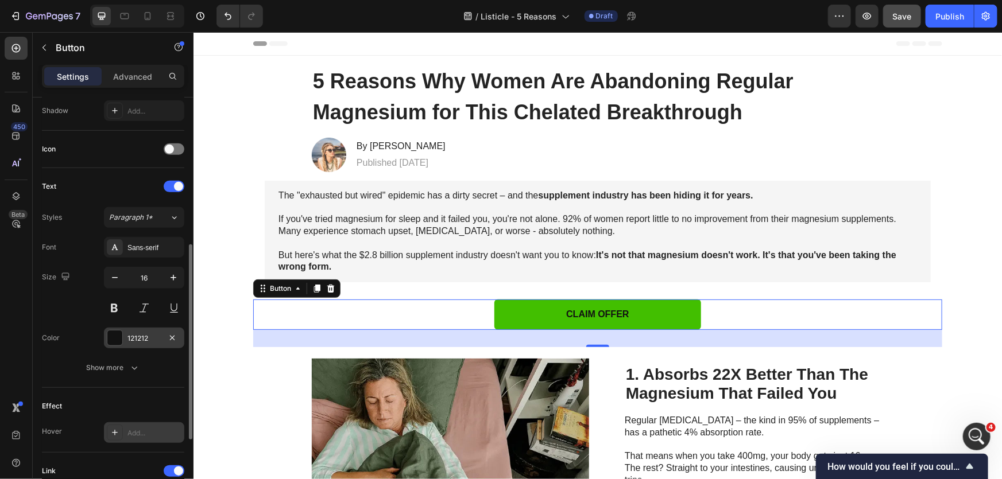
click at [128, 343] on div "121212" at bounding box center [144, 338] width 80 height 21
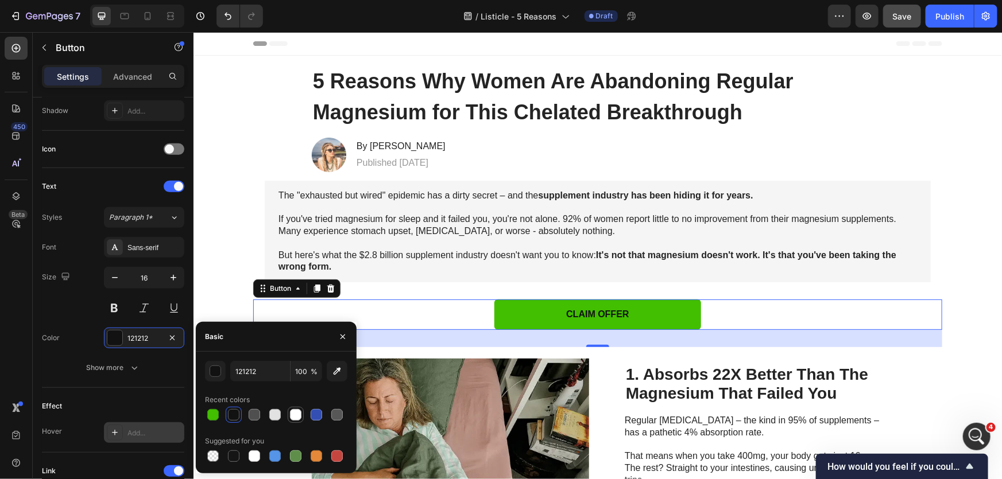
click at [292, 414] on div at bounding box center [295, 414] width 11 height 11
type input "FFFFFF"
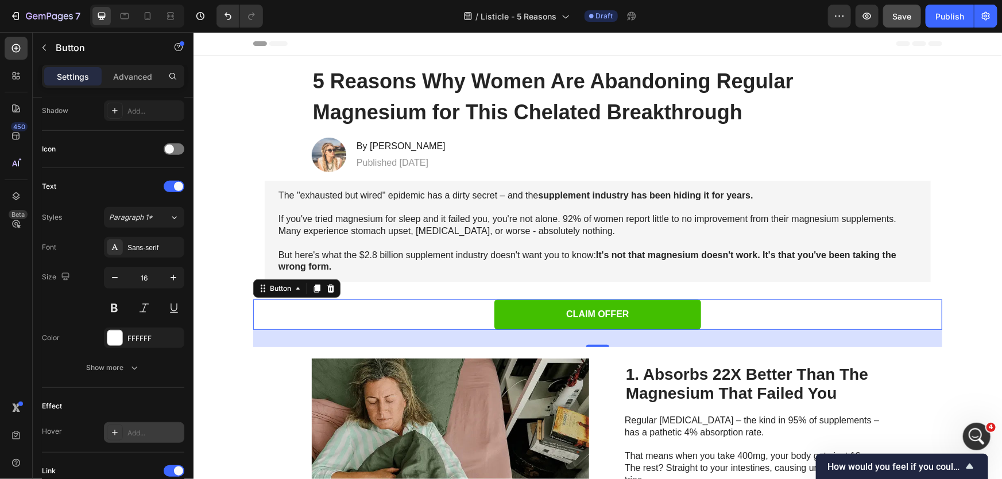
click at [843, 308] on div "CLAIM OFFER Button 30" at bounding box center [597, 314] width 689 height 30
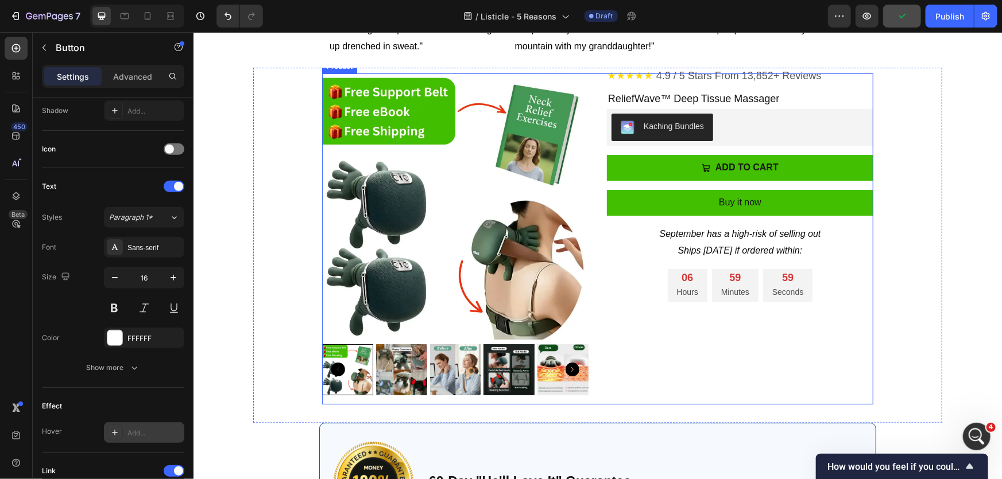
scroll to position [2139, 0]
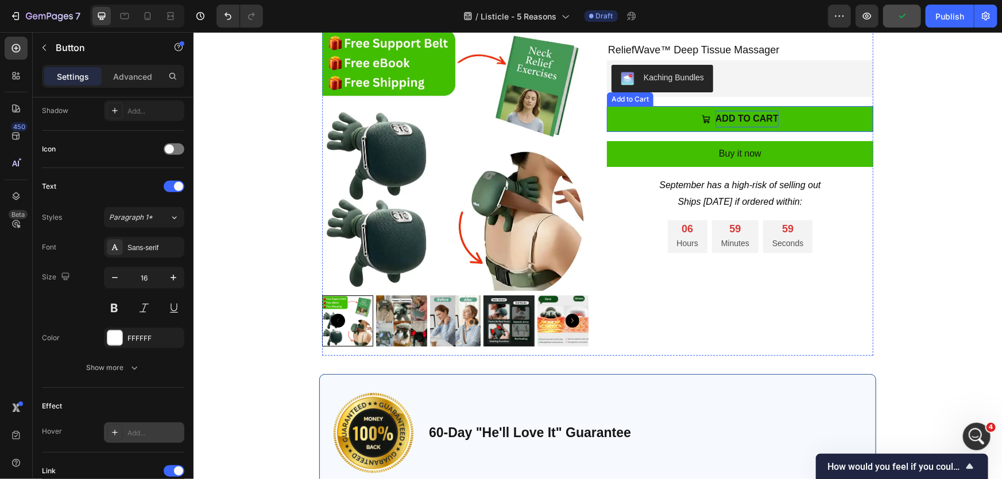
click at [755, 127] on div "ADD TO CART" at bounding box center [746, 118] width 63 height 17
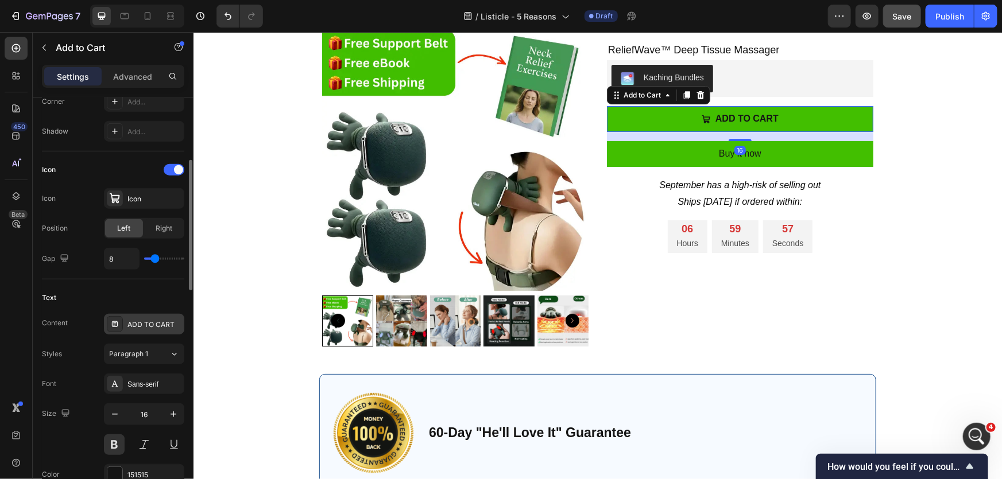
scroll to position [470, 0]
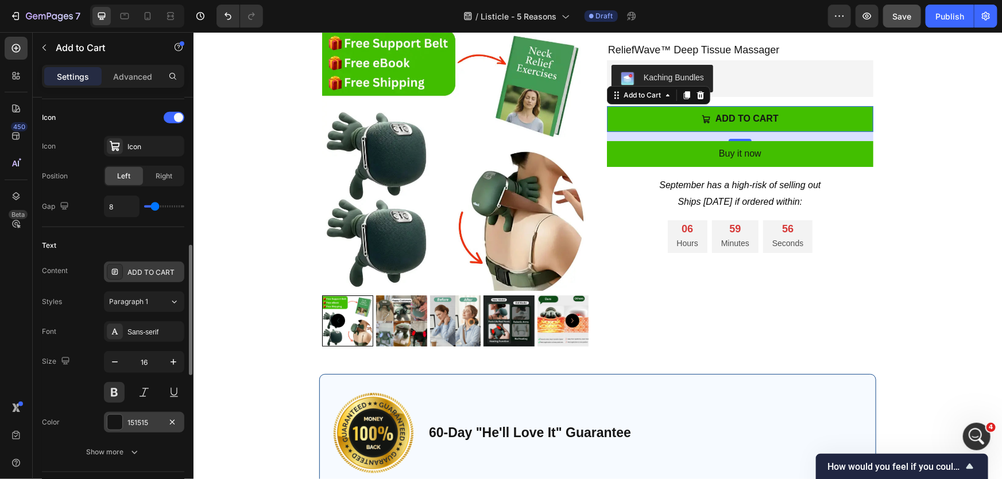
click at [138, 425] on div "151515" at bounding box center [143, 423] width 33 height 10
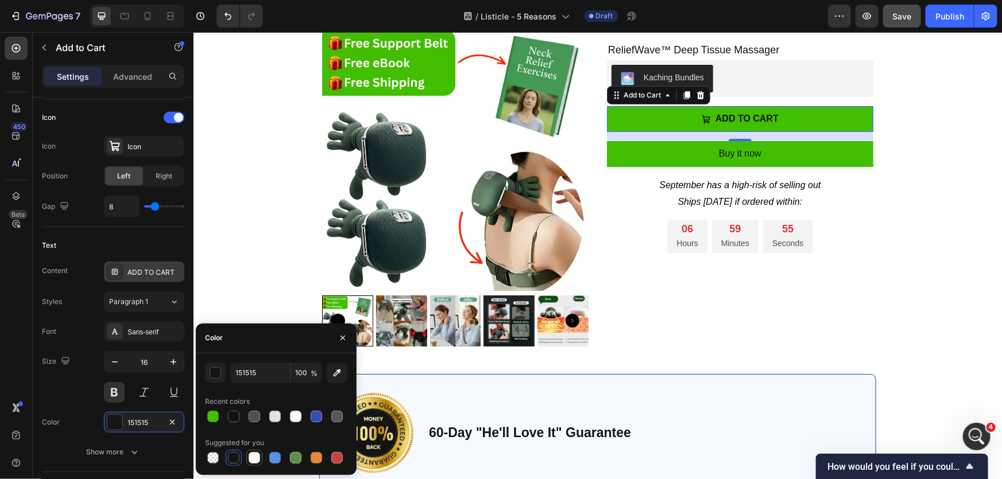
click at [249, 457] on div at bounding box center [254, 457] width 11 height 11
type input "FFFFFF"
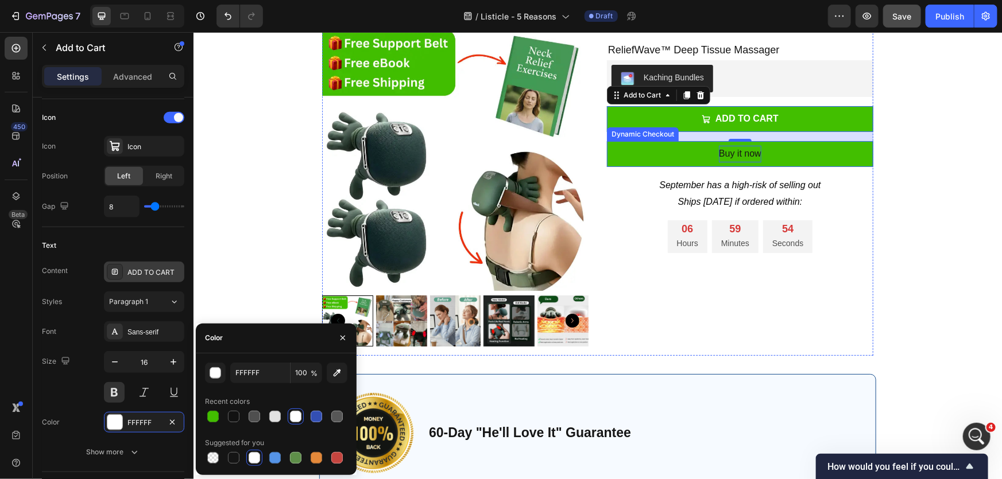
click at [727, 162] on div "Buy it now" at bounding box center [739, 153] width 42 height 17
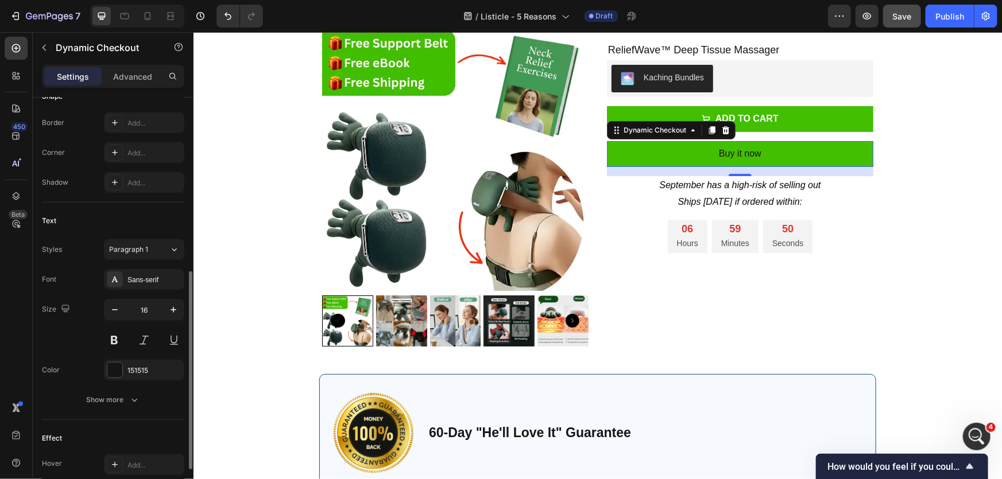
scroll to position [454, 0]
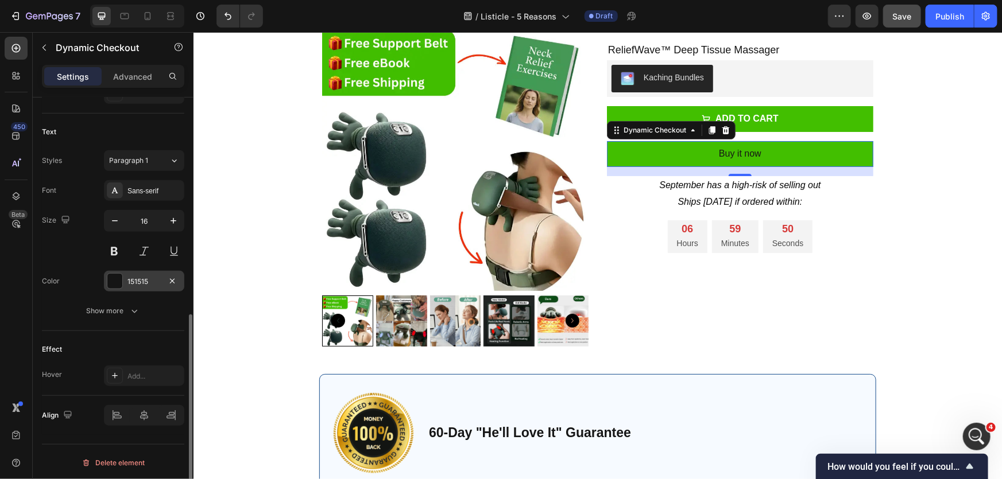
click at [135, 277] on div "151515" at bounding box center [143, 282] width 33 height 10
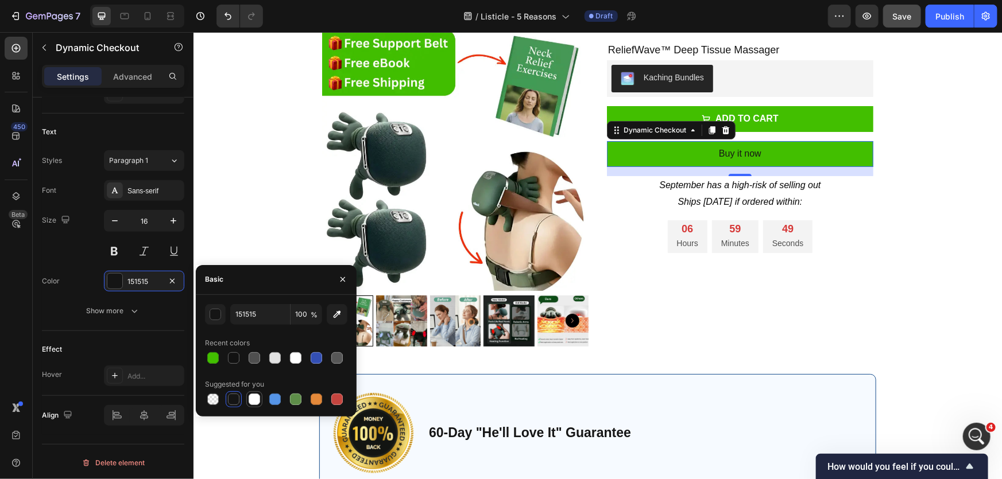
click at [252, 402] on div at bounding box center [254, 399] width 11 height 11
type input "FFFFFF"
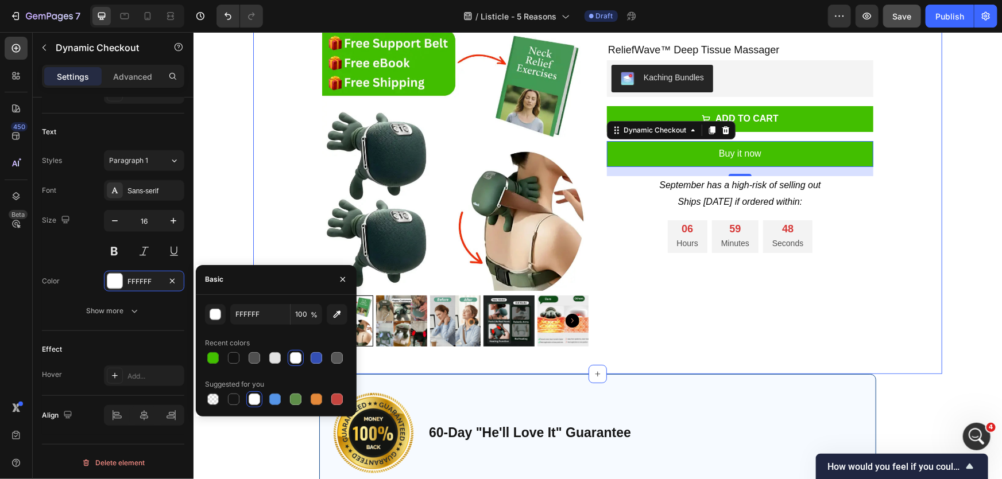
click at [903, 270] on div "★★★★★ 4.9 / 5 Stars From 12,000+ Reviews Custom Code SPNutrition Bisglycinate F…" at bounding box center [597, 189] width 689 height 331
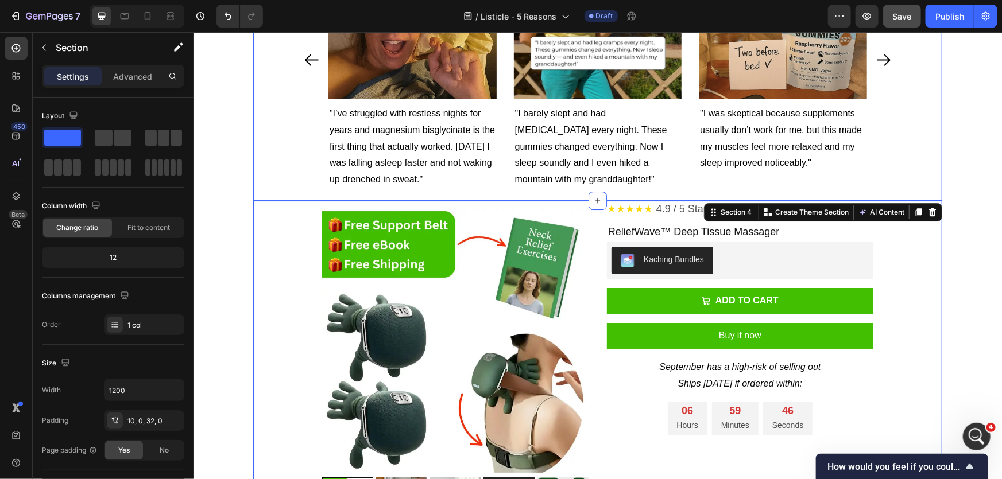
scroll to position [1930, 0]
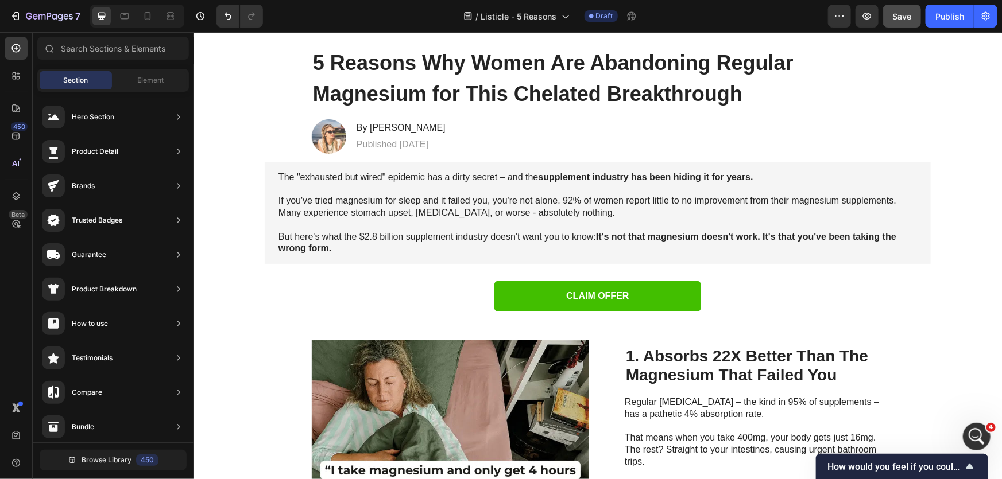
scroll to position [0, 0]
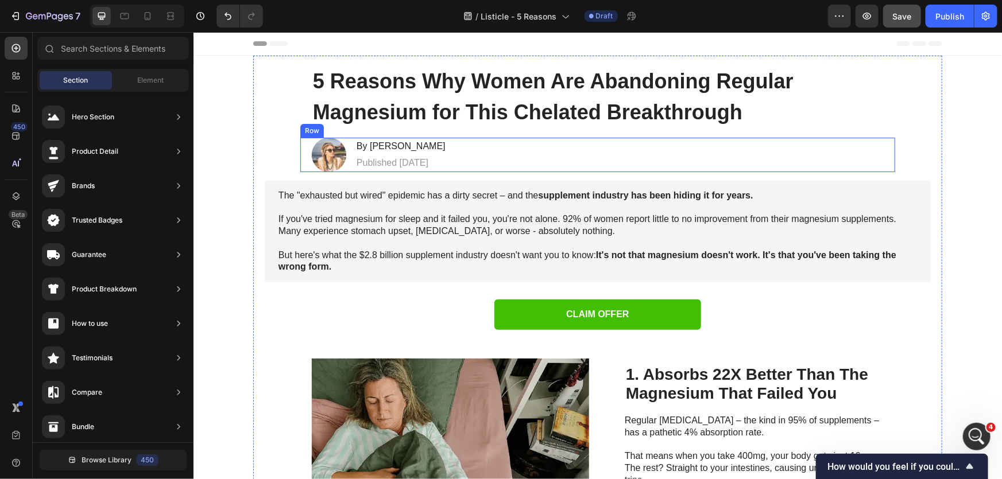
click at [452, 90] on strong "5 Reasons Why Women Are Abandoning Regular Magnesium for This Chelated Breakthr…" at bounding box center [552, 96] width 480 height 55
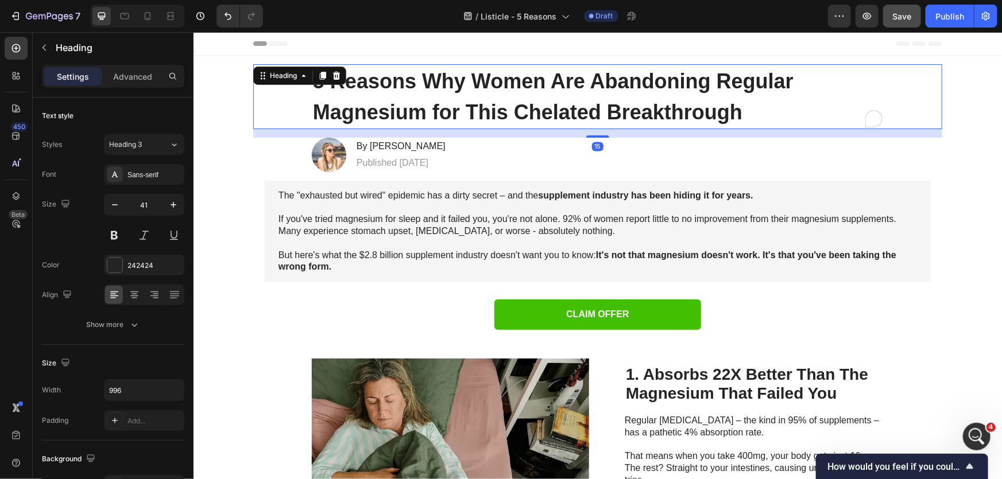
click at [452, 90] on strong "5 Reasons Why Women Are Abandoning Regular Magnesium for This Chelated Breakthr…" at bounding box center [552, 96] width 480 height 55
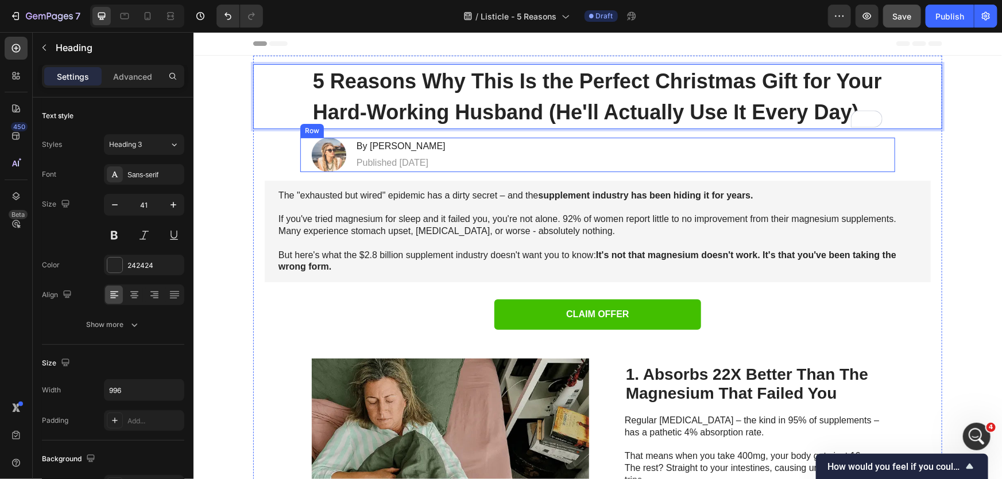
click at [705, 163] on div "Image By Leisa Paul Heading Published Sep 2025 Text Block Row" at bounding box center [597, 154] width 595 height 34
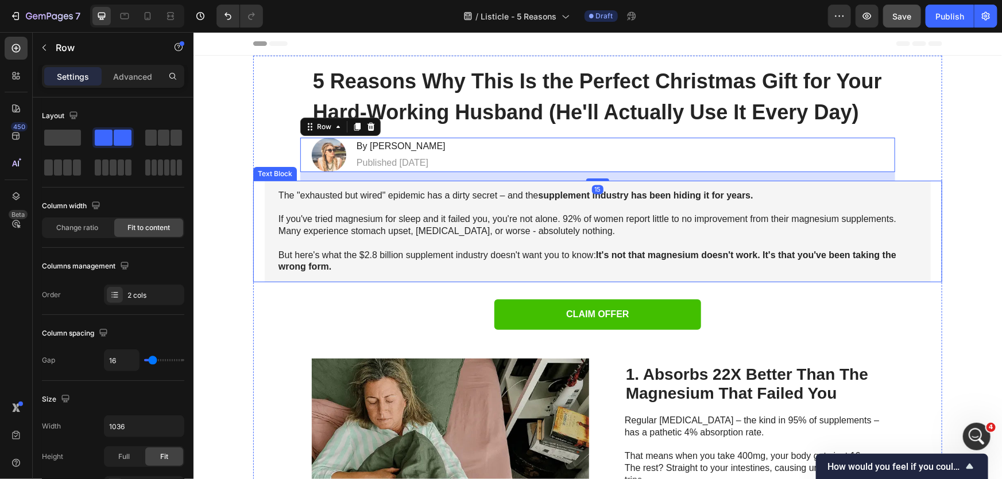
click at [812, 237] on p at bounding box center [597, 243] width 638 height 12
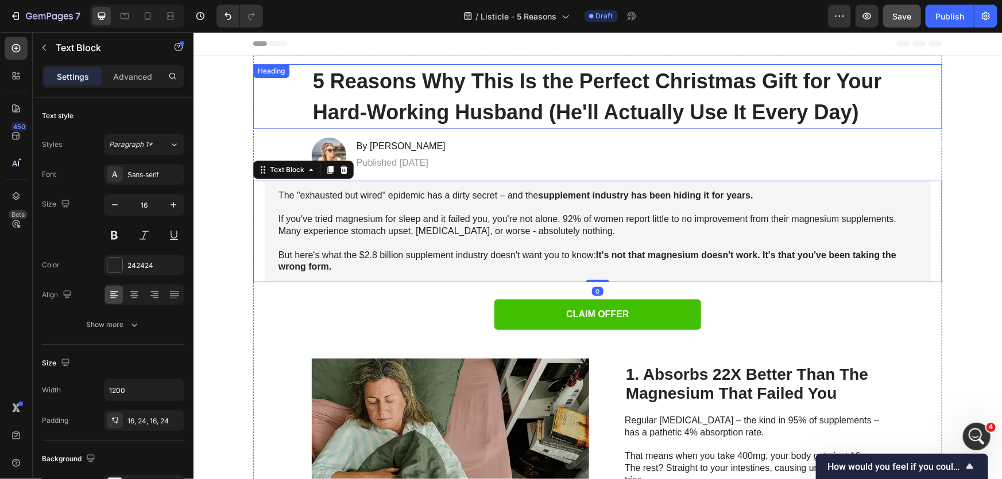
click at [818, 110] on strong "5 Reasons Why This Is the Perfect Christmas Gift for Your Hard-Working Husband …" at bounding box center [596, 96] width 569 height 55
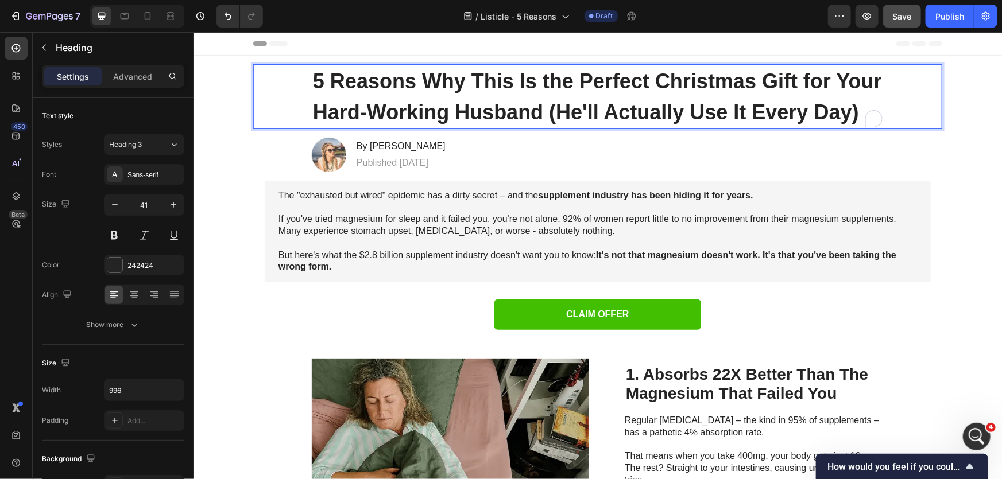
click at [841, 119] on strong "5 Reasons Why This Is the Perfect Christmas Gift for Your Hard-Working Husband …" at bounding box center [596, 96] width 569 height 55
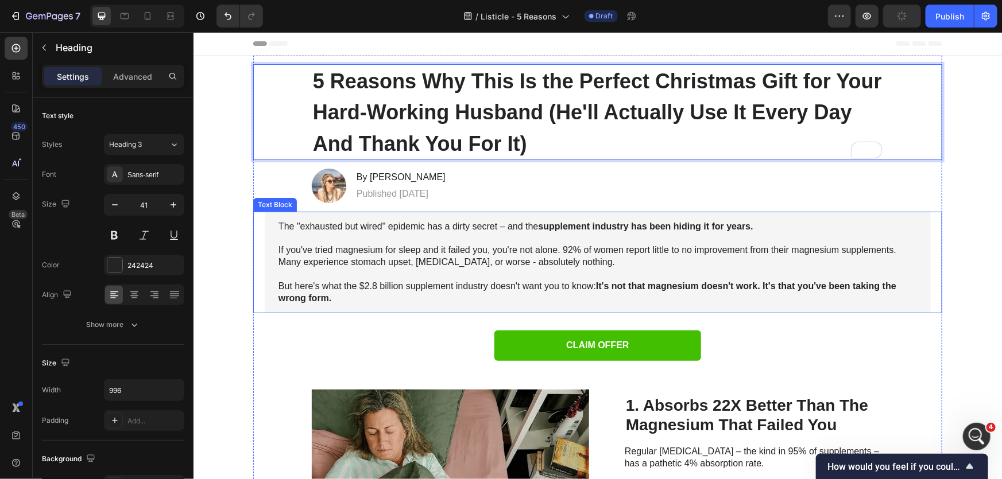
click at [582, 221] on strong "supplement industry has been hiding it for years." at bounding box center [645, 226] width 215 height 10
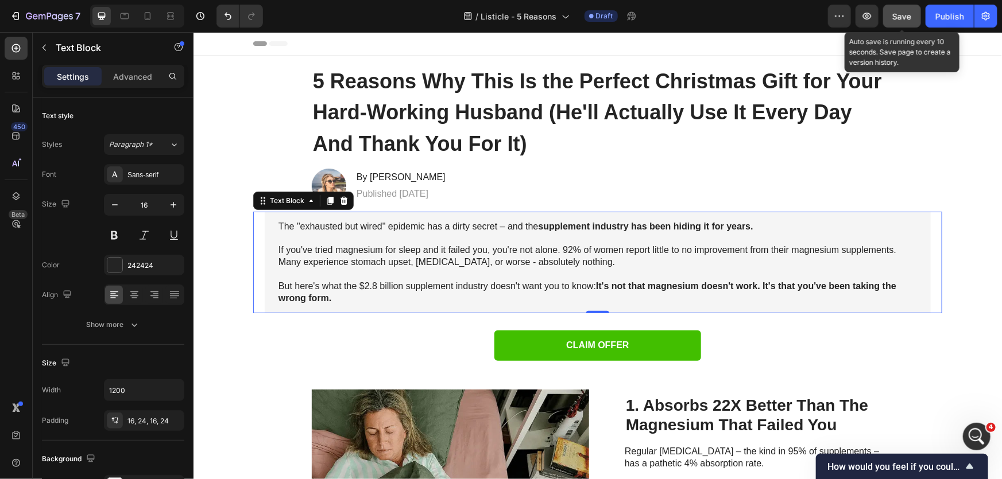
click at [909, 25] on button "Save" at bounding box center [902, 16] width 38 height 23
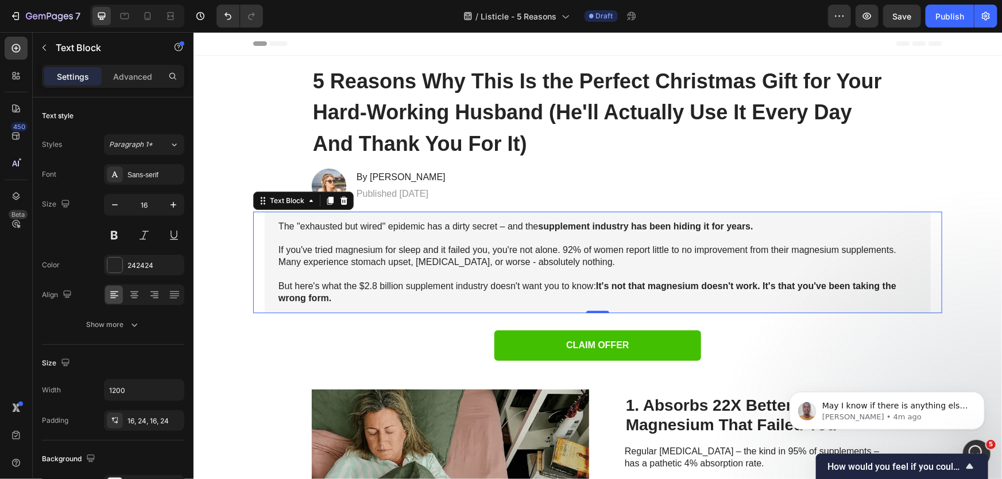
click at [455, 273] on p at bounding box center [597, 274] width 638 height 12
click at [455, 273] on p "Rich Text Editor. Editing area: main" at bounding box center [597, 274] width 638 height 12
click at [455, 273] on p "To enrich screen reader interactions, please activate Accessibility in Grammarl…" at bounding box center [597, 274] width 638 height 12
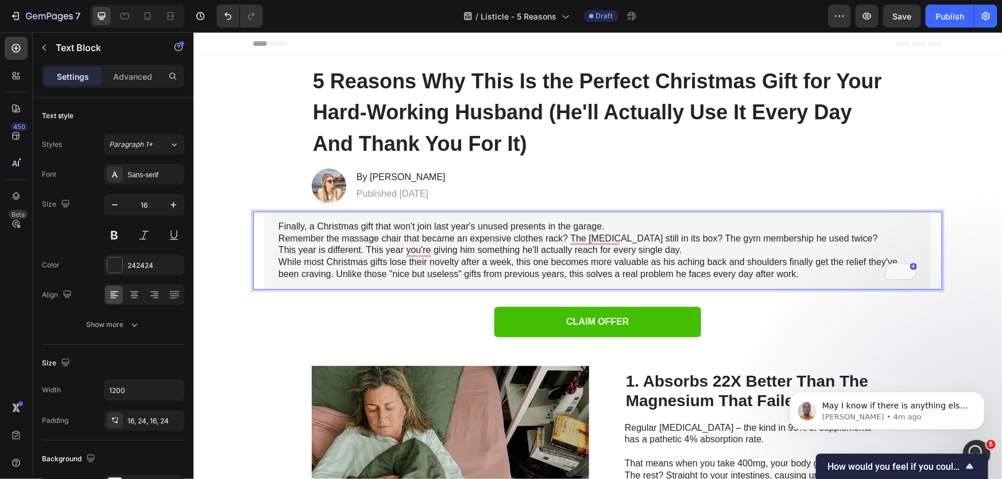
click at [614, 224] on p "Finally, a Christmas gift that won't join last year's unused presents in the ga…" at bounding box center [597, 226] width 638 height 12
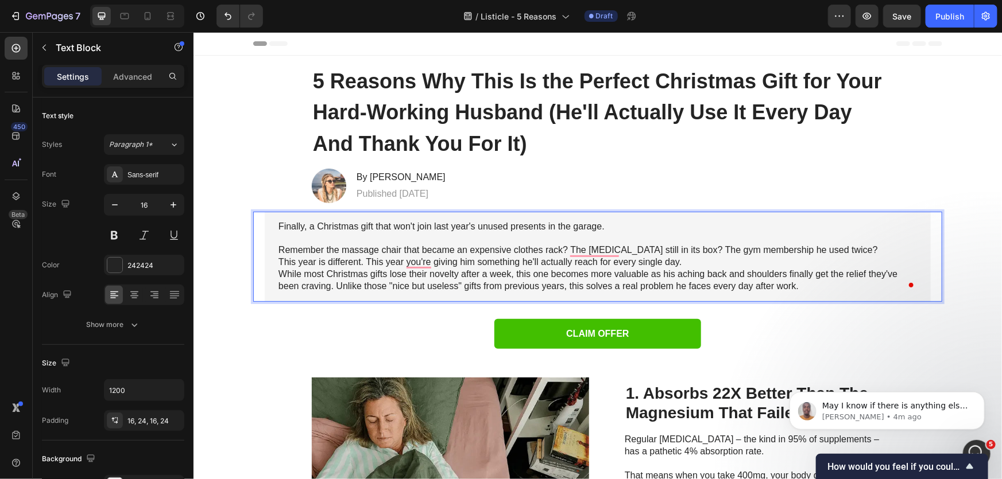
click at [723, 265] on p "This year is different. This year you're giving him something he'll actually re…" at bounding box center [597, 262] width 638 height 12
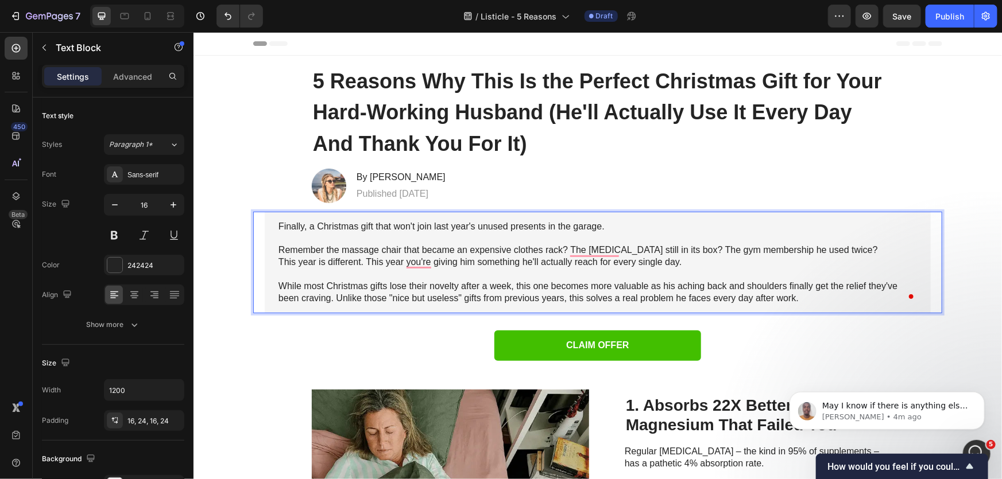
click at [343, 230] on p "Finally, a Christmas gift that won't join last year's unused presents in the ga…" at bounding box center [597, 226] width 638 height 12
click at [641, 189] on div "Image By Leisa Paul Heading Published Sep 2025 Text Block Row" at bounding box center [597, 185] width 595 height 34
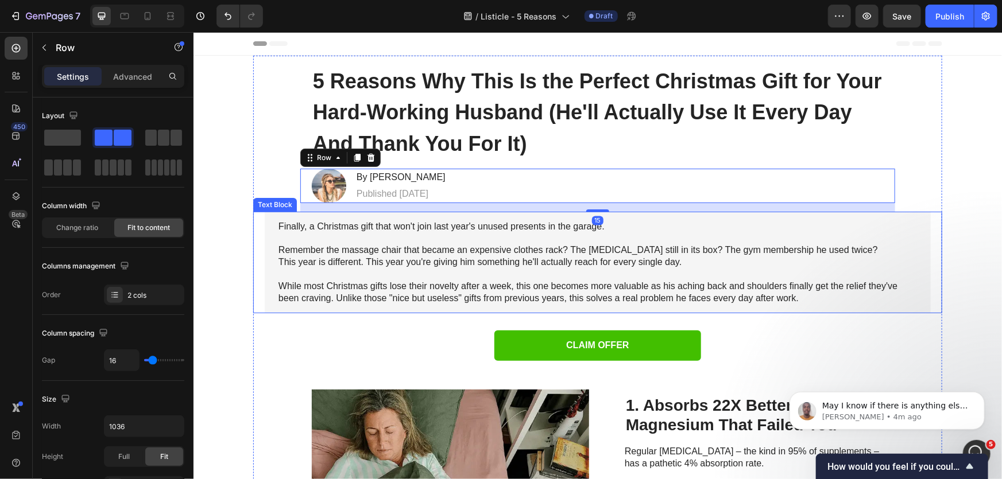
click at [377, 286] on p "While most Christmas gifts lose their novelty after a week, this one becomes mo…" at bounding box center [597, 292] width 638 height 24
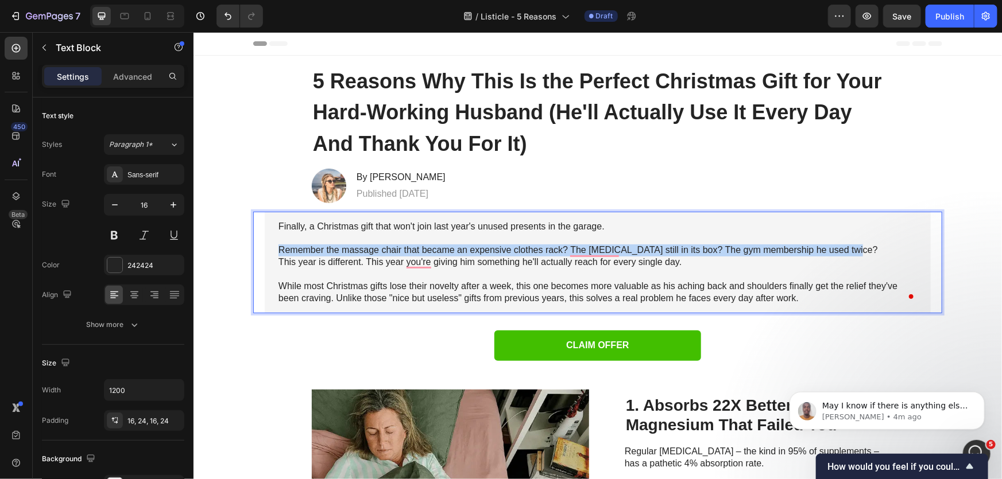
drag, startPoint x: 274, startPoint y: 247, endPoint x: 859, endPoint y: 250, distance: 584.3
click at [859, 250] on p "Remember the massage chair that became an expensive clothes rack? The heating p…" at bounding box center [597, 250] width 638 height 12
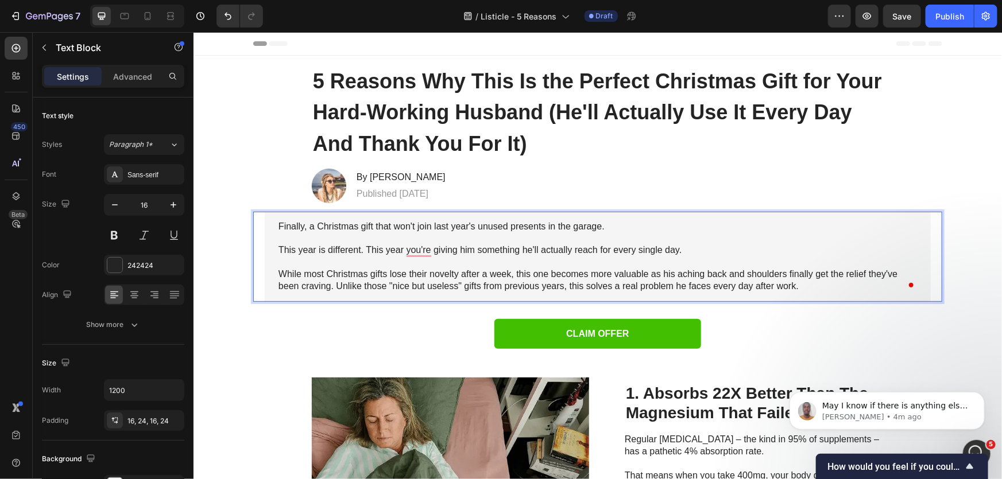
click at [683, 247] on p "This year is different. This year you're giving him something he'll actually re…" at bounding box center [597, 250] width 638 height 12
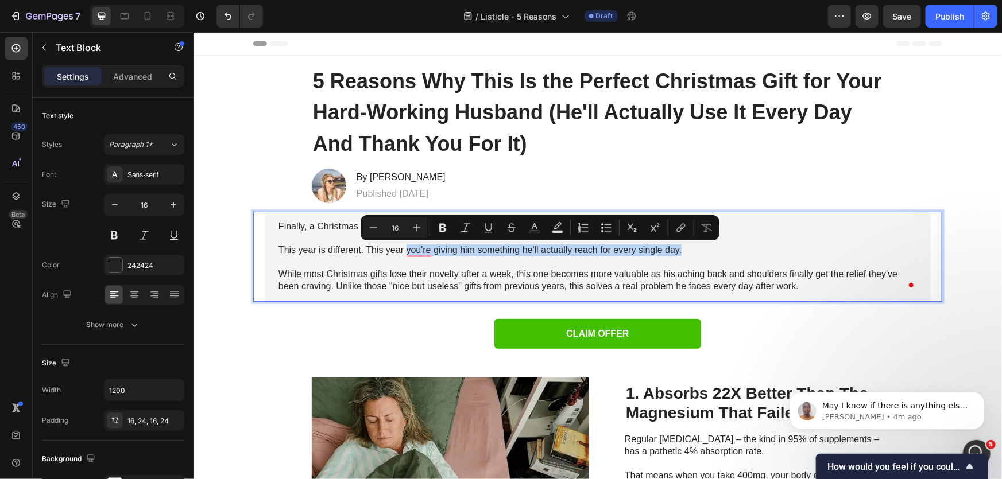
drag, startPoint x: 402, startPoint y: 252, endPoint x: 676, endPoint y: 249, distance: 273.8
click at [676, 249] on p "This year is different. This year you're giving him something he'll actually re…" at bounding box center [597, 250] width 638 height 12
click at [389, 259] on p "Rich Text Editor. Editing area: main" at bounding box center [597, 262] width 638 height 12
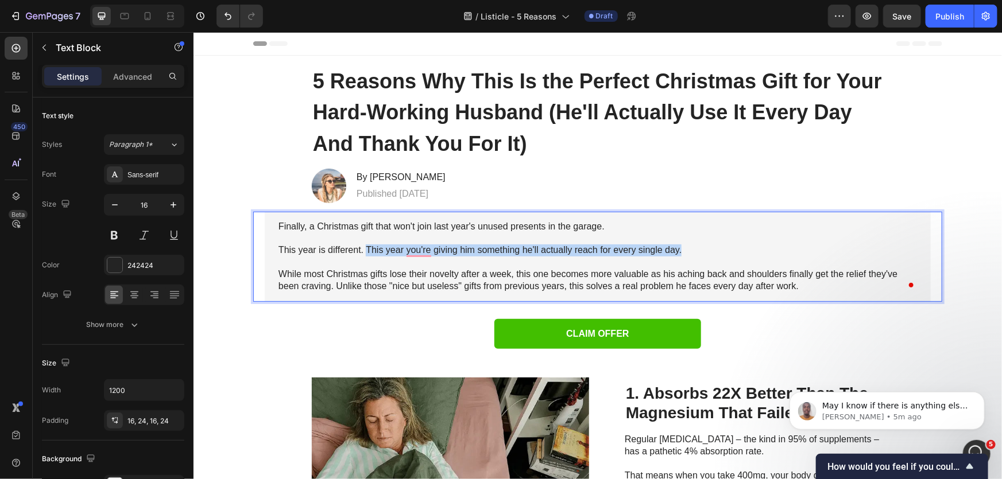
drag, startPoint x: 363, startPoint y: 252, endPoint x: 680, endPoint y: 247, distance: 316.3
click at [680, 247] on p "This year is different. This year you're giving him something he'll actually re…" at bounding box center [597, 250] width 638 height 12
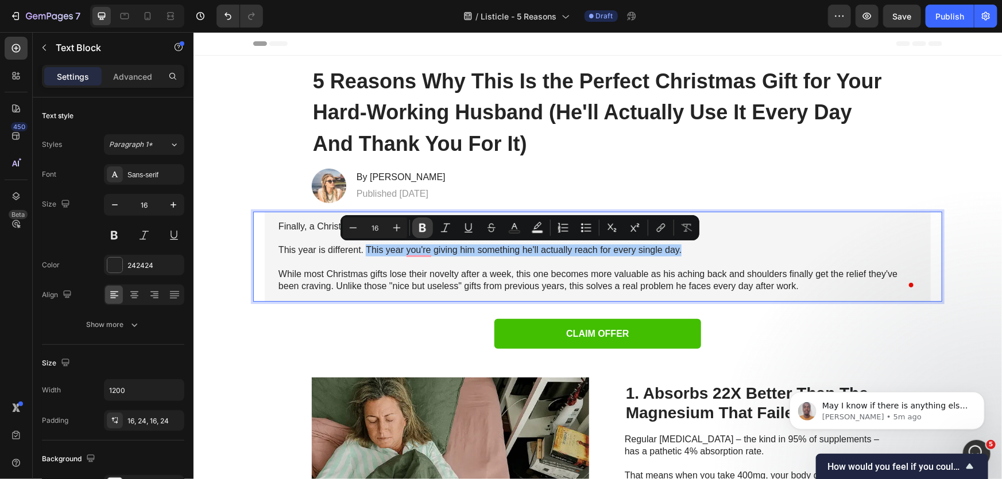
drag, startPoint x: 415, startPoint y: 230, endPoint x: 192, endPoint y: 231, distance: 222.7
click at [415, 230] on button "Bold" at bounding box center [422, 228] width 21 height 21
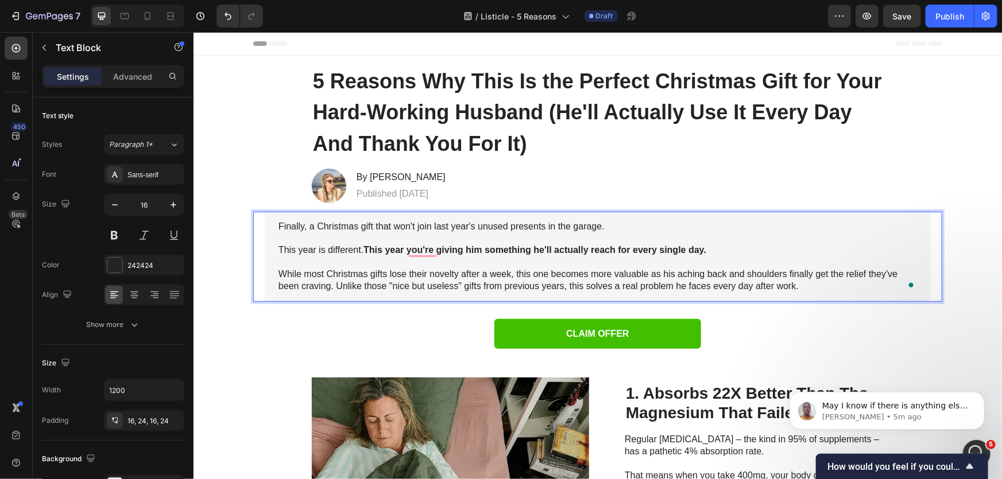
click at [360, 281] on p "While most Christmas gifts lose their novelty after a week, this one becomes mo…" at bounding box center [597, 280] width 638 height 24
click at [709, 274] on p "While most Christmas gifts lose their novelty after a week, this one becomes mo…" at bounding box center [597, 280] width 638 height 24
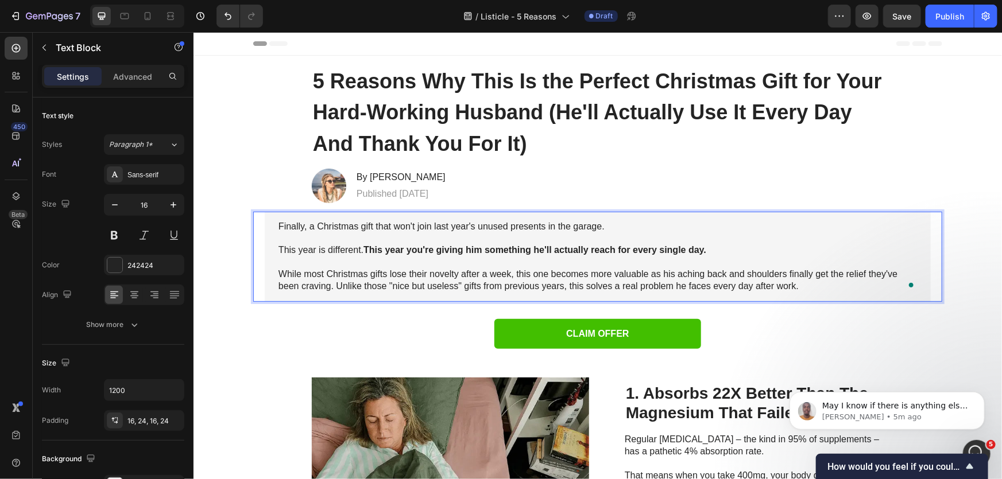
click at [709, 274] on p "While most Christmas gifts lose their novelty after a week, this one becomes mo…" at bounding box center [597, 280] width 638 height 24
click at [717, 275] on p "While most Christmas gifts lose their novelty after a week, this one becomes mo…" at bounding box center [597, 280] width 638 height 24
click at [707, 271] on p "While most Christmas gifts lose their novelty after a week, this one becomes mo…" at bounding box center [597, 280] width 638 height 24
click at [701, 275] on p "While most Christmas gifts lose their novelty after a week, this one becomes mo…" at bounding box center [597, 280] width 638 height 24
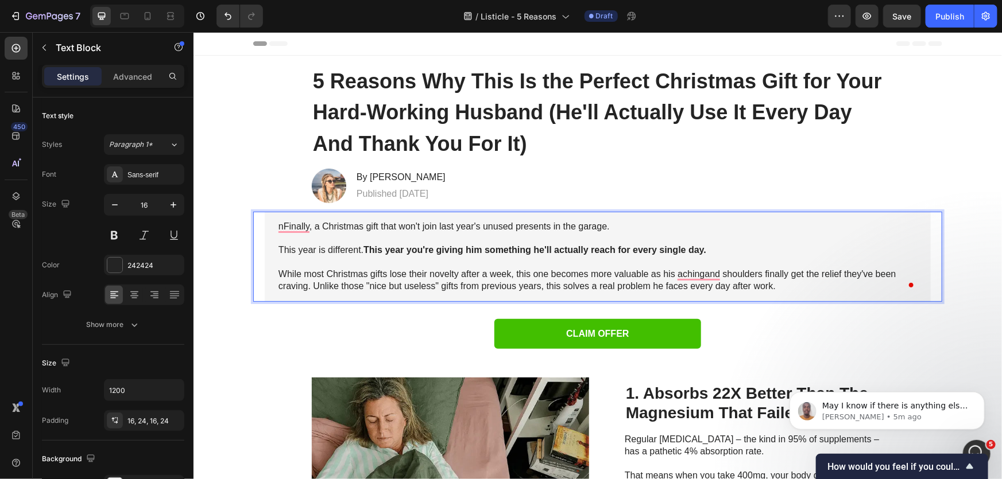
click at [701, 275] on p "While most Christmas gifts lose their novelty after a week, this one becomes mo…" at bounding box center [597, 280] width 638 height 24
click at [696, 275] on p "While most Christmas gifts lose their novelty after a week, this one becomes mo…" at bounding box center [597, 280] width 638 height 24
click at [693, 275] on p "While most Christmas gifts lose their novelty after a week, this one becomes mo…" at bounding box center [597, 280] width 638 height 24
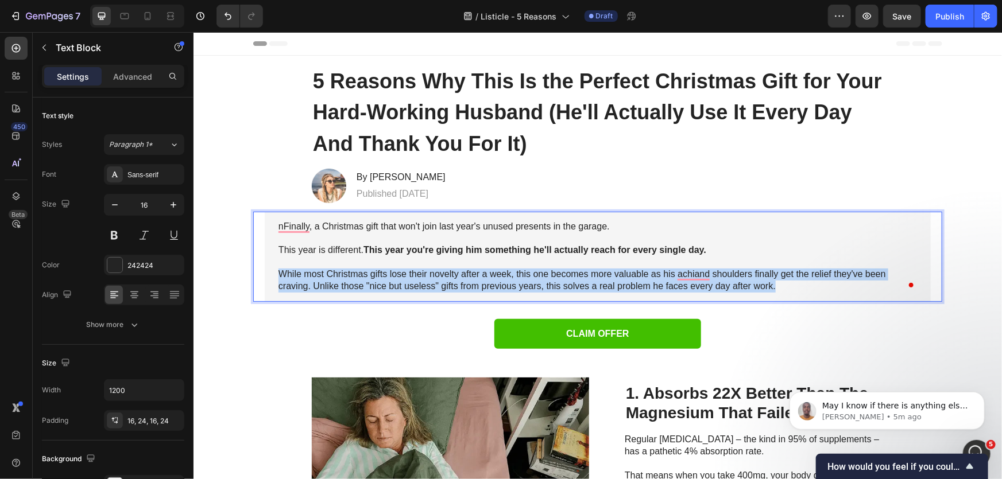
click at [693, 275] on p "While most Christmas gifts lose their novelty after a week, this one becomes mo…" at bounding box center [597, 280] width 638 height 24
click at [687, 276] on p "While most Christmas gifts lose their novelty after a week, this one becomes mo…" at bounding box center [597, 280] width 638 height 24
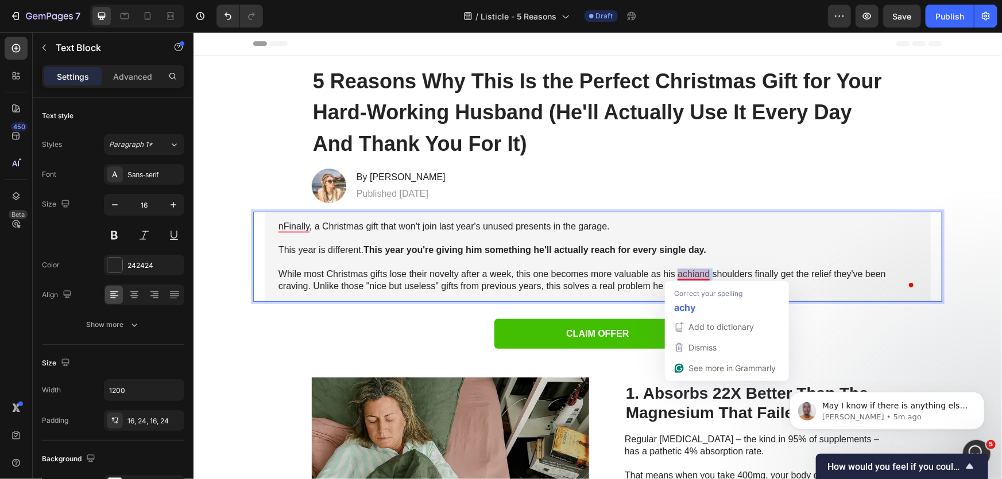
click at [687, 276] on p "While most Christmas gifts lose their novelty after a week, this one becomes mo…" at bounding box center [597, 280] width 638 height 24
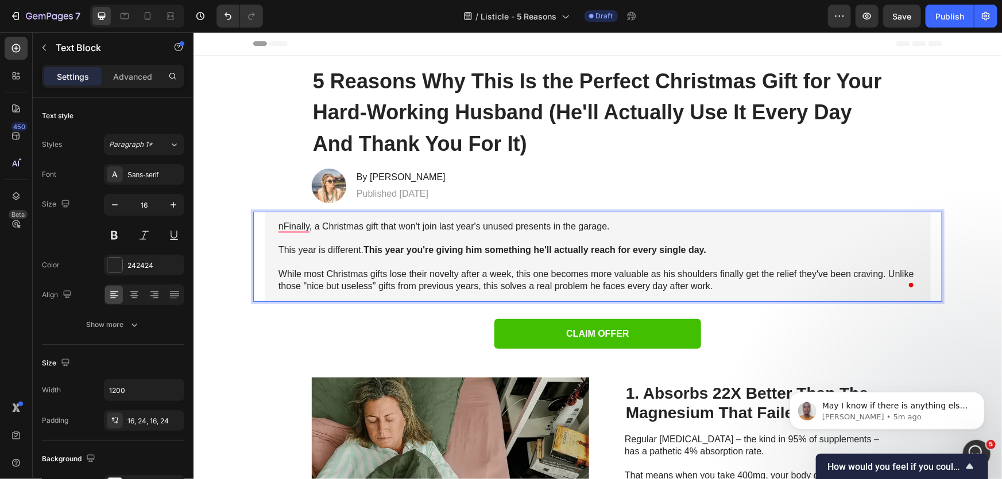
click at [674, 273] on p "While most Christmas gifts lose their novelty after a week, this one becomes mo…" at bounding box center [597, 280] width 638 height 24
click at [320, 235] on p "Rich Text Editor. Editing area: main" at bounding box center [597, 238] width 638 height 12
click at [394, 273] on p "While most Christmas gifts lose their novelty after a week, this one becomes mo…" at bounding box center [597, 280] width 638 height 24
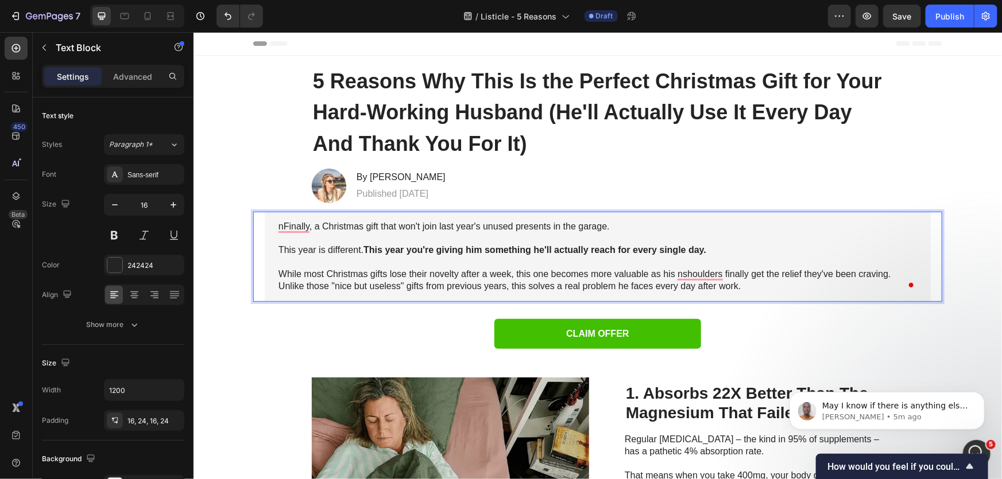
click at [714, 289] on p "While most Christmas gifts lose their novelty after a week, this one becomes mo…" at bounding box center [597, 280] width 638 height 24
click at [747, 287] on p "While most Christmas gifts lose their novelty after a week, this one becomes mo…" at bounding box center [597, 280] width 638 height 24
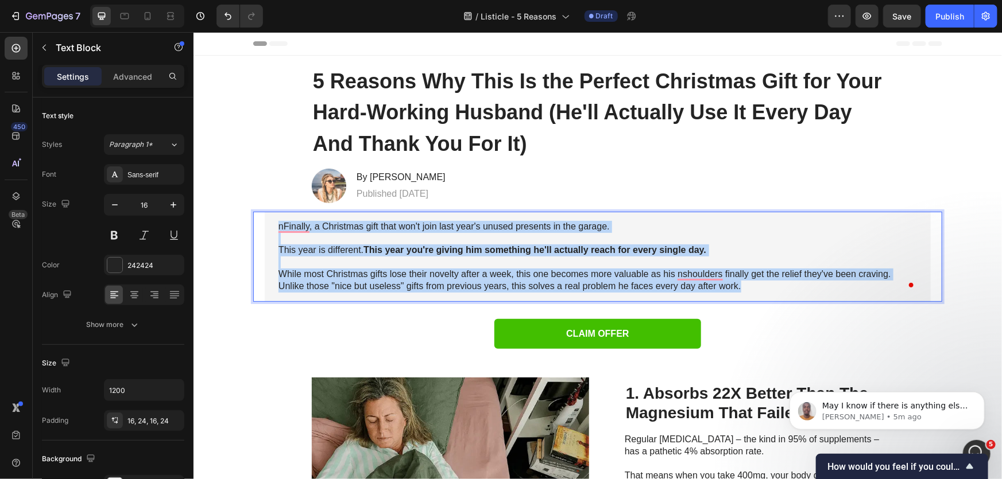
drag, startPoint x: 747, startPoint y: 287, endPoint x: 255, endPoint y: 220, distance: 496.5
click at [255, 220] on div "nFinally, a Christmas gift that won't join last year's unused presents in the g…" at bounding box center [597, 256] width 689 height 90
copy div "nFinally, a Christmas gift that won't join last year's unused presents in the g…"
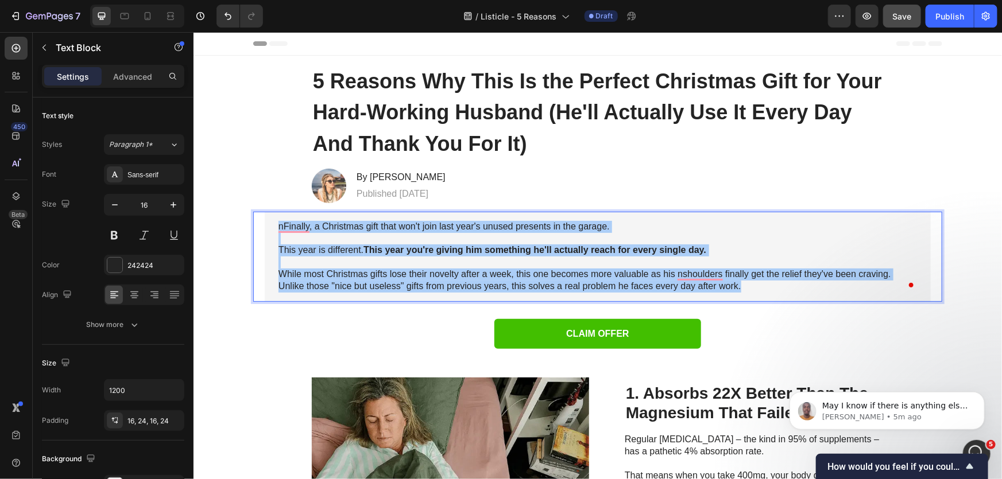
click at [913, 11] on button "Save" at bounding box center [902, 16] width 38 height 23
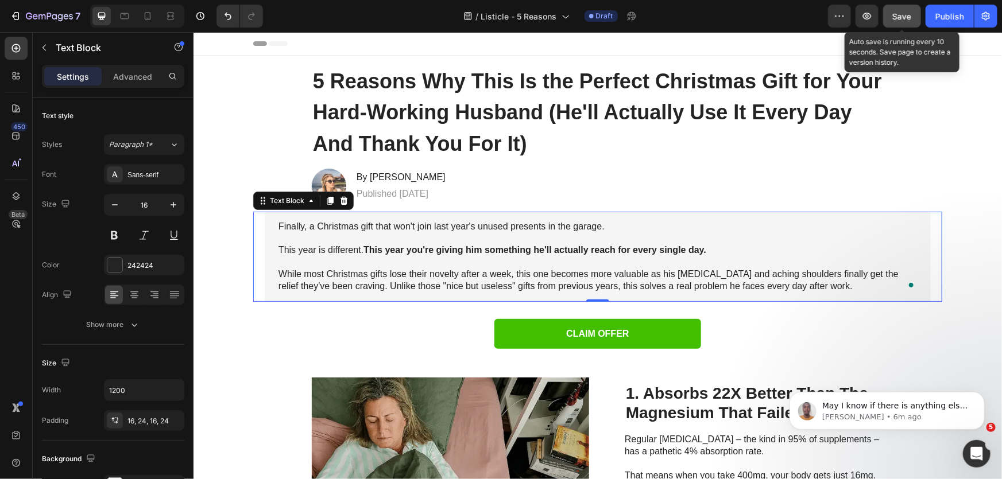
click at [899, 6] on button "Save" at bounding box center [902, 16] width 38 height 23
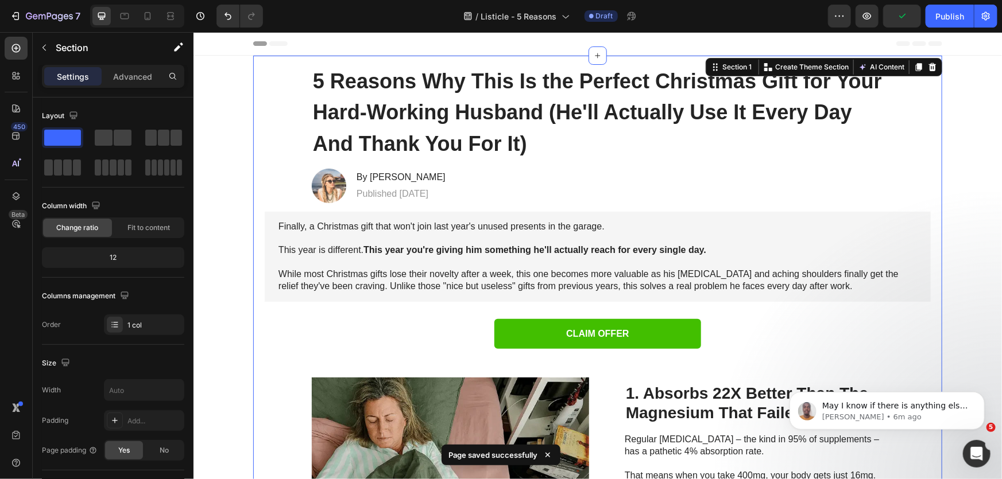
click at [399, 351] on div "CLAIM OFFER Button" at bounding box center [597, 333] width 689 height 65
click at [151, 17] on icon at bounding box center [147, 15] width 11 height 11
type input "100%"
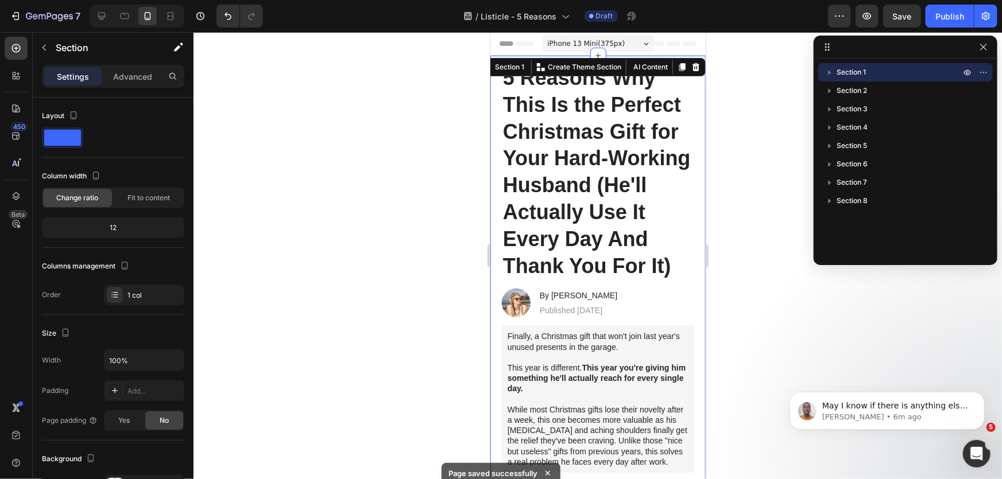
click at [724, 178] on div at bounding box center [597, 255] width 808 height 447
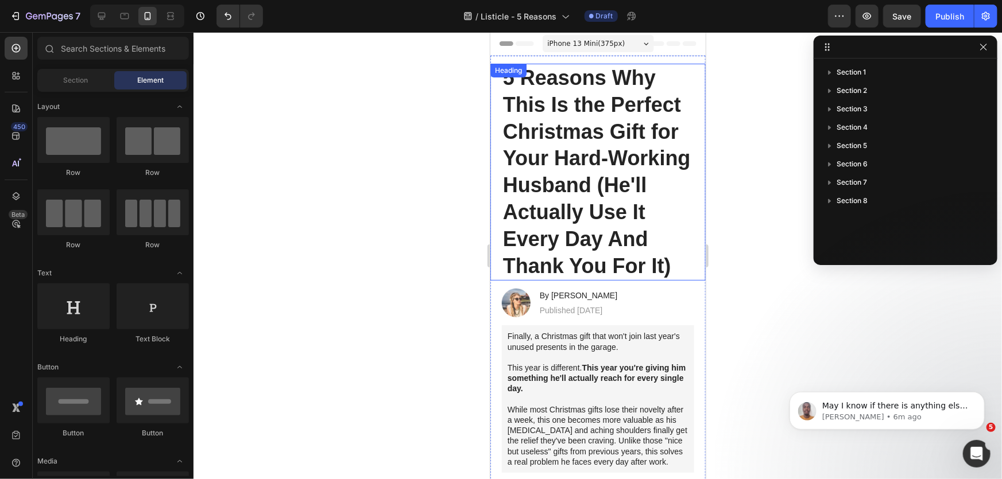
click at [585, 166] on strong "5 Reasons Why This Is the Perfect Christmas Gift for Your Hard-Working Husband …" at bounding box center [596, 171] width 188 height 212
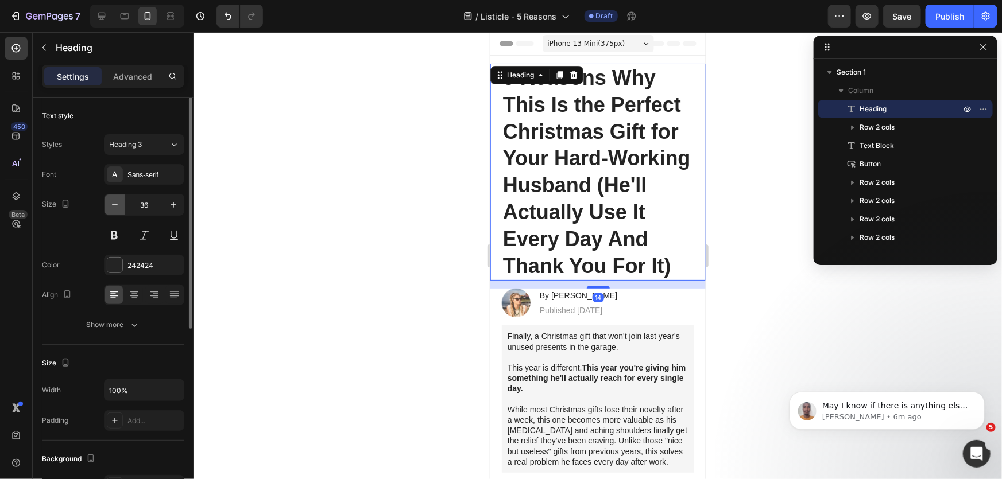
click at [115, 206] on icon "button" at bounding box center [114, 204] width 11 height 11
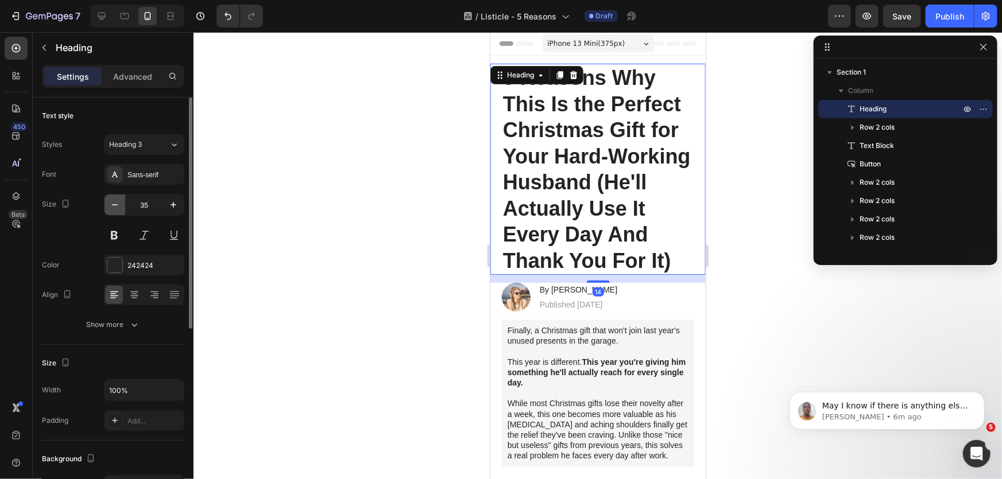
click at [115, 206] on icon "button" at bounding box center [114, 204] width 11 height 11
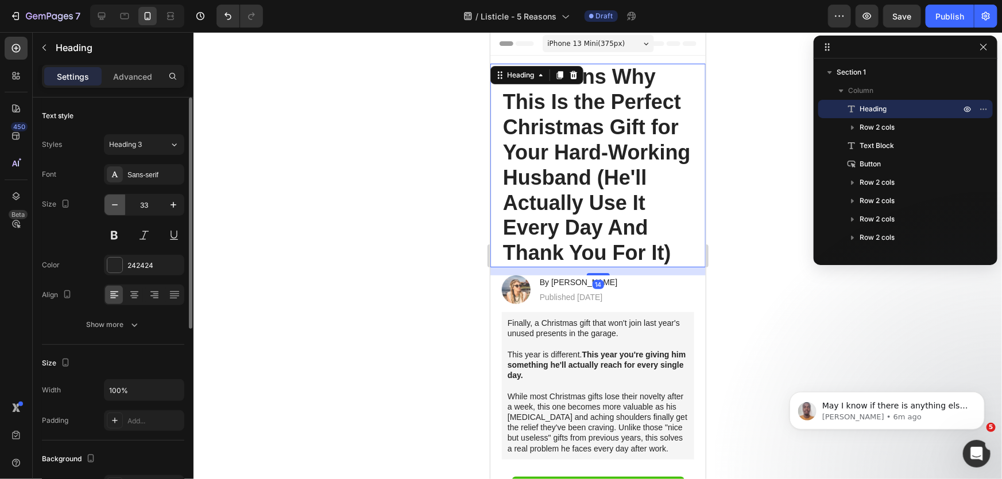
click at [112, 205] on icon "button" at bounding box center [114, 204] width 11 height 11
click at [112, 204] on icon "button" at bounding box center [115, 204] width 6 height 1
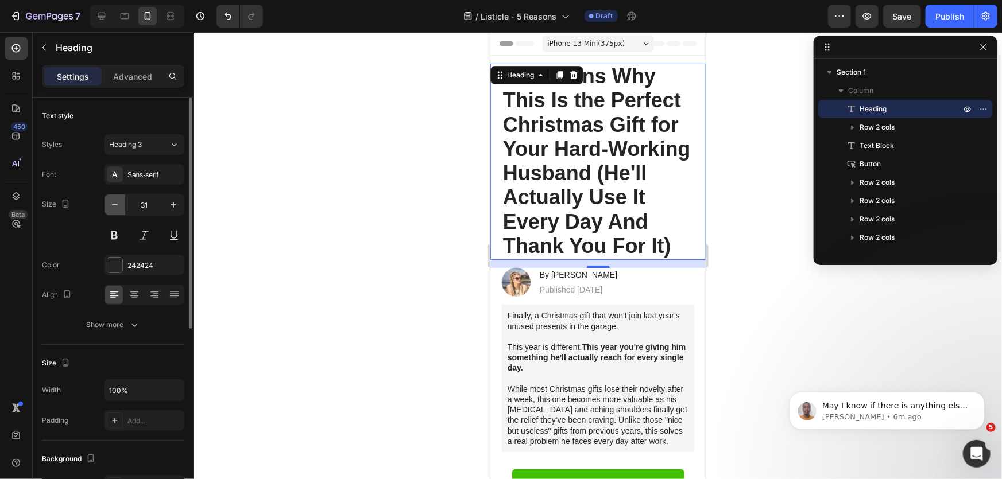
click at [112, 204] on icon "button" at bounding box center [115, 204] width 6 height 1
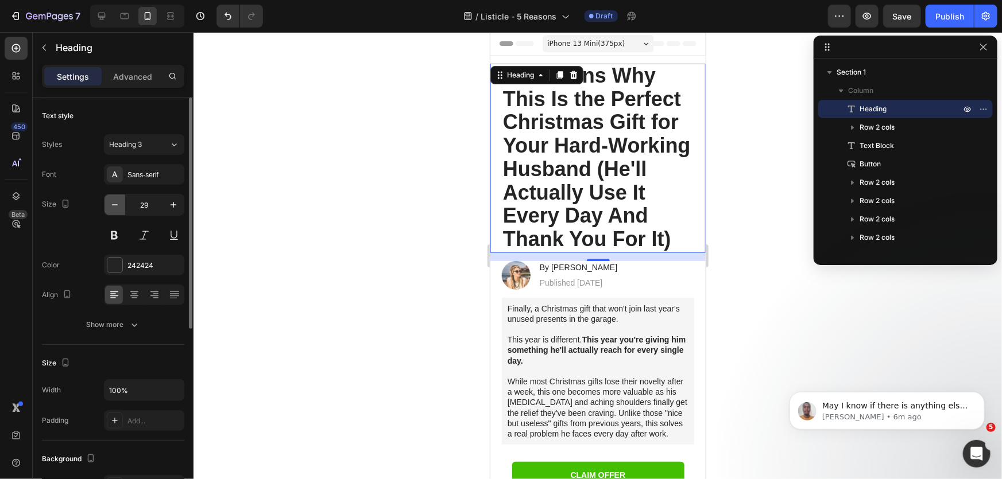
click at [112, 204] on icon "button" at bounding box center [115, 204] width 6 height 1
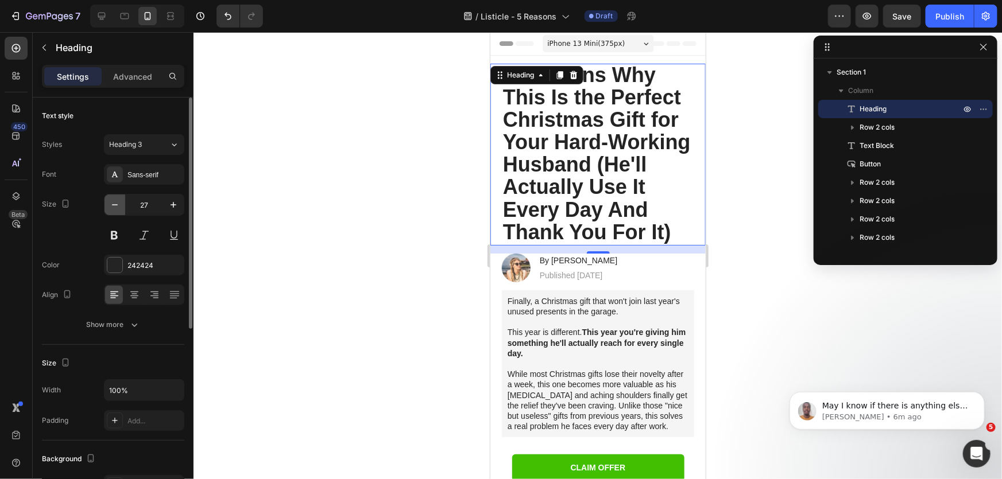
click at [115, 207] on icon "button" at bounding box center [114, 204] width 11 height 11
type input "26"
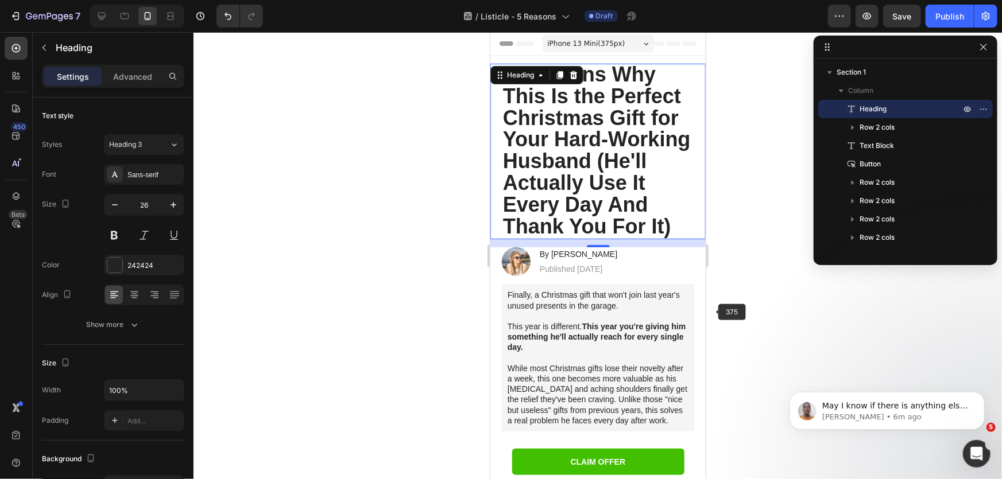
click at [743, 309] on div at bounding box center [597, 255] width 808 height 447
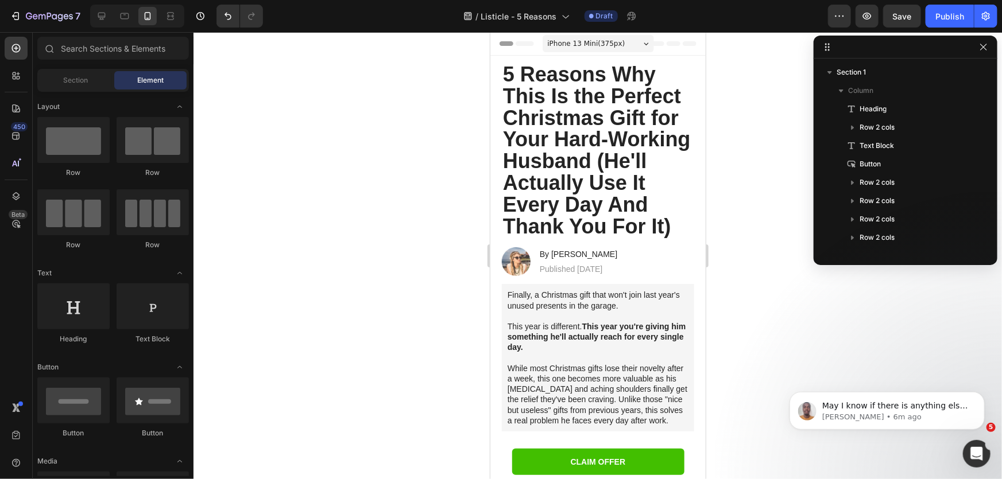
click at [630, 158] on strong "5 Reasons Why This Is the Perfect Christmas Gift for Your Hard-Working Husband …" at bounding box center [596, 150] width 188 height 176
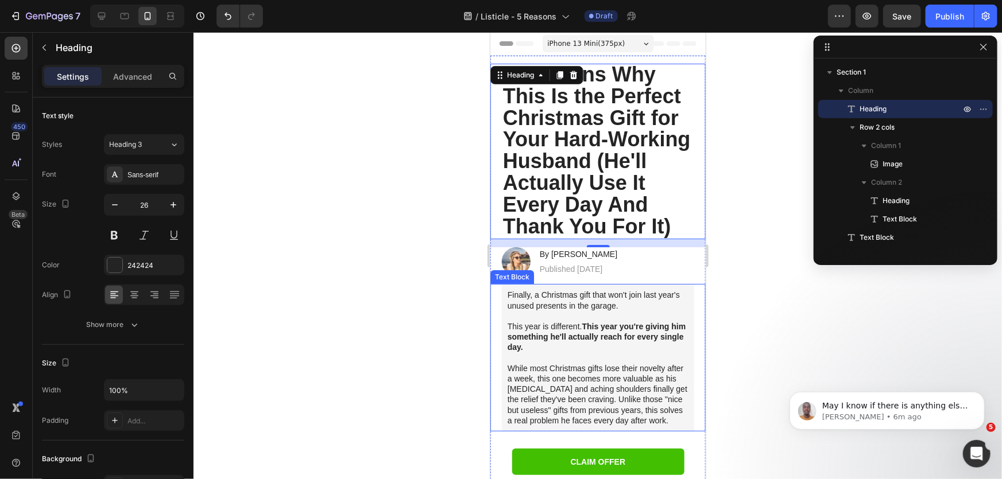
click at [643, 323] on strong "This year you're giving him something he'll actually reach for every single day." at bounding box center [596, 336] width 178 height 30
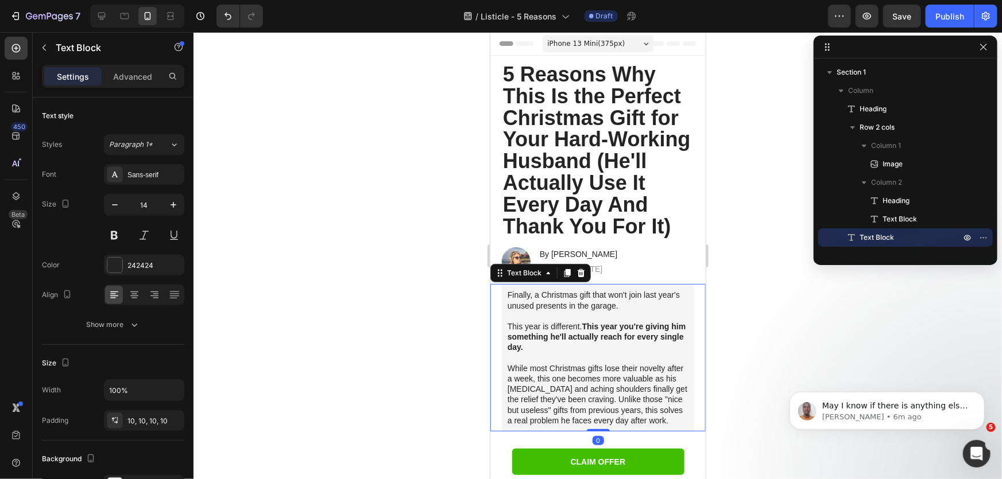
click at [760, 318] on div at bounding box center [597, 255] width 808 height 447
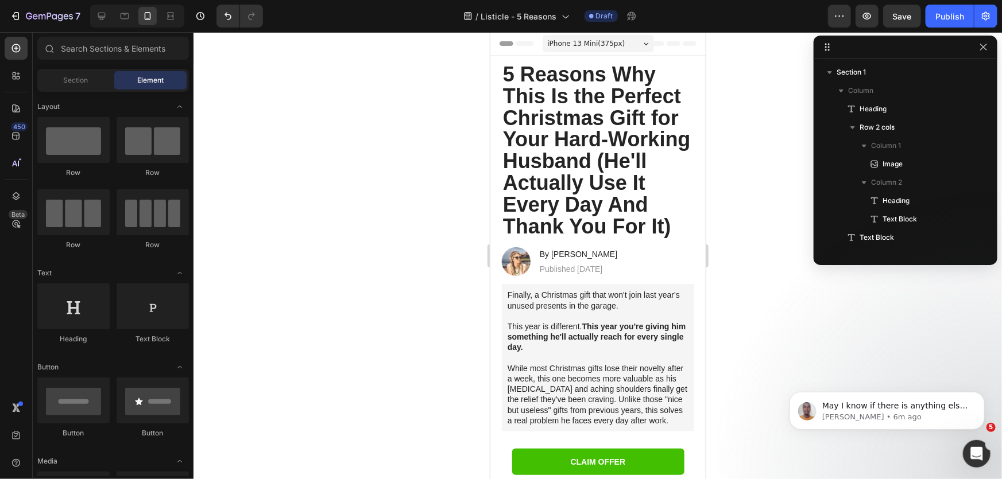
click at [610, 44] on span "iPhone 13 Mini ( 375 px)" at bounding box center [585, 42] width 77 height 11
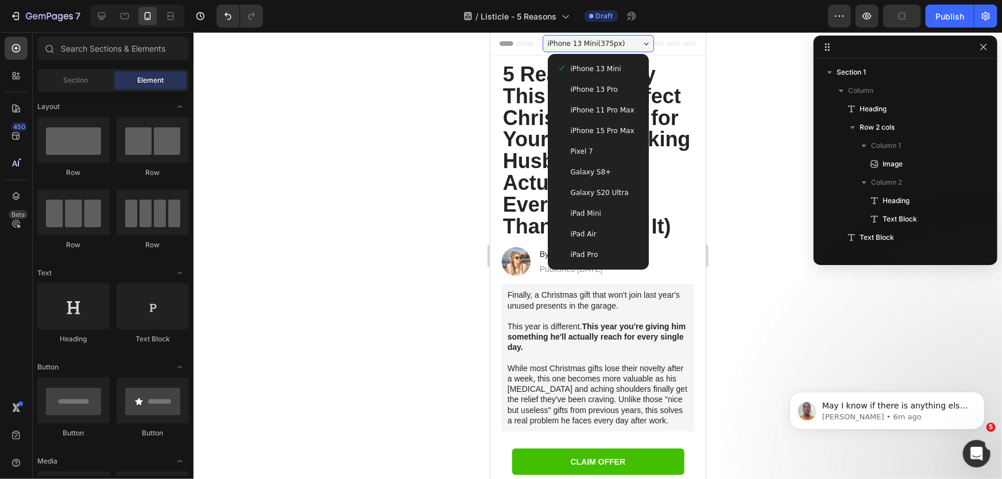
click at [617, 94] on div "iPhone 13 Pro" at bounding box center [597, 88] width 83 height 11
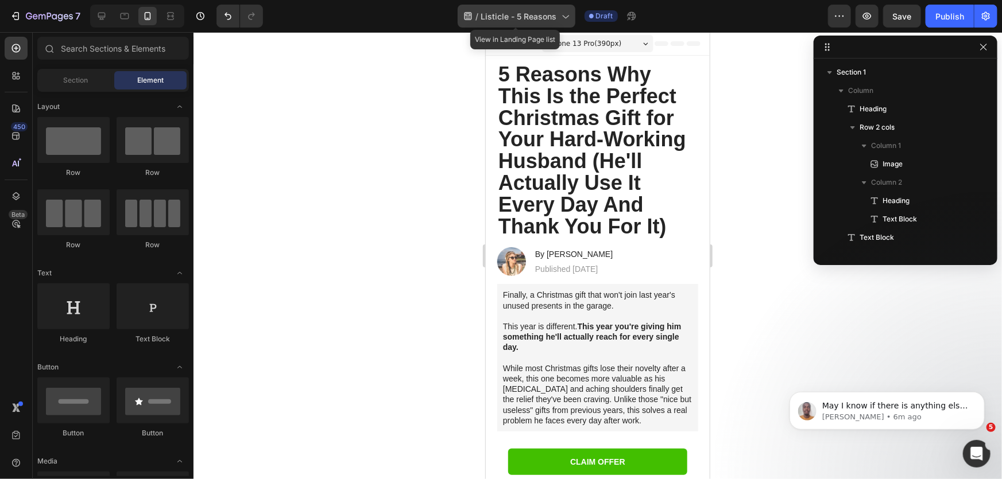
click at [519, 17] on span "Listicle - 5 Reasons" at bounding box center [519, 16] width 76 height 12
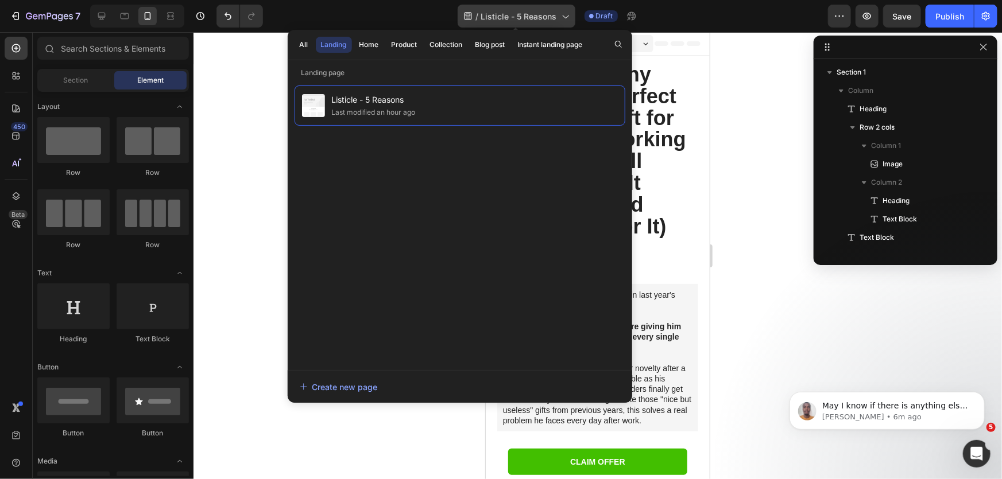
click at [528, 19] on span "Listicle - 5 Reasons" at bounding box center [519, 16] width 76 height 12
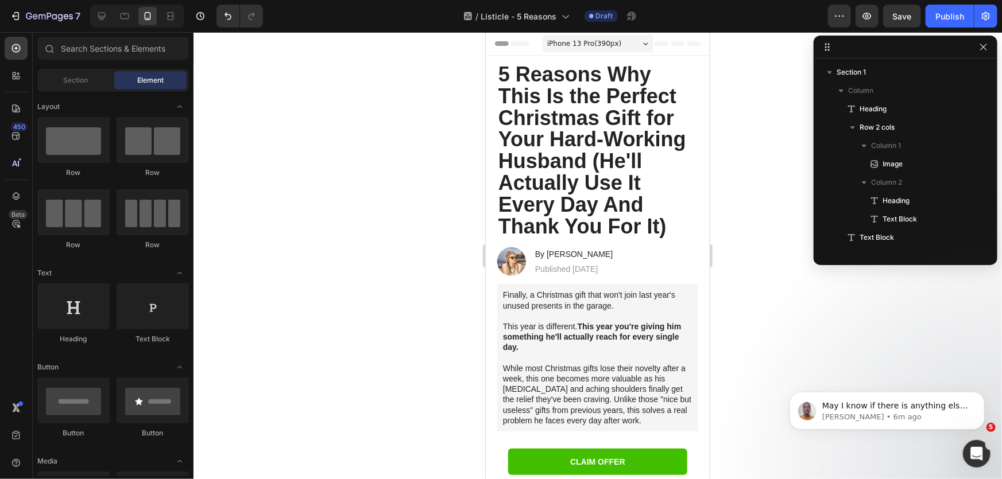
click at [591, 43] on span "iPhone 13 Pro ( 390 px)" at bounding box center [583, 42] width 74 height 11
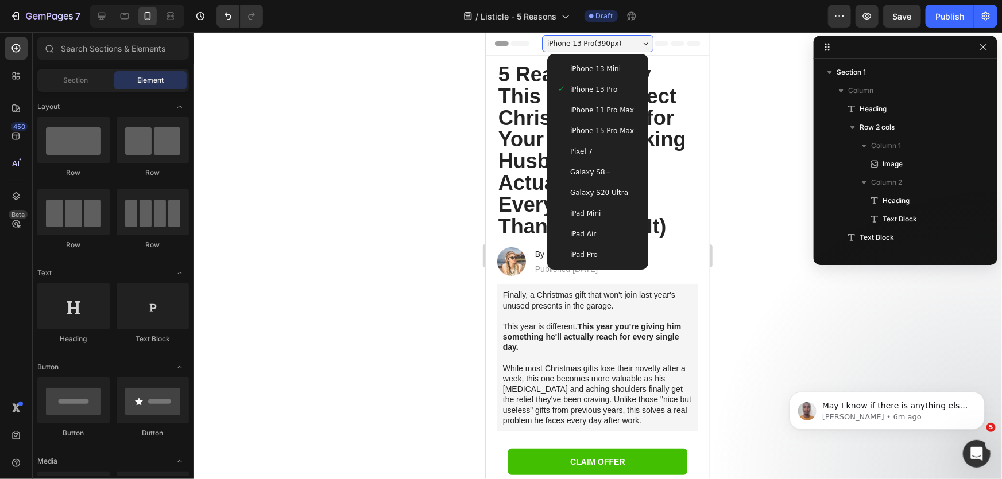
click at [607, 71] on span "iPhone 13 Mini" at bounding box center [594, 68] width 51 height 11
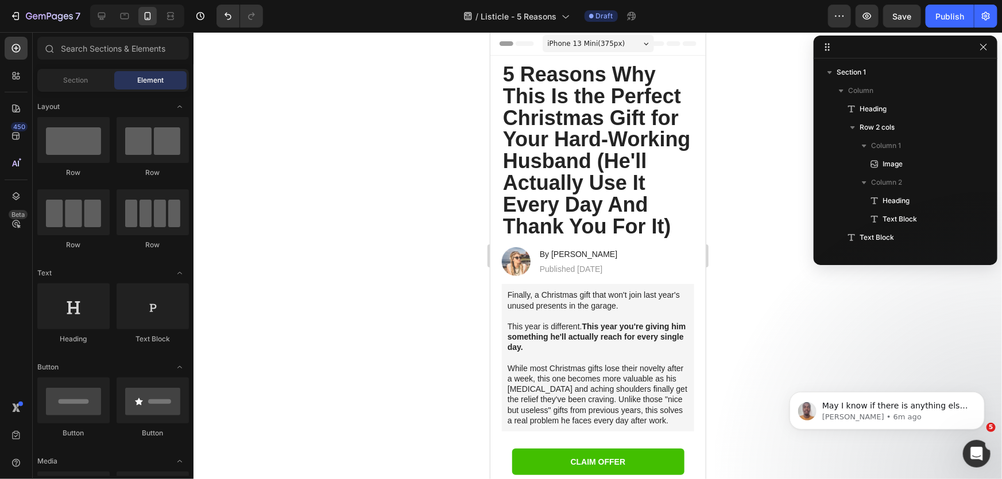
click at [599, 42] on span "iPhone 13 Mini ( 375 px)" at bounding box center [585, 42] width 77 height 11
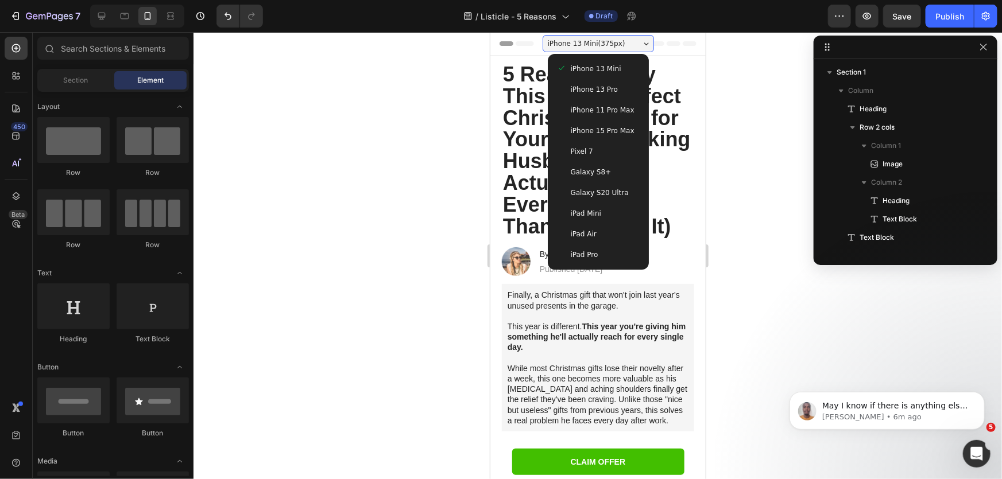
click at [615, 194] on div "Galaxy S20 Ultra" at bounding box center [597, 192] width 83 height 11
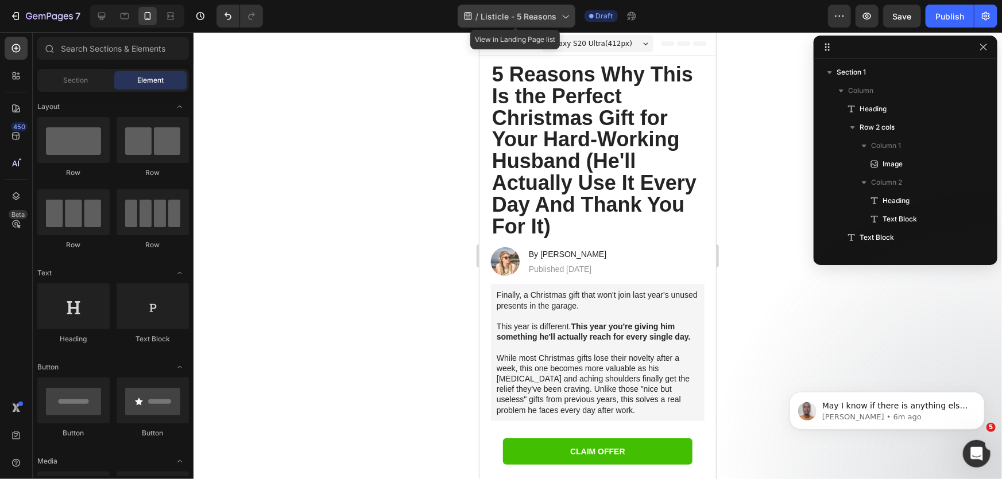
click at [548, 16] on span "Listicle - 5 Reasons" at bounding box center [519, 16] width 76 height 12
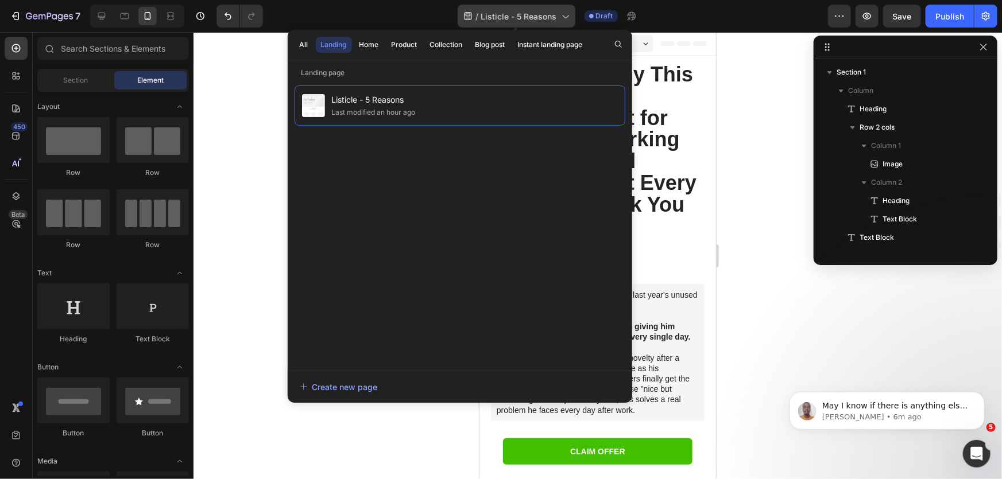
click at [548, 16] on span "Listicle - 5 Reasons" at bounding box center [519, 16] width 76 height 12
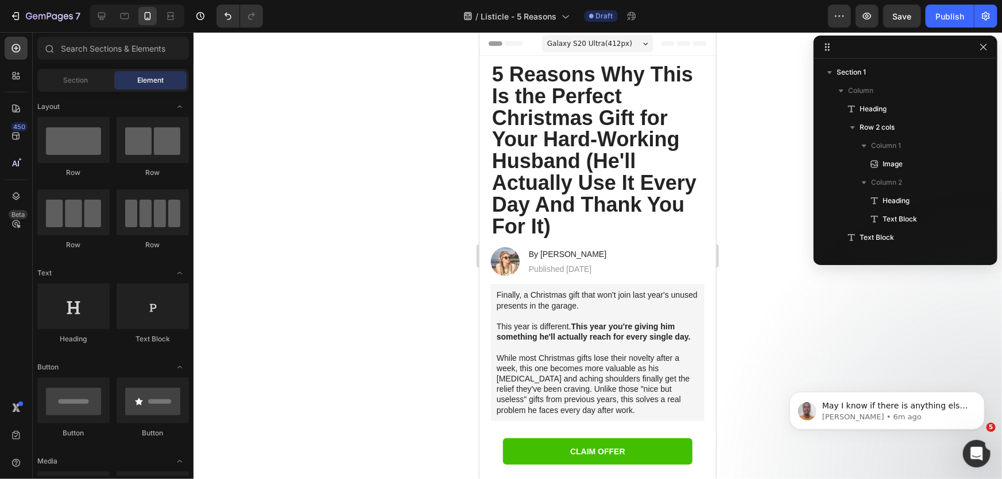
click at [594, 53] on div "Galaxy S20 Ultra ( 412 px) iPhone 13 Mini iPhone 13 Pro iPhone 11 Pro Max iPhon…" at bounding box center [596, 44] width 111 height 23
click at [608, 45] on span "Galaxy S20 Ultra ( 412 px)" at bounding box center [588, 42] width 85 height 11
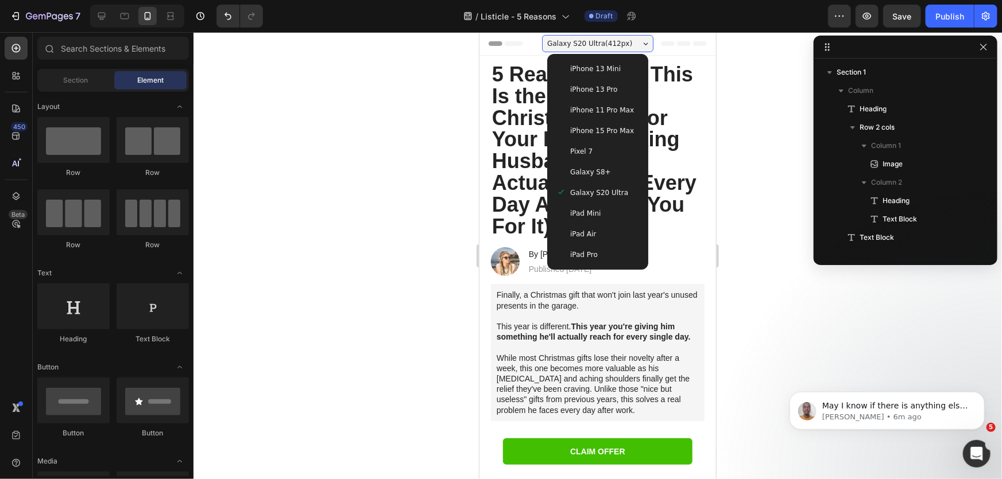
click at [604, 214] on div "iPad Mini" at bounding box center [597, 212] width 83 height 11
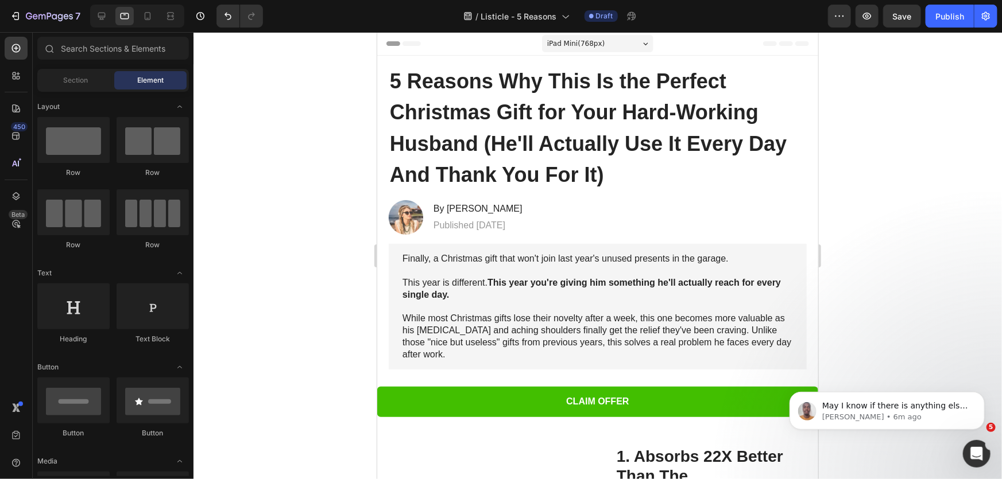
click at [588, 40] on span "iPad Mini ( 768 px)" at bounding box center [574, 42] width 57 height 11
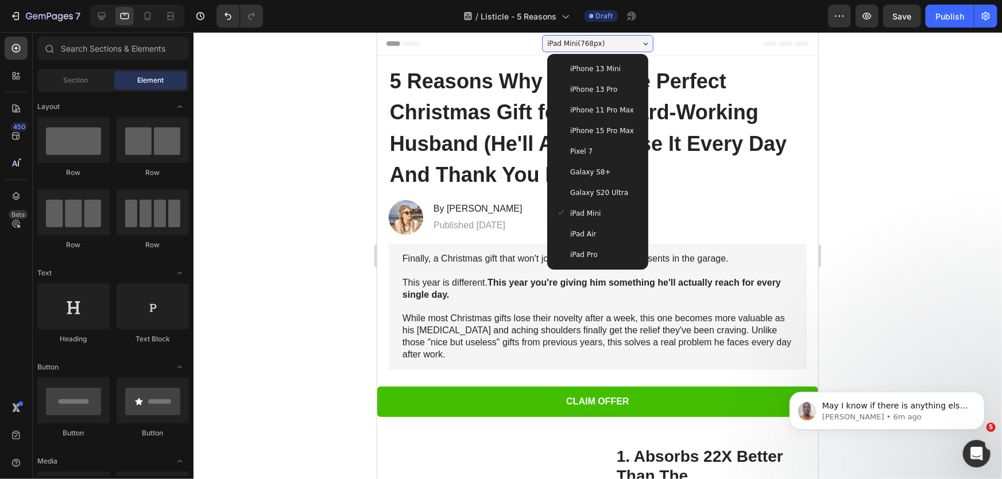
click at [606, 87] on span "iPhone 13 Pro" at bounding box center [592, 88] width 47 height 11
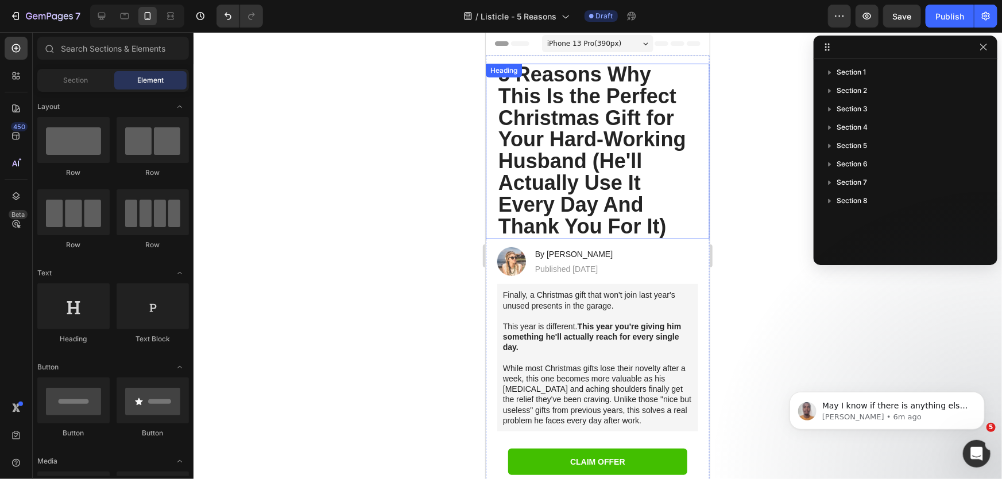
click at [746, 96] on div at bounding box center [597, 255] width 808 height 447
click at [982, 45] on icon "button" at bounding box center [983, 46] width 9 height 9
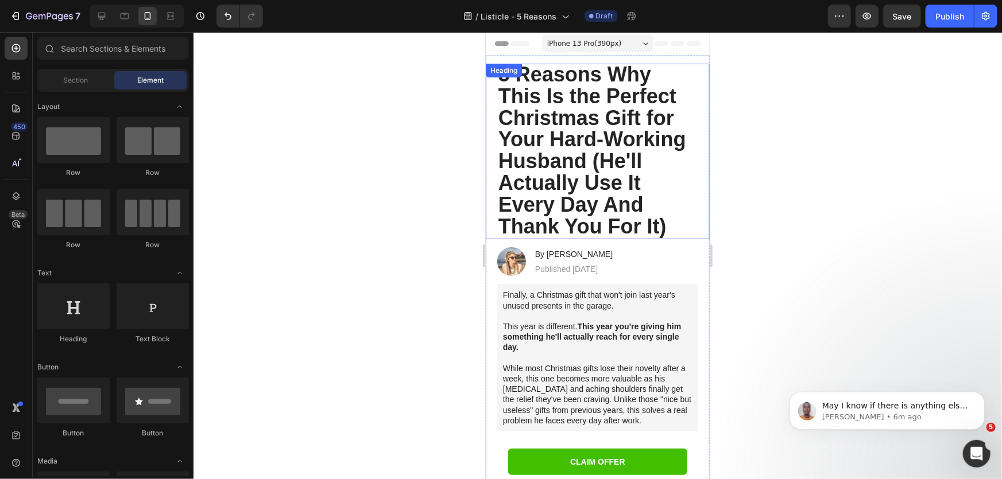
click at [782, 300] on div at bounding box center [597, 255] width 808 height 447
click at [596, 387] on p "While most Christmas gifts lose their novelty after a week, this one becomes mo…" at bounding box center [596, 394] width 189 height 63
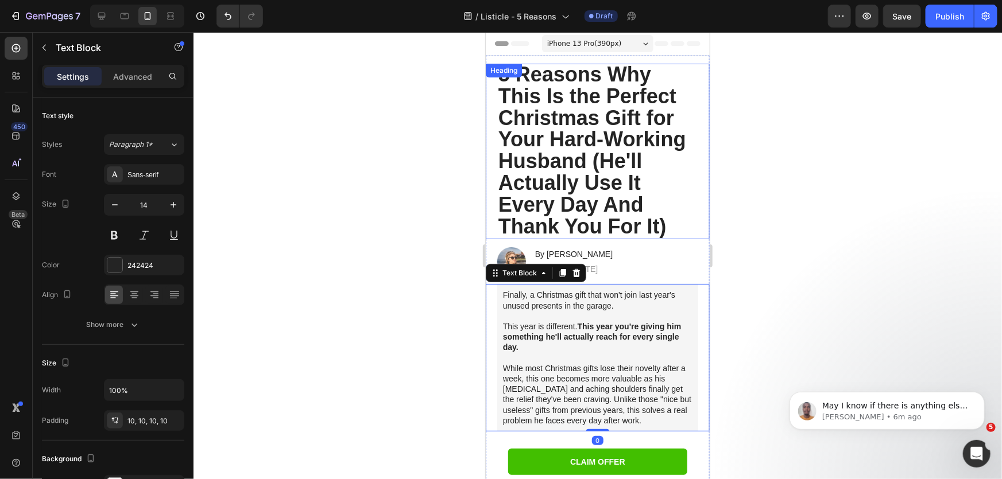
click at [626, 137] on strong "5 Reasons Why This Is the Perfect Christmas Gift for Your Hard-Working Husband …" at bounding box center [592, 150] width 188 height 176
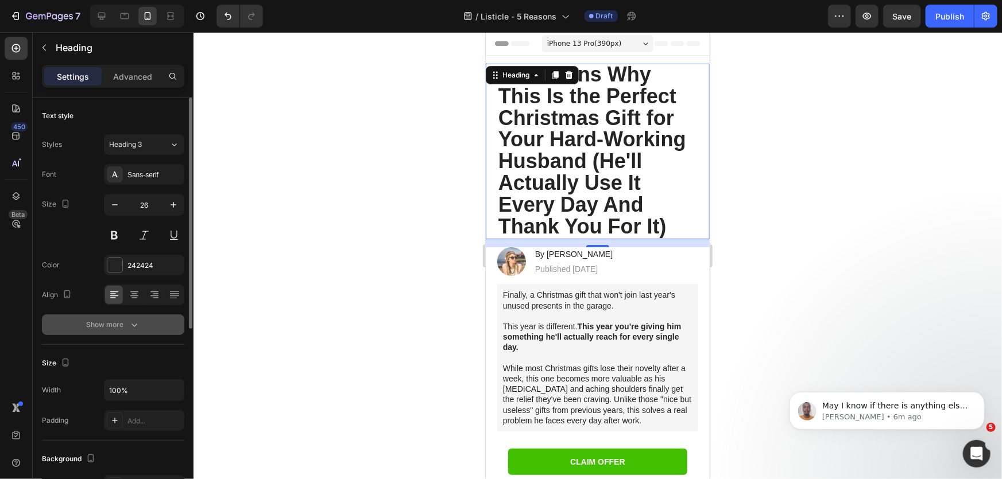
click at [129, 318] on button "Show more" at bounding box center [113, 325] width 142 height 21
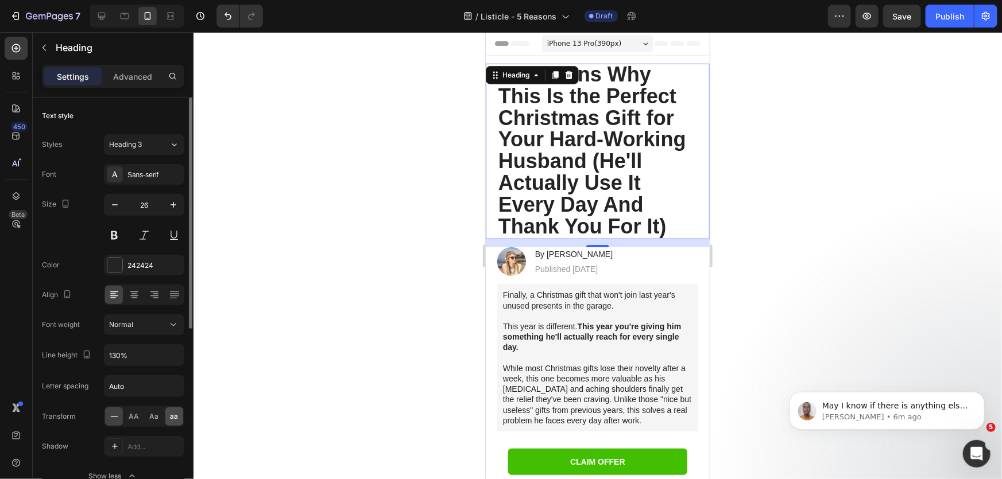
scroll to position [52, 0]
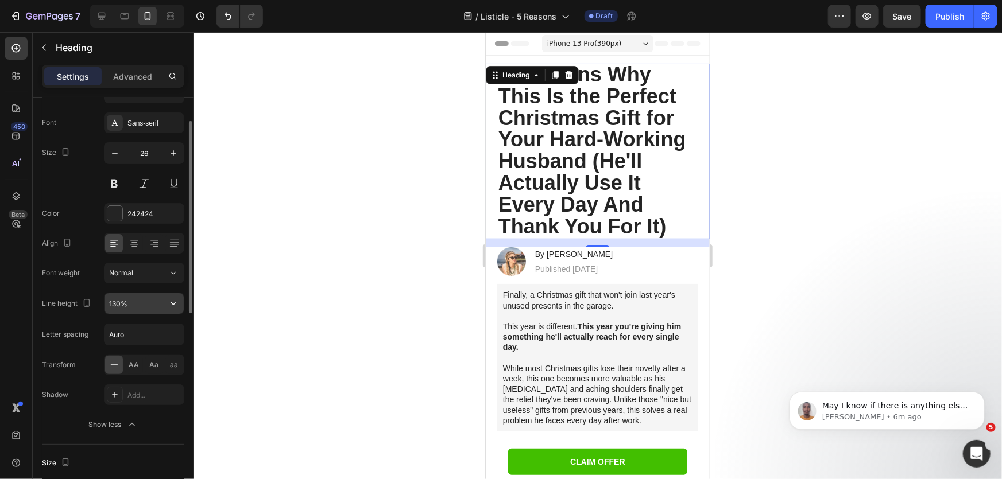
click at [172, 300] on icon "button" at bounding box center [173, 303] width 11 height 11
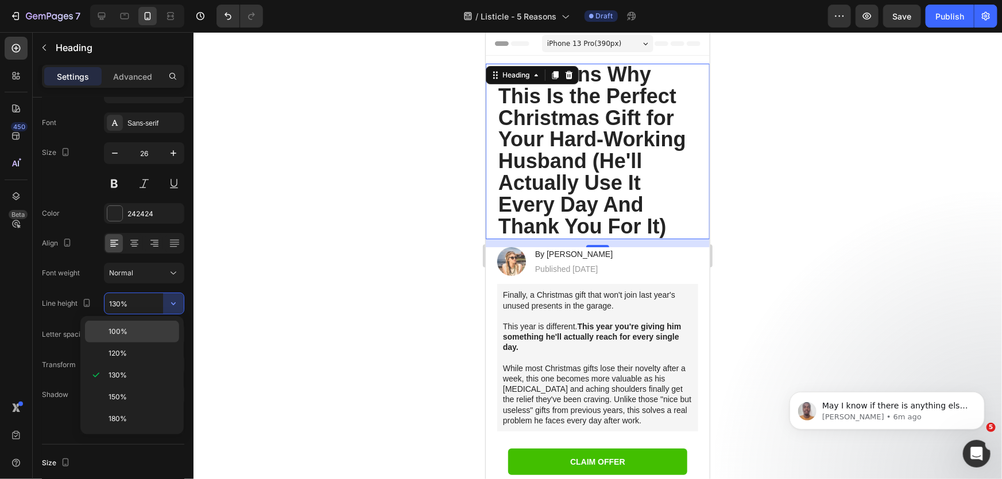
click at [141, 328] on p "100%" at bounding box center [140, 332] width 65 height 10
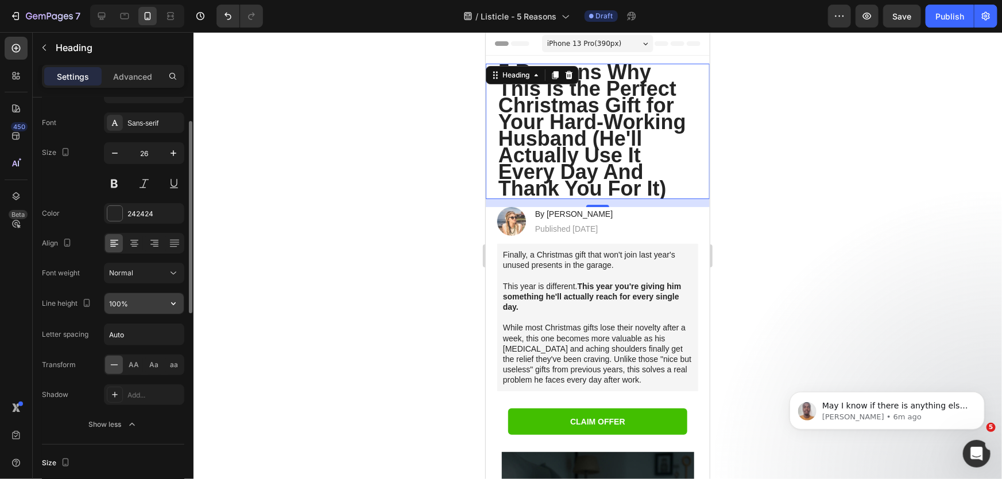
click at [176, 302] on icon "button" at bounding box center [173, 303] width 11 height 11
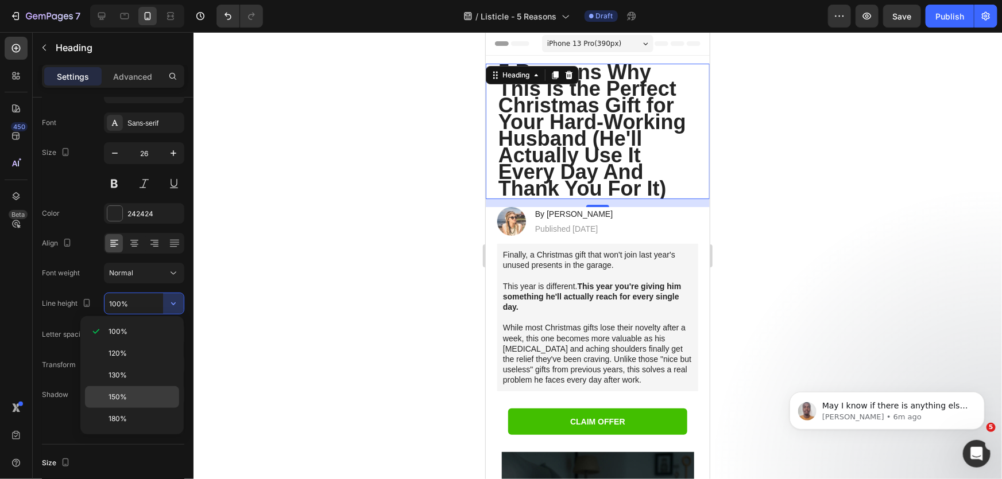
click at [139, 398] on p "150%" at bounding box center [140, 397] width 65 height 10
type input "150%"
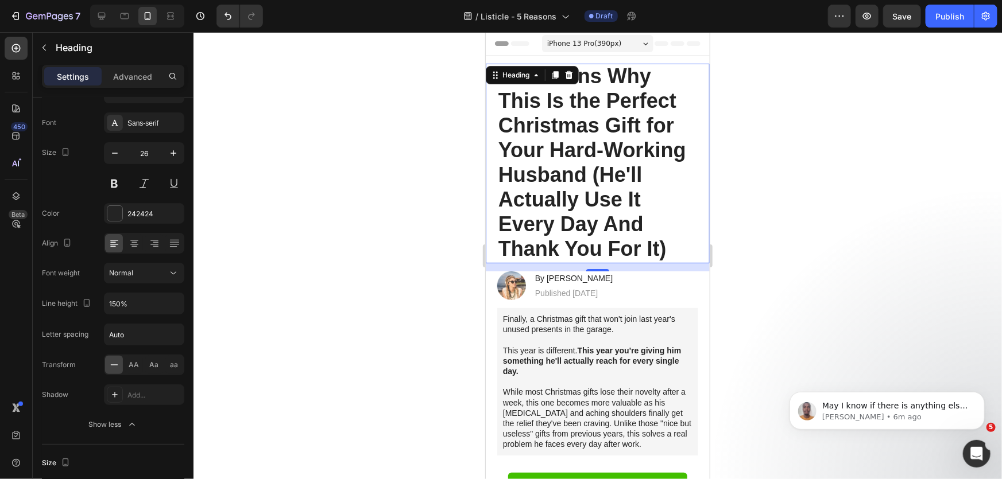
click at [827, 177] on div at bounding box center [597, 255] width 808 height 447
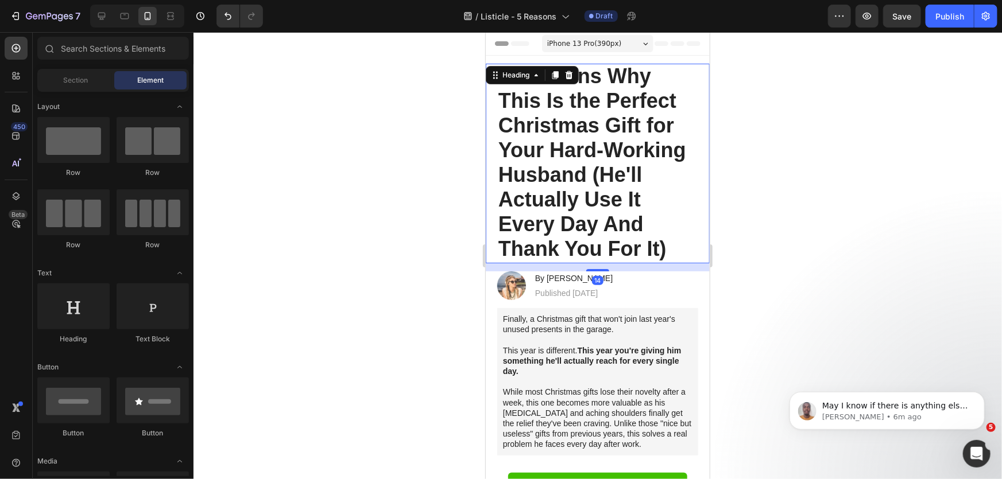
click at [533, 164] on strong "5 Reasons Why This Is the Perfect Christmas Gift for Your Hard-Working Husband …" at bounding box center [592, 162] width 188 height 196
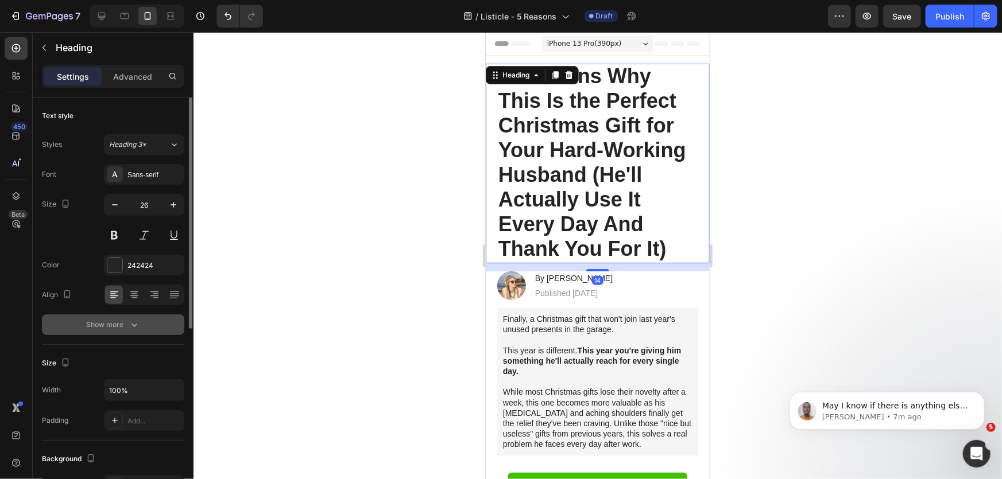
click at [126, 320] on div "Show more" at bounding box center [113, 324] width 53 height 11
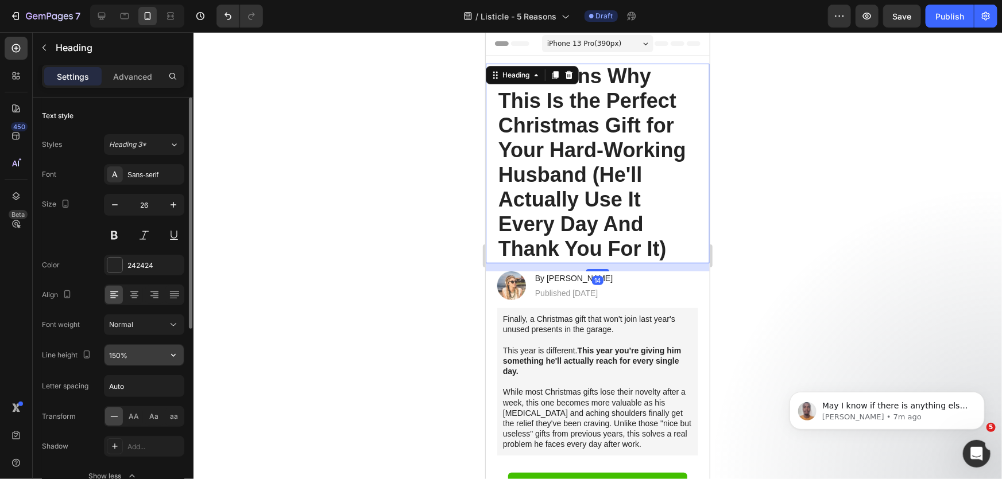
click at [156, 356] on input "150%" at bounding box center [143, 355] width 79 height 21
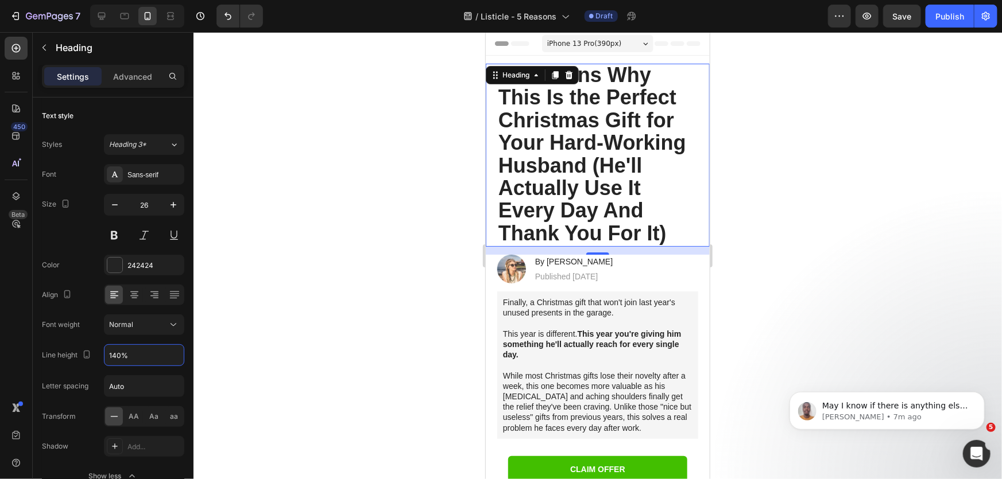
type input "140%"
click at [781, 227] on div at bounding box center [597, 255] width 808 height 447
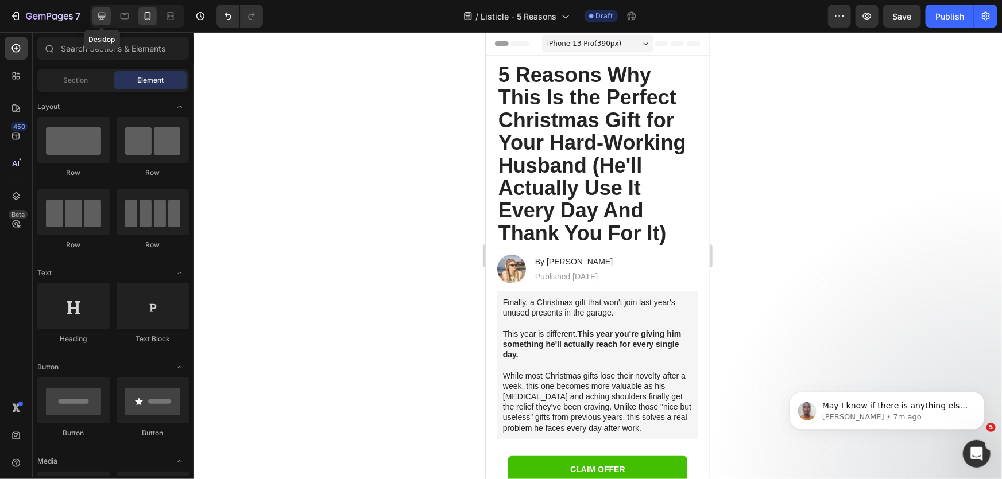
click at [98, 14] on icon at bounding box center [101, 16] width 7 height 7
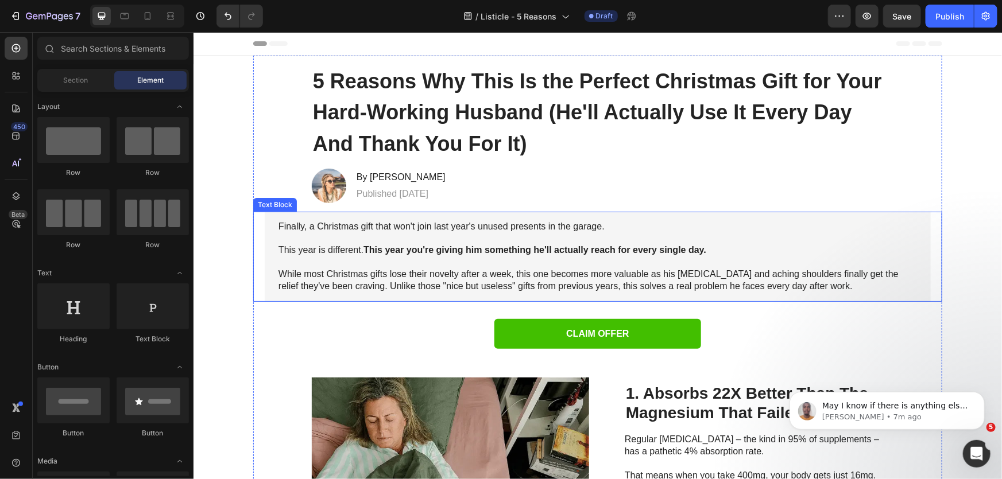
click at [808, 260] on p "Rich Text Editor. Editing area: main" at bounding box center [597, 262] width 638 height 12
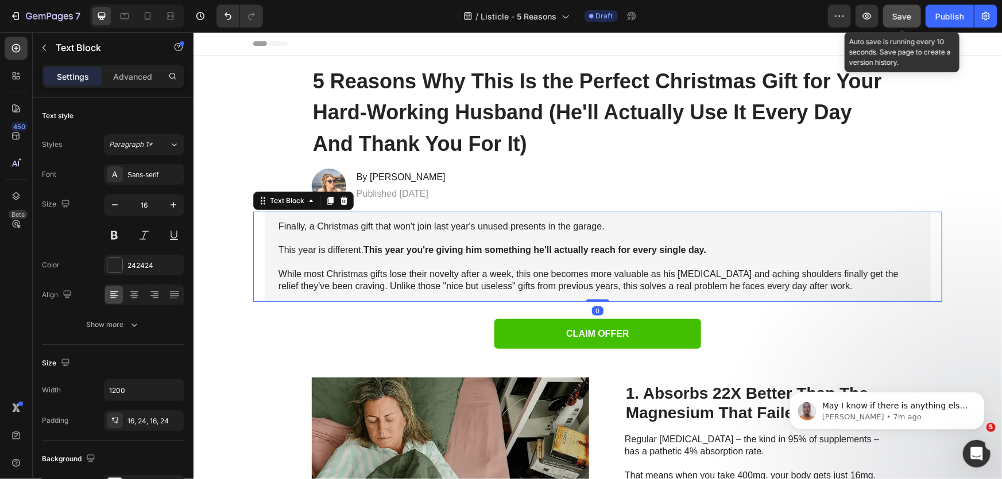
click at [911, 17] on span "Save" at bounding box center [902, 16] width 19 height 10
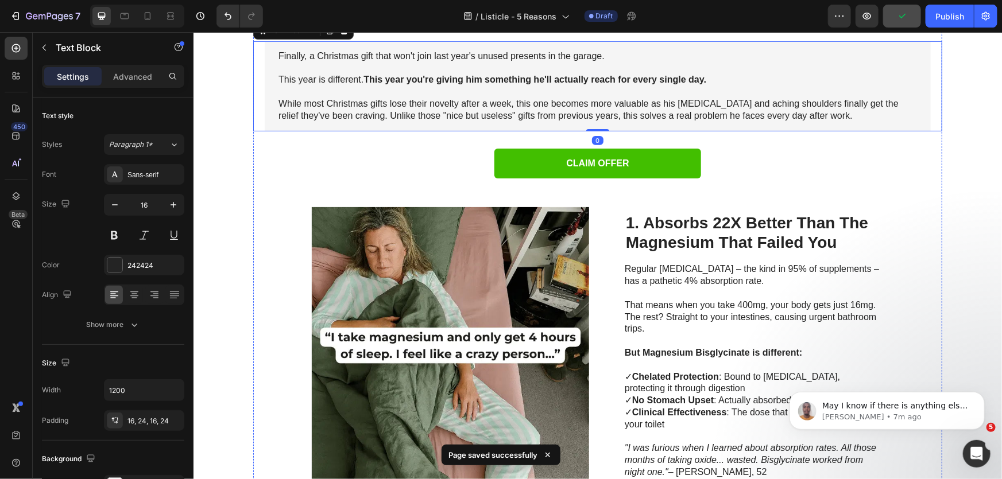
scroll to position [261, 0]
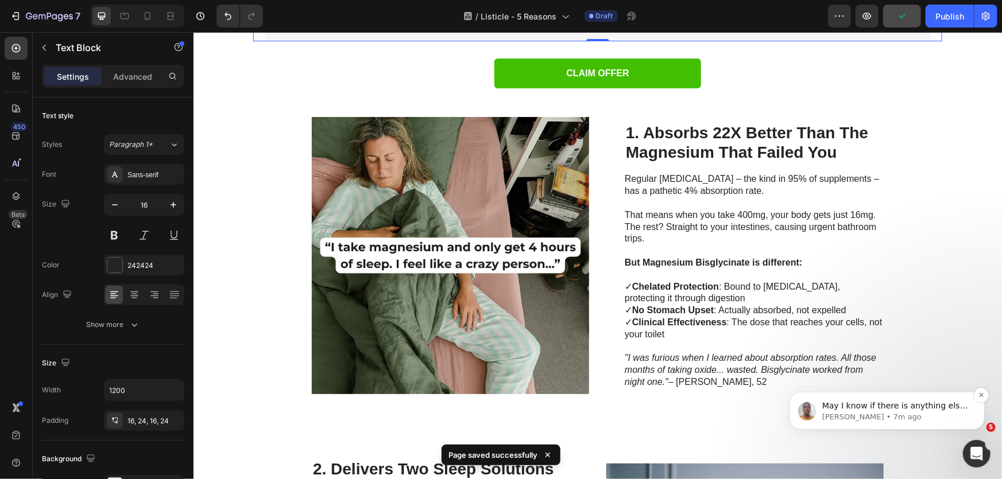
click at [897, 412] on p "[PERSON_NAME] • 7m ago" at bounding box center [895, 417] width 148 height 10
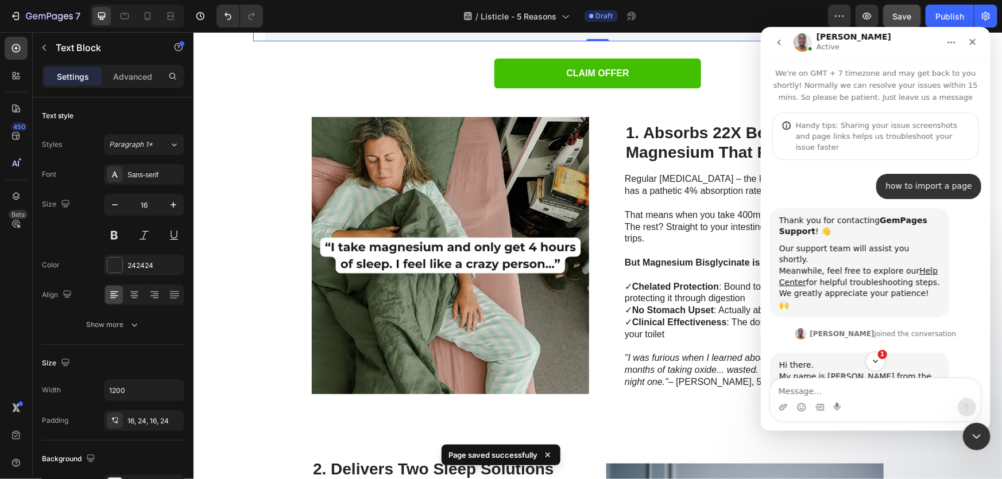
scroll to position [1, 0]
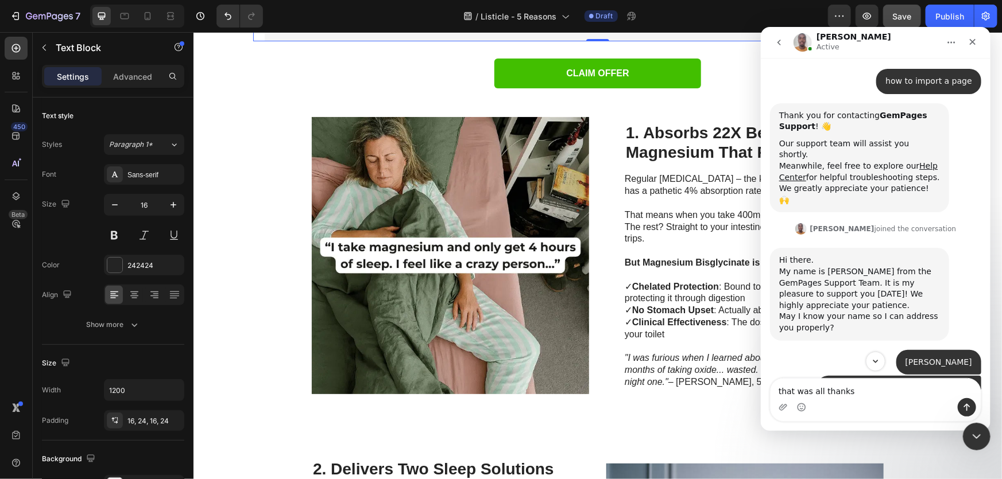
type textarea "that was all thanks!"
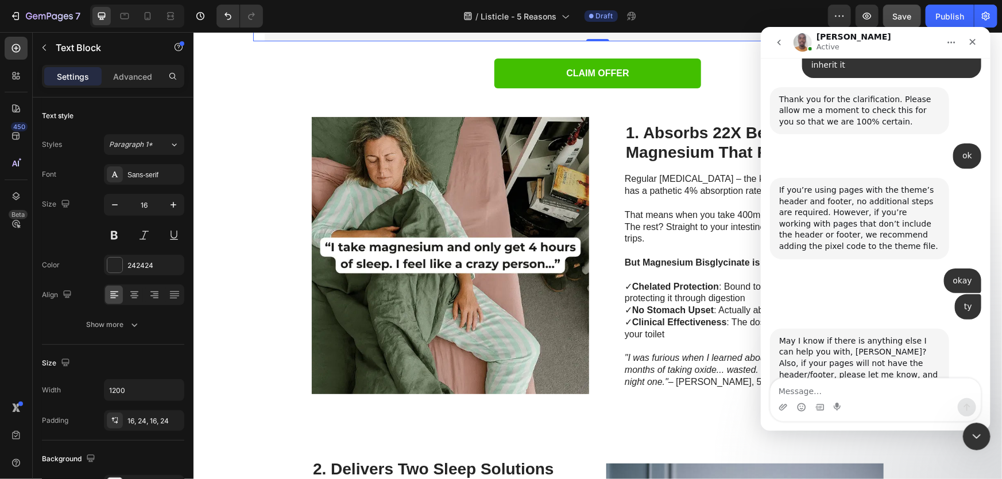
scroll to position [1117, 0]
click at [964, 432] on div "Close Intercom Messenger" at bounding box center [975, 435] width 28 height 28
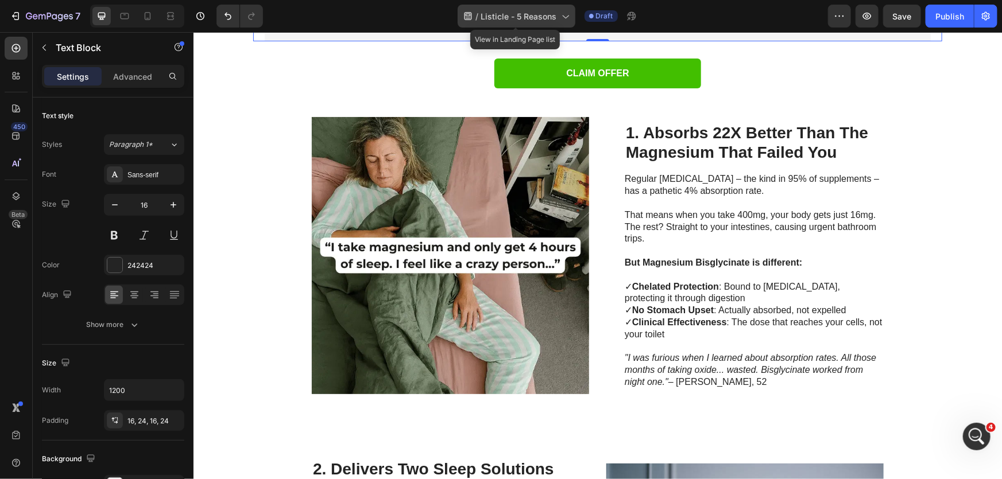
click at [537, 26] on div "/ Listicle - 5 Reasons" at bounding box center [516, 16] width 118 height 23
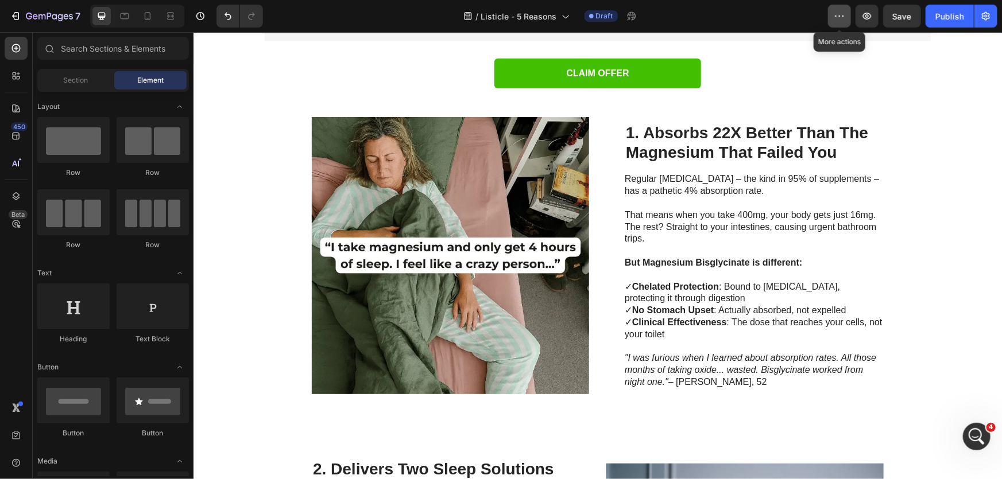
click at [842, 11] on icon "button" at bounding box center [838, 15] width 11 height 11
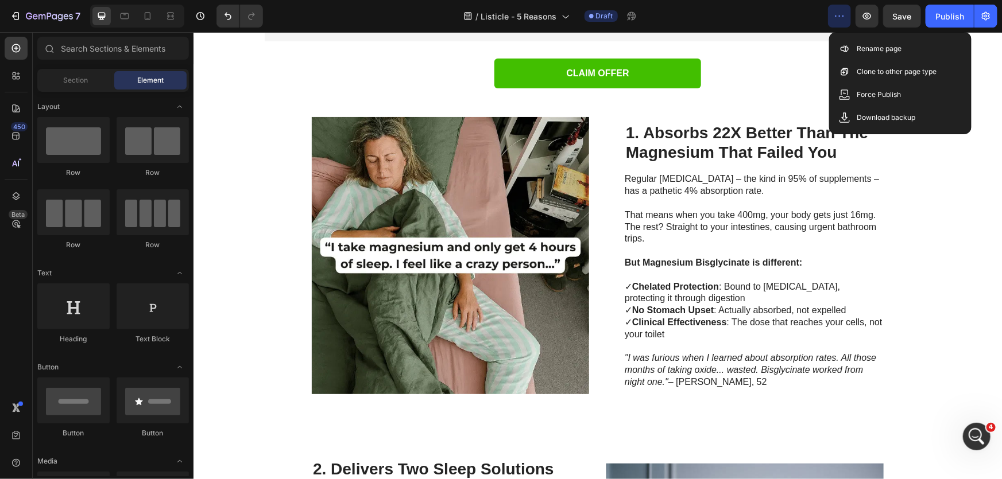
click at [898, 157] on div "Image 1. Absorbs 22X Better Than The Magnesium That Failed You Heading Regular …" at bounding box center [597, 255] width 689 height 300
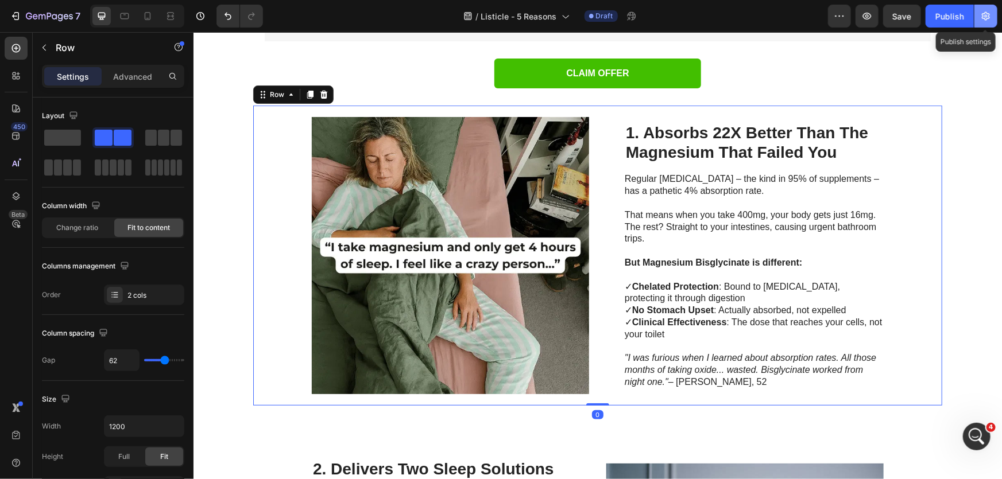
click at [984, 18] on icon "button" at bounding box center [985, 16] width 8 height 9
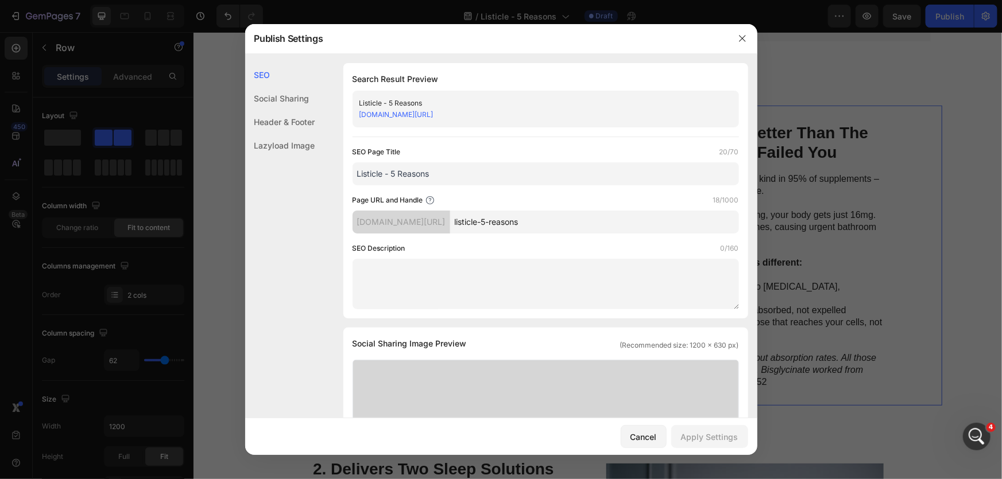
click at [465, 174] on input "Listicle - 5 Reasons" at bounding box center [545, 173] width 386 height 23
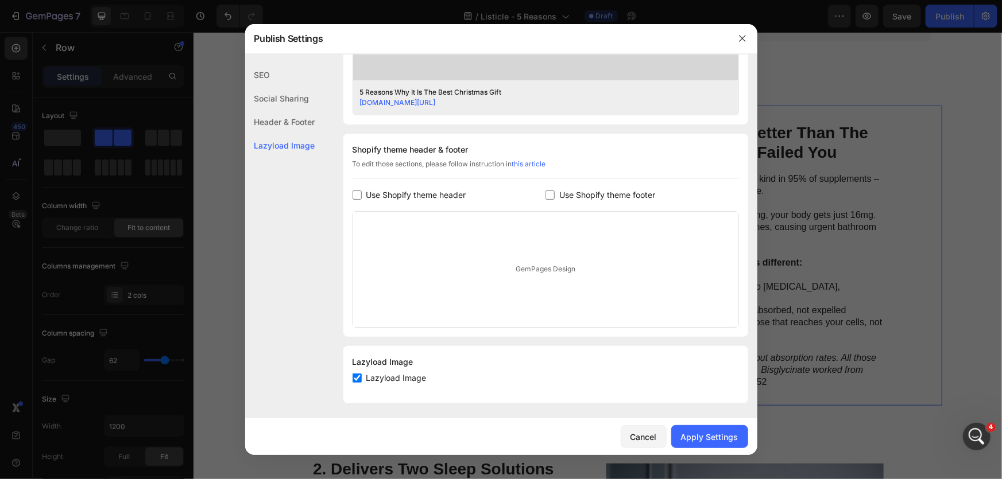
scroll to position [471, 0]
type input "5 Reasons Why It Is The Best Christmas Gift"
click at [288, 97] on div "Social Sharing" at bounding box center [280, 99] width 70 height 24
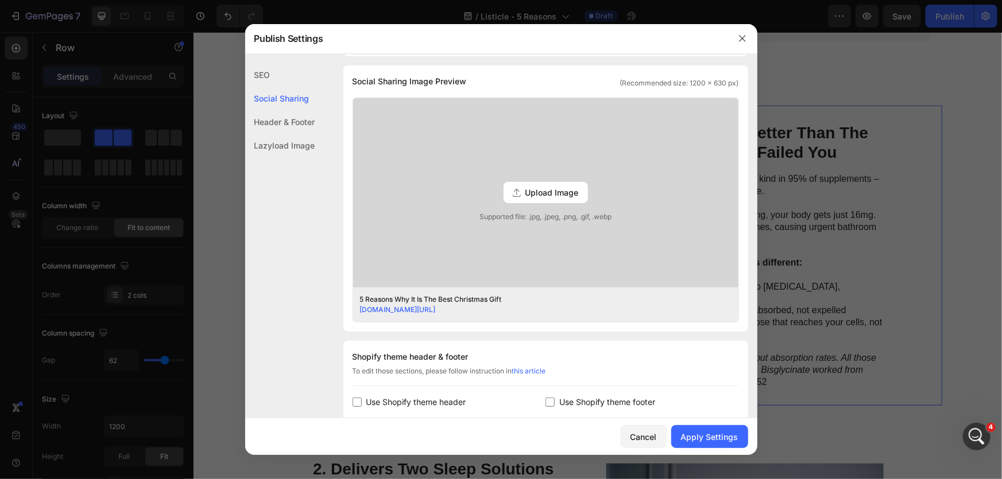
click at [283, 120] on div "Header & Footer" at bounding box center [280, 122] width 70 height 24
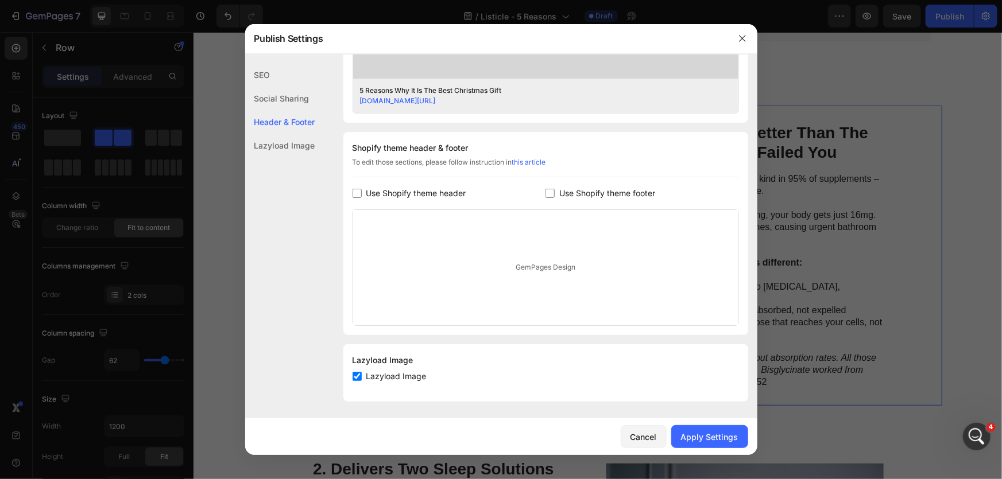
click at [266, 73] on div "SEO" at bounding box center [280, 75] width 70 height 24
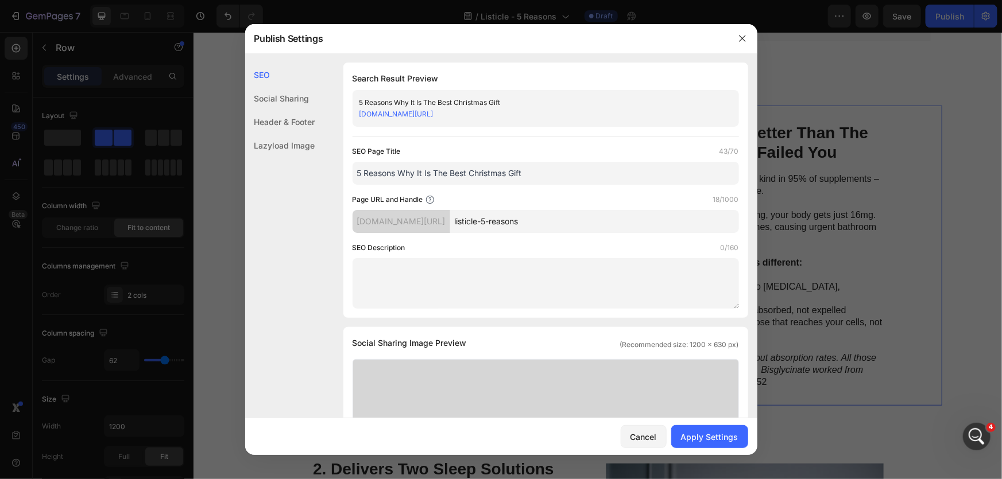
scroll to position [0, 0]
drag, startPoint x: 541, startPoint y: 171, endPoint x: 435, endPoint y: 177, distance: 105.8
click at [435, 177] on input "5 Reasons Why It Is The Best Christmas Gift" at bounding box center [545, 173] width 386 height 23
click at [407, 273] on textarea at bounding box center [545, 284] width 386 height 51
paste textarea "The Best Christmas Gift"
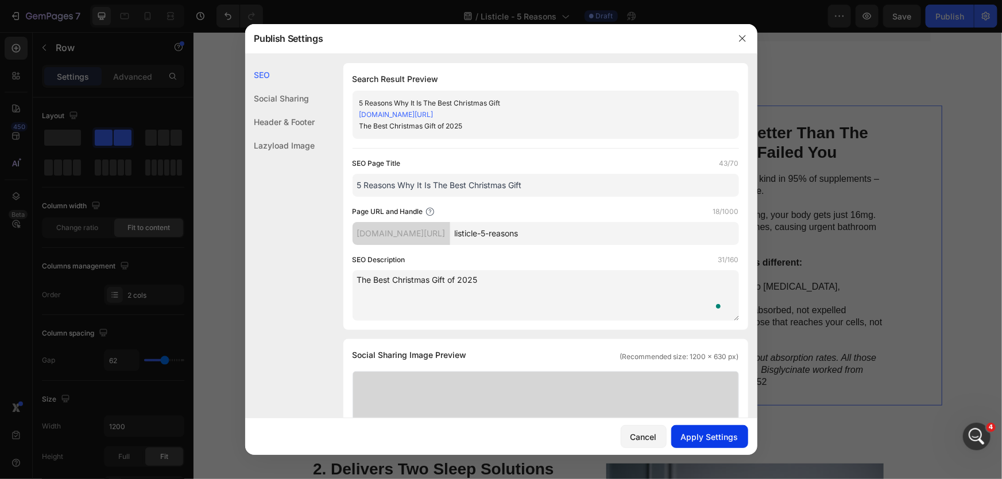
type textarea "The Best Christmas Gift of 2025"
click at [723, 433] on div "Apply Settings" at bounding box center [709, 437] width 57 height 12
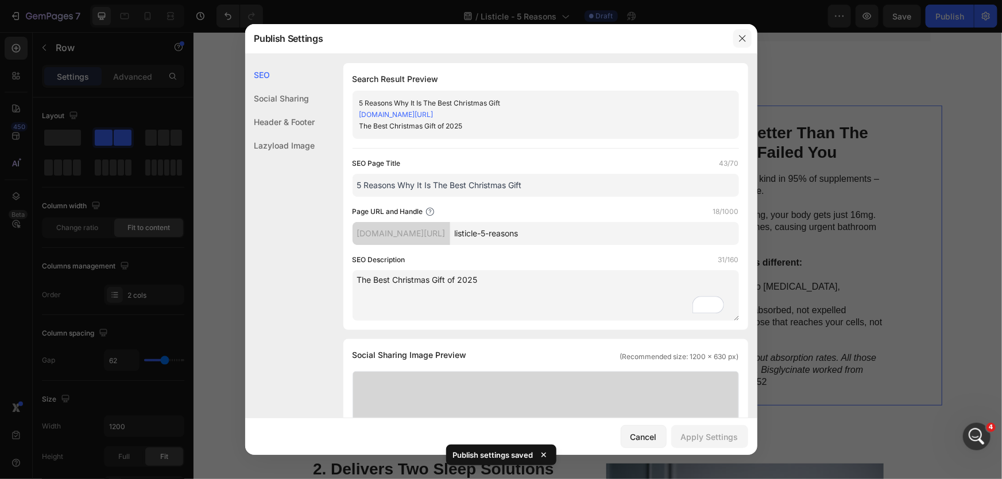
click at [744, 41] on icon "button" at bounding box center [742, 38] width 9 height 9
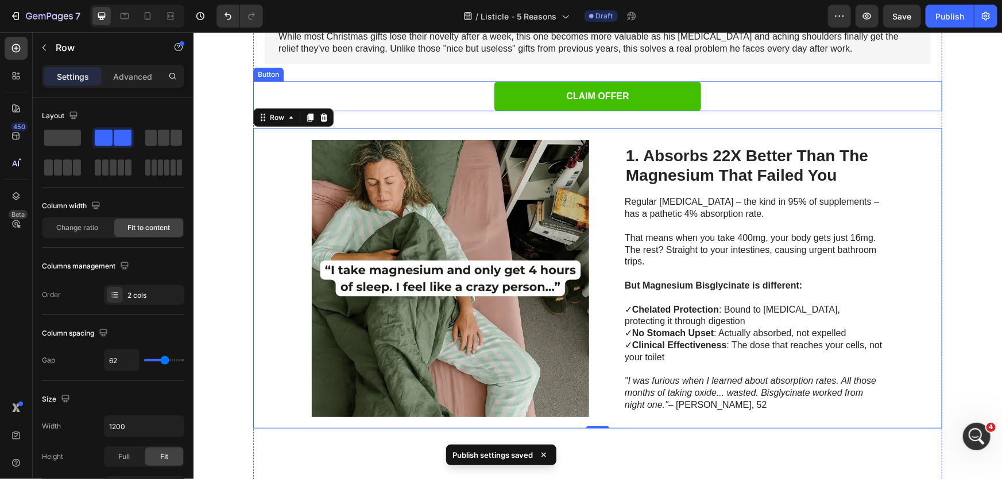
scroll to position [208, 0]
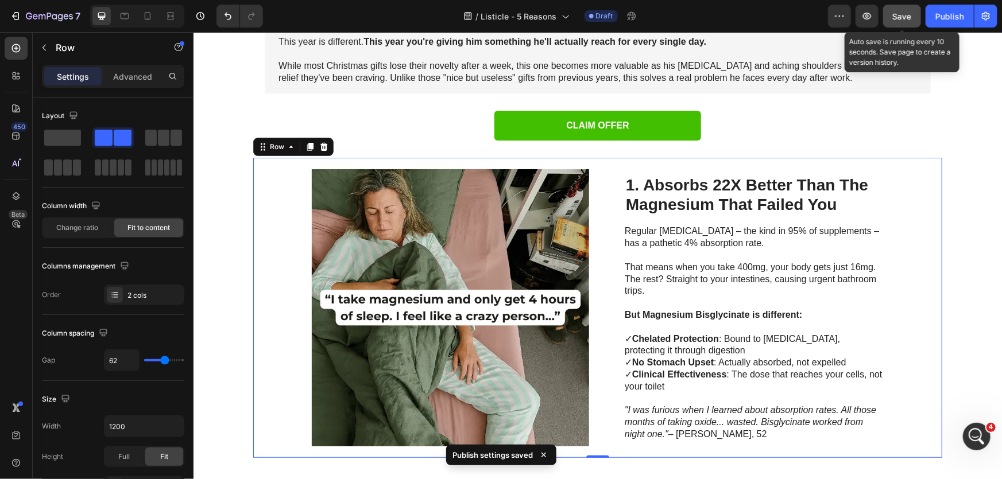
click at [888, 11] on button "Save" at bounding box center [902, 16] width 38 height 23
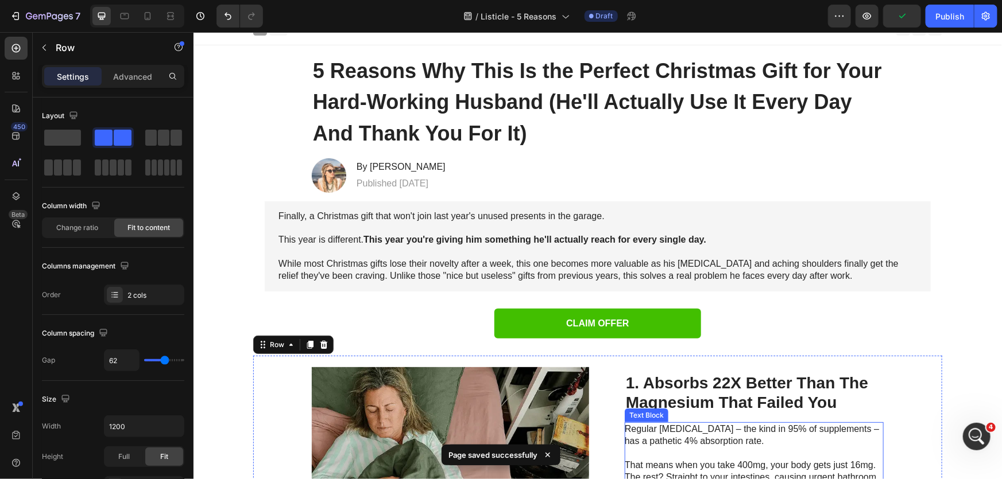
scroll to position [0, 0]
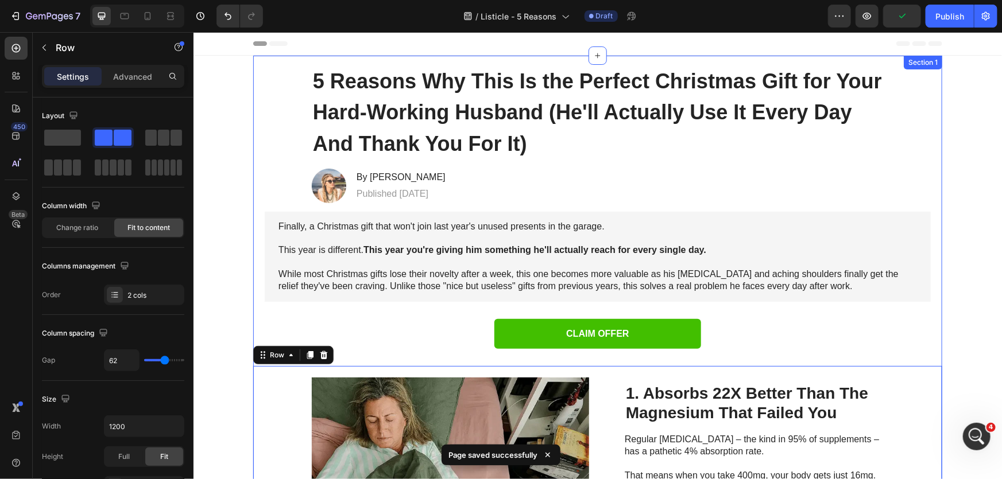
click at [808, 312] on div "CLAIM OFFER Button" at bounding box center [597, 333] width 689 height 65
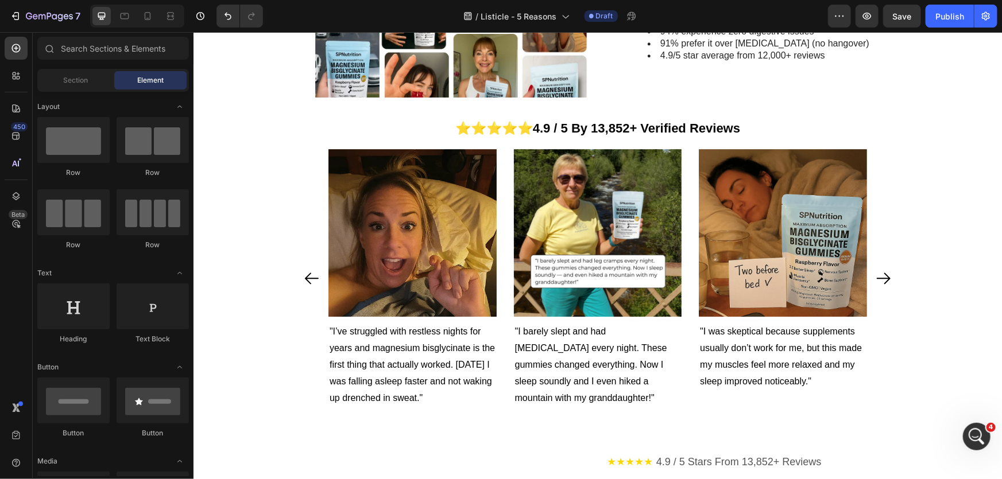
scroll to position [1727, 0]
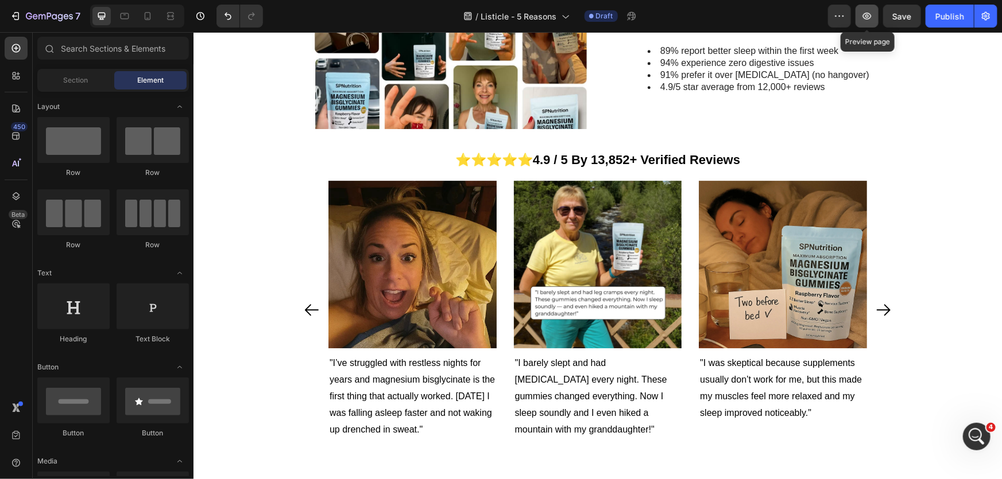
click at [868, 20] on icon "button" at bounding box center [866, 15] width 11 height 11
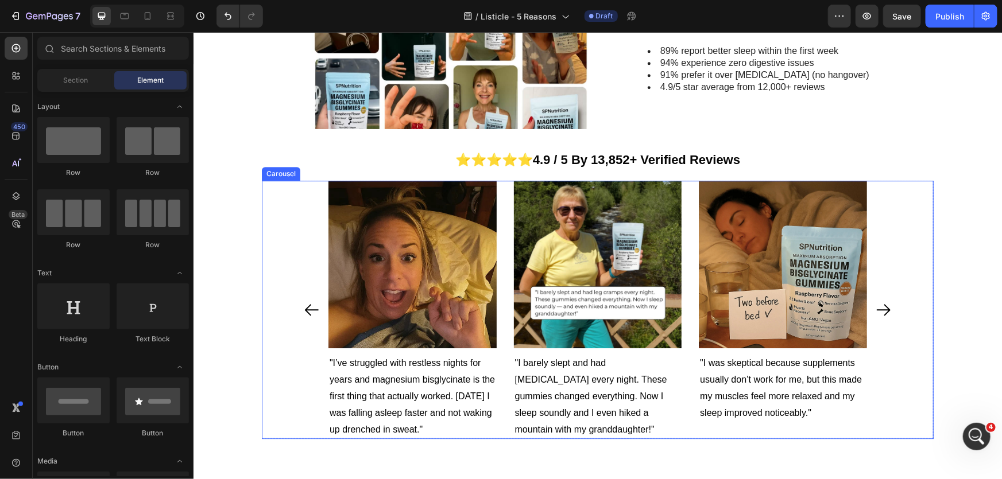
click at [898, 374] on div "Image "I’ve struggled with restless nights for years and magnesium bisglycinate…" at bounding box center [597, 309] width 672 height 259
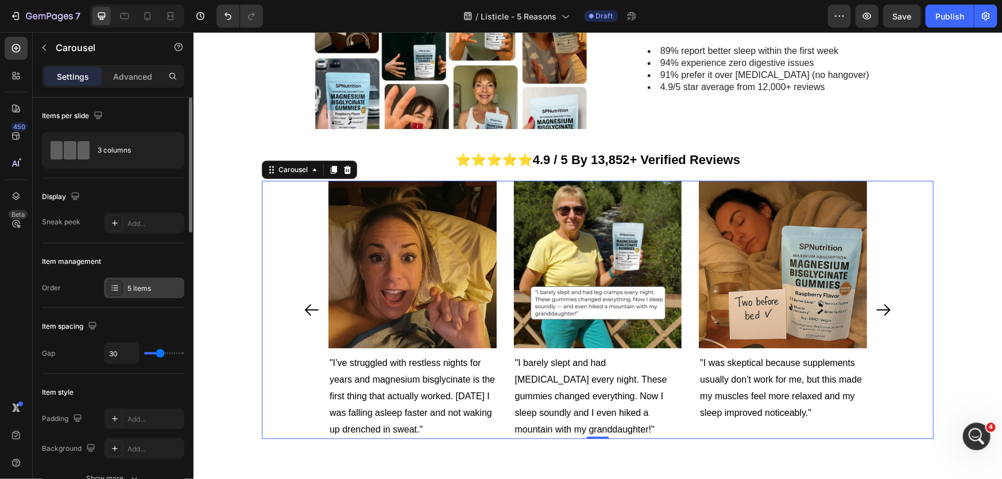
click at [126, 293] on div "5 items" at bounding box center [144, 288] width 80 height 21
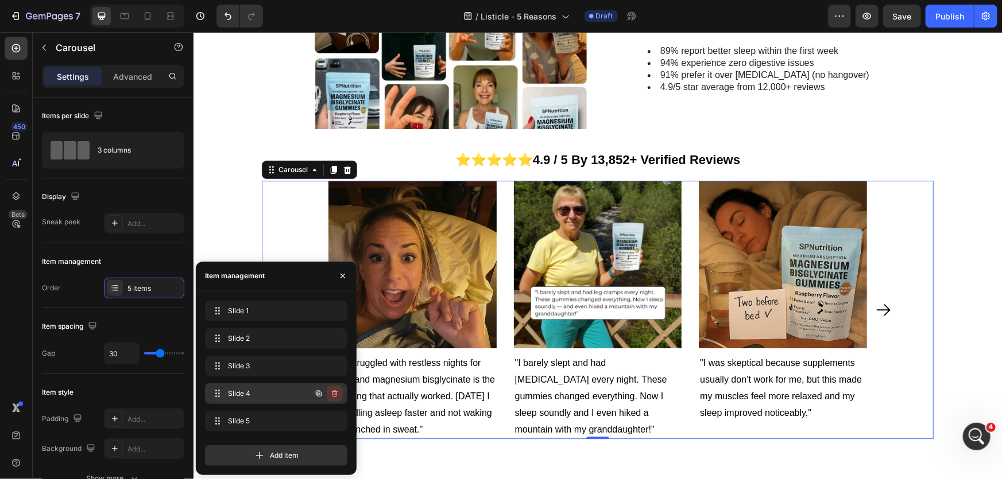
click at [332, 395] on icon "button" at bounding box center [334, 393] width 9 height 9
click at [327, 392] on div "Delete" at bounding box center [326, 394] width 21 height 10
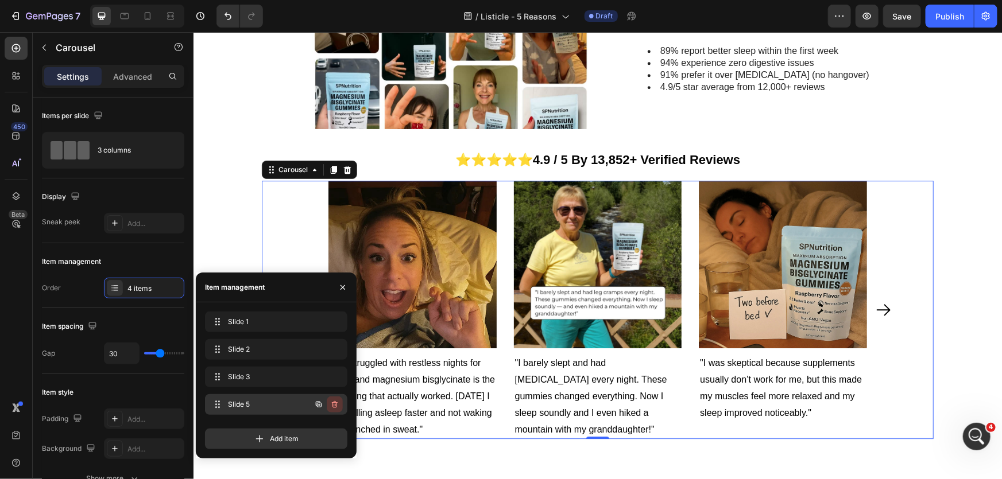
click at [334, 404] on icon "button" at bounding box center [334, 404] width 9 height 9
click at [334, 404] on div "Delete" at bounding box center [326, 404] width 21 height 10
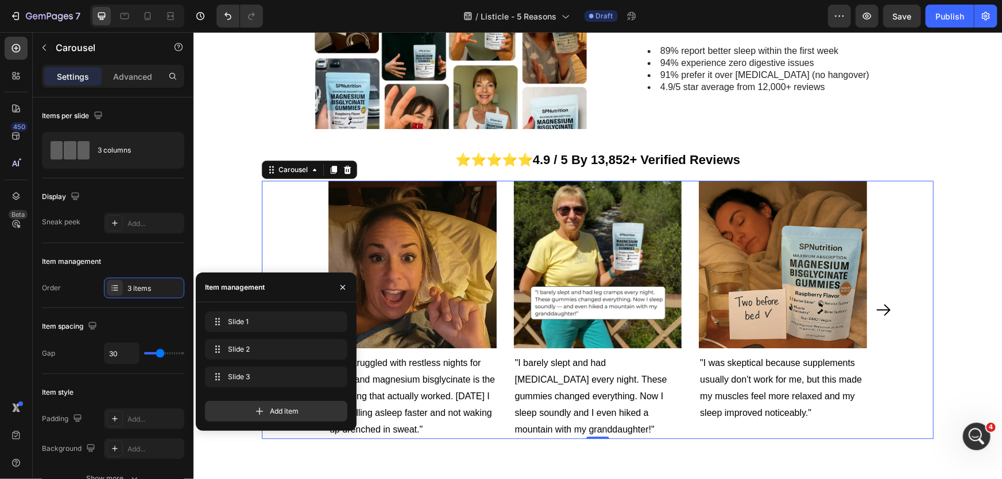
click at [881, 313] on icon "Carousel Next Arrow" at bounding box center [883, 309] width 14 height 11
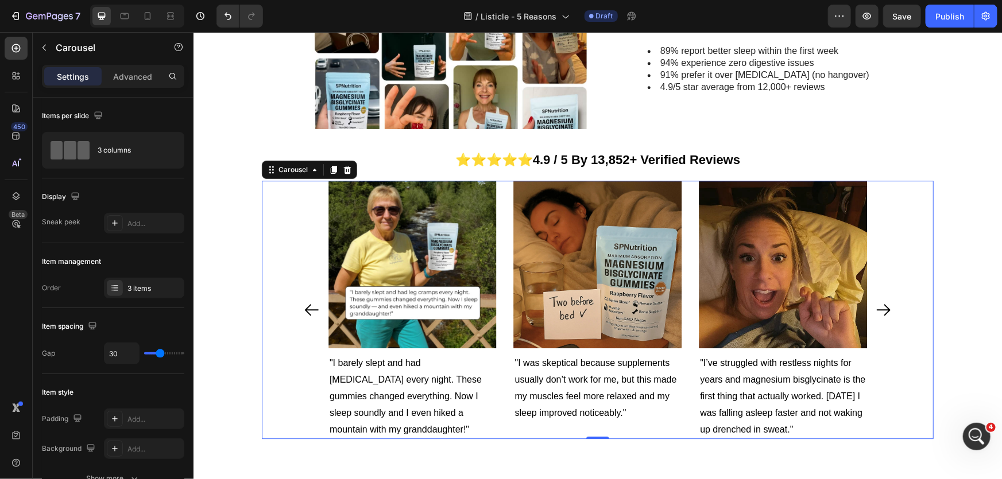
click at [309, 313] on icon "Carousel Back Arrow" at bounding box center [311, 310] width 18 height 20
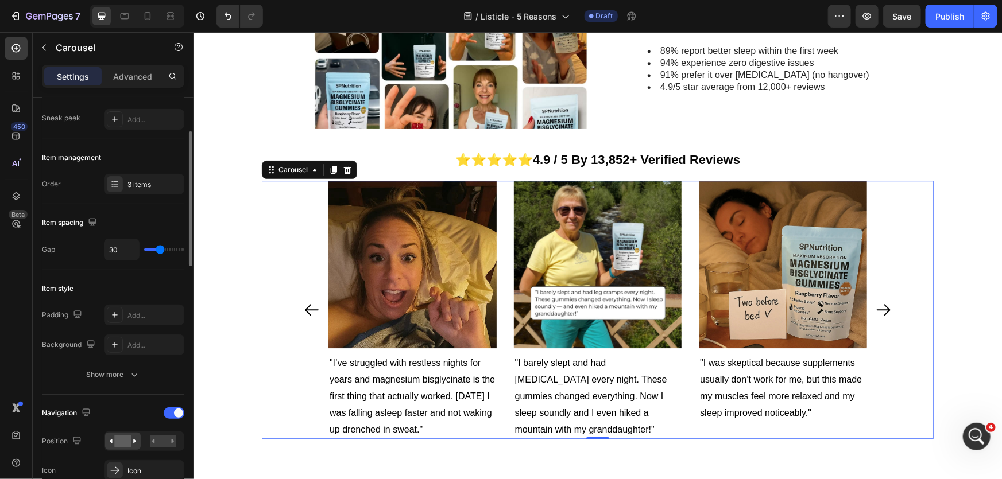
scroll to position [261, 0]
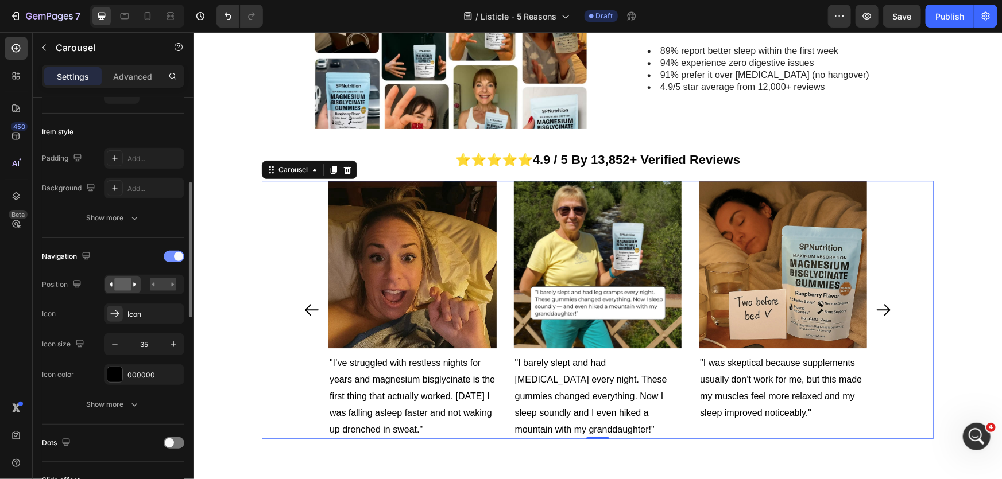
click at [176, 259] on span at bounding box center [178, 256] width 9 height 9
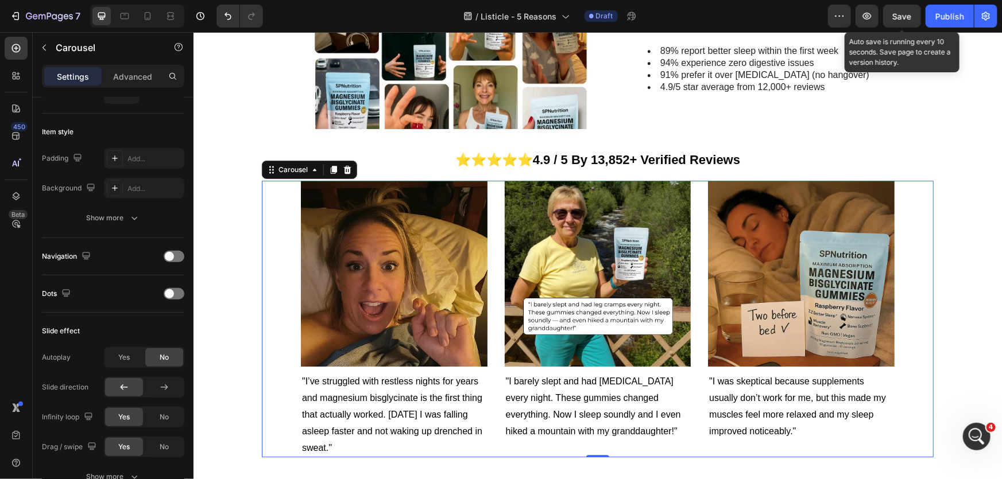
click at [907, 13] on span "Save" at bounding box center [902, 16] width 19 height 10
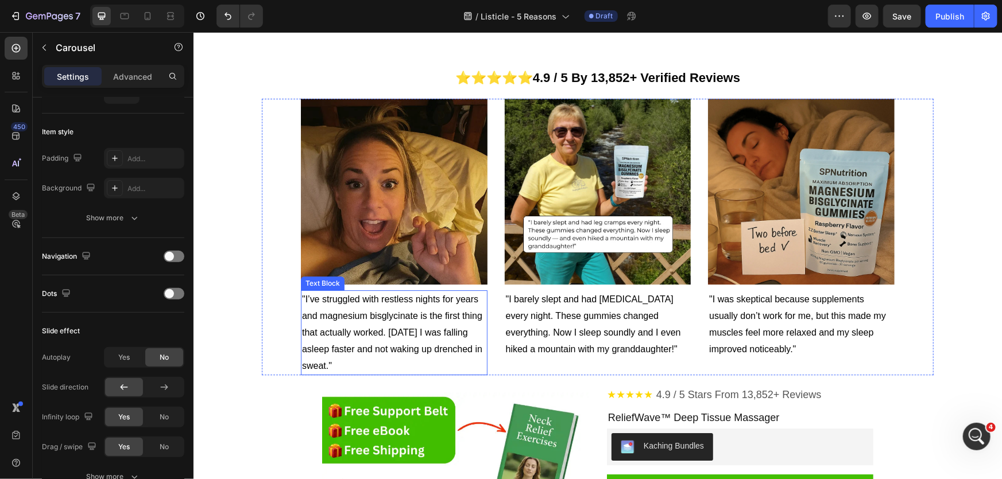
scroll to position [1779, 0]
